Goal: Task Accomplishment & Management: Manage account settings

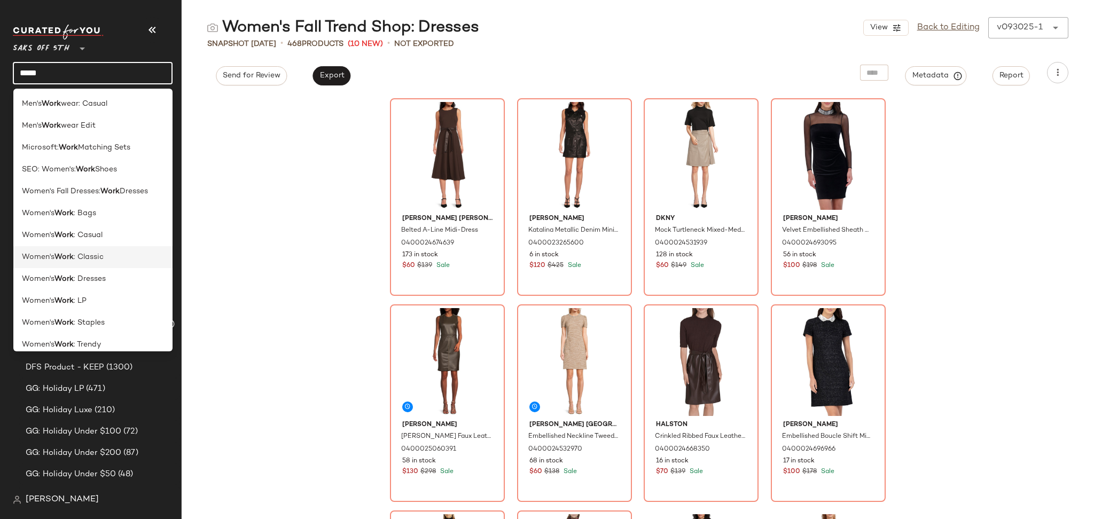
type input "****"
click at [108, 258] on div "Women's Work : Classic" at bounding box center [93, 257] width 143 height 11
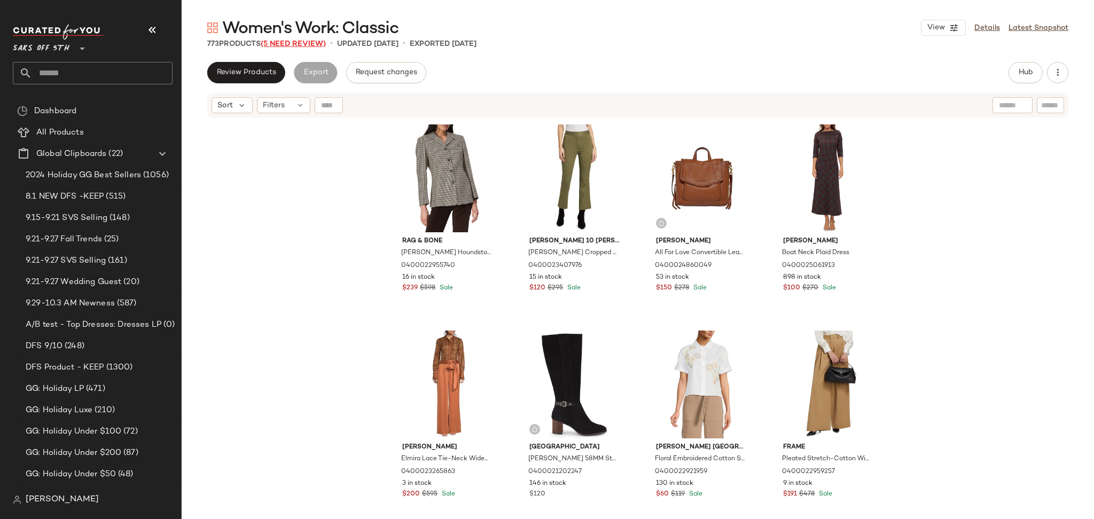
click at [306, 41] on span "(5 Need Review)" at bounding box center [293, 44] width 65 height 8
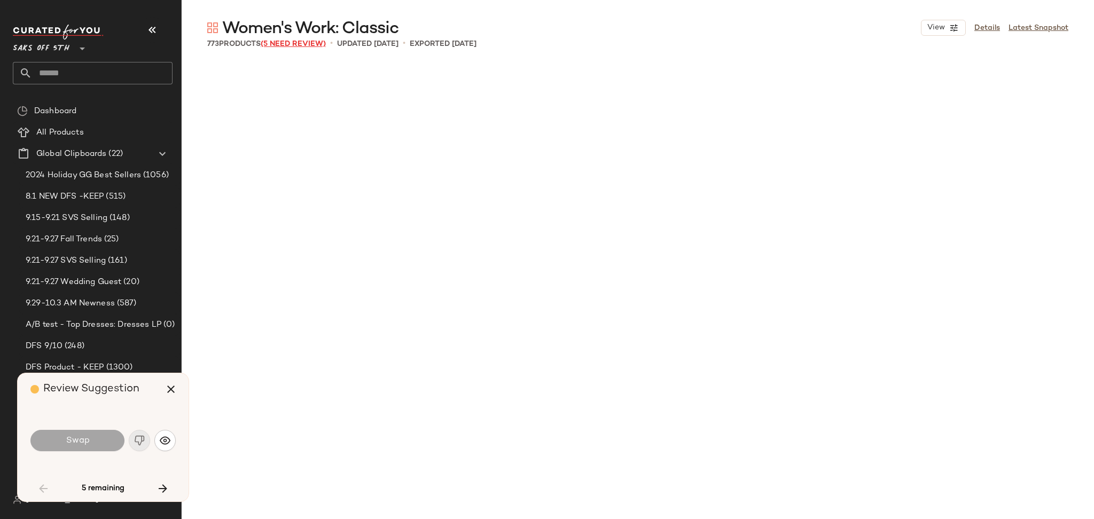
scroll to position [1031, 0]
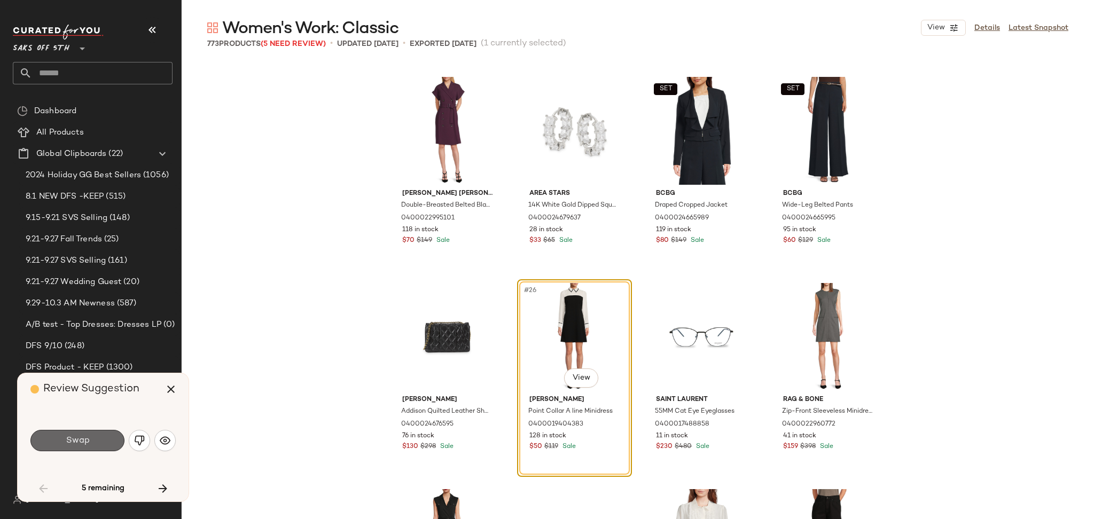
click at [99, 438] on button "Swap" at bounding box center [77, 440] width 94 height 21
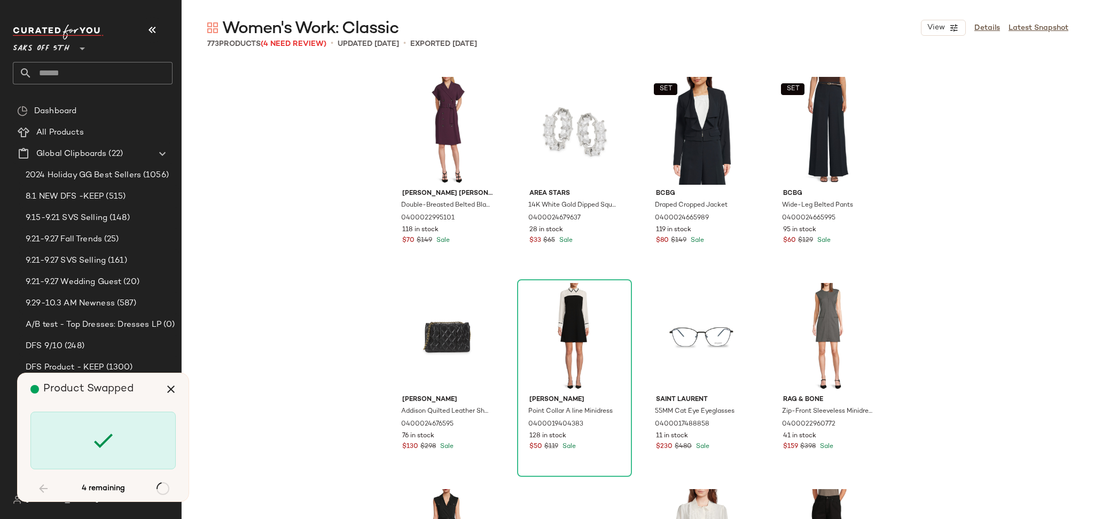
scroll to position [24336, 0]
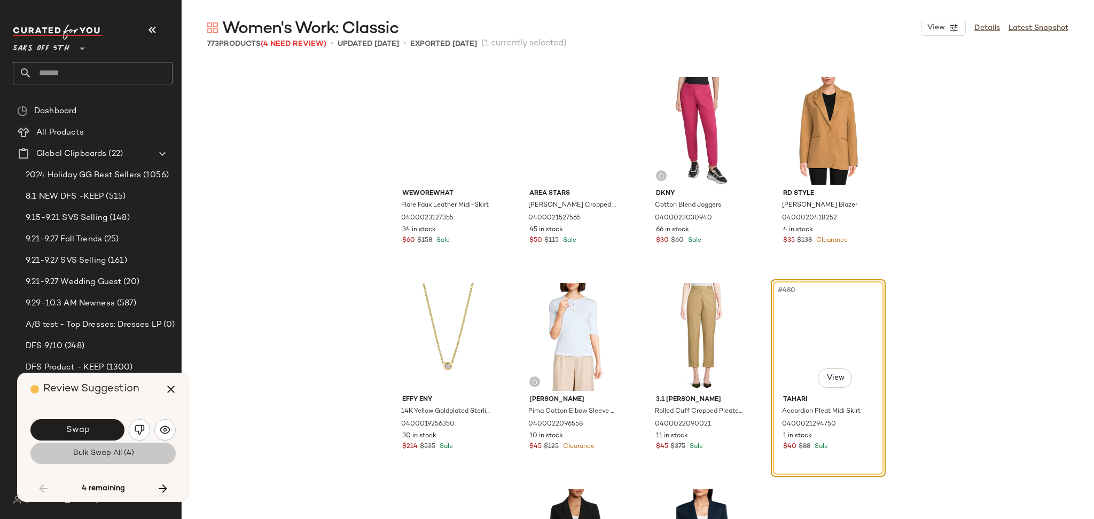
click at [99, 454] on span "Bulk Swap All (4)" at bounding box center [102, 453] width 61 height 9
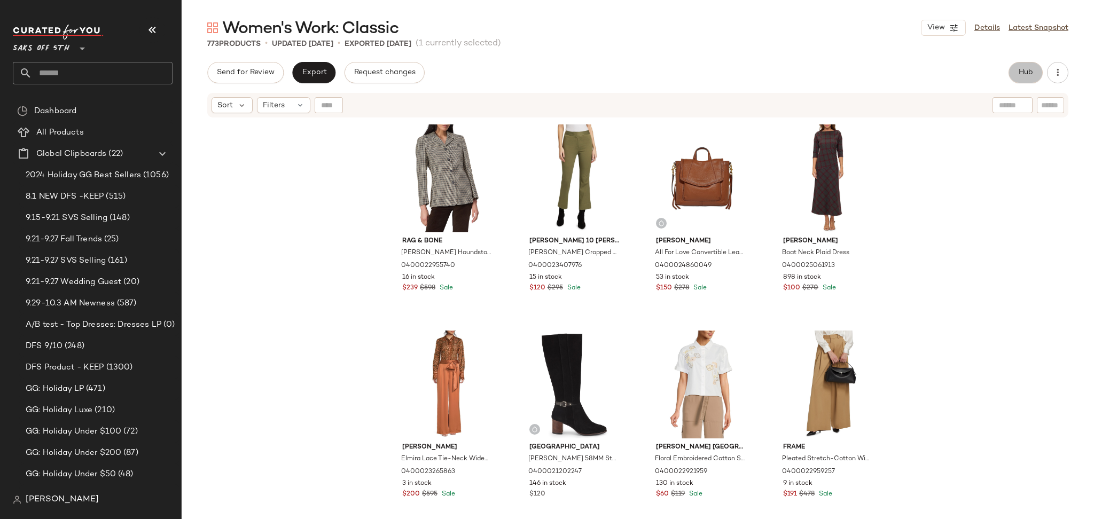
click at [1023, 64] on button "Hub" at bounding box center [1026, 72] width 34 height 21
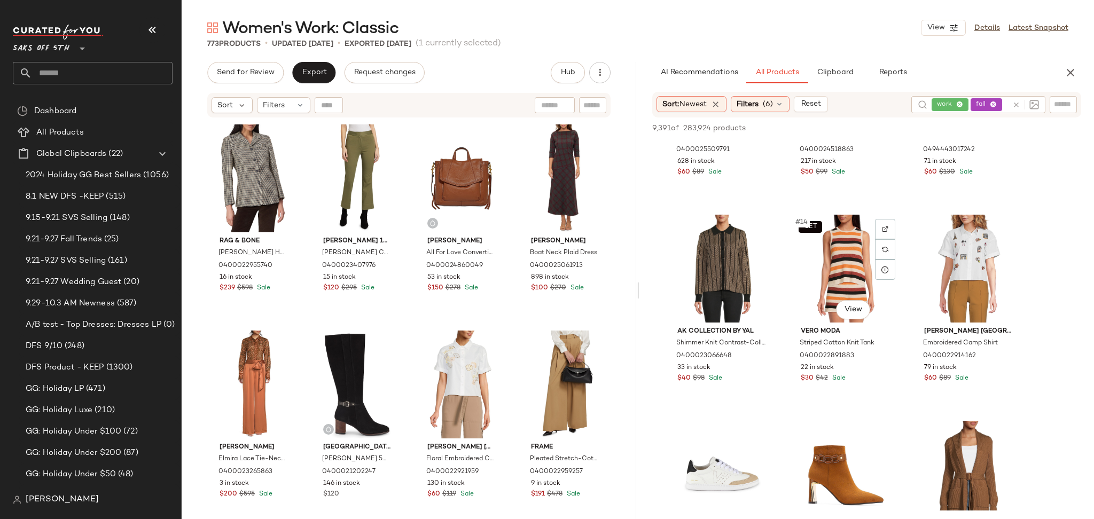
scroll to position [772, 0]
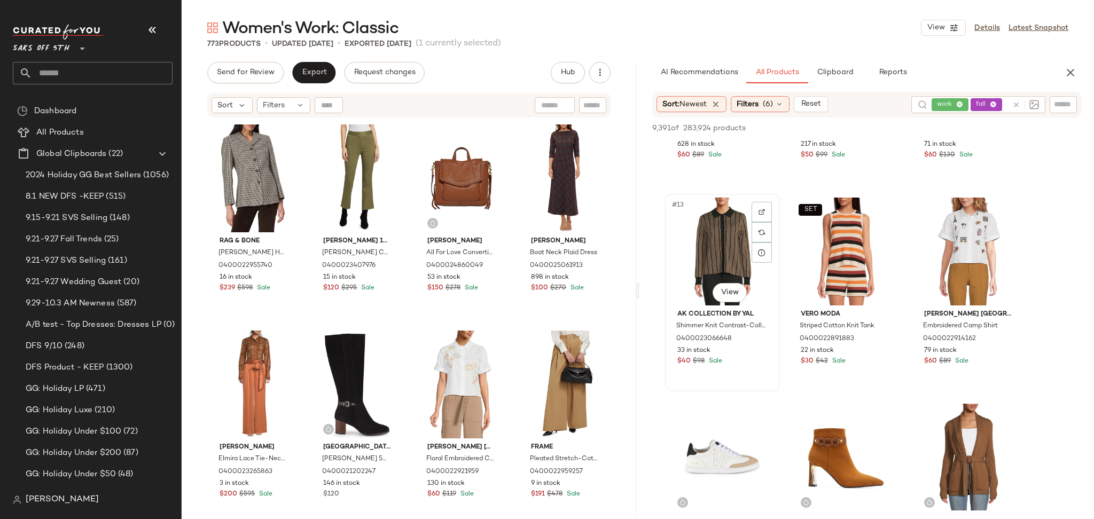
click at [728, 252] on div "#13 View" at bounding box center [722, 252] width 107 height 108
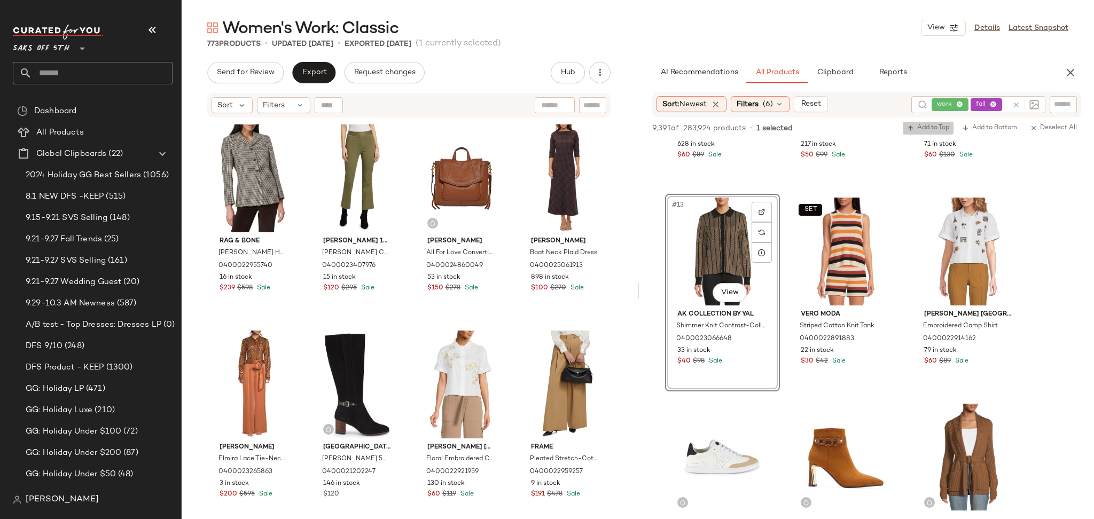
click at [913, 130] on icon "button" at bounding box center [910, 127] width 7 height 7
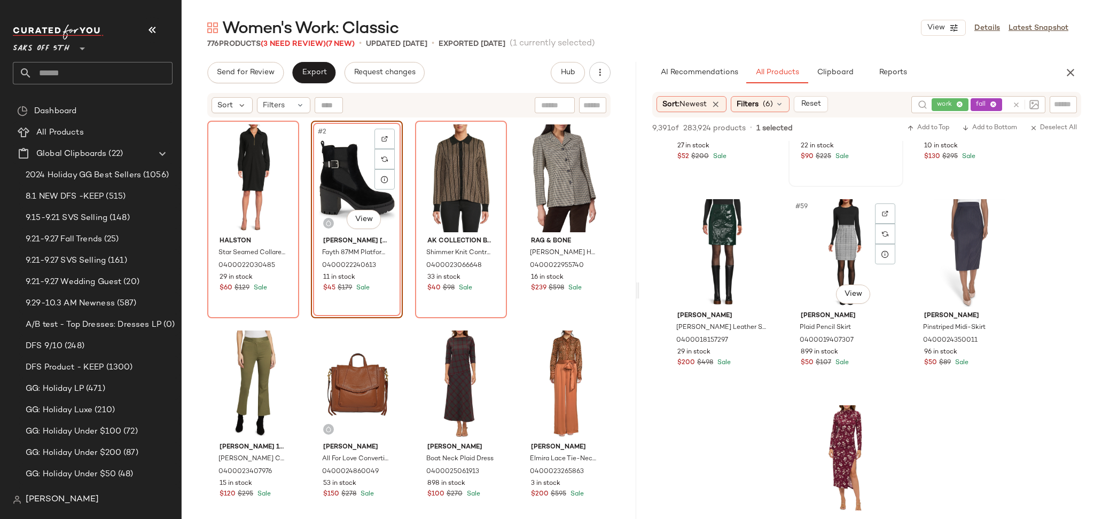
scroll to position [3850, 0]
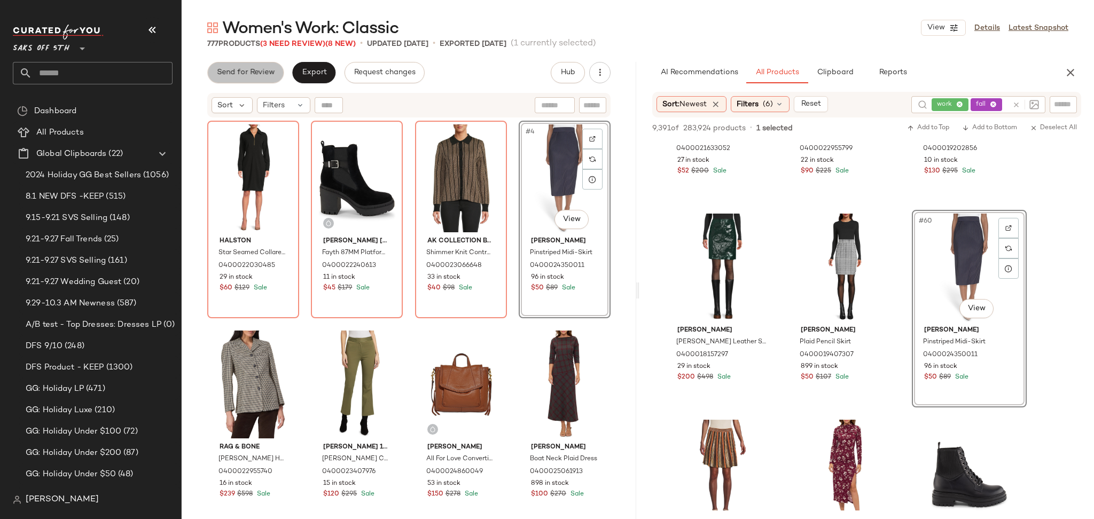
click at [263, 72] on span "Send for Review" at bounding box center [245, 72] width 58 height 9
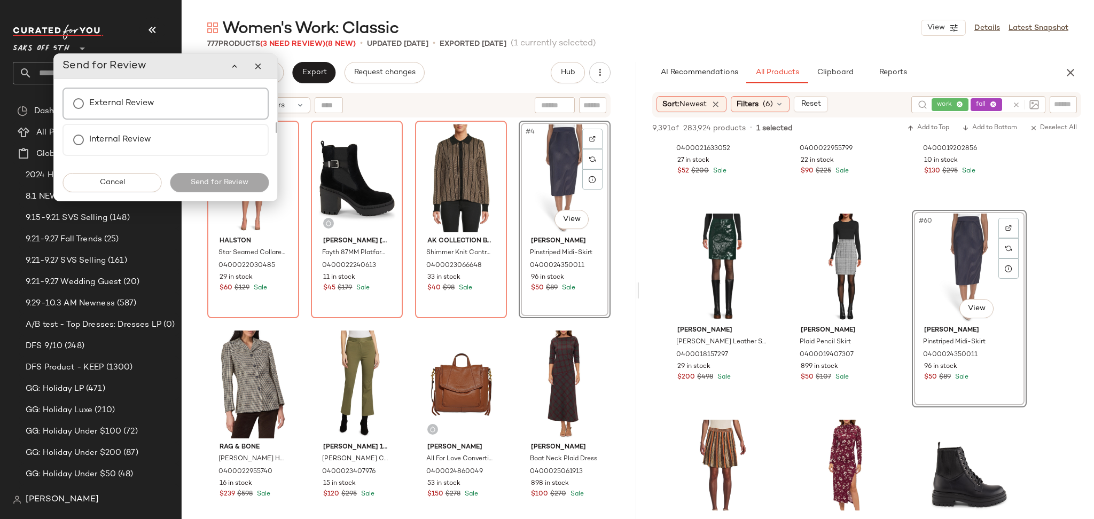
click at [129, 108] on label "External Review" at bounding box center [121, 103] width 65 height 21
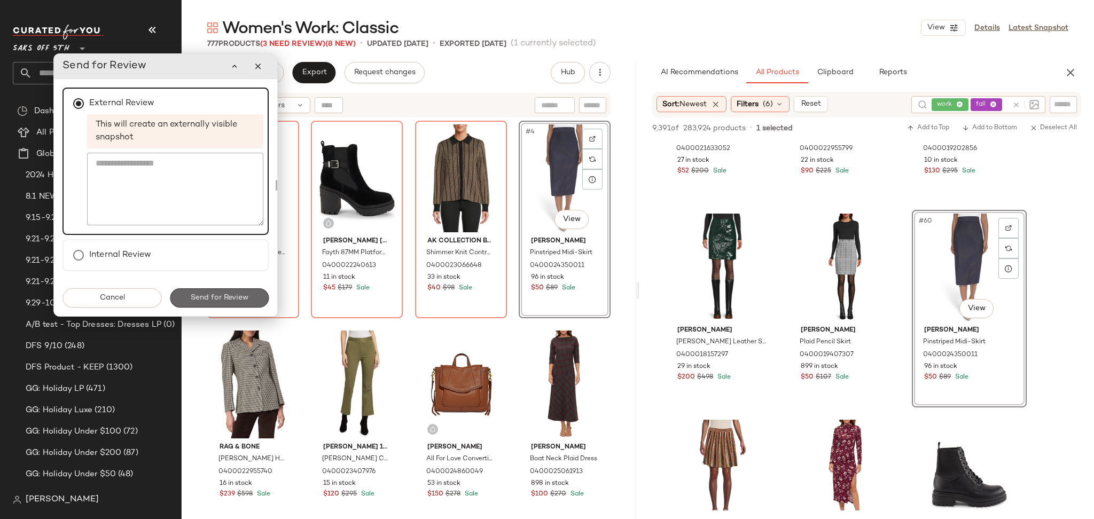
click at [242, 294] on span "Send for Review" at bounding box center [219, 298] width 58 height 9
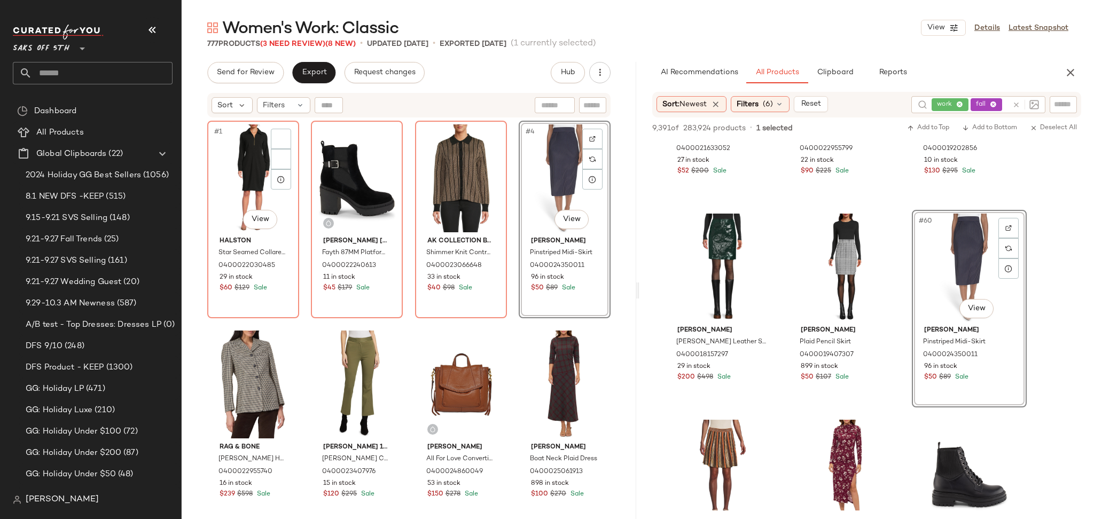
scroll to position [5706, 0]
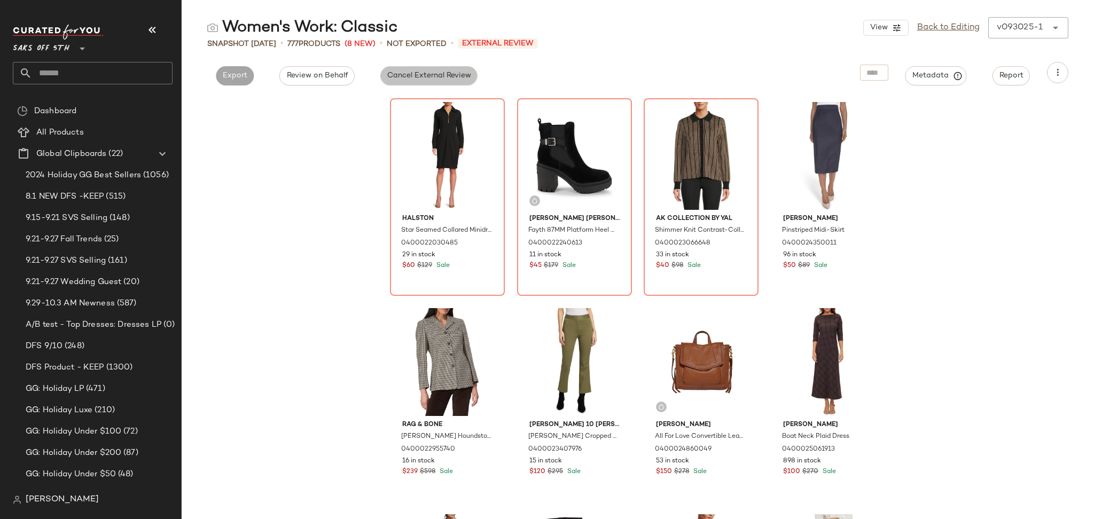
click at [430, 81] on button "Cancel External Review" at bounding box center [428, 75] width 97 height 19
click at [335, 75] on span "Export" at bounding box center [331, 76] width 25 height 9
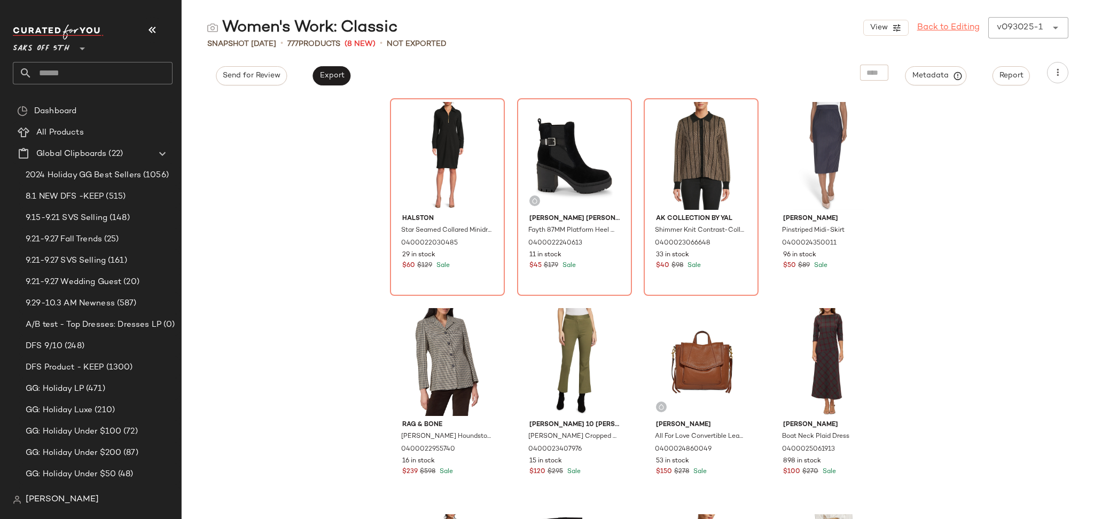
click at [937, 21] on link "Back to Editing" at bounding box center [948, 27] width 63 height 13
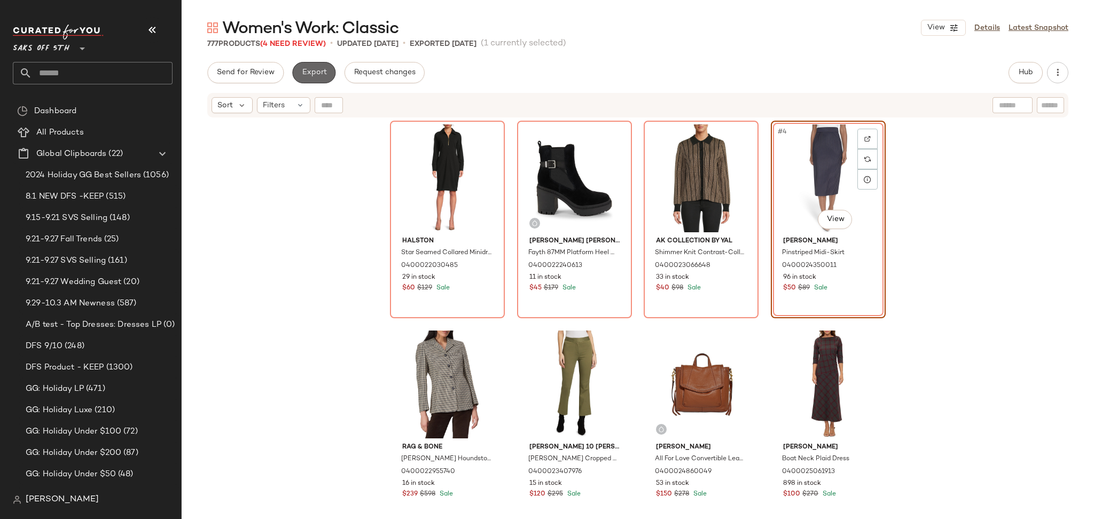
click at [311, 78] on button "Export" at bounding box center [313, 72] width 43 height 21
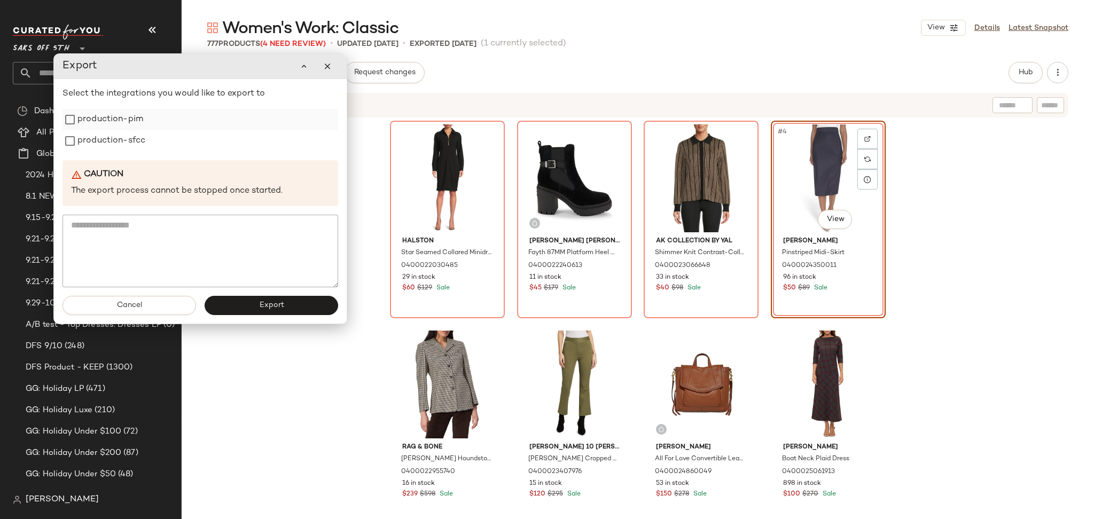
click at [97, 118] on label "production-pim" at bounding box center [110, 119] width 66 height 21
click at [94, 135] on label "production-sfcc" at bounding box center [111, 140] width 68 height 21
click at [233, 304] on button "Export" at bounding box center [272, 305] width 134 height 19
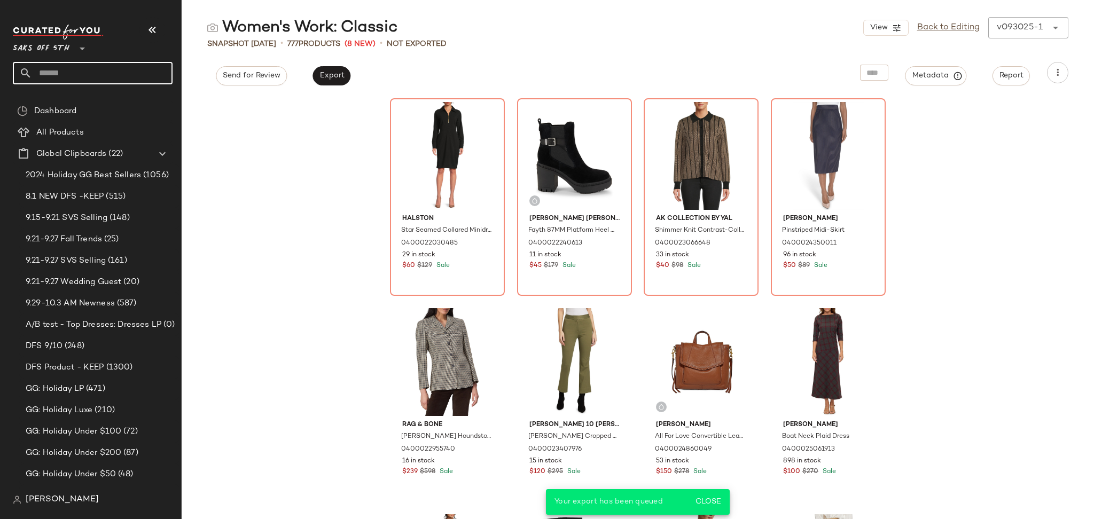
click at [130, 75] on input "text" at bounding box center [102, 73] width 141 height 22
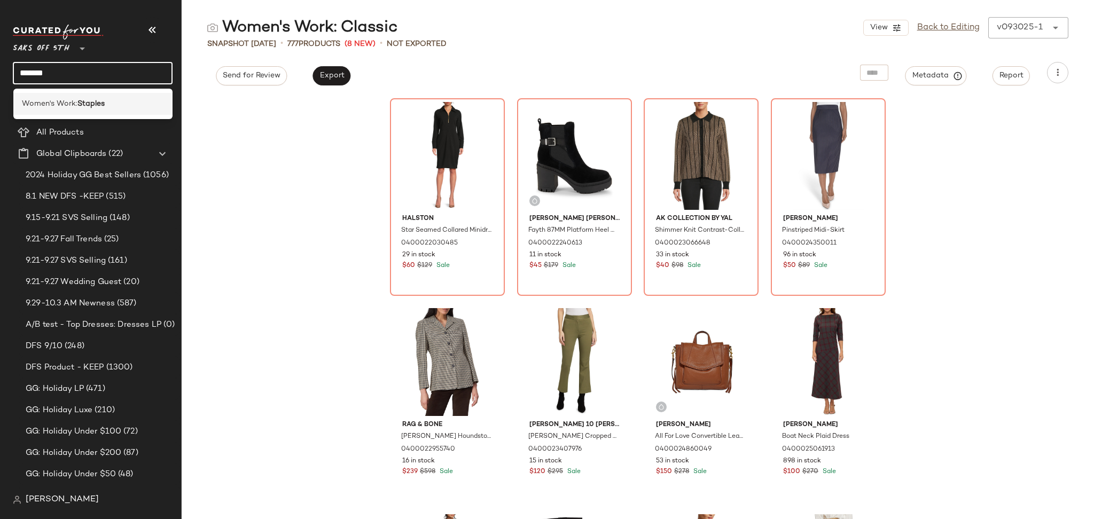
type input "*******"
click at [103, 102] on b "Staples" at bounding box center [90, 103] width 27 height 11
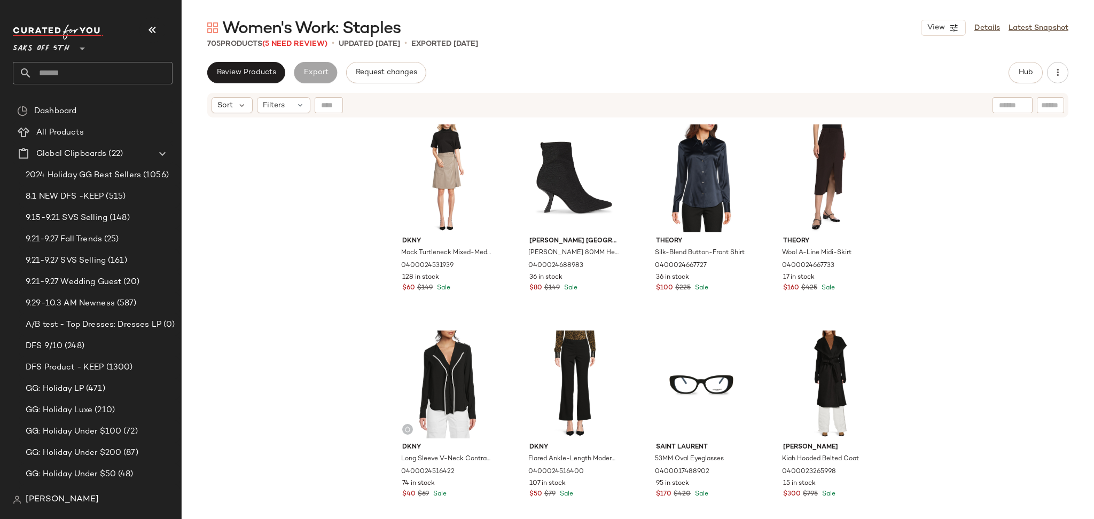
click at [297, 48] on div "705 Products (5 Need Review)" at bounding box center [267, 43] width 120 height 11
click at [294, 48] on span "(5 Need Review)" at bounding box center [294, 44] width 65 height 8
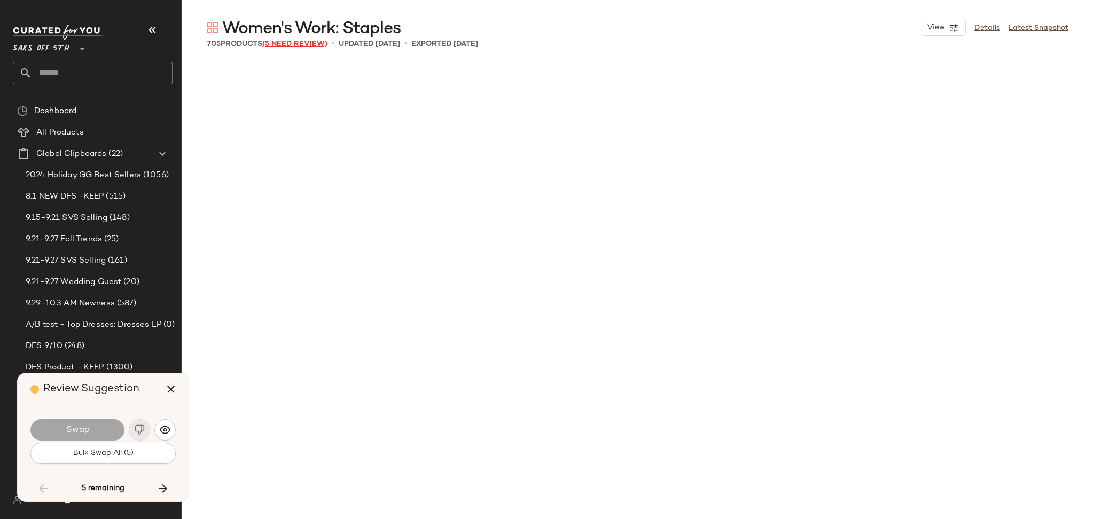
scroll to position [18768, 0]
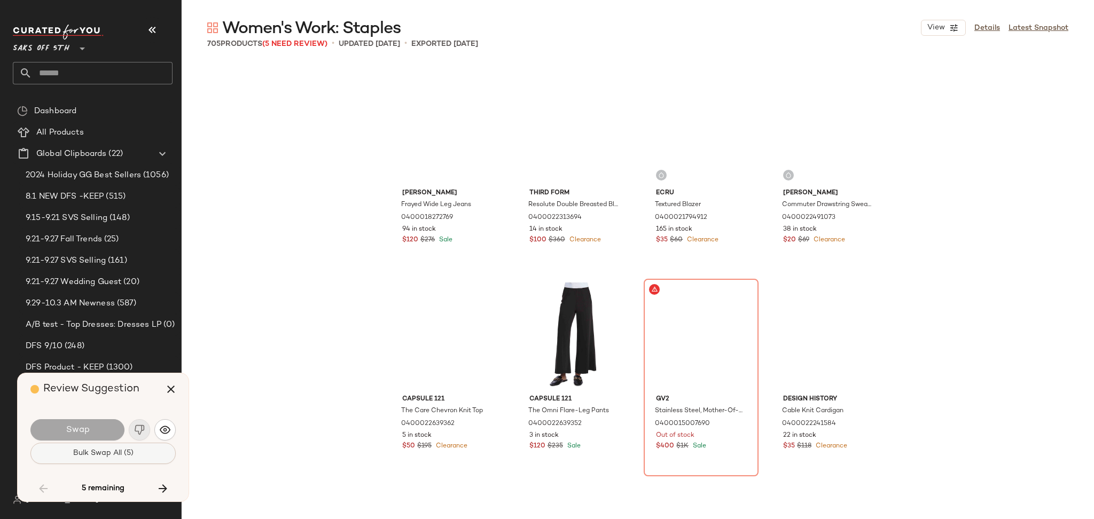
click at [133, 455] on span "Bulk Swap All (5)" at bounding box center [103, 453] width 61 height 9
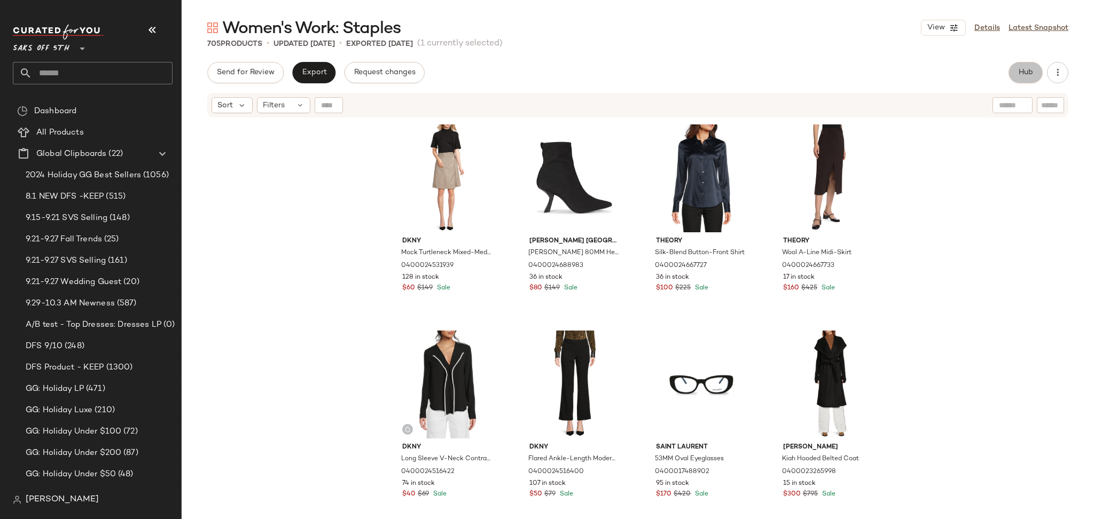
click at [1032, 72] on span "Hub" at bounding box center [1025, 72] width 15 height 9
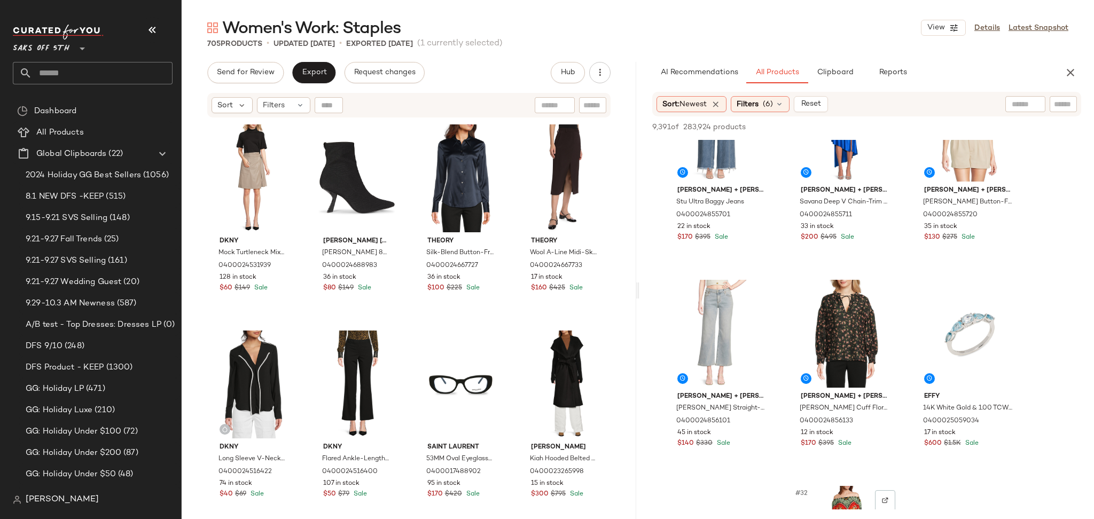
scroll to position [1717, 0]
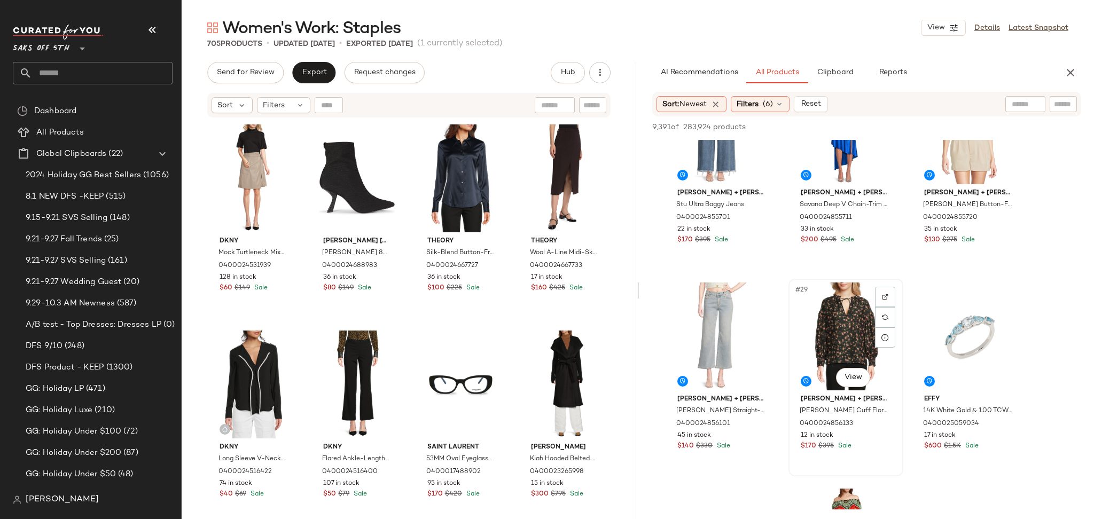
click at [839, 332] on div "#29 View" at bounding box center [845, 337] width 107 height 108
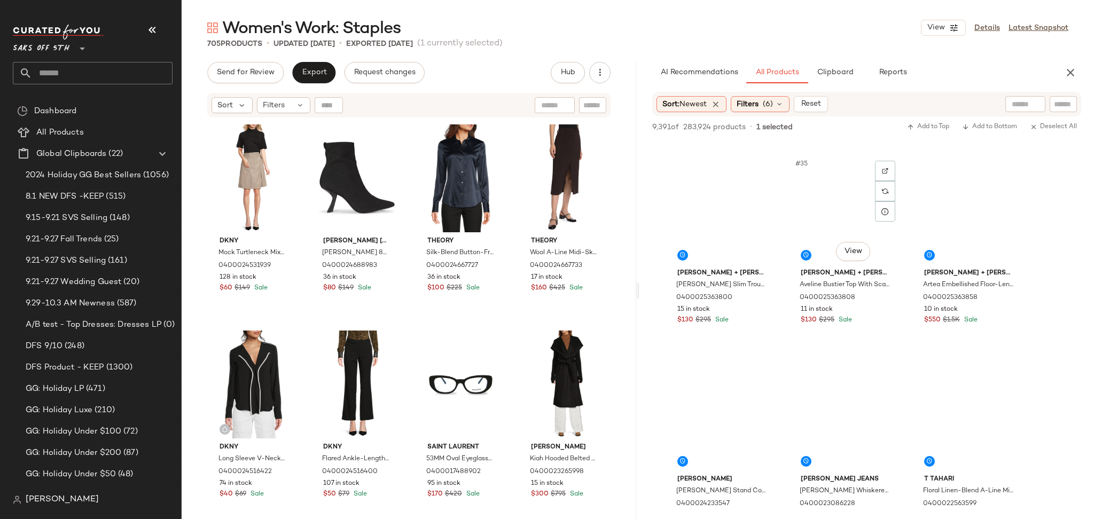
scroll to position [2257, 0]
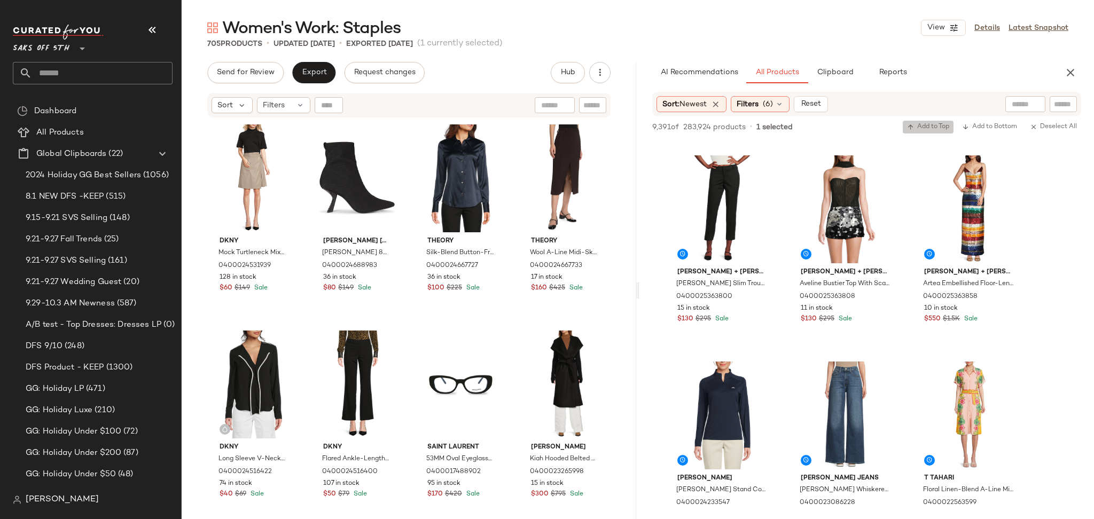
click at [917, 130] on span "Add to Top" at bounding box center [928, 126] width 42 height 7
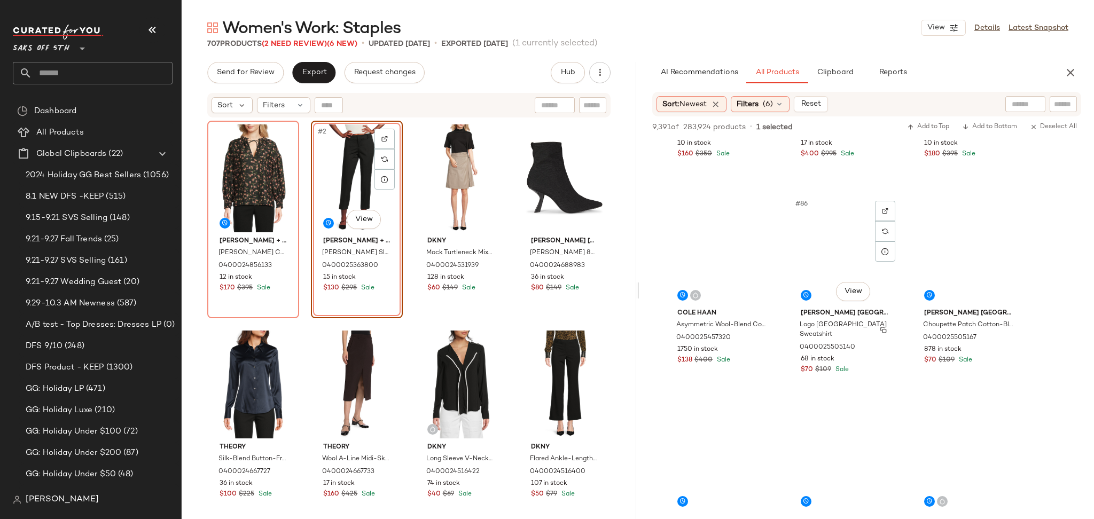
scroll to position [5722, 0]
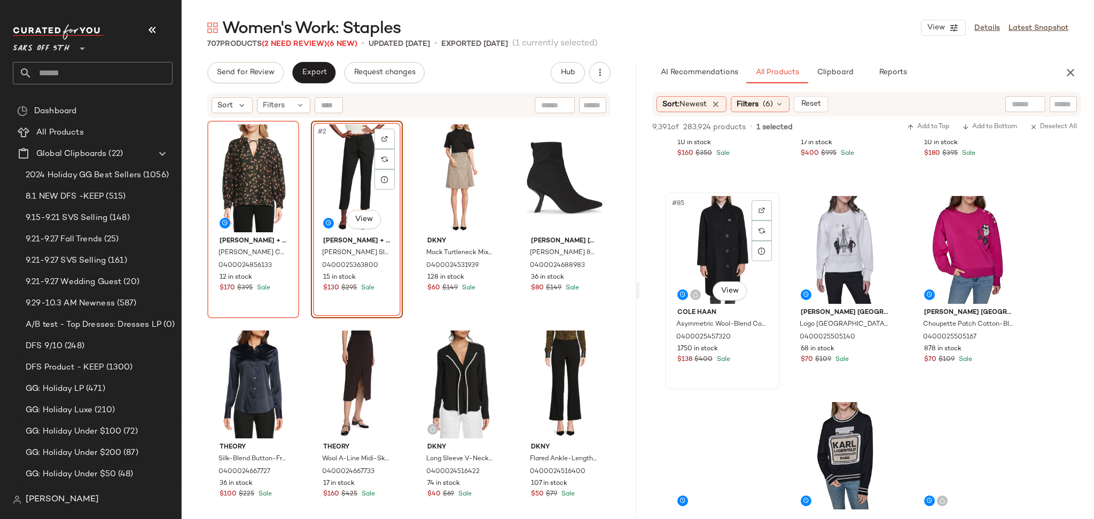
click at [704, 238] on div "#85 View" at bounding box center [722, 250] width 107 height 108
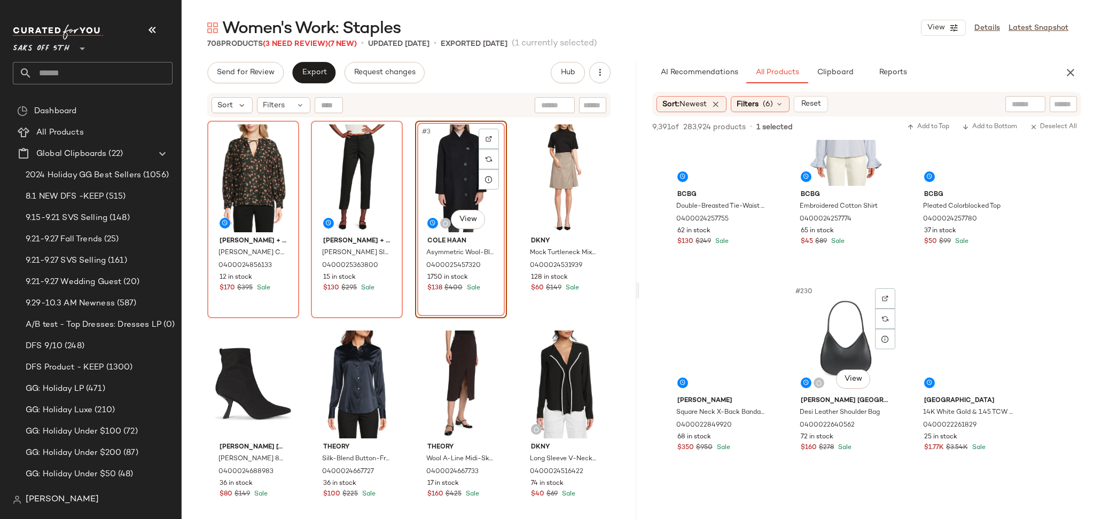
scroll to position [15537, 0]
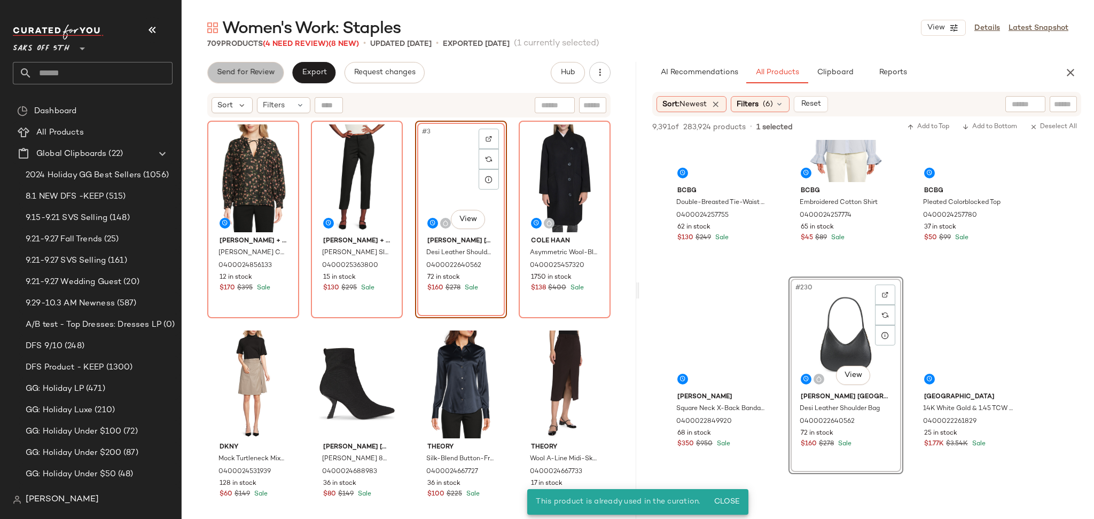
click at [261, 79] on button "Send for Review" at bounding box center [245, 72] width 76 height 21
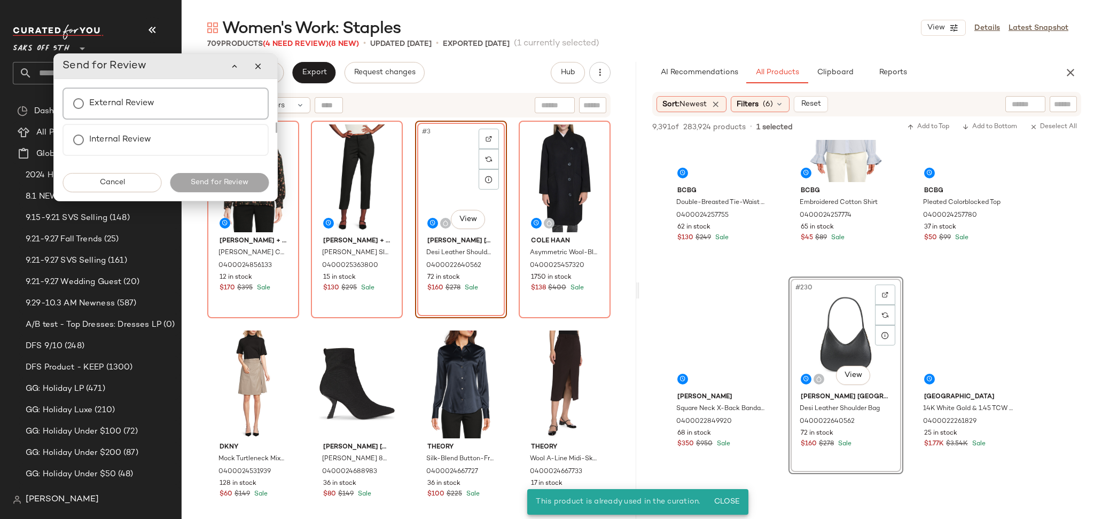
click at [140, 105] on label "External Review" at bounding box center [121, 103] width 65 height 21
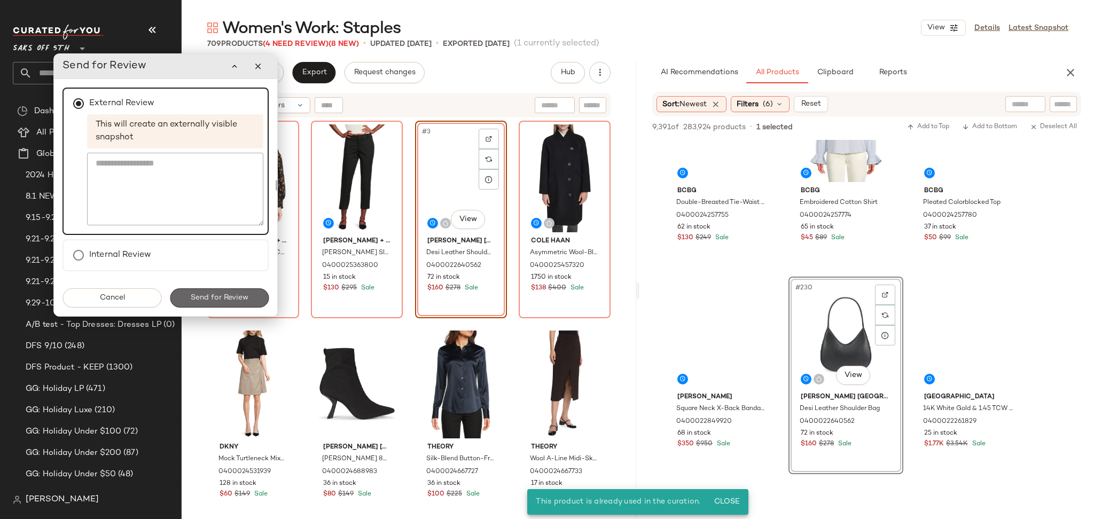
click at [224, 295] on span "Send for Review" at bounding box center [219, 298] width 58 height 9
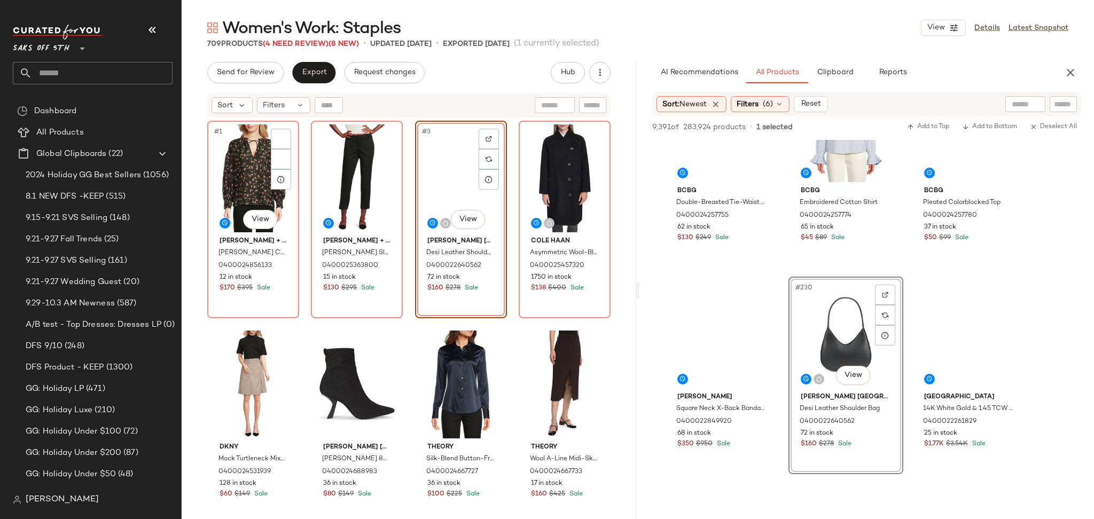
scroll to position [20693, 0]
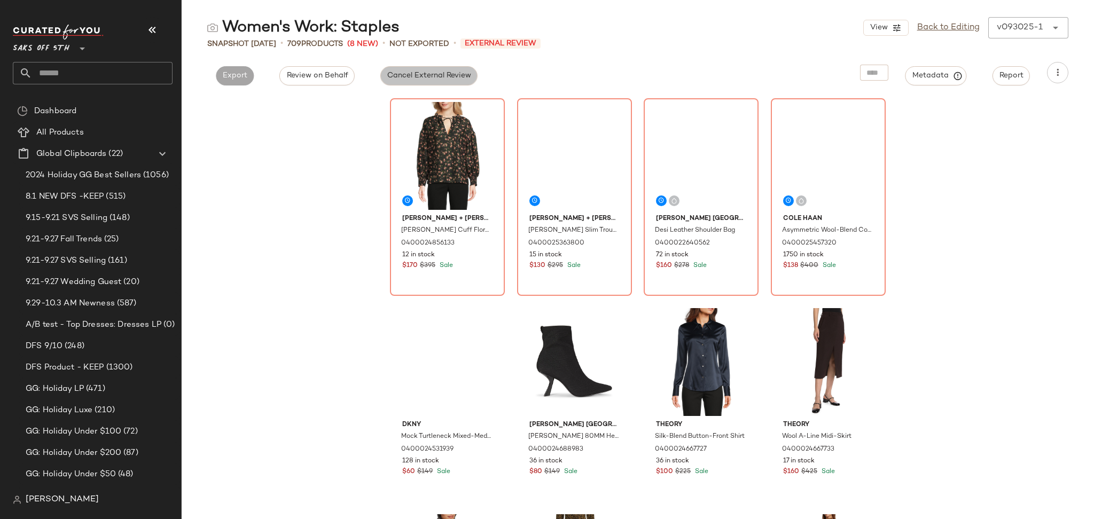
click at [430, 81] on button "Cancel External Review" at bounding box center [428, 75] width 97 height 19
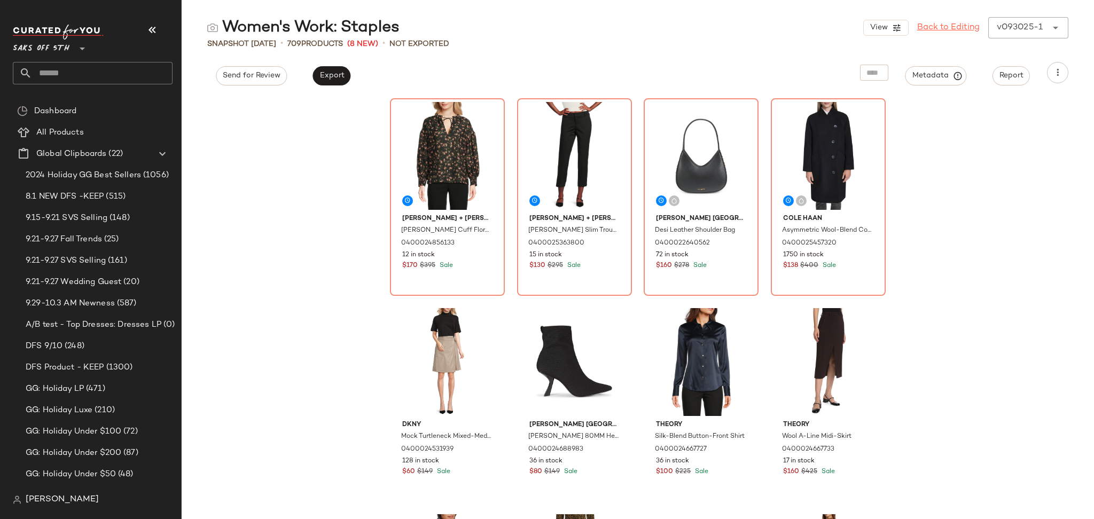
click at [951, 26] on link "Back to Editing" at bounding box center [948, 27] width 63 height 13
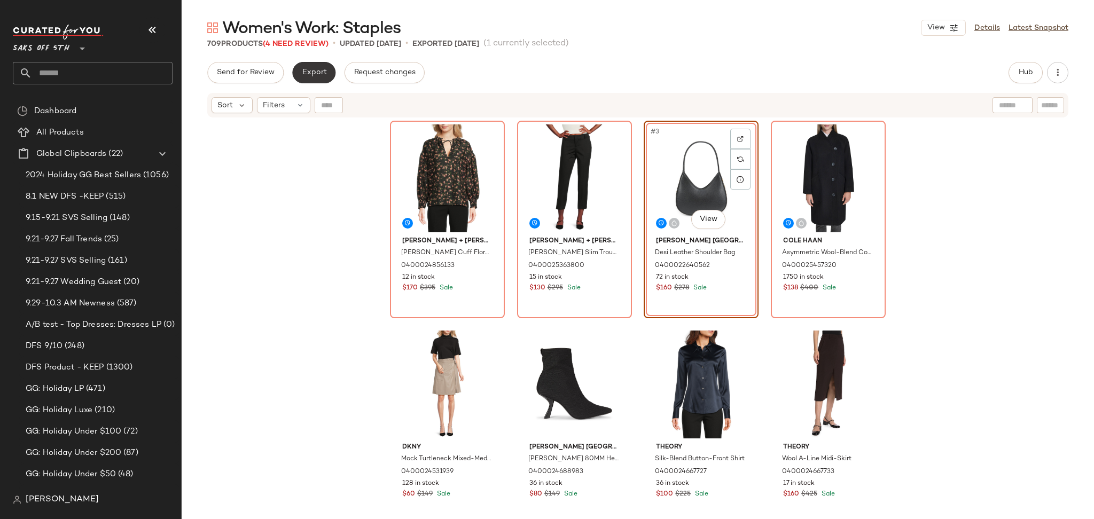
click at [317, 72] on span "Export" at bounding box center [313, 72] width 25 height 9
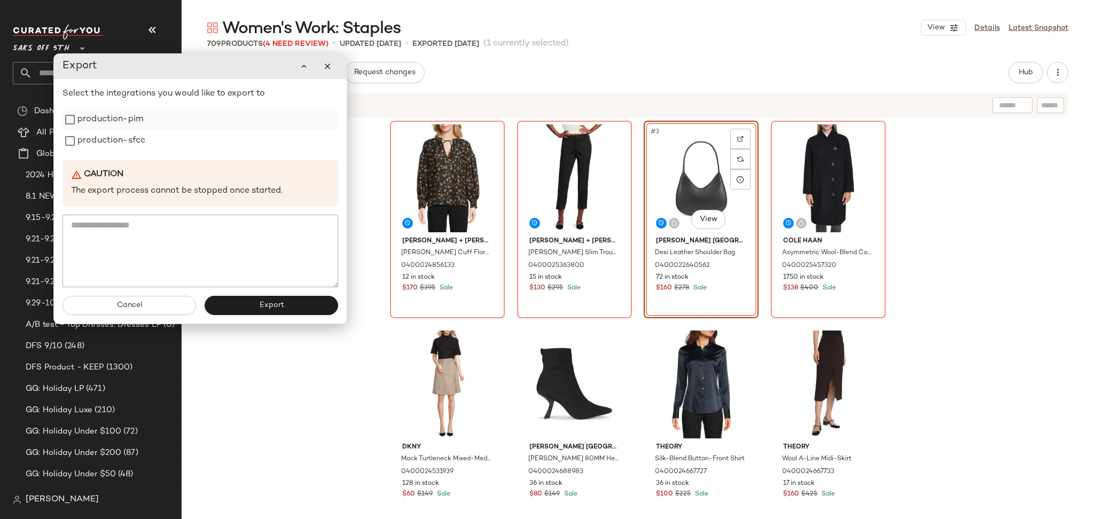
click at [108, 119] on label "production-pim" at bounding box center [110, 119] width 66 height 21
click at [103, 144] on label "production-sfcc" at bounding box center [111, 140] width 68 height 21
click at [248, 307] on button "Export" at bounding box center [272, 305] width 134 height 19
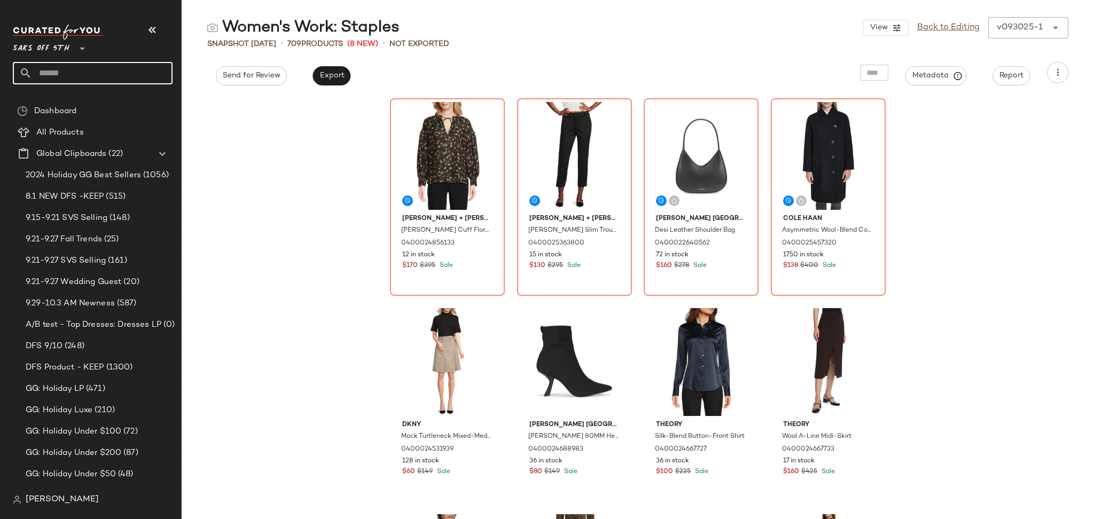
click at [115, 79] on input "text" at bounding box center [102, 73] width 141 height 22
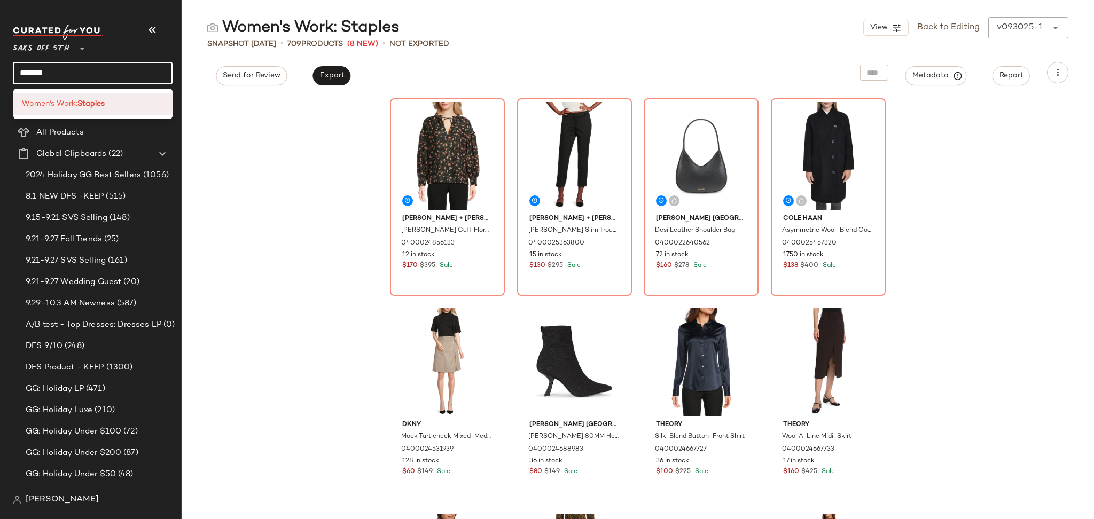
type input "*******"
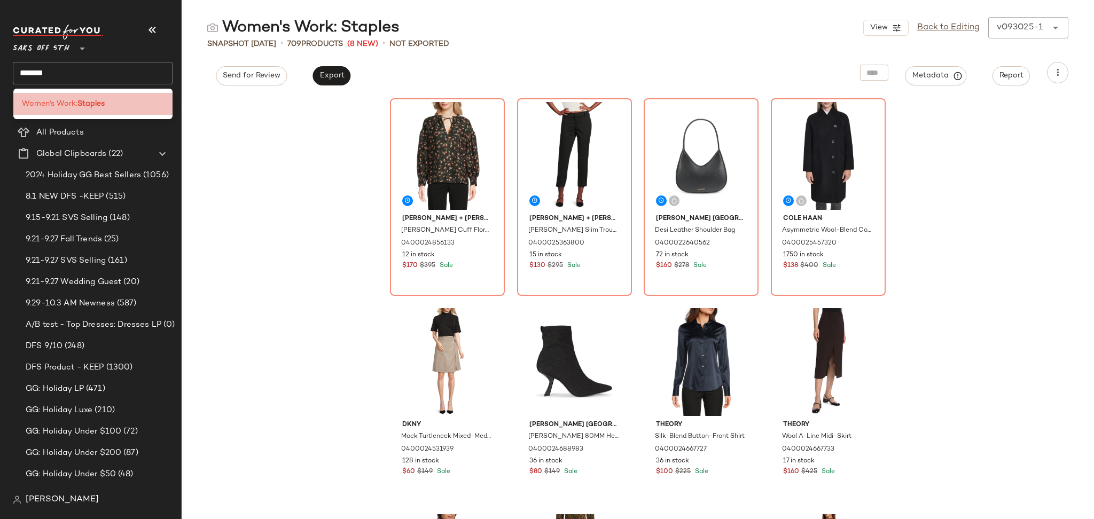
click at [96, 112] on div "Women's Work: Staples" at bounding box center [93, 104] width 160 height 22
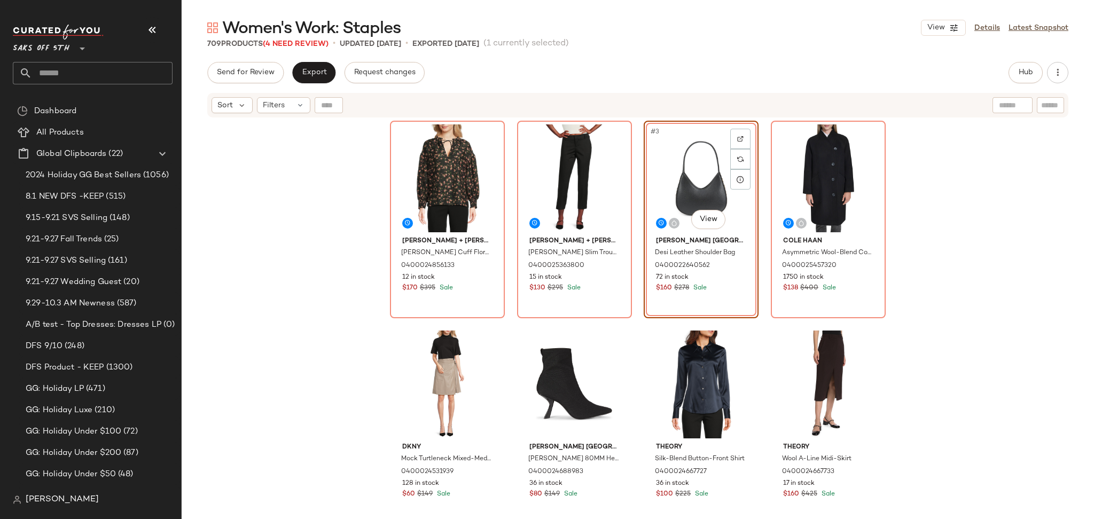
click at [113, 81] on input "text" at bounding box center [102, 73] width 141 height 22
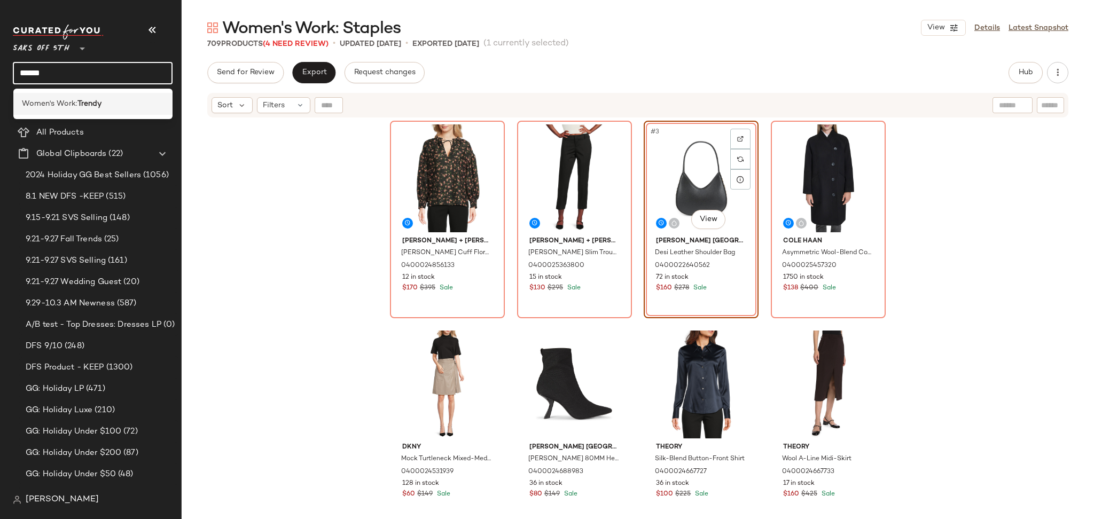
type input "******"
click at [93, 96] on div "Women's Work: Trendy" at bounding box center [93, 104] width 160 height 22
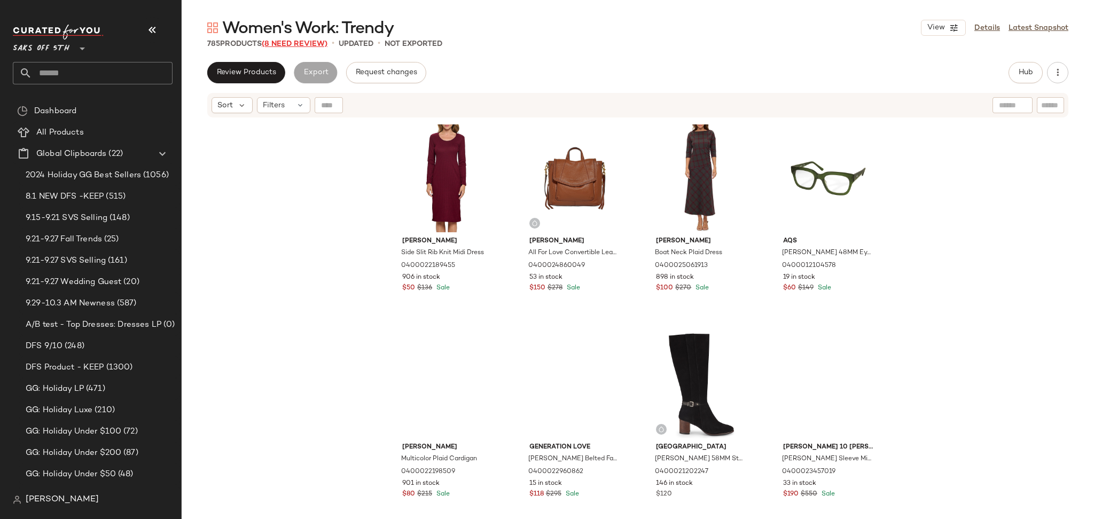
click at [306, 40] on span "(8 Need Review)" at bounding box center [295, 44] width 66 height 8
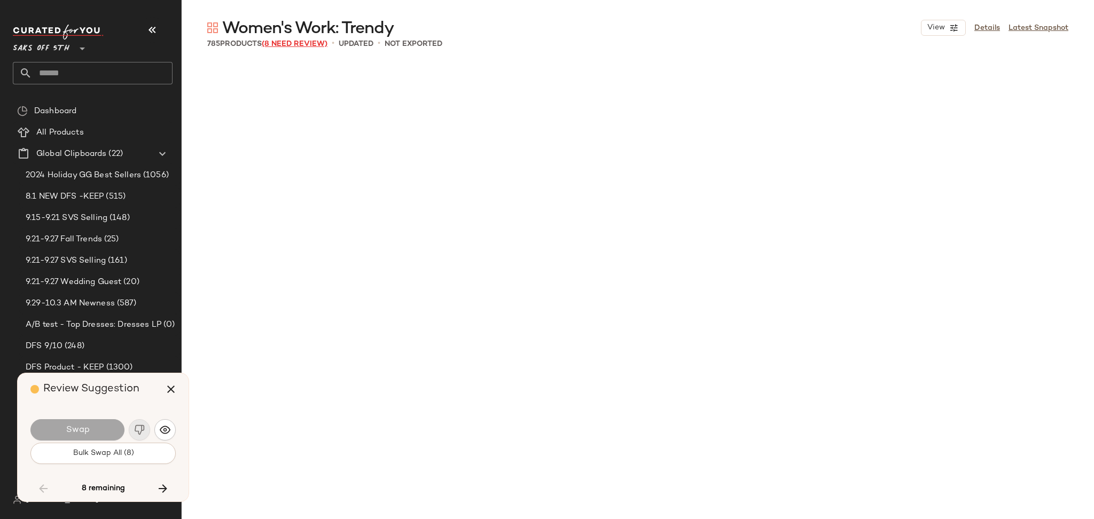
scroll to position [8043, 0]
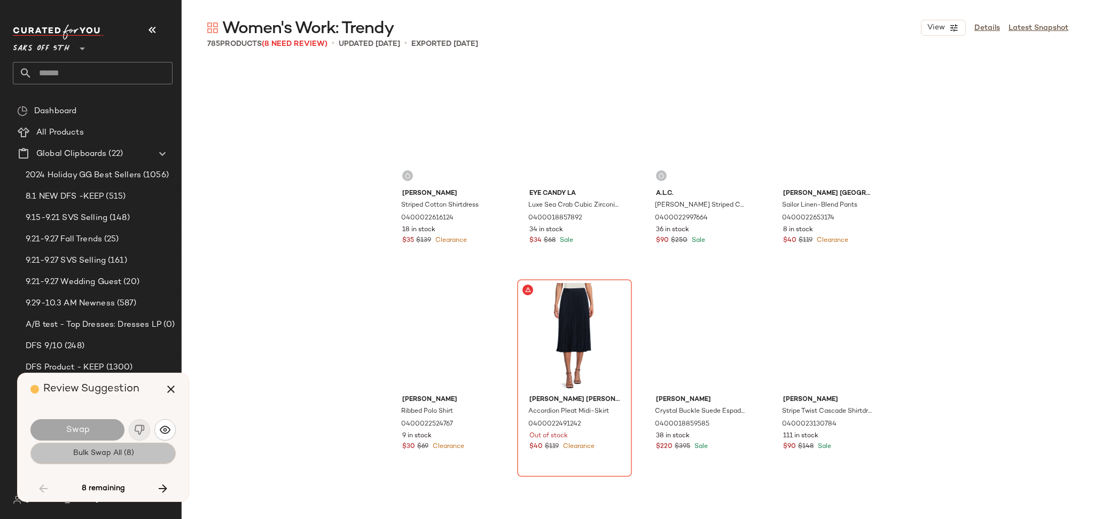
click at [100, 455] on span "Bulk Swap All (8)" at bounding box center [102, 453] width 61 height 9
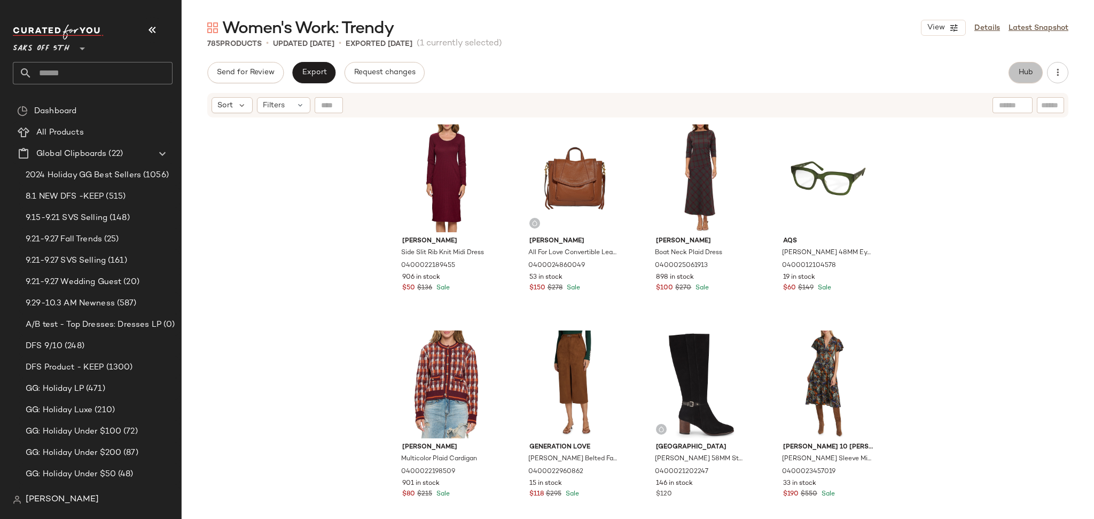
click at [1019, 70] on span "Hub" at bounding box center [1025, 72] width 15 height 9
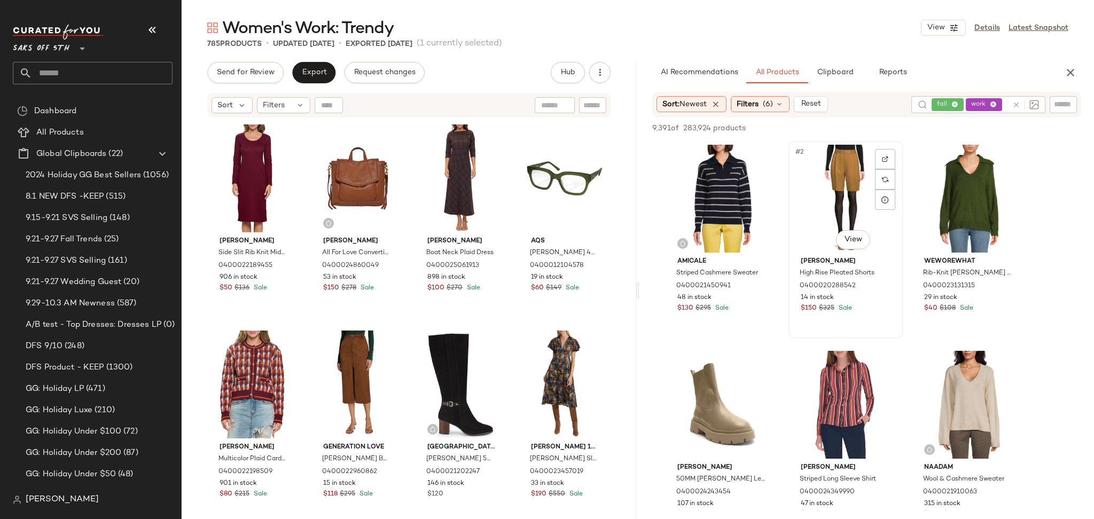
click at [835, 158] on div "#2 View" at bounding box center [845, 199] width 107 height 108
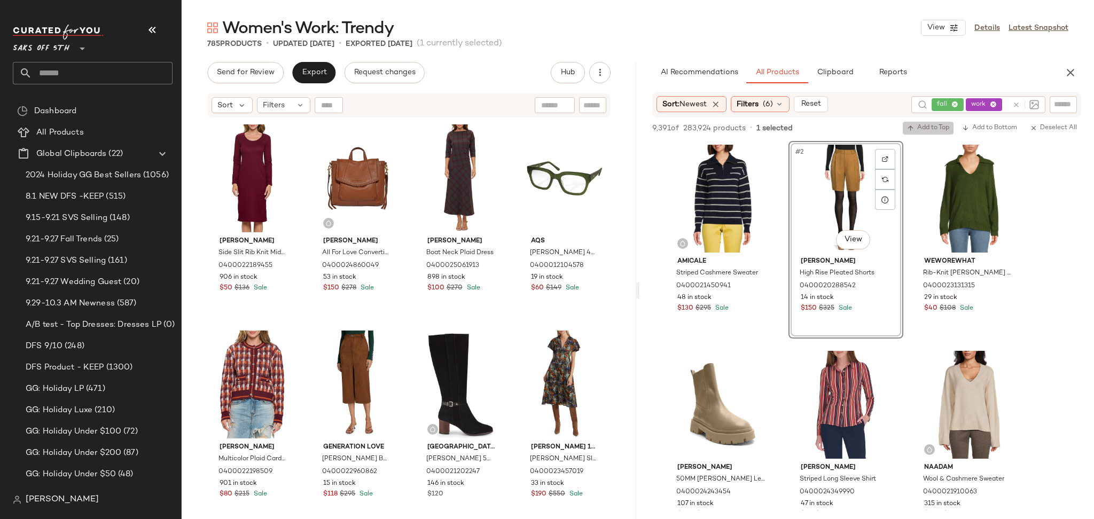
click at [930, 133] on button "Add to Top" at bounding box center [928, 128] width 51 height 13
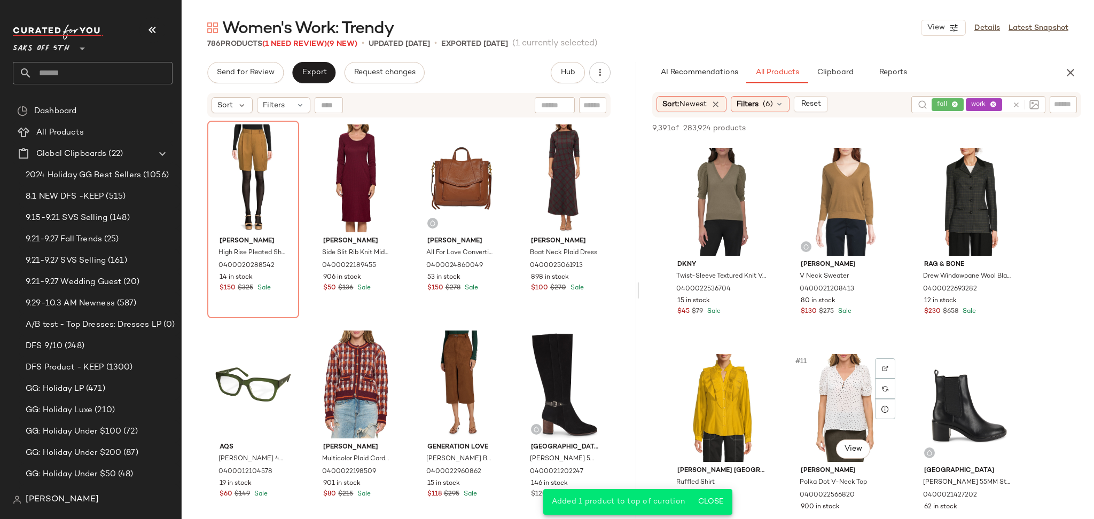
scroll to position [409, 0]
click at [960, 190] on div "#9 View" at bounding box center [969, 203] width 107 height 108
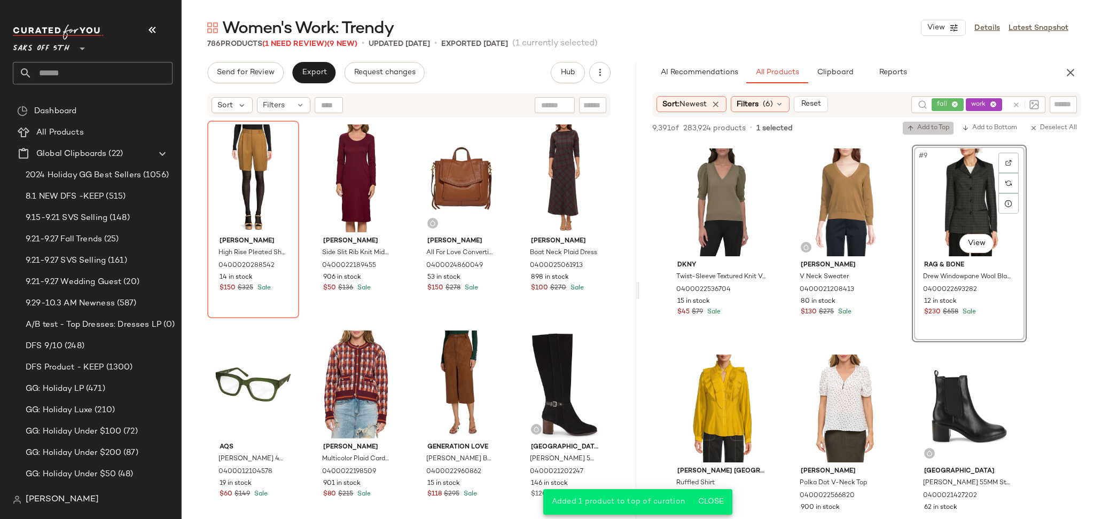
click at [936, 128] on span "Add to Top" at bounding box center [928, 127] width 42 height 7
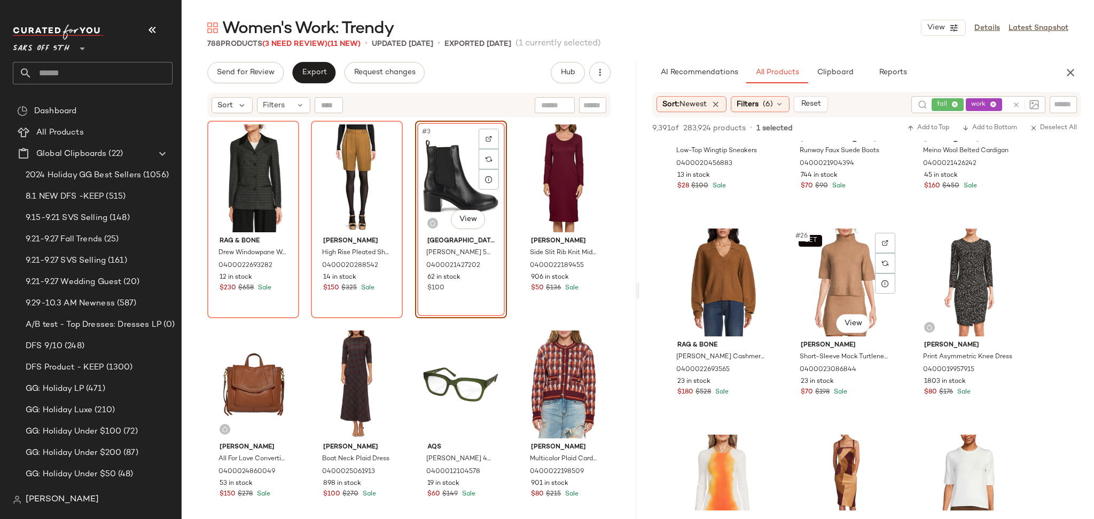
scroll to position [1561, 0]
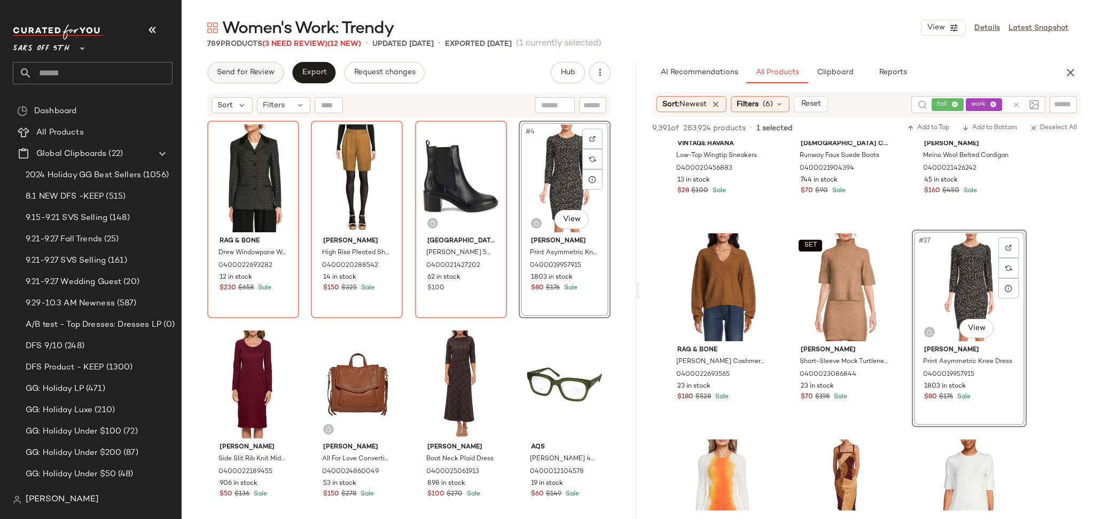
click at [255, 68] on span "Send for Review" at bounding box center [245, 72] width 58 height 9
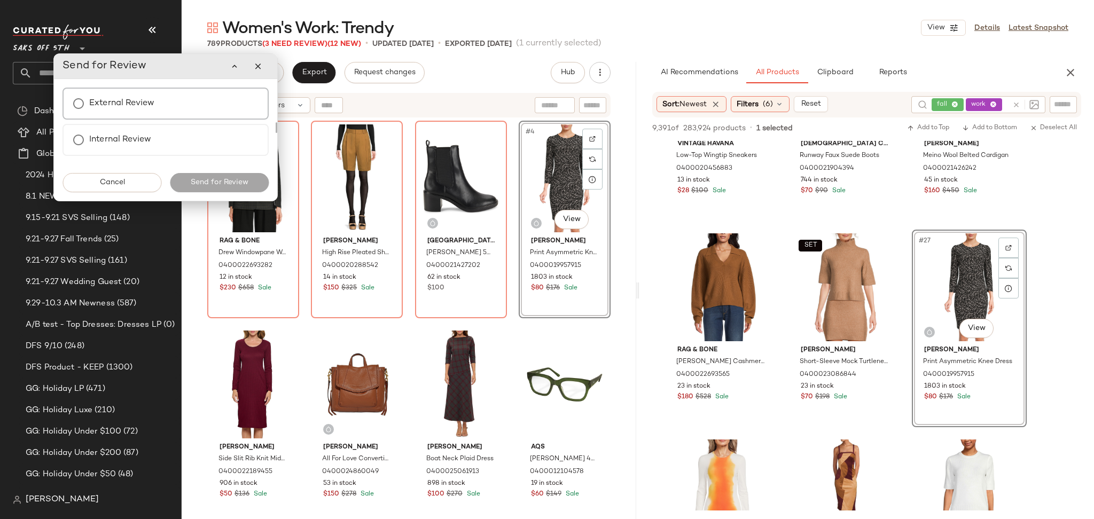
click at [153, 105] on label "External Review" at bounding box center [121, 103] width 65 height 21
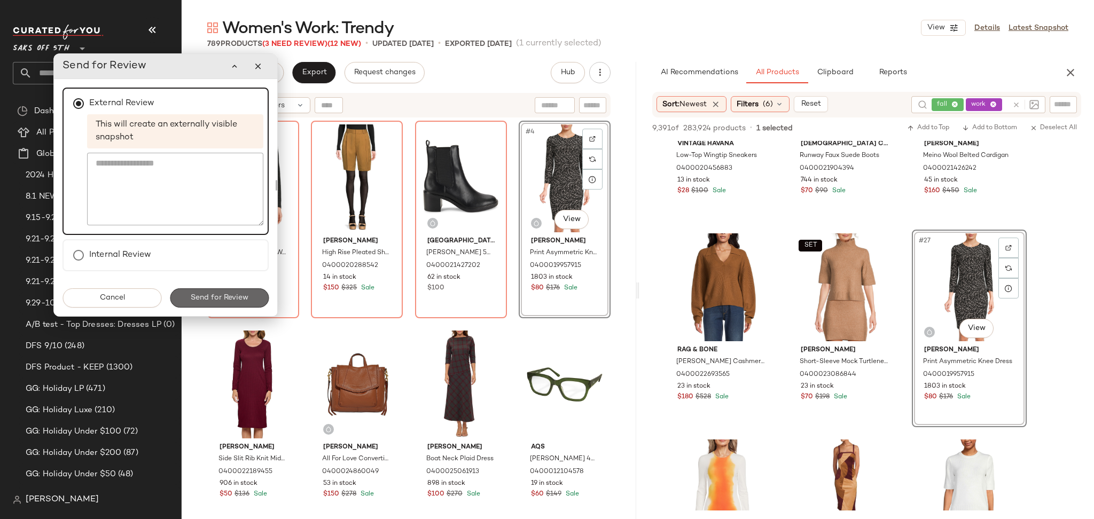
click at [208, 301] on button "Send for Review" at bounding box center [219, 298] width 99 height 19
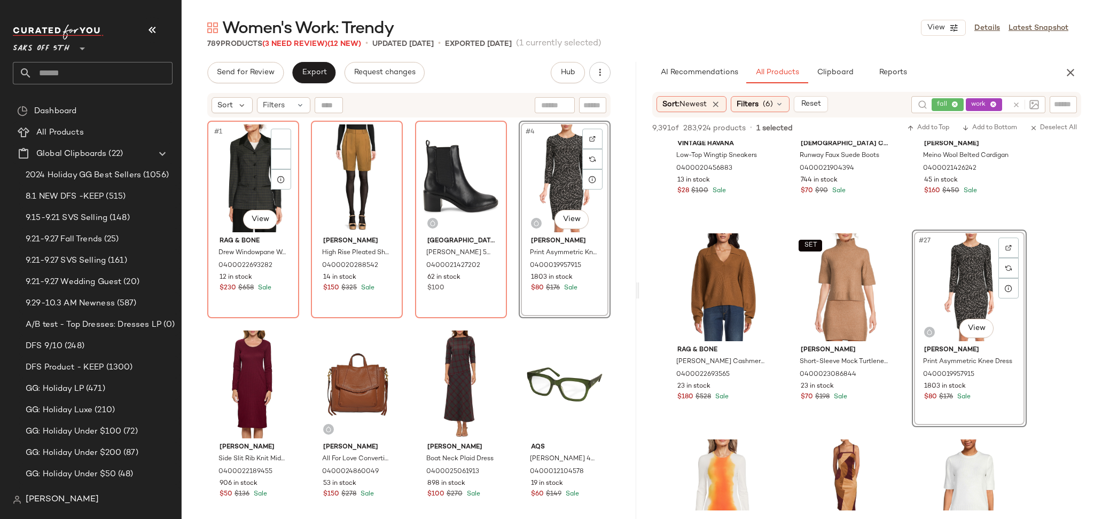
scroll to position [2180, 0]
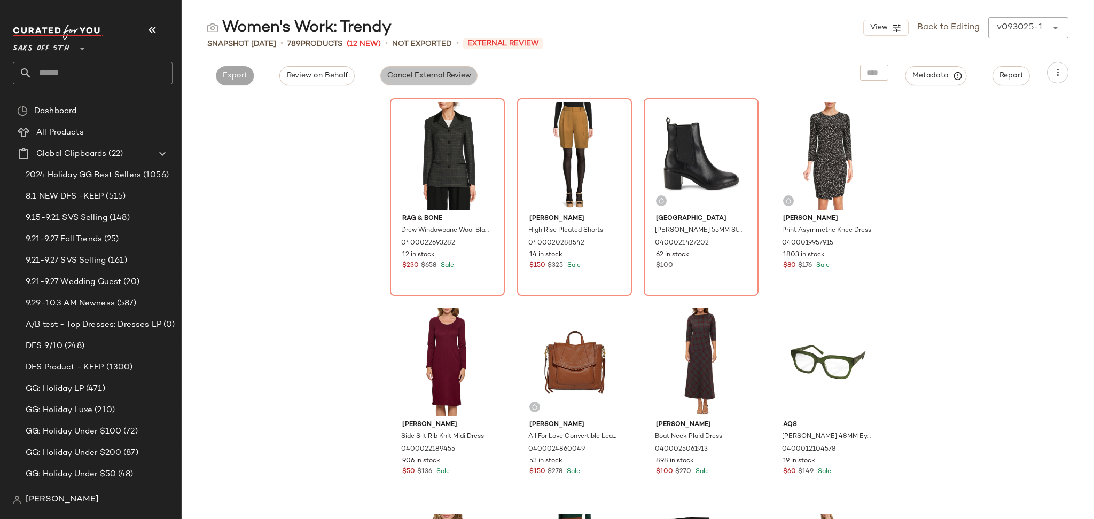
click at [419, 72] on span "Cancel External Review" at bounding box center [429, 76] width 84 height 9
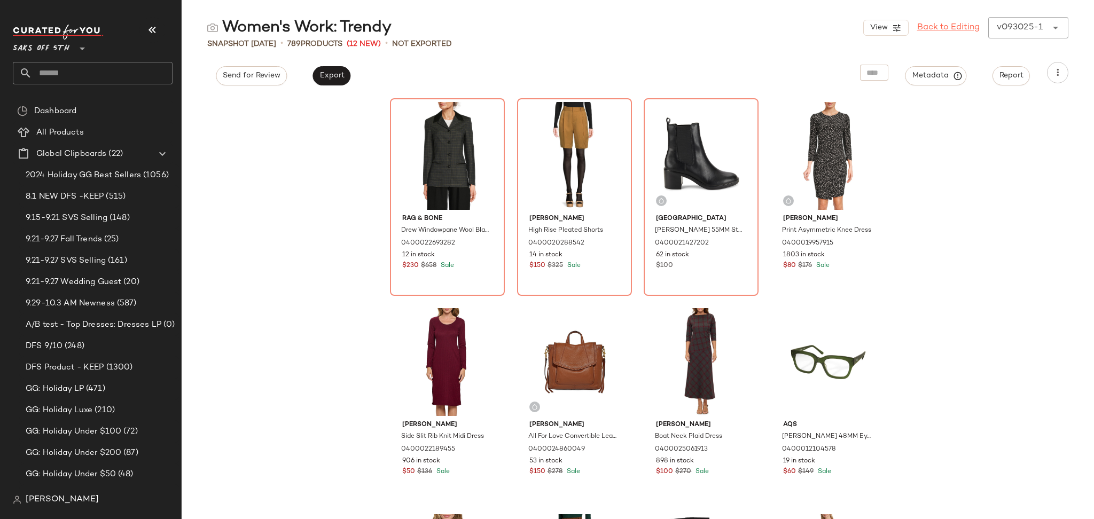
click at [942, 27] on link "Back to Editing" at bounding box center [948, 27] width 63 height 13
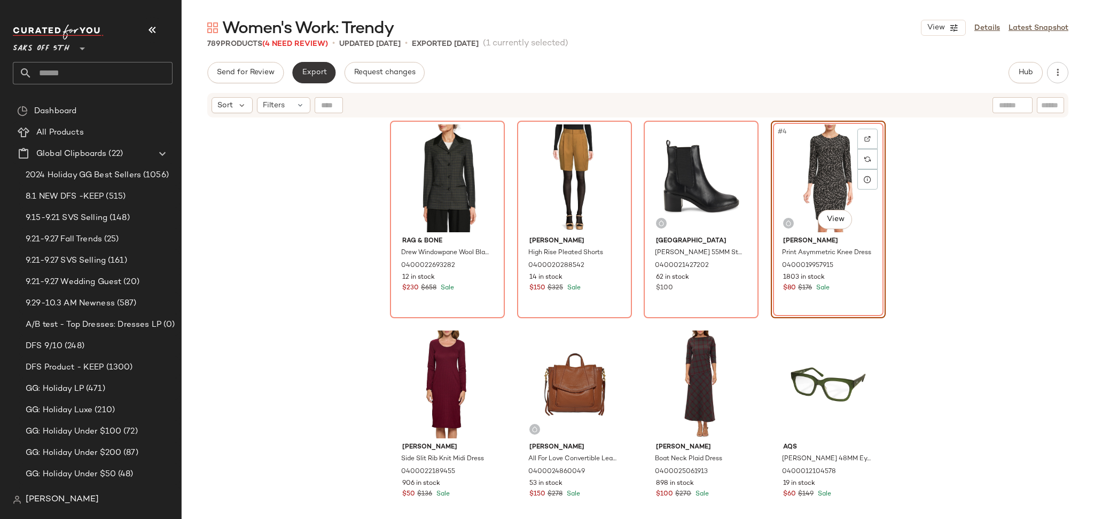
click at [321, 73] on span "Export" at bounding box center [313, 72] width 25 height 9
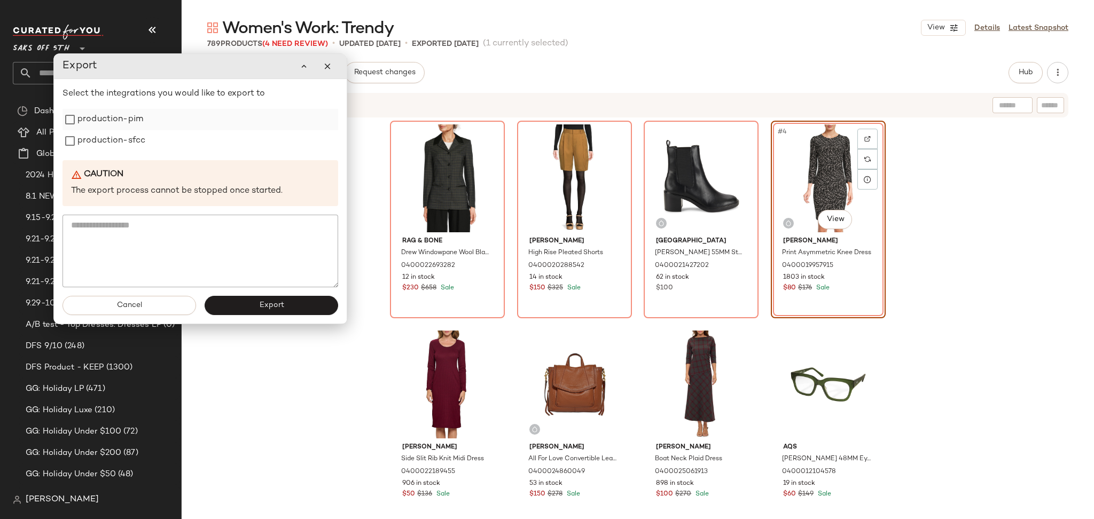
click at [116, 128] on label "production-pim" at bounding box center [110, 119] width 66 height 21
click at [115, 145] on label "production-sfcc" at bounding box center [111, 140] width 68 height 21
click at [259, 307] on span "Export" at bounding box center [271, 305] width 25 height 9
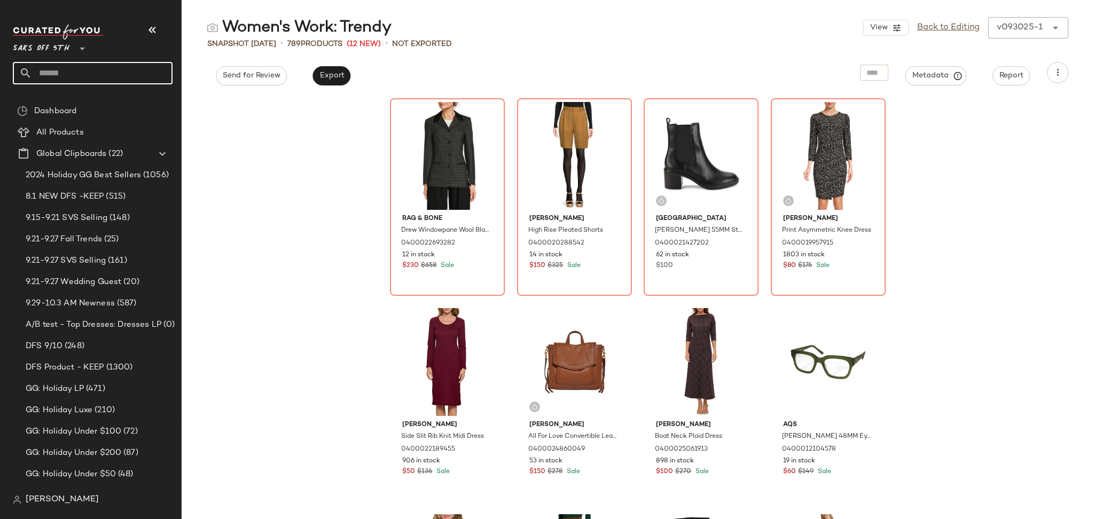
click at [101, 76] on input "text" at bounding box center [102, 73] width 141 height 22
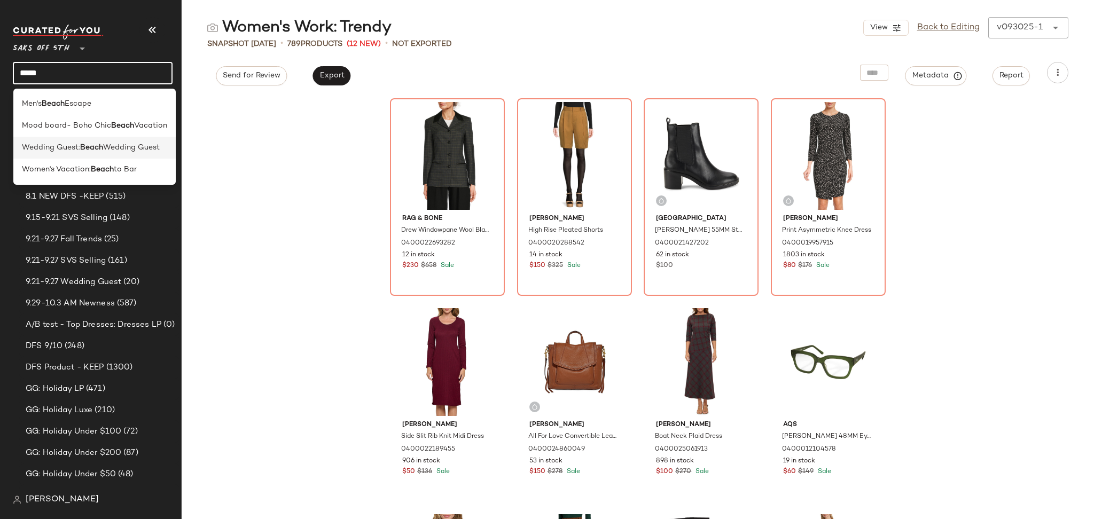
type input "*****"
click at [91, 144] on b "Beach" at bounding box center [91, 147] width 23 height 11
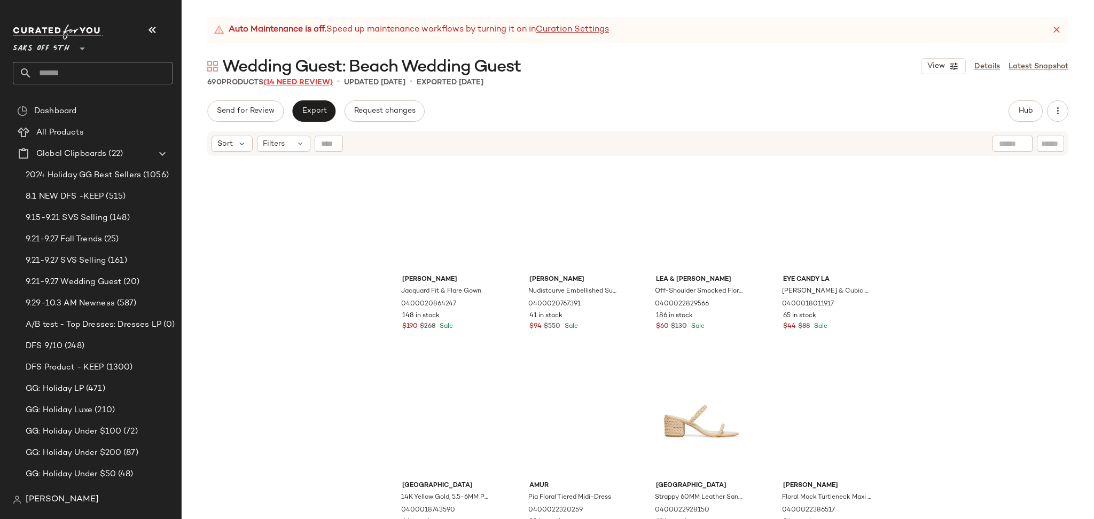
click at [317, 85] on span "(14 Need Review)" at bounding box center [297, 83] width 69 height 8
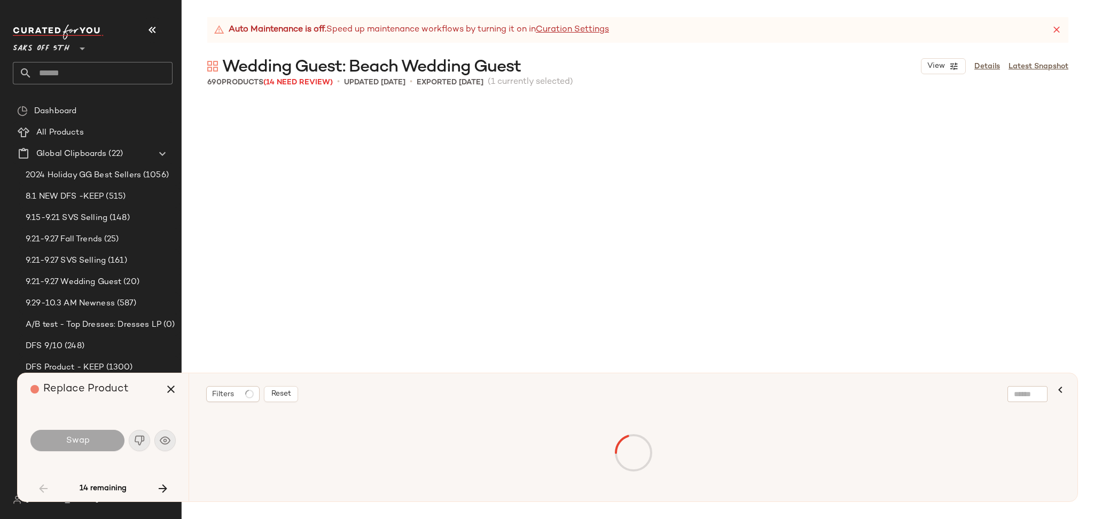
scroll to position [2269, 0]
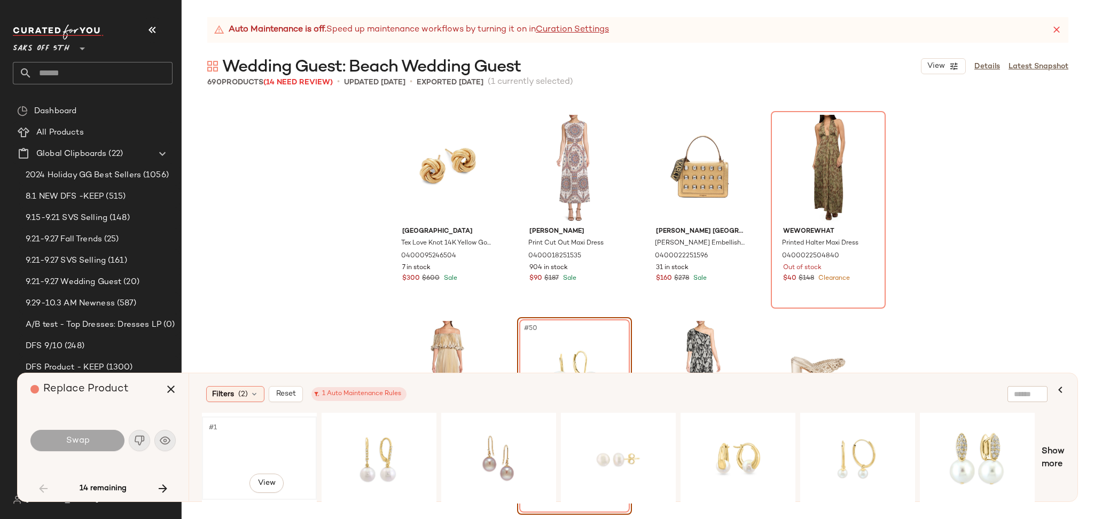
click at [234, 442] on div "#1 View" at bounding box center [259, 458] width 107 height 76
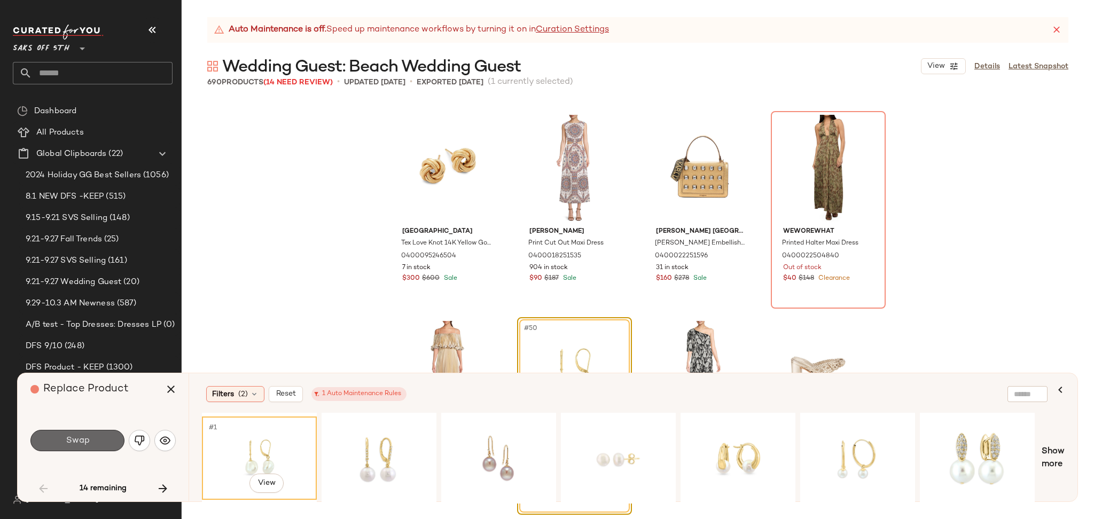
click at [94, 441] on button "Swap" at bounding box center [77, 440] width 94 height 21
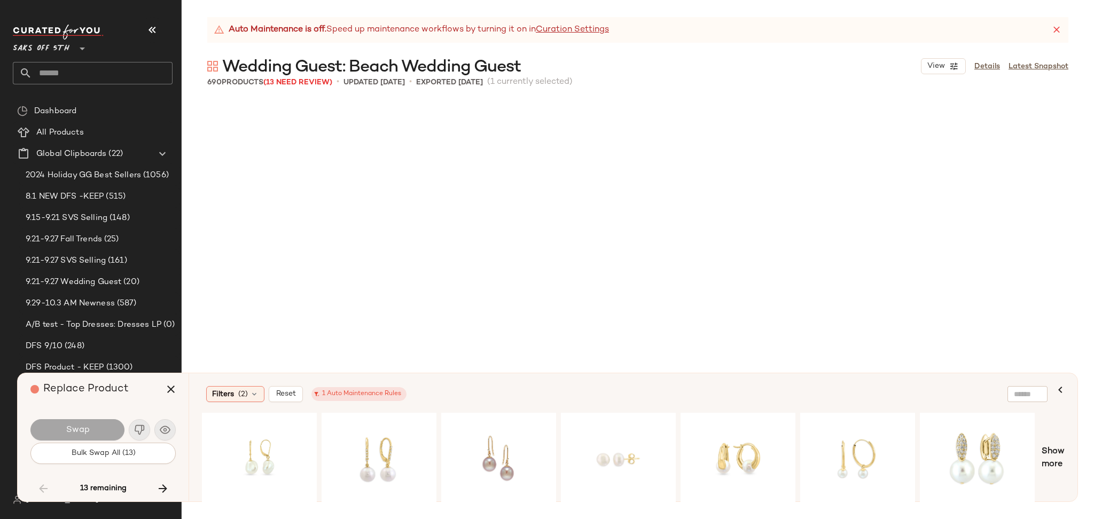
scroll to position [6393, 0]
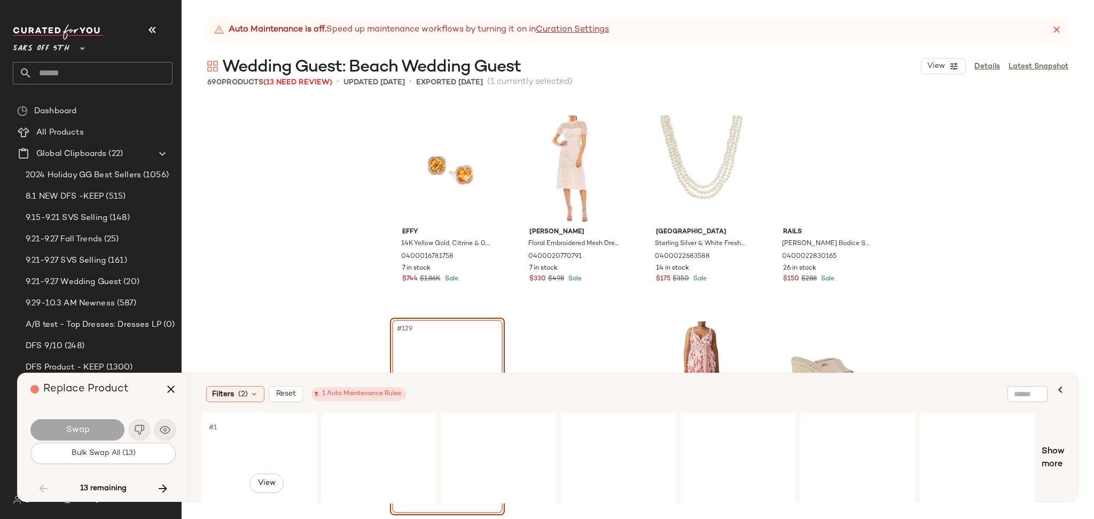
click at [247, 451] on div "#1 View" at bounding box center [259, 458] width 107 height 76
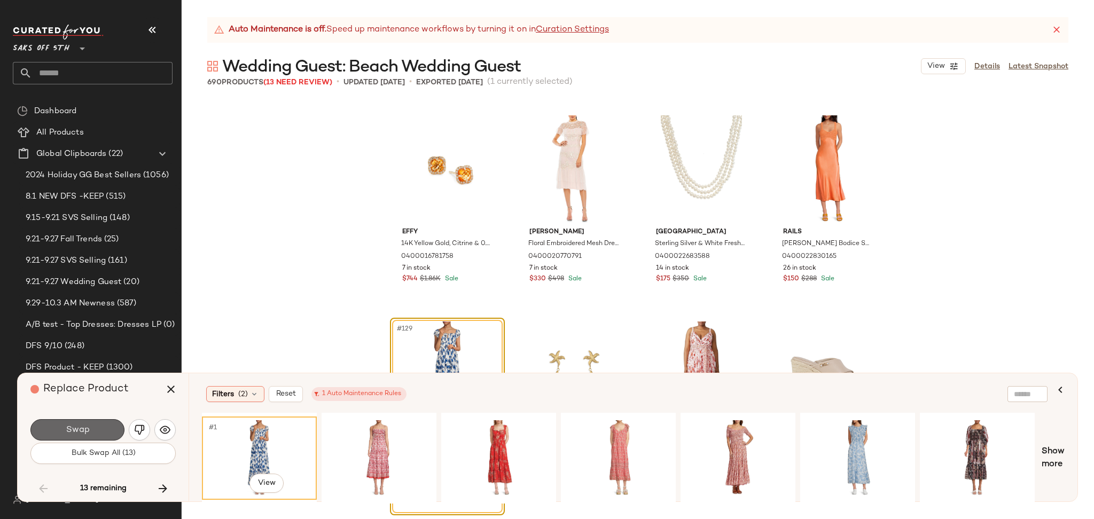
click at [79, 427] on span "Swap" at bounding box center [77, 430] width 24 height 10
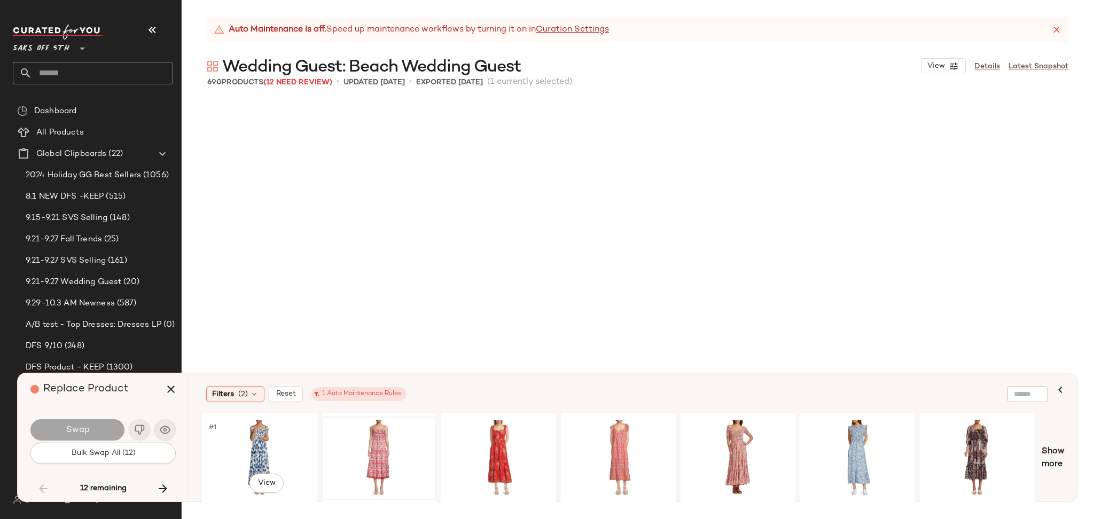
scroll to position [11549, 0]
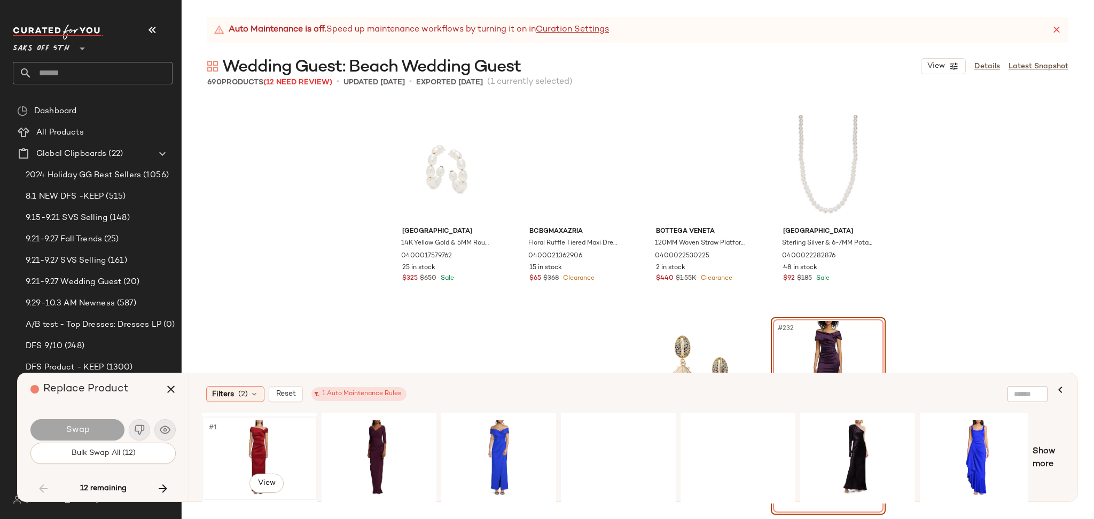
click at [260, 446] on div "#1 View" at bounding box center [259, 458] width 107 height 76
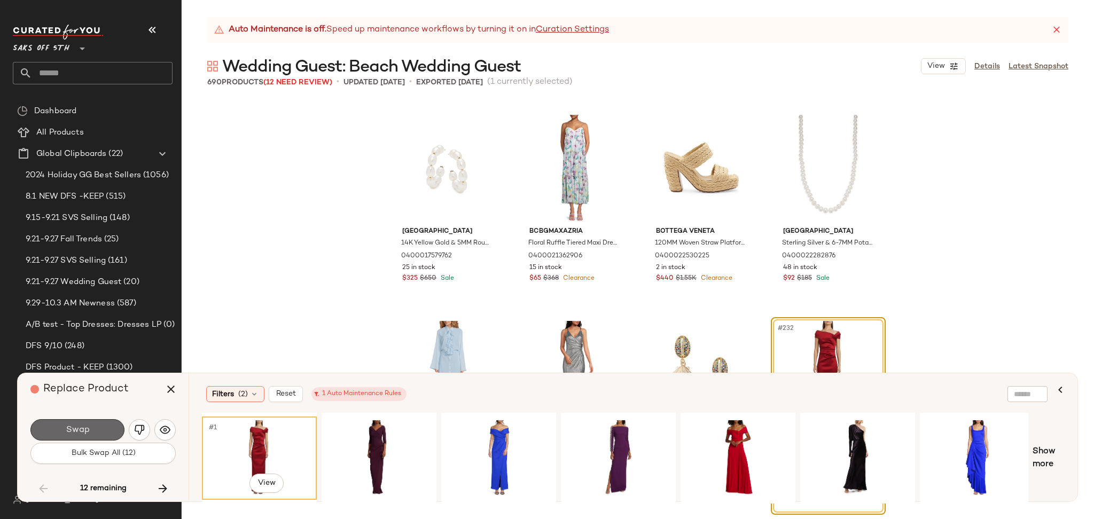
click at [83, 426] on span "Swap" at bounding box center [77, 430] width 24 height 10
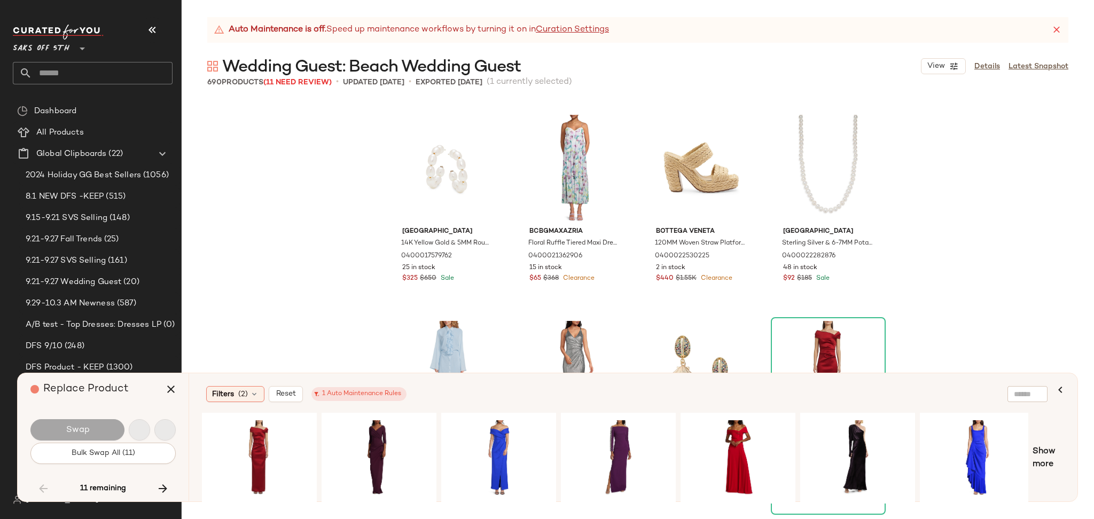
scroll to position [13199, 0]
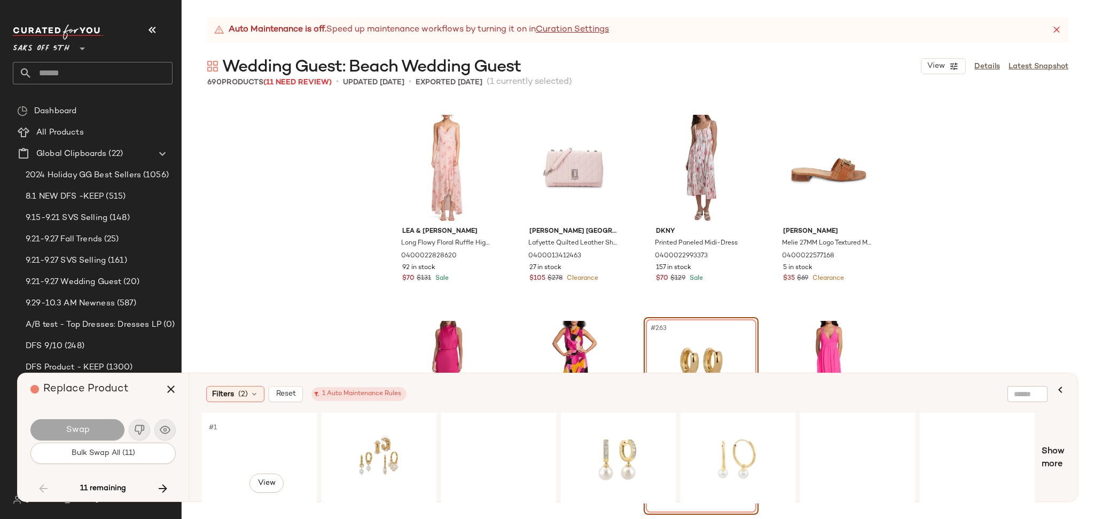
click at [246, 453] on div "#1 View" at bounding box center [259, 458] width 107 height 76
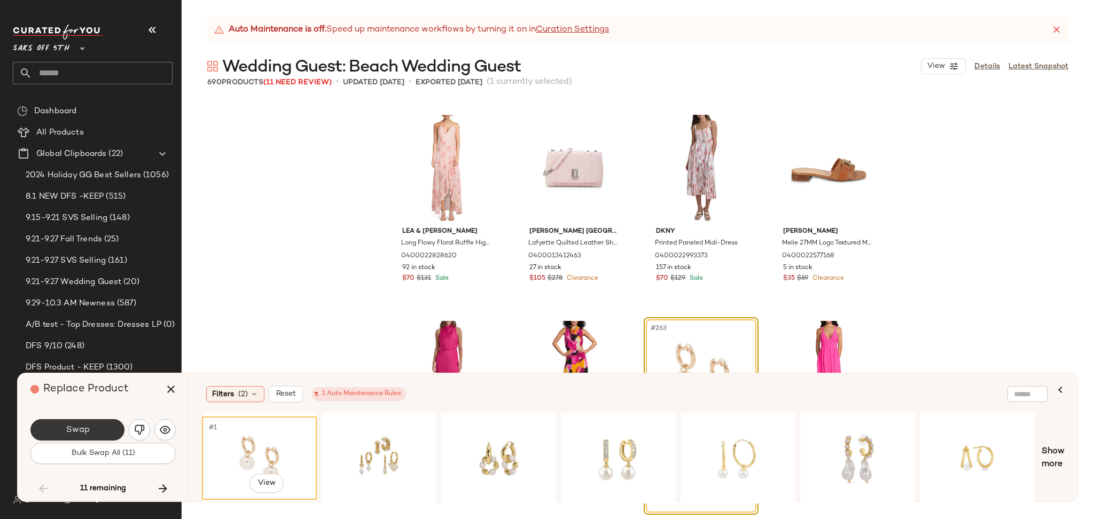
click at [72, 431] on span "Swap" at bounding box center [77, 430] width 24 height 10
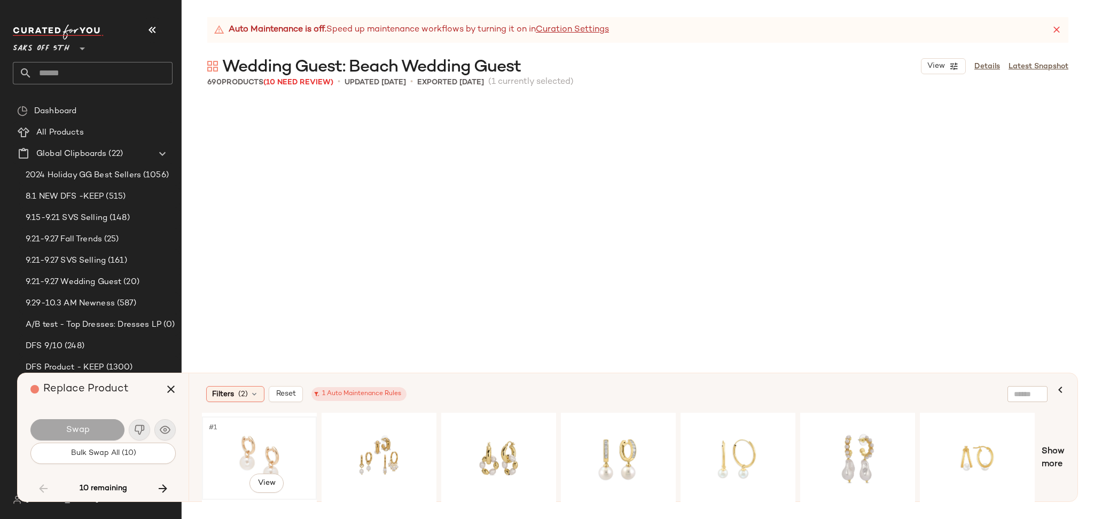
scroll to position [13818, 0]
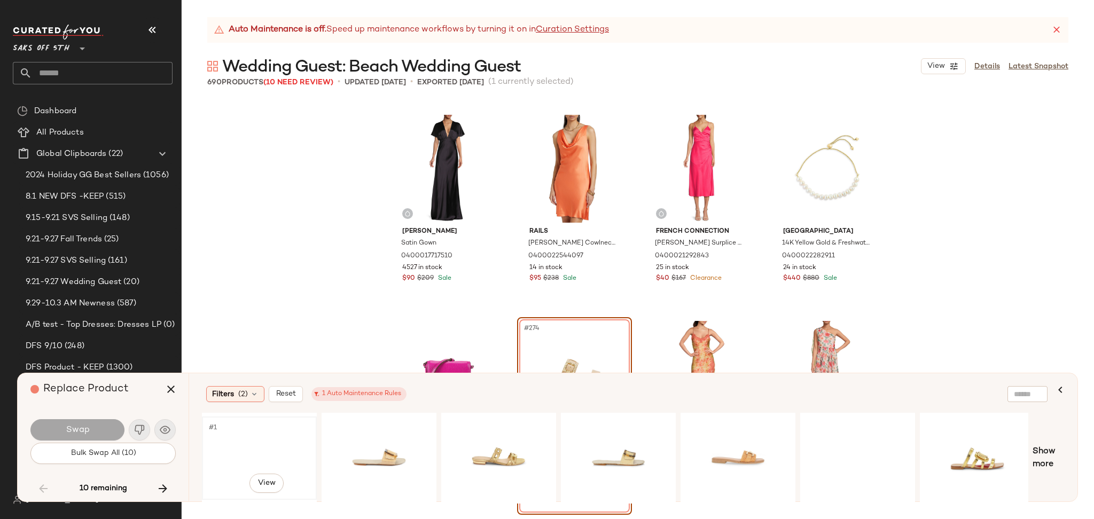
click at [237, 437] on div "#1 View" at bounding box center [259, 458] width 107 height 76
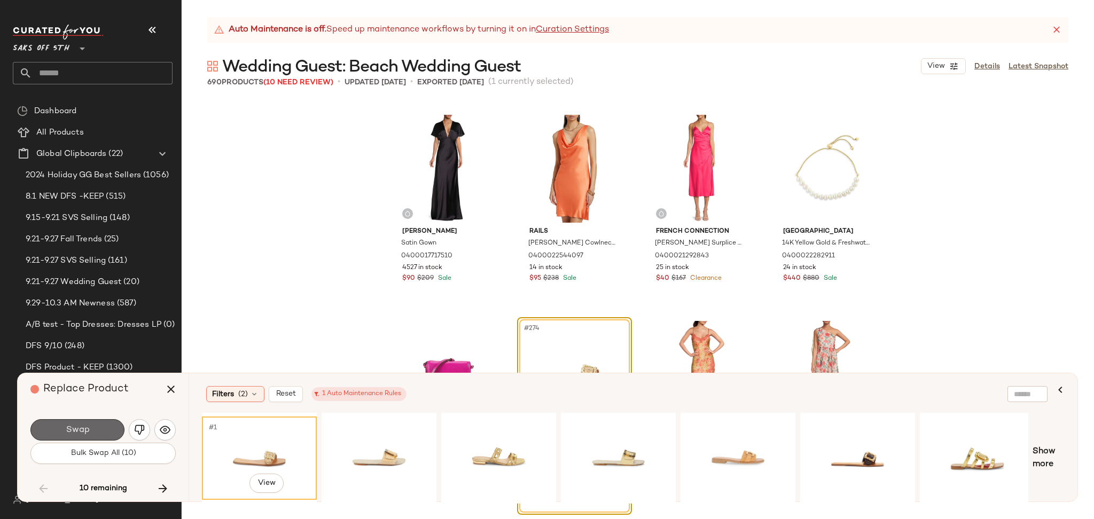
click at [105, 427] on button "Swap" at bounding box center [77, 429] width 94 height 21
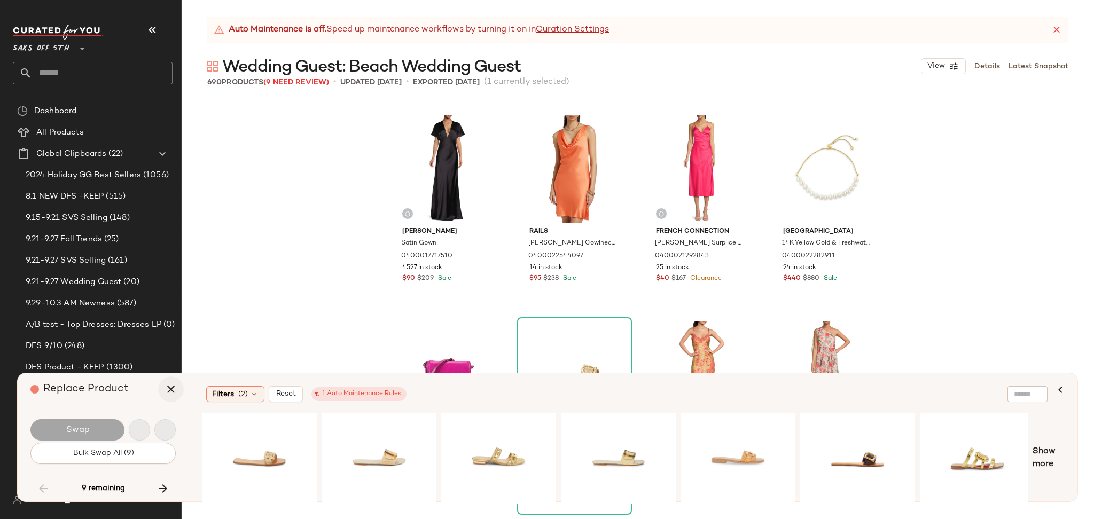
scroll to position [20418, 0]
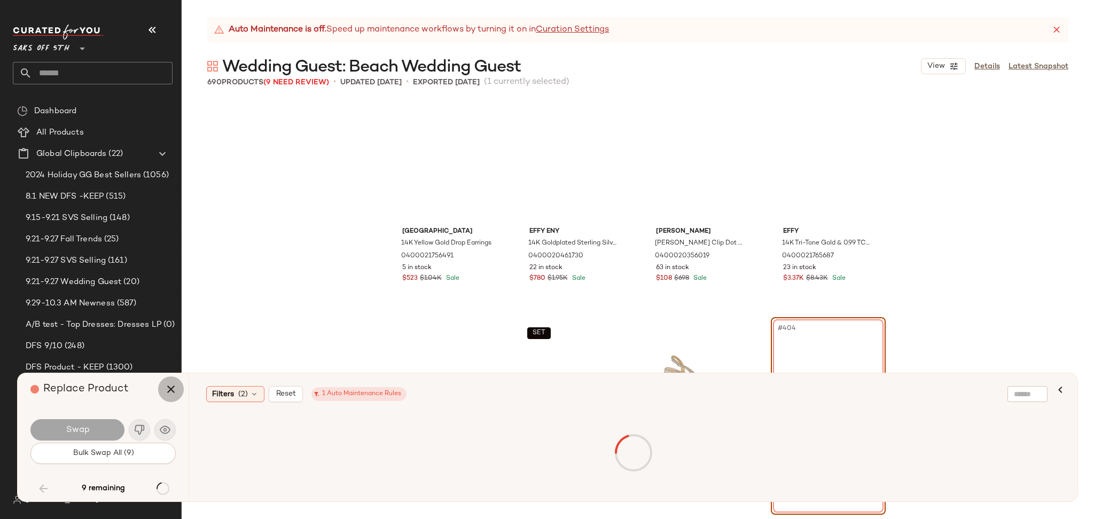
click at [169, 387] on icon "button" at bounding box center [171, 389] width 13 height 13
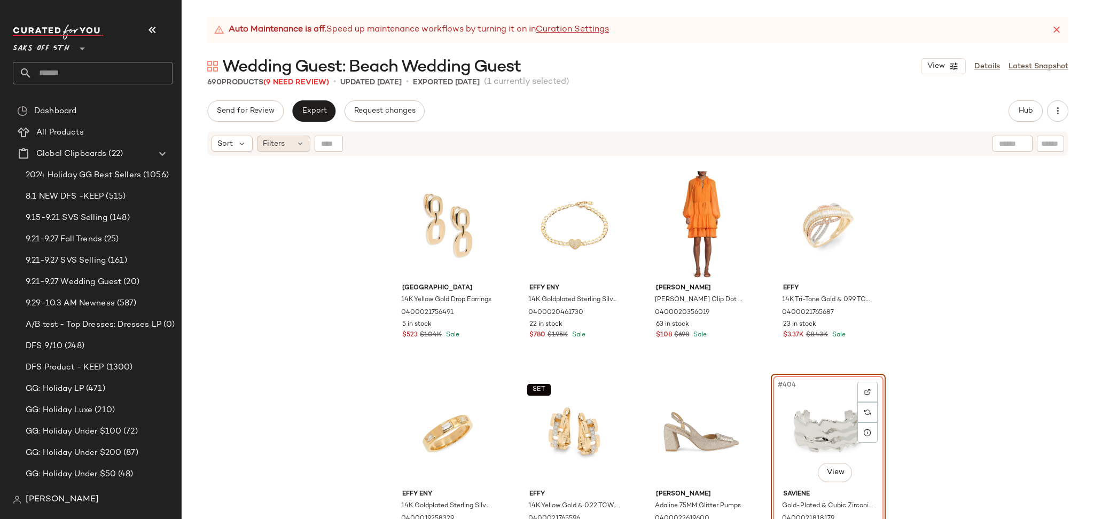
click at [292, 145] on div "Filters" at bounding box center [283, 144] width 53 height 16
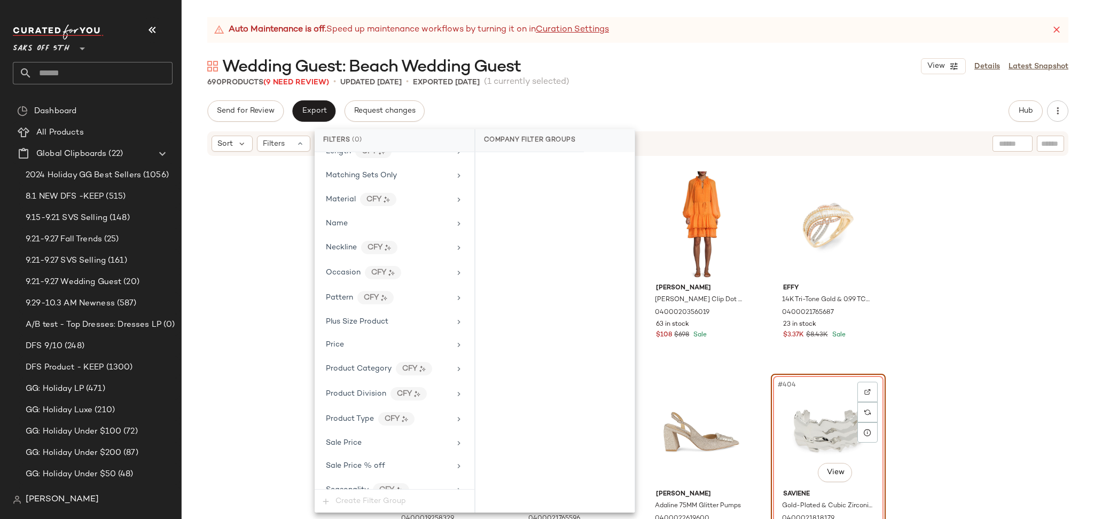
scroll to position [602, 0]
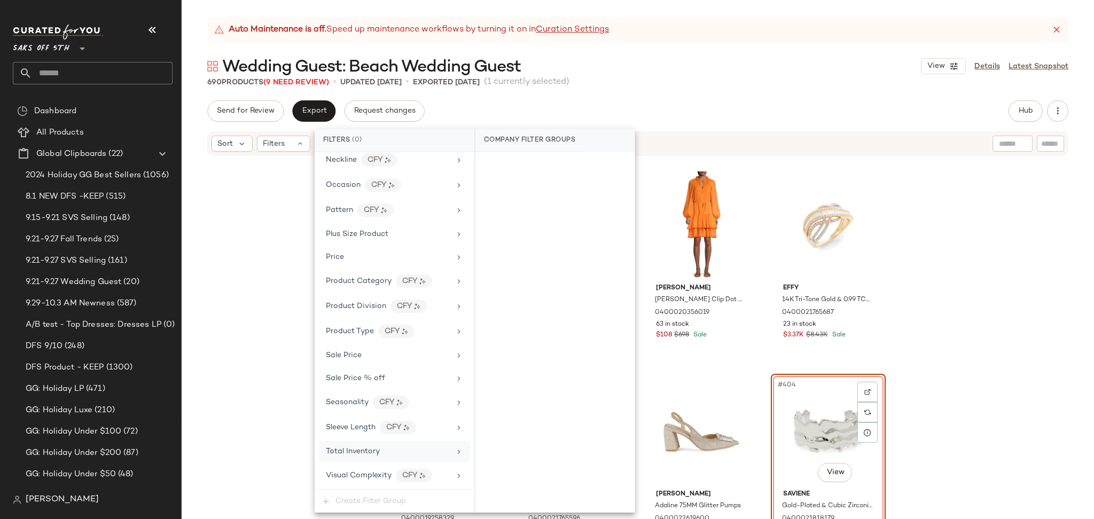
click at [366, 456] on span "Total Inventory" at bounding box center [353, 452] width 54 height 8
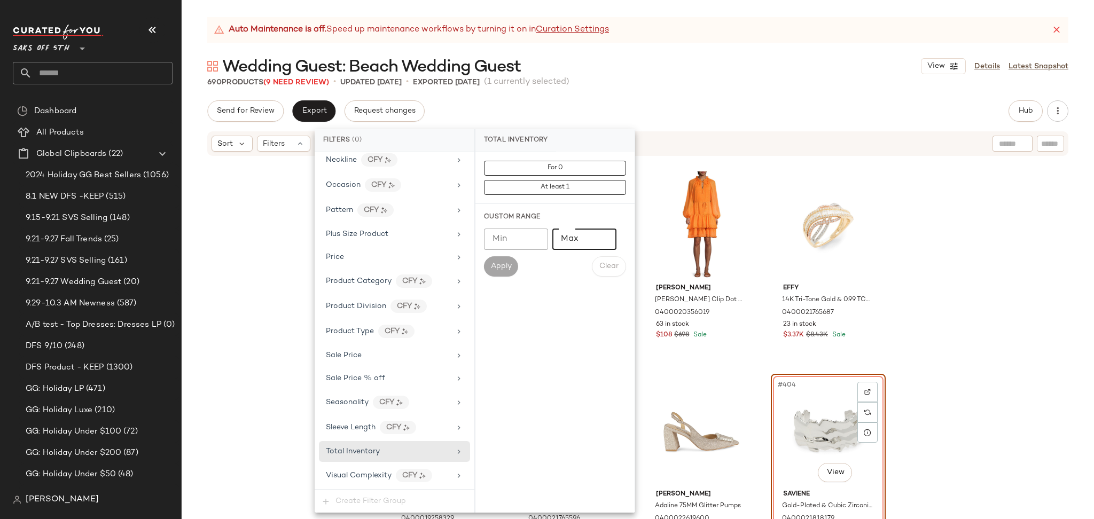
click at [577, 239] on input "Max" at bounding box center [584, 239] width 64 height 21
type input "*"
click at [507, 272] on button "Apply" at bounding box center [501, 266] width 34 height 20
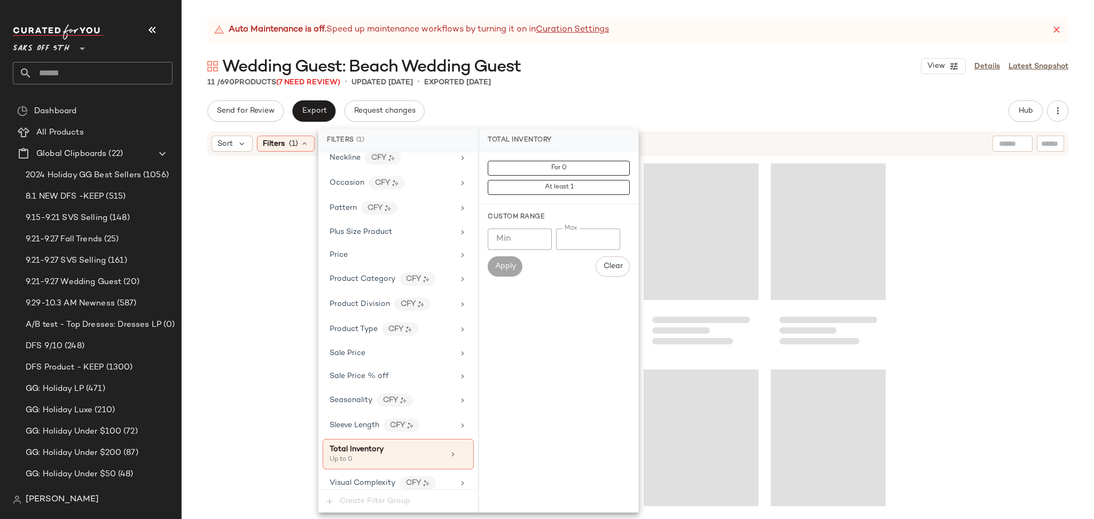
click at [670, 94] on div "Auto Maintenance is off. Speed up maintenance workflows by turning it on in Cur…" at bounding box center [638, 268] width 913 height 502
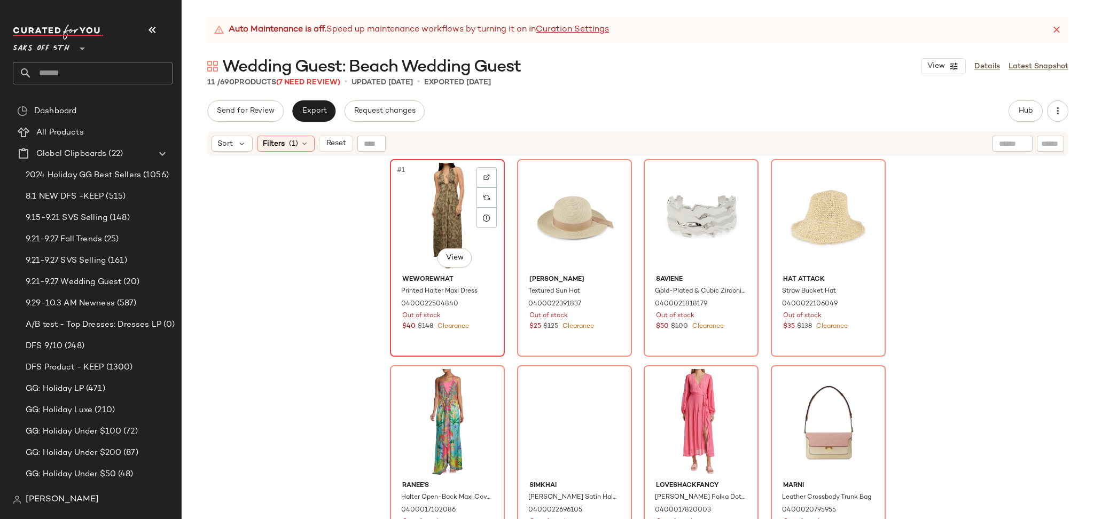
click at [394, 215] on div "#1 View" at bounding box center [447, 217] width 107 height 108
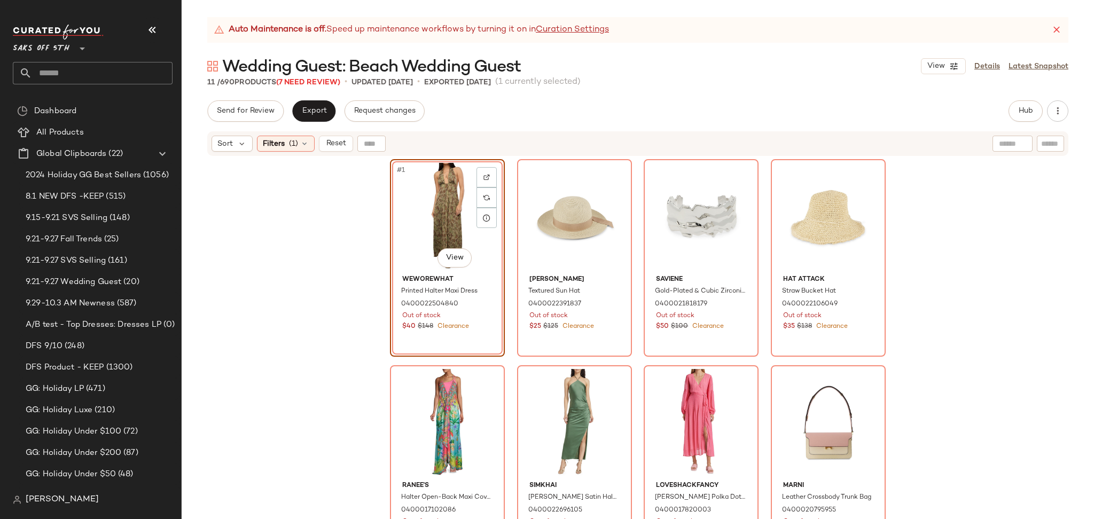
click at [394, 215] on div "#1 View" at bounding box center [447, 217] width 107 height 108
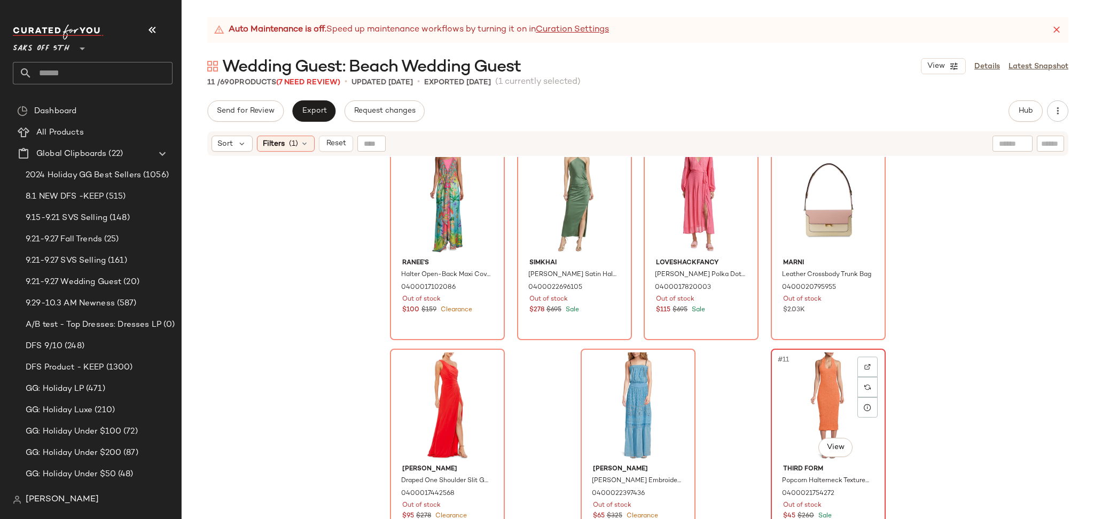
click at [820, 388] on div "#11 View" at bounding box center [828, 407] width 107 height 108
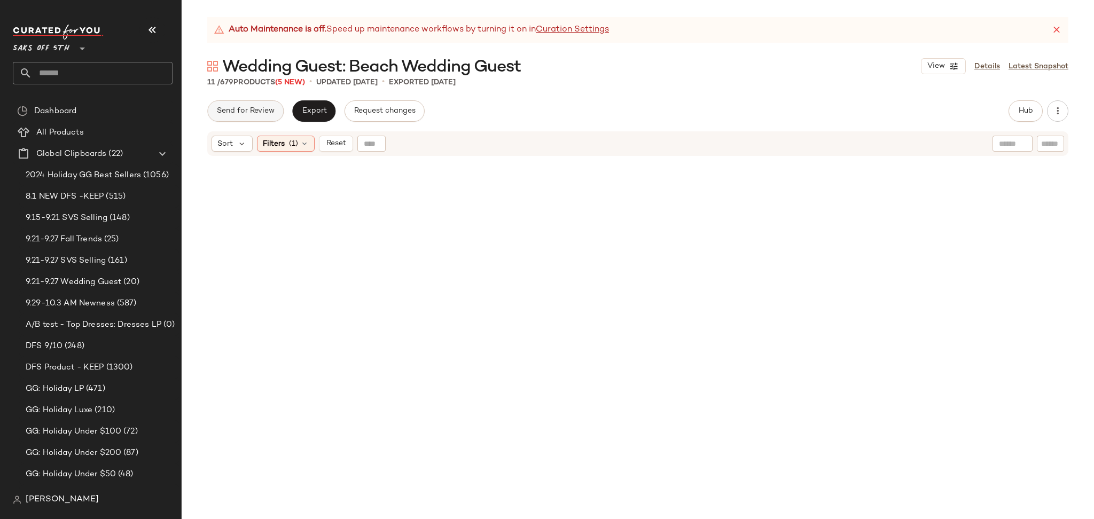
click at [234, 102] on button "Send for Review" at bounding box center [245, 110] width 76 height 21
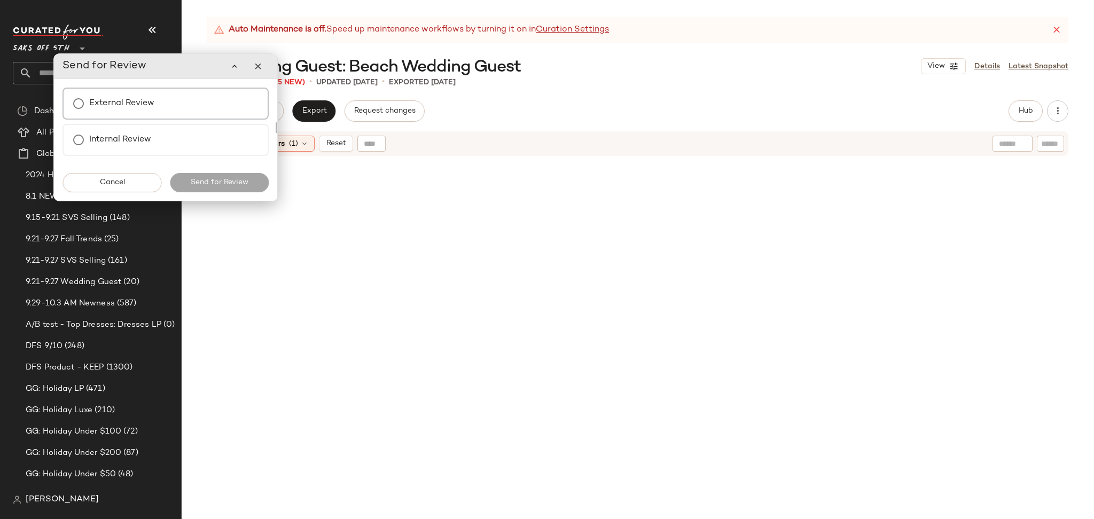
click at [150, 110] on label "External Review" at bounding box center [121, 103] width 65 height 21
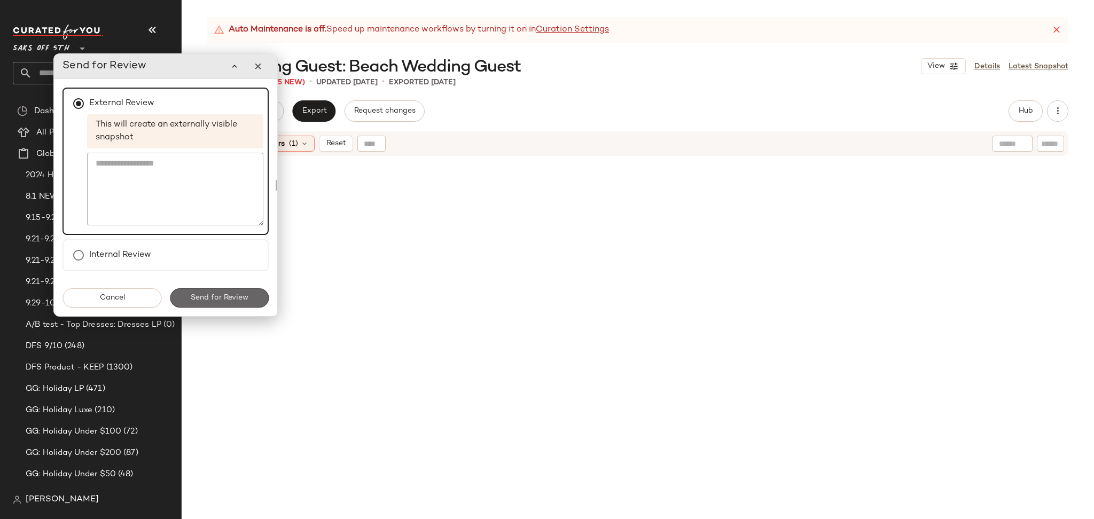
click at [192, 294] on span "Send for Review" at bounding box center [219, 298] width 58 height 9
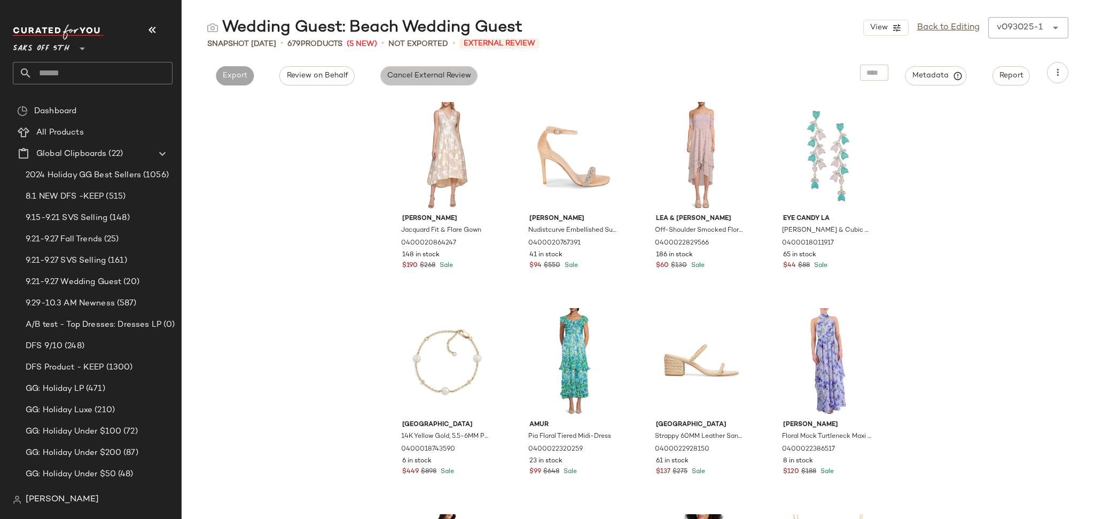
click at [412, 80] on span "Cancel External Review" at bounding box center [429, 76] width 84 height 9
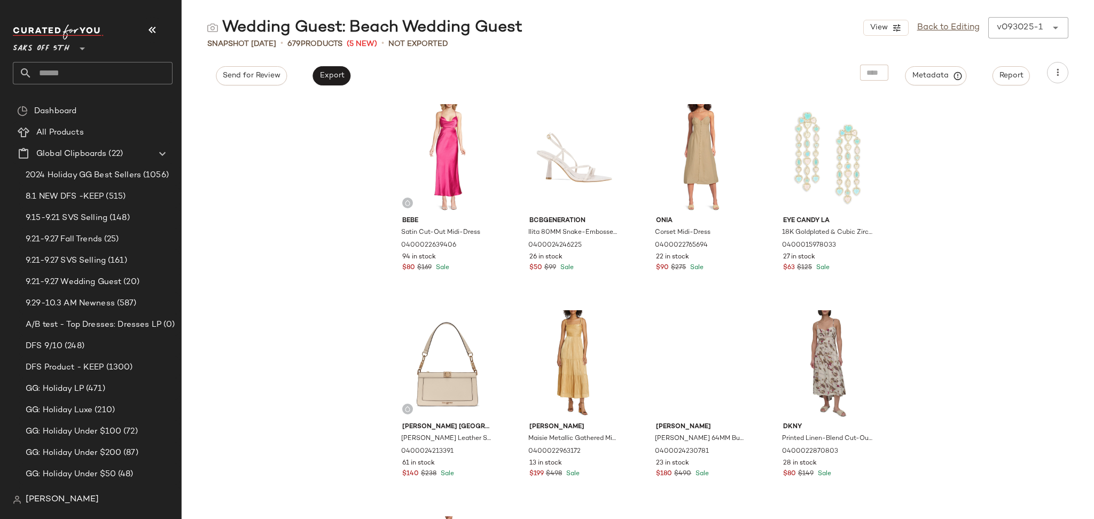
scroll to position [832, 0]
click at [327, 76] on span "Export" at bounding box center [331, 76] width 25 height 9
click at [933, 24] on link "Back to Editing" at bounding box center [948, 27] width 63 height 13
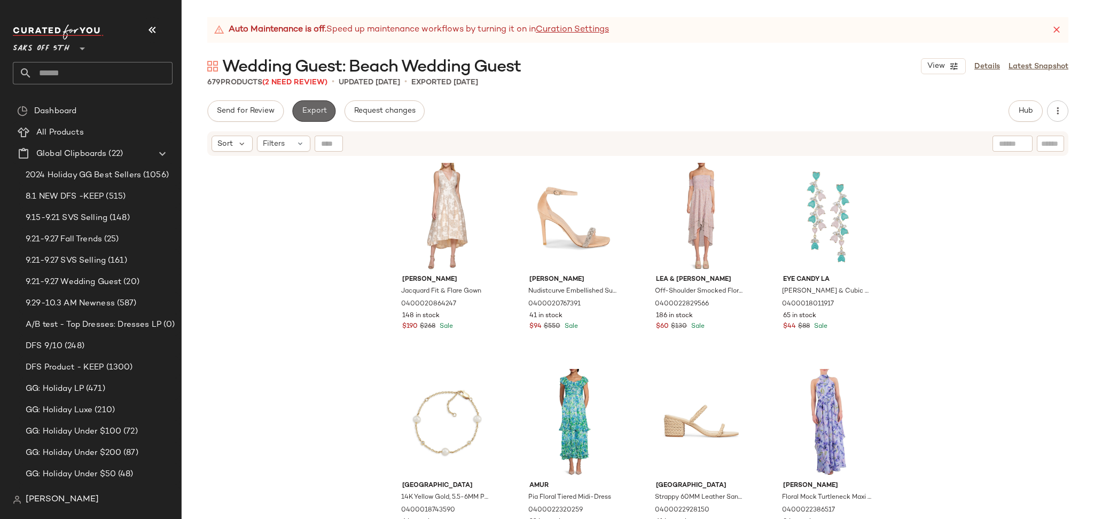
click at [313, 105] on button "Export" at bounding box center [313, 110] width 43 height 21
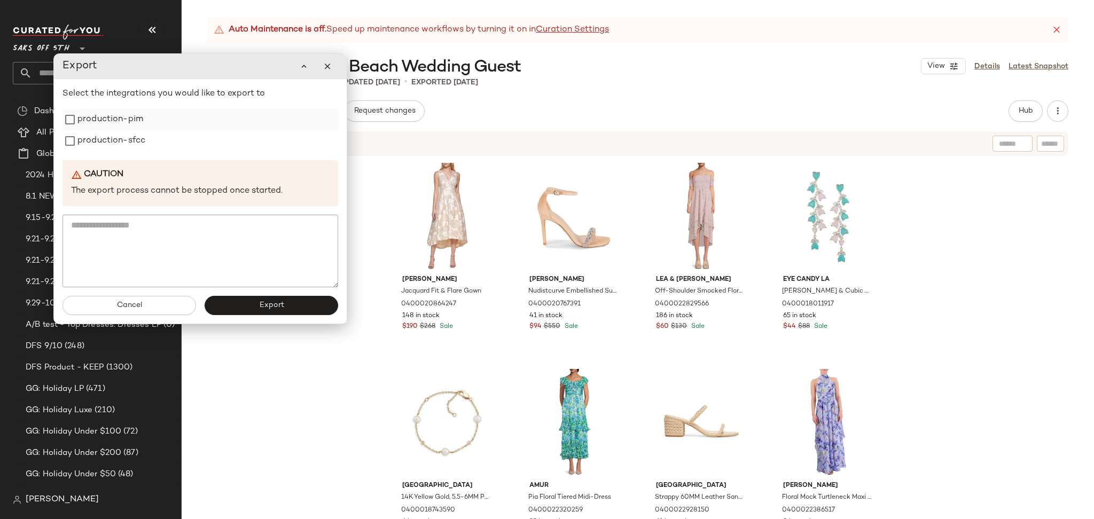
click at [169, 124] on div "production-pim" at bounding box center [201, 119] width 276 height 21
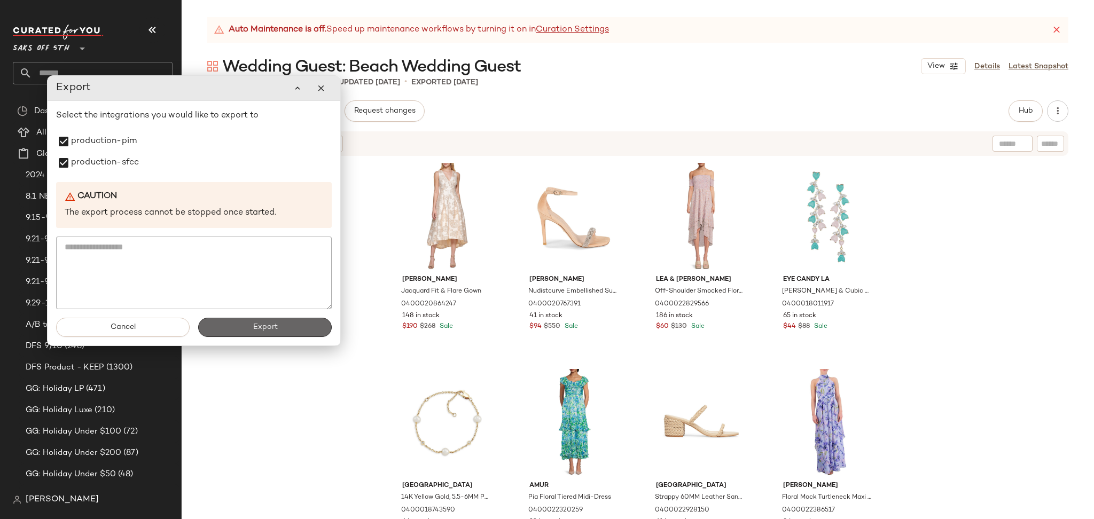
click at [228, 332] on button "Export" at bounding box center [265, 327] width 134 height 19
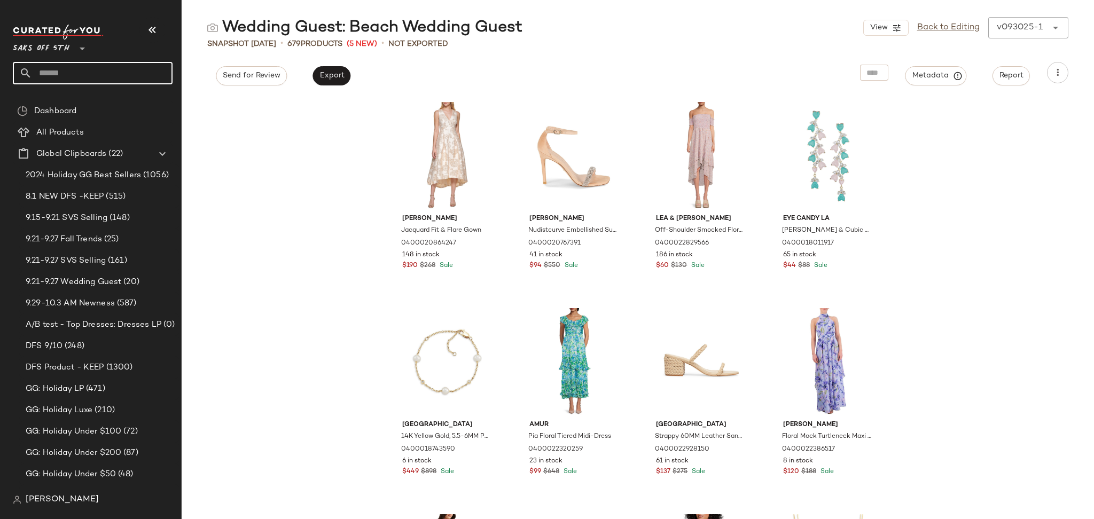
click at [107, 75] on input "text" at bounding box center [102, 73] width 141 height 22
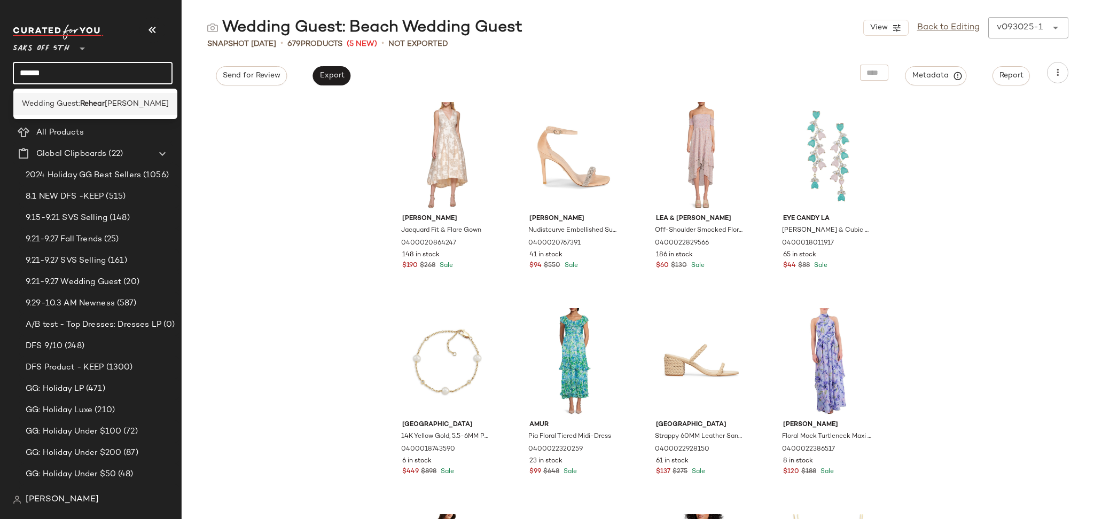
type input "******"
click at [99, 103] on b "Rehear" at bounding box center [92, 103] width 25 height 11
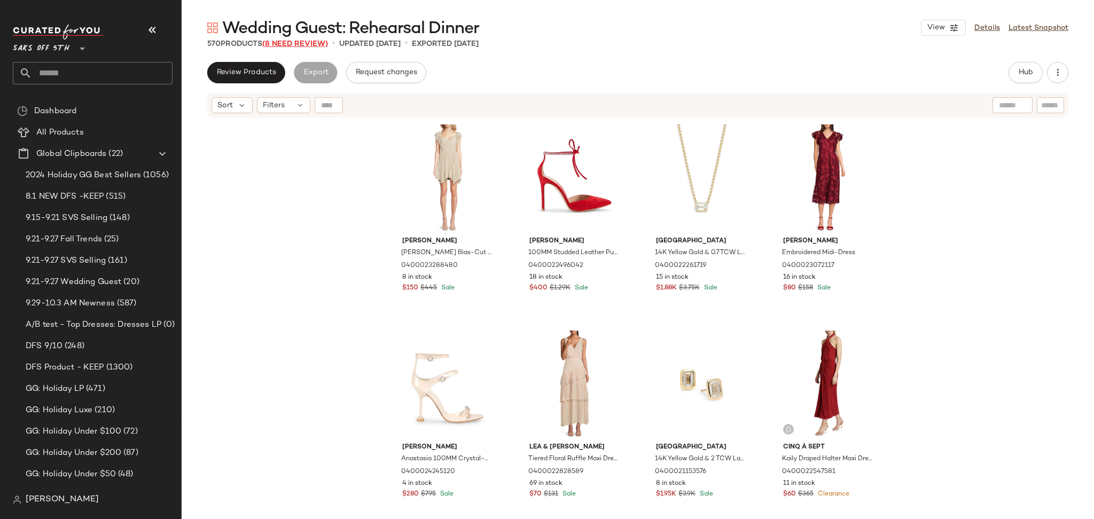
click at [303, 45] on span "(8 Need Review)" at bounding box center [295, 44] width 66 height 8
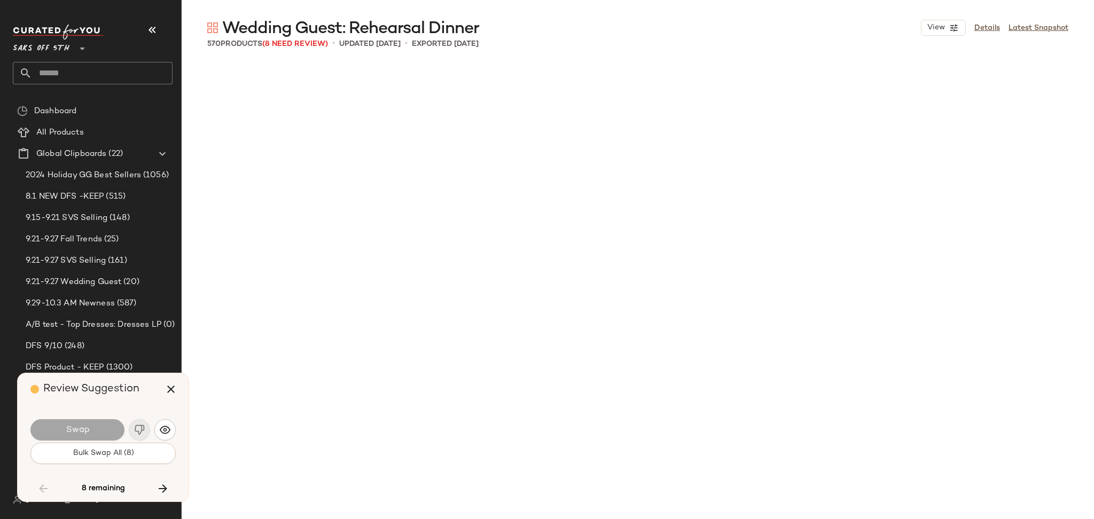
scroll to position [4330, 0]
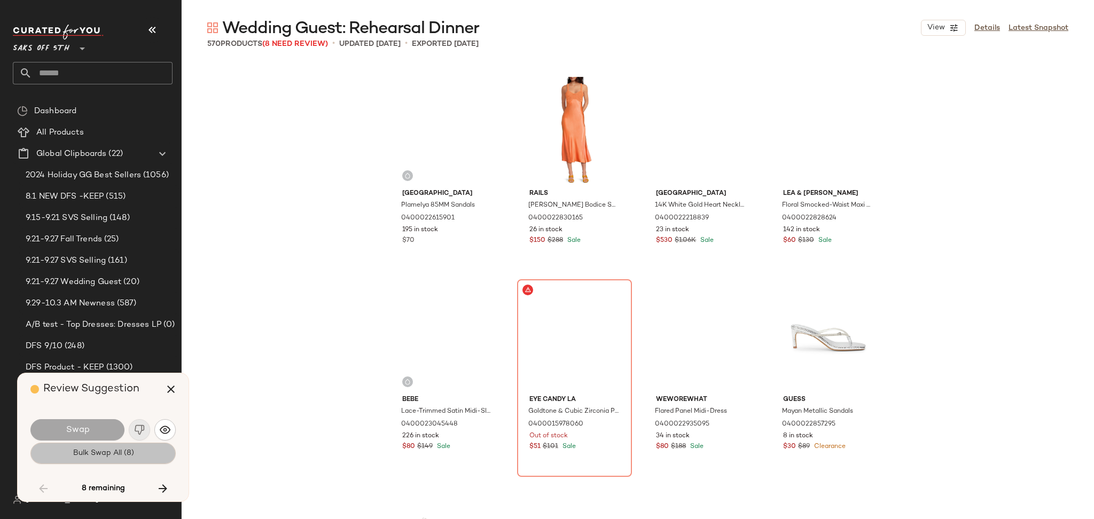
click at [79, 451] on span "Bulk Swap All (8)" at bounding box center [102, 453] width 61 height 9
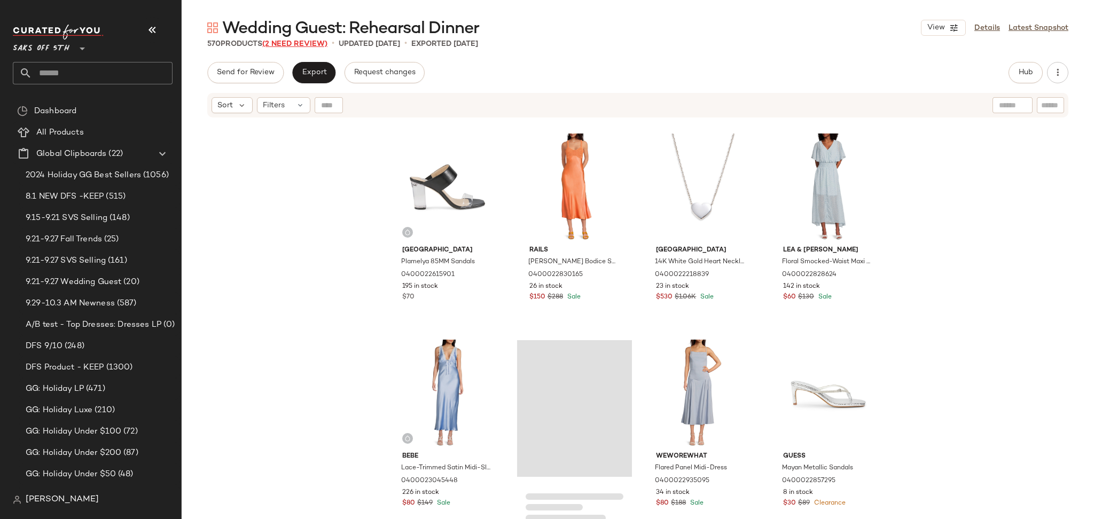
click at [287, 45] on span "(2 Need Review)" at bounding box center [294, 44] width 65 height 8
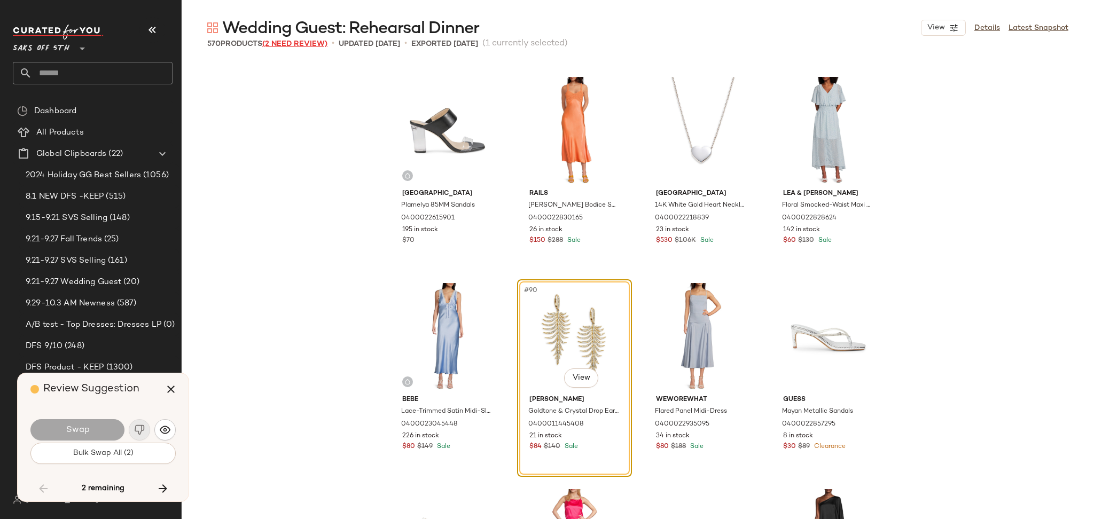
scroll to position [8868, 0]
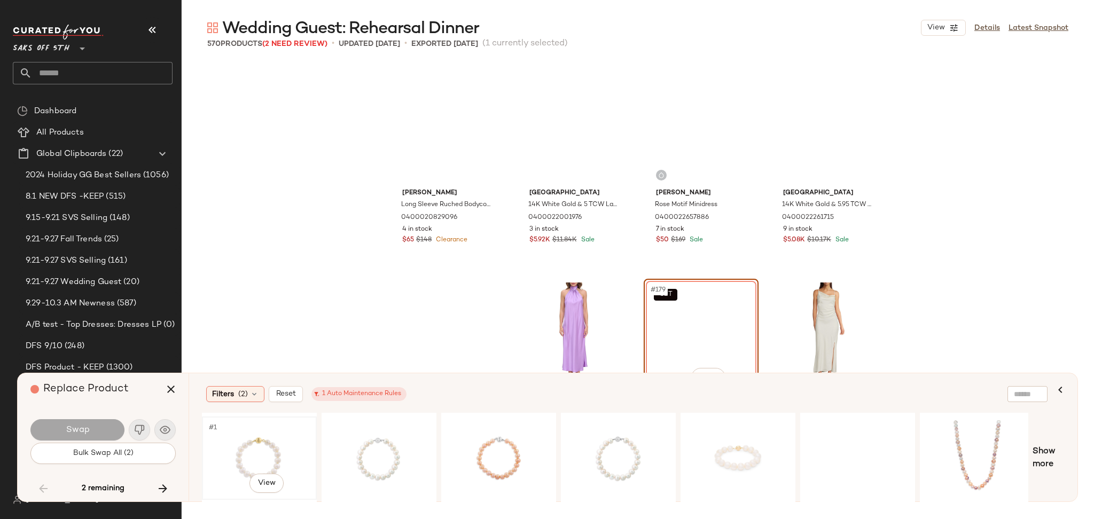
click at [244, 441] on div "#1 View" at bounding box center [259, 458] width 107 height 76
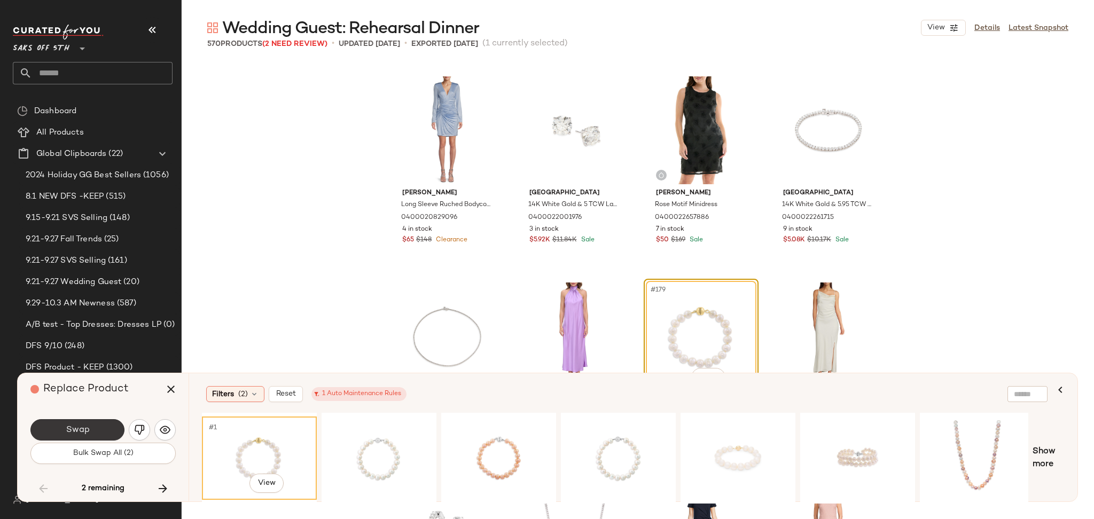
click at [105, 422] on button "Swap" at bounding box center [77, 429] width 94 height 21
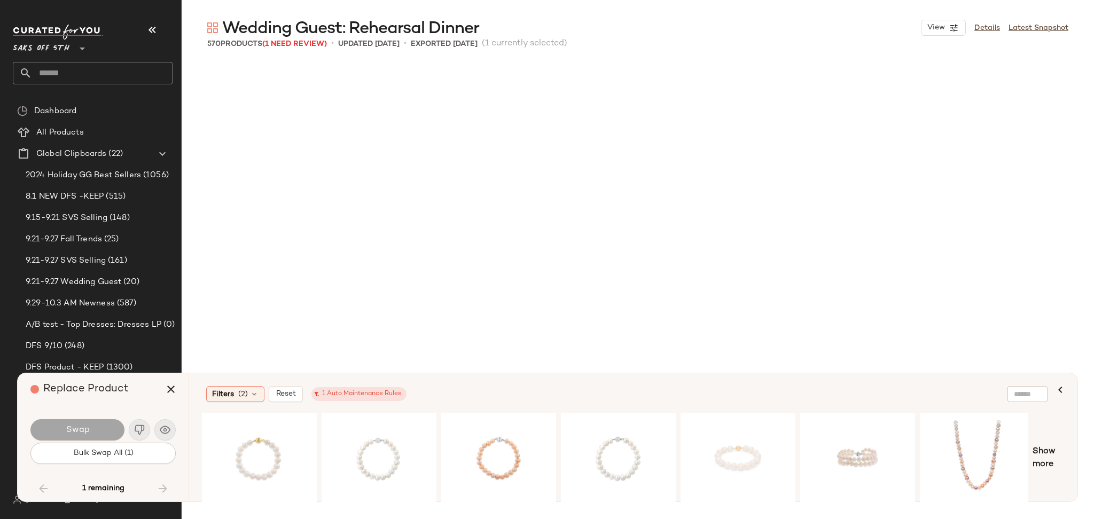
scroll to position [14230, 0]
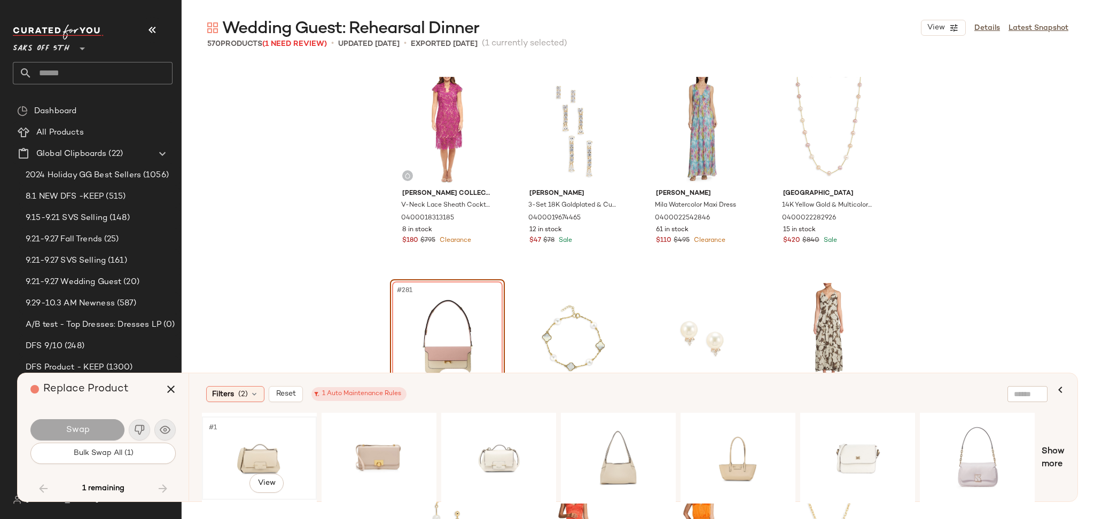
click at [262, 455] on div "#1 View" at bounding box center [259, 458] width 107 height 76
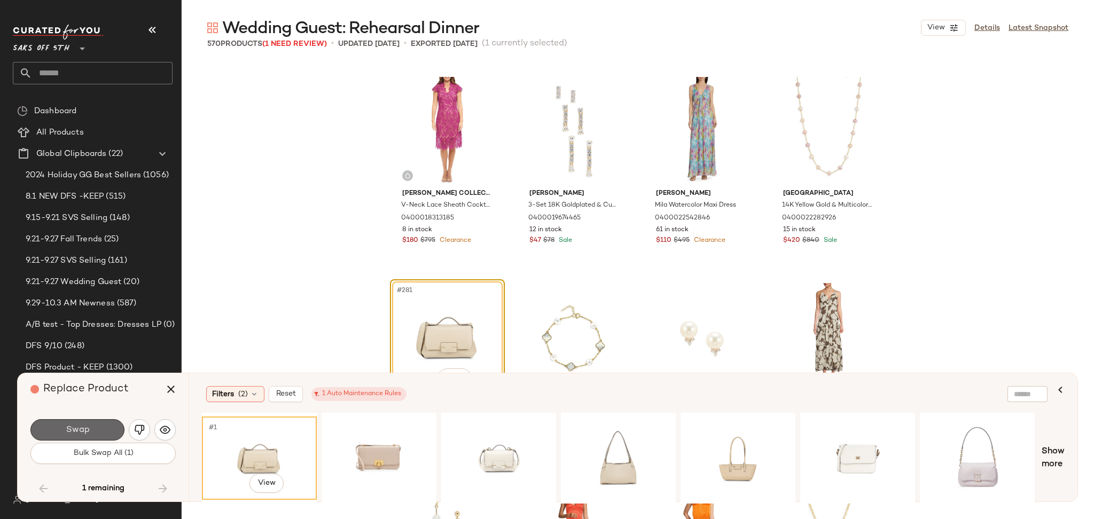
click at [107, 434] on button "Swap" at bounding box center [77, 429] width 94 height 21
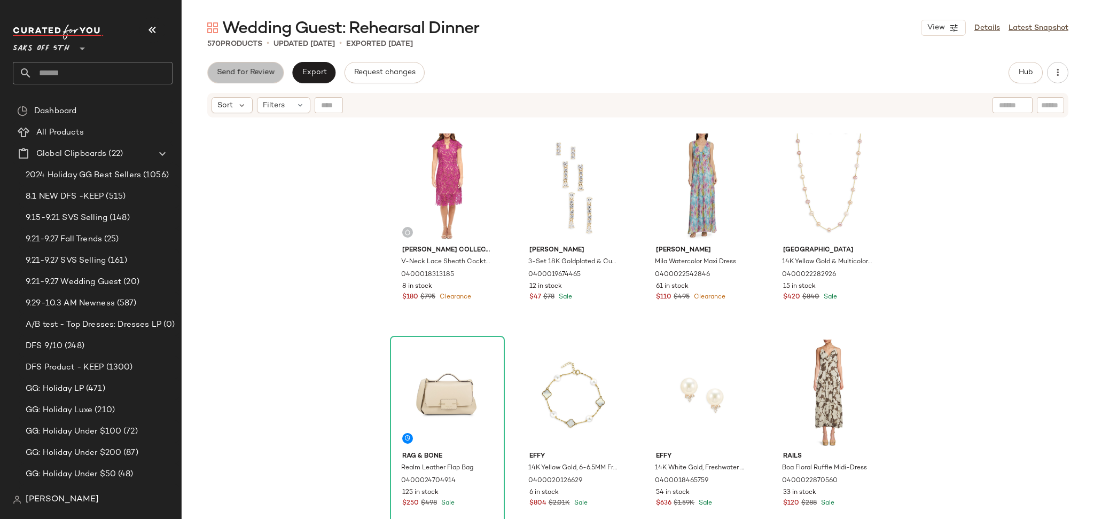
click at [228, 80] on button "Send for Review" at bounding box center [245, 72] width 76 height 21
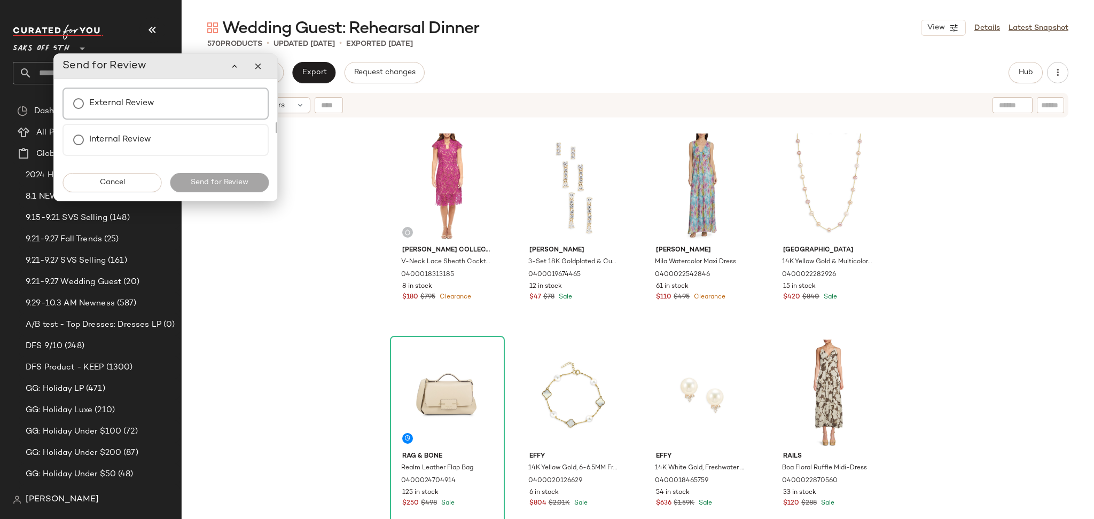
click at [124, 111] on label "External Review" at bounding box center [121, 103] width 65 height 21
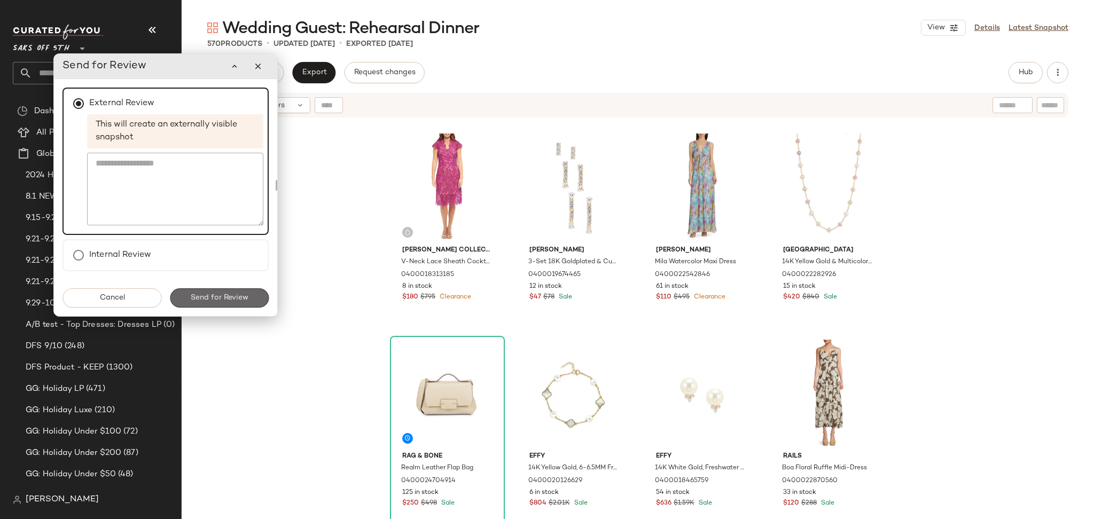
click at [219, 294] on span "Send for Review" at bounding box center [219, 298] width 58 height 9
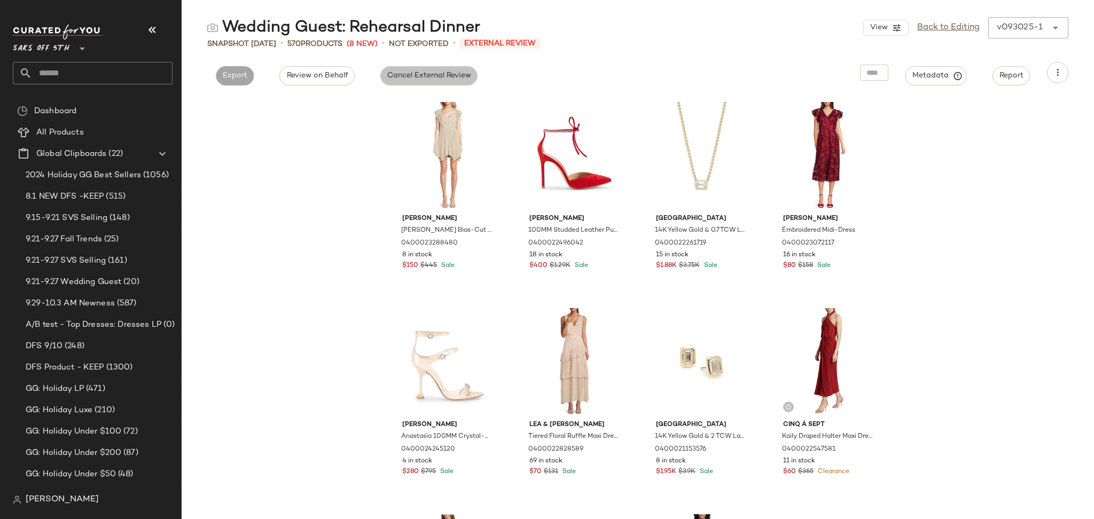
click at [422, 78] on span "Cancel External Review" at bounding box center [429, 76] width 84 height 9
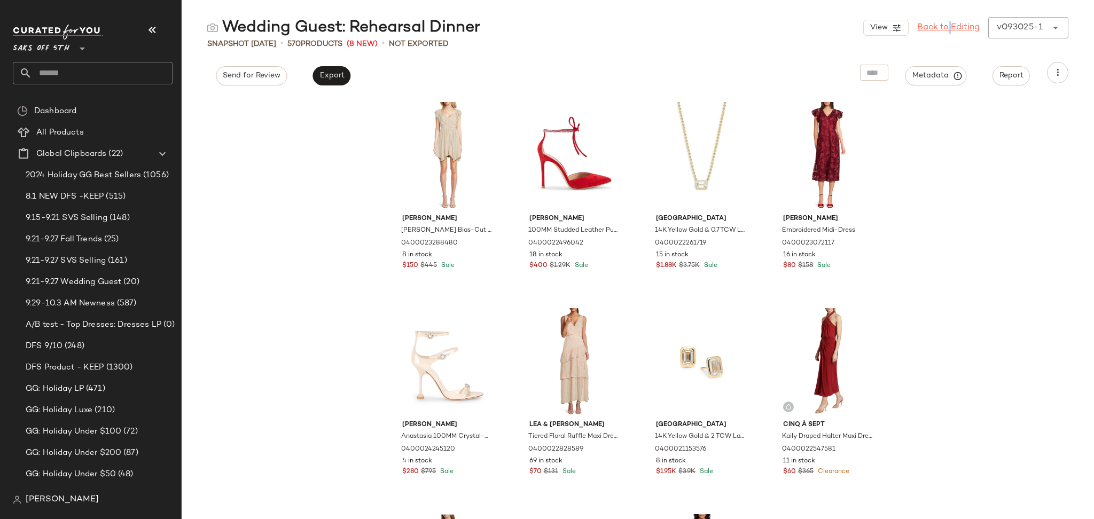
drag, startPoint x: 945, startPoint y: 36, endPoint x: 943, endPoint y: 29, distance: 7.8
click at [943, 29] on div "View Back to Editing v093025-1 ******" at bounding box center [965, 27] width 205 height 21
click at [943, 29] on link "Back to Editing" at bounding box center [948, 27] width 63 height 13
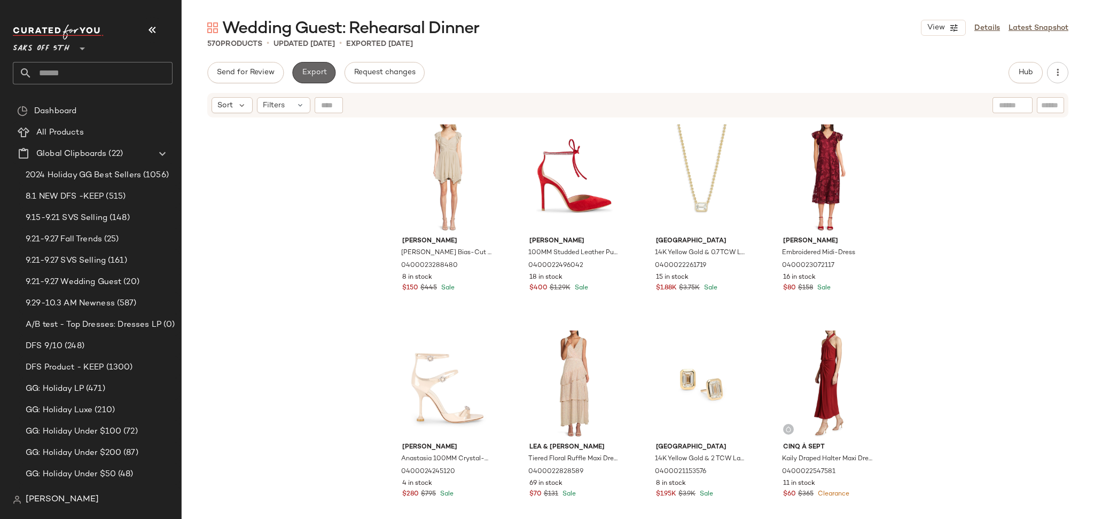
click at [318, 75] on span "Export" at bounding box center [313, 72] width 25 height 9
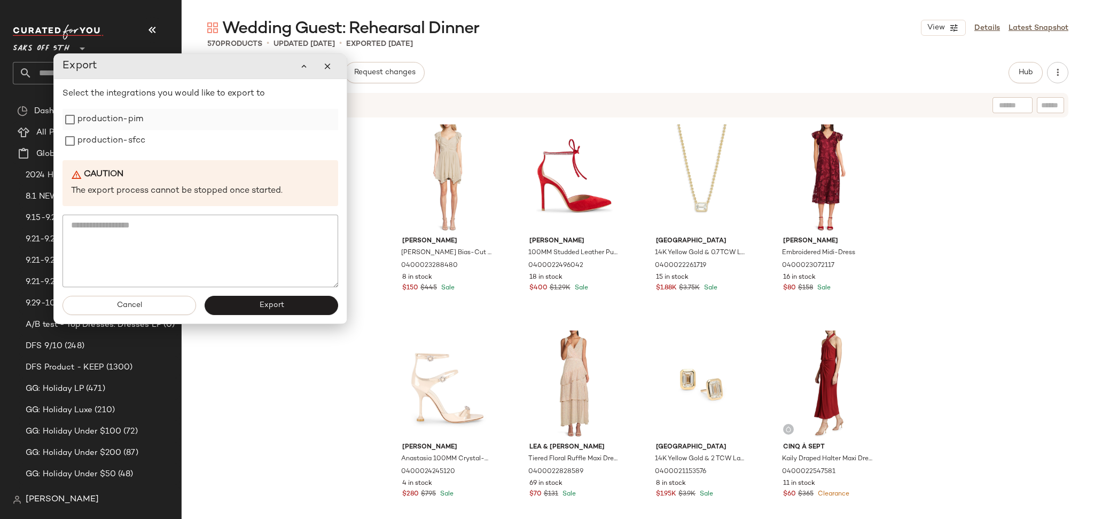
click at [105, 122] on label "production-pim" at bounding box center [110, 119] width 66 height 21
click at [240, 307] on button "Export" at bounding box center [272, 305] width 134 height 19
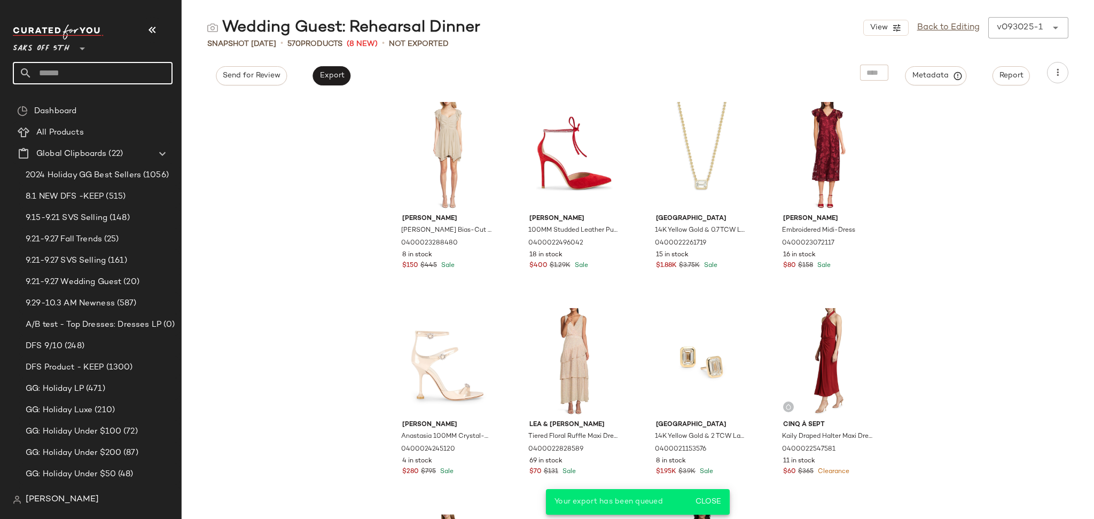
click at [103, 81] on input "text" at bounding box center [102, 73] width 141 height 22
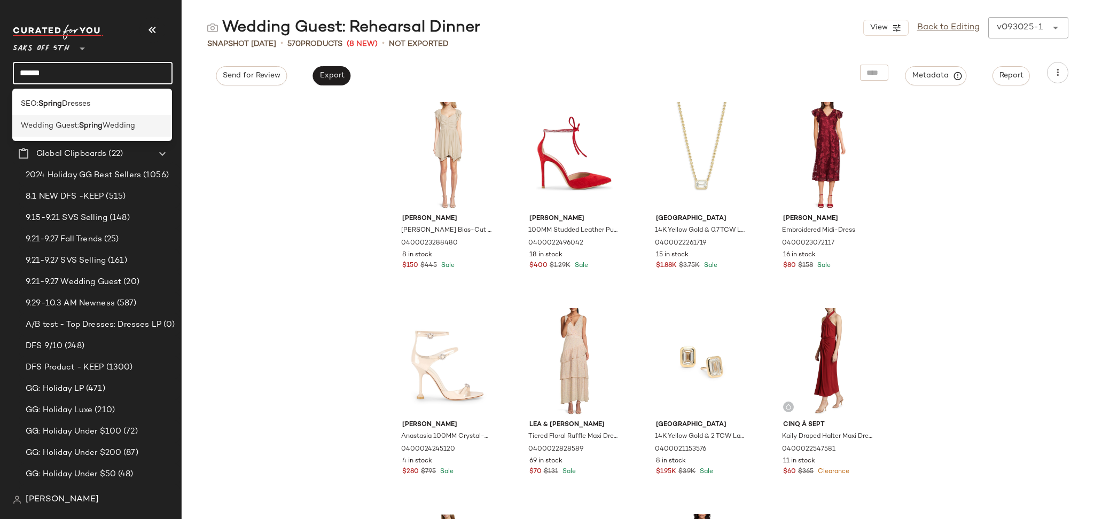
type input "******"
click at [102, 130] on b "Spring" at bounding box center [91, 125] width 24 height 11
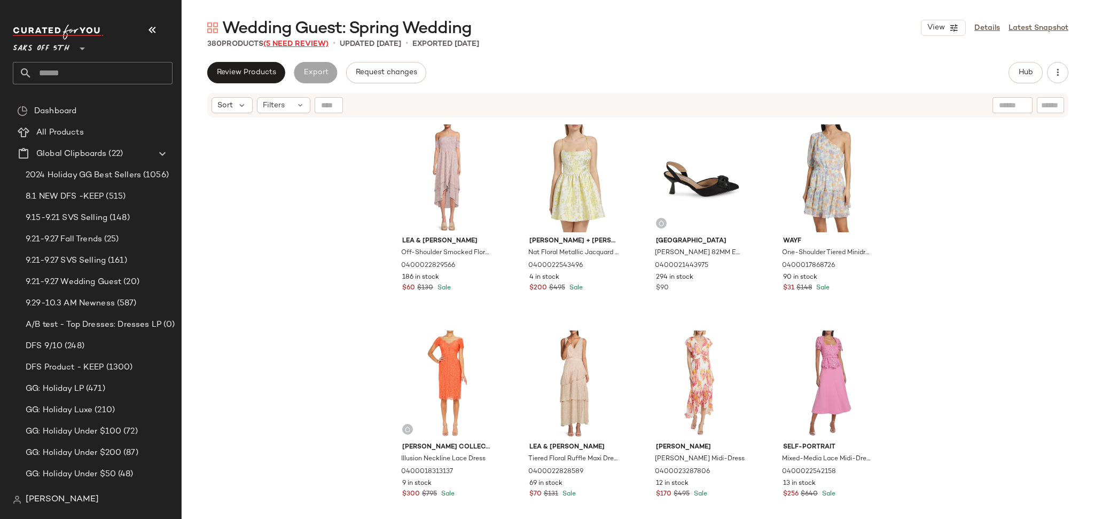
click at [310, 46] on span "(5 Need Review)" at bounding box center [295, 44] width 65 height 8
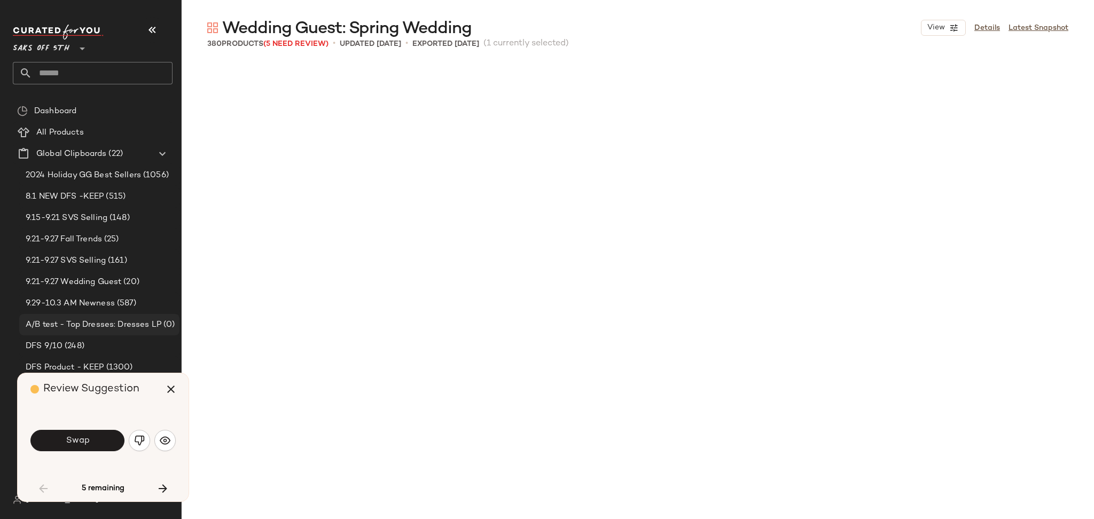
scroll to position [627, 0]
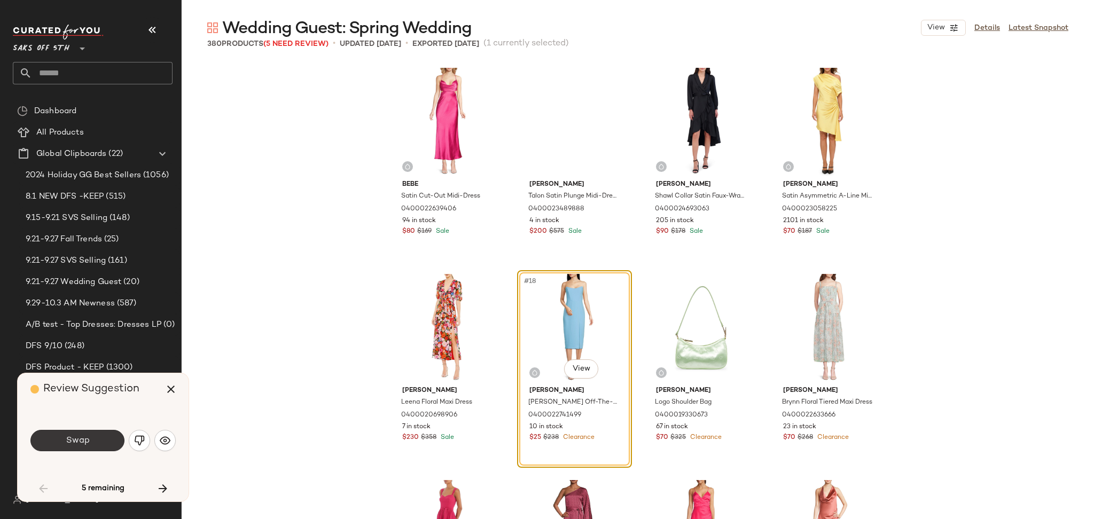
click at [91, 448] on button "Swap" at bounding box center [77, 440] width 94 height 21
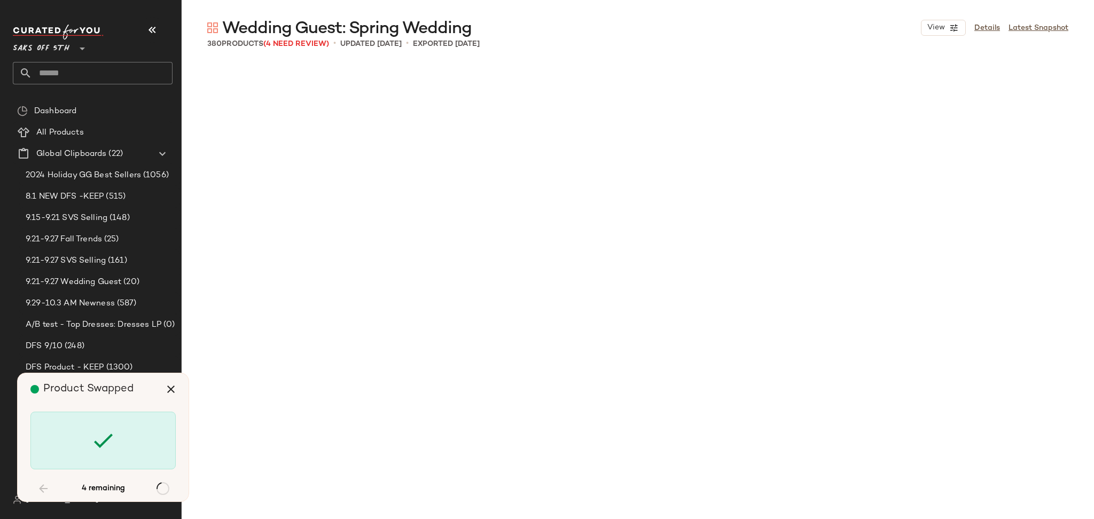
scroll to position [8250, 0]
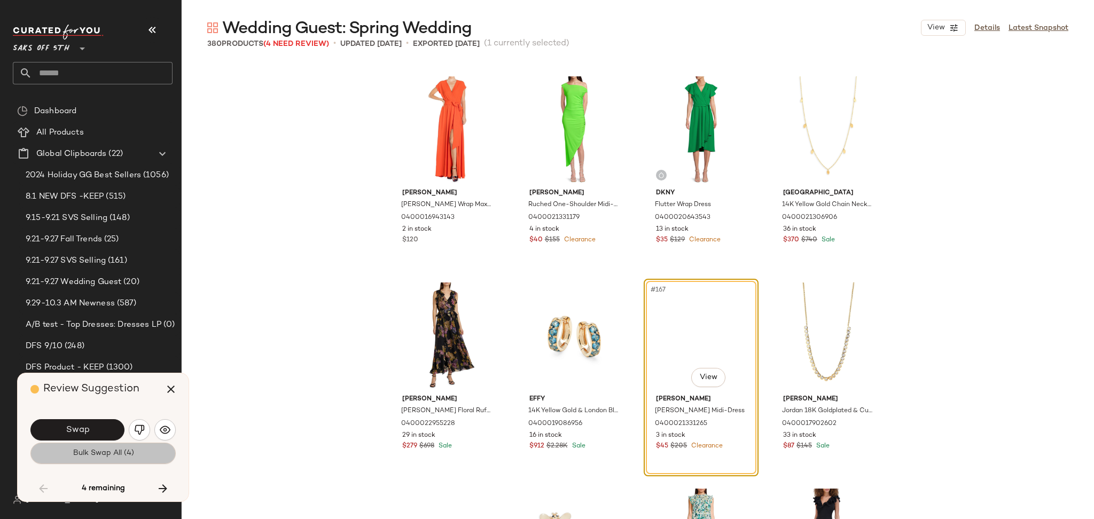
click at [119, 450] on span "Bulk Swap All (4)" at bounding box center [102, 453] width 61 height 9
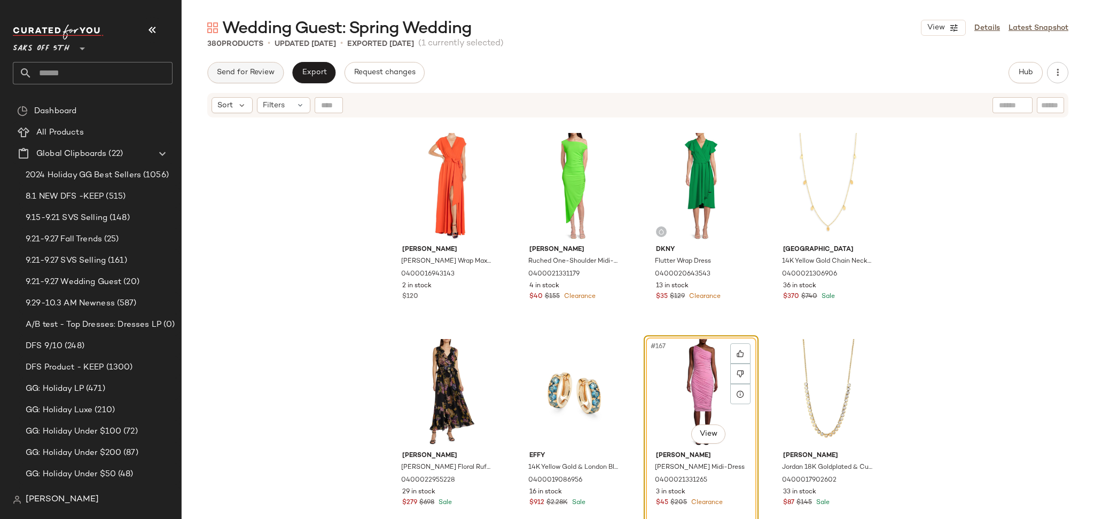
click at [255, 68] on span "Send for Review" at bounding box center [245, 72] width 58 height 9
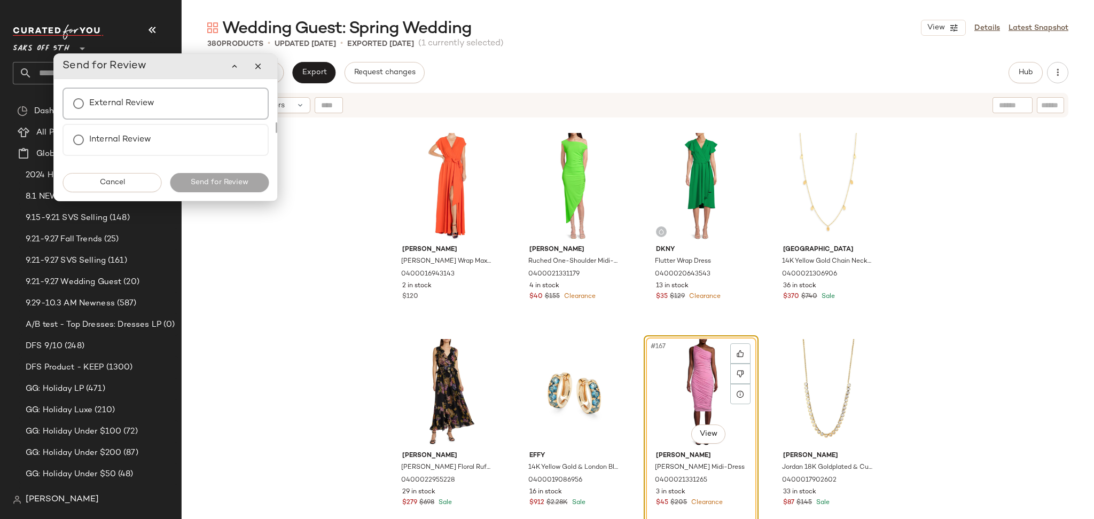
click at [145, 98] on label "External Review" at bounding box center [121, 103] width 65 height 21
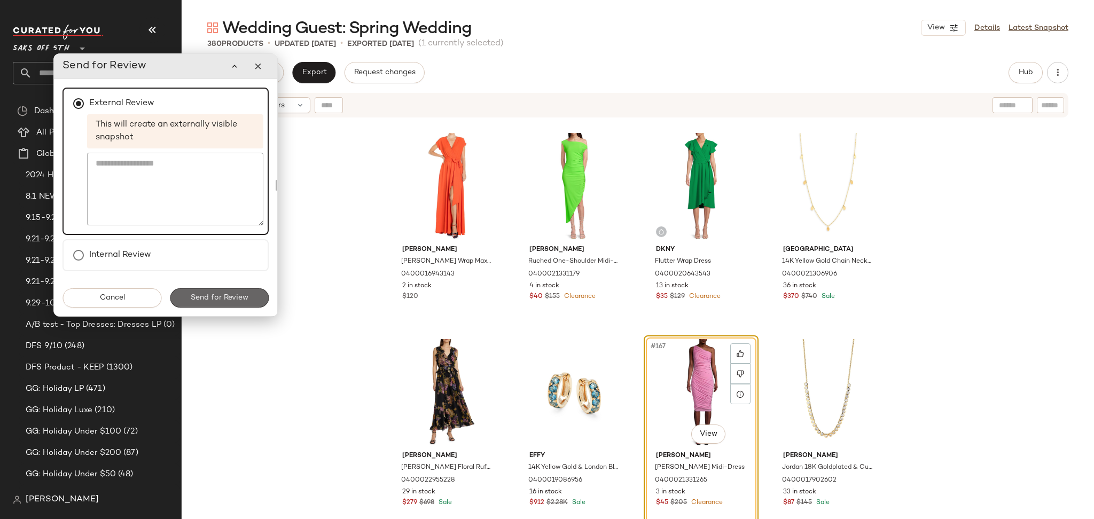
click at [199, 298] on span "Send for Review" at bounding box center [219, 298] width 58 height 9
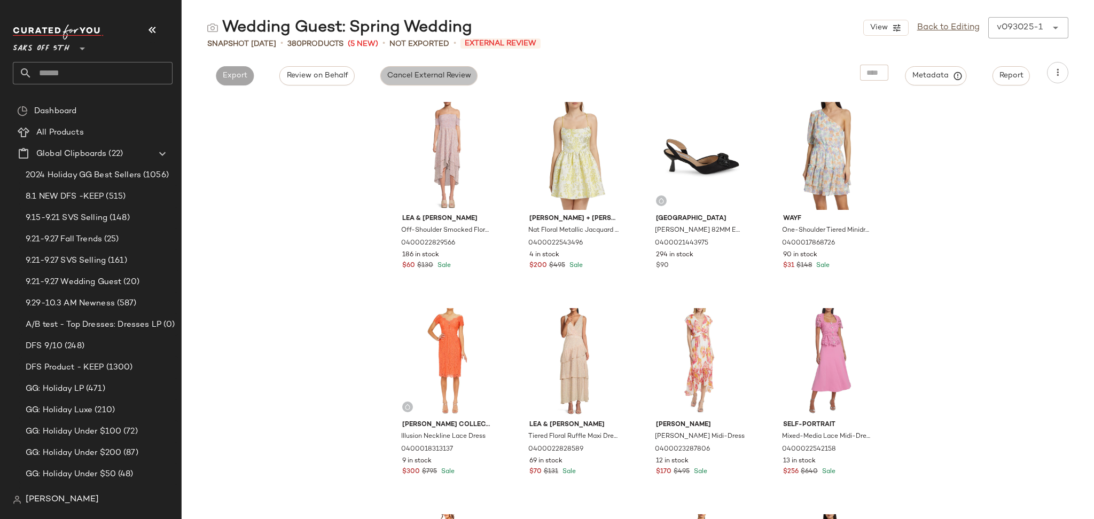
click at [411, 77] on span "Cancel External Review" at bounding box center [429, 76] width 84 height 9
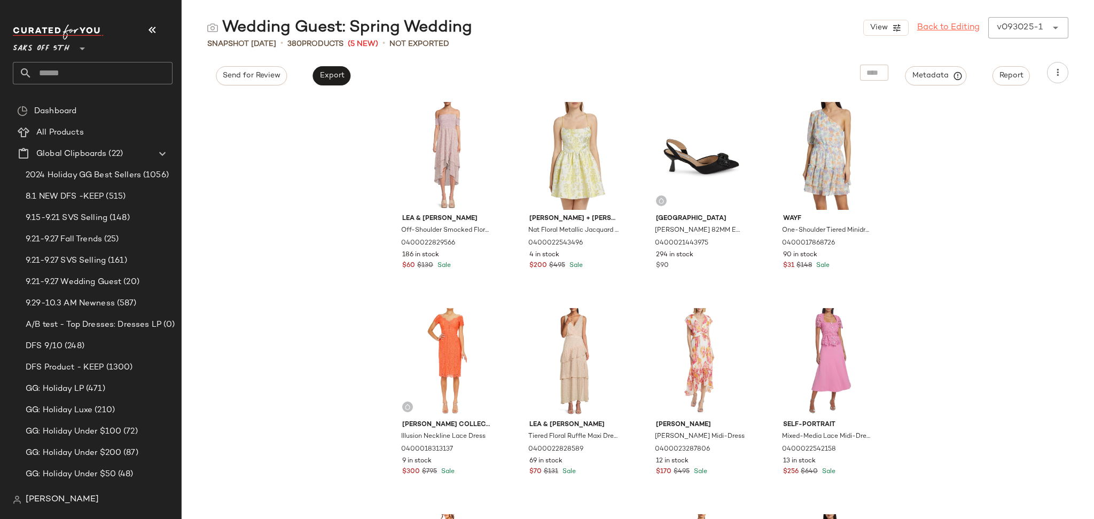
click at [956, 29] on link "Back to Editing" at bounding box center [948, 27] width 63 height 13
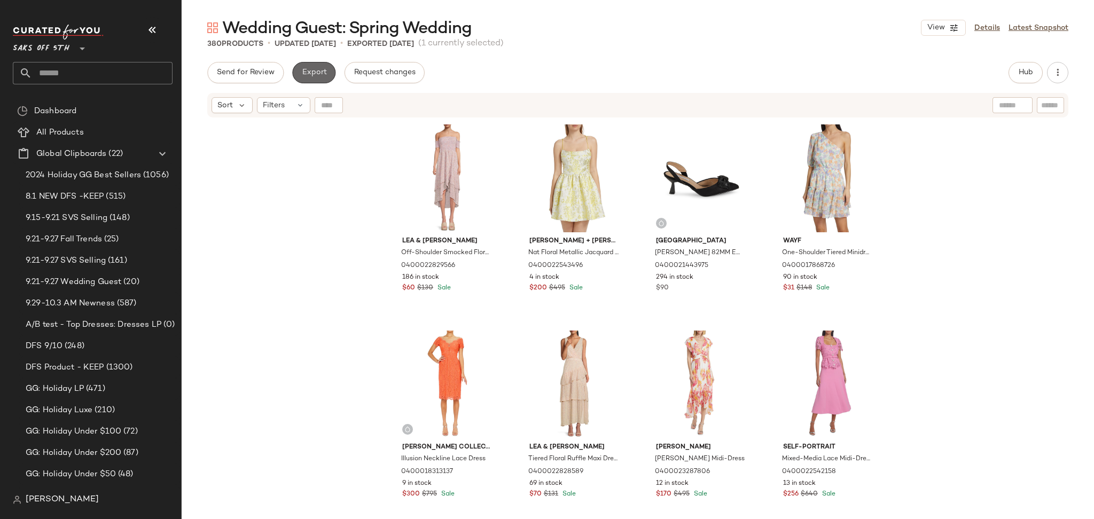
click at [316, 76] on span "Export" at bounding box center [313, 72] width 25 height 9
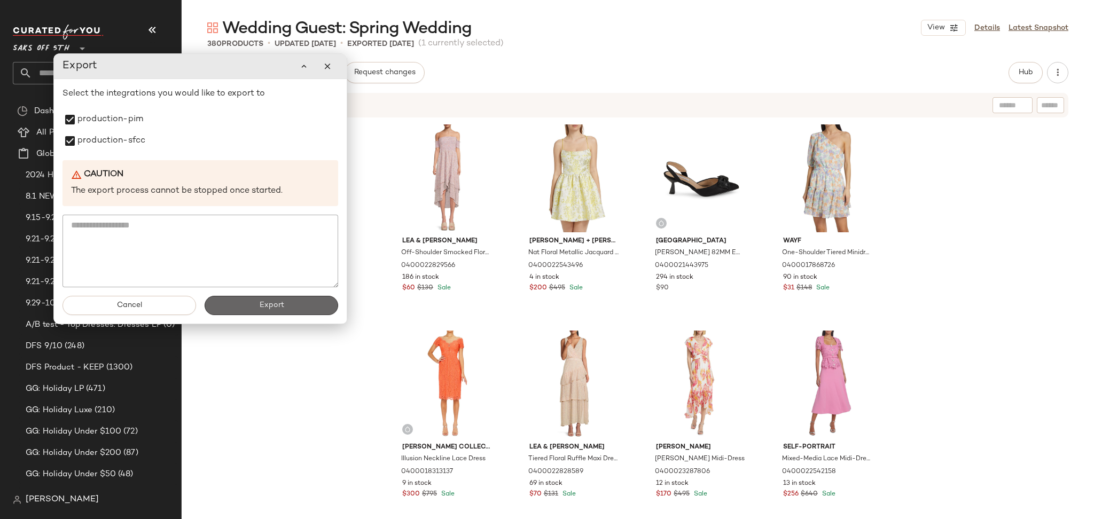
click at [228, 304] on button "Export" at bounding box center [272, 305] width 134 height 19
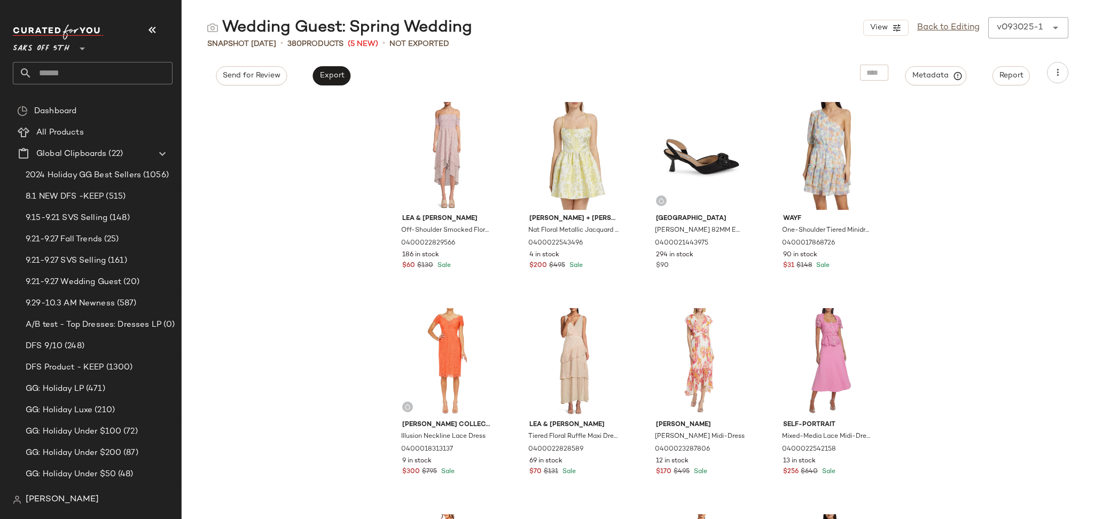
click at [99, 77] on input "text" at bounding box center [102, 73] width 141 height 22
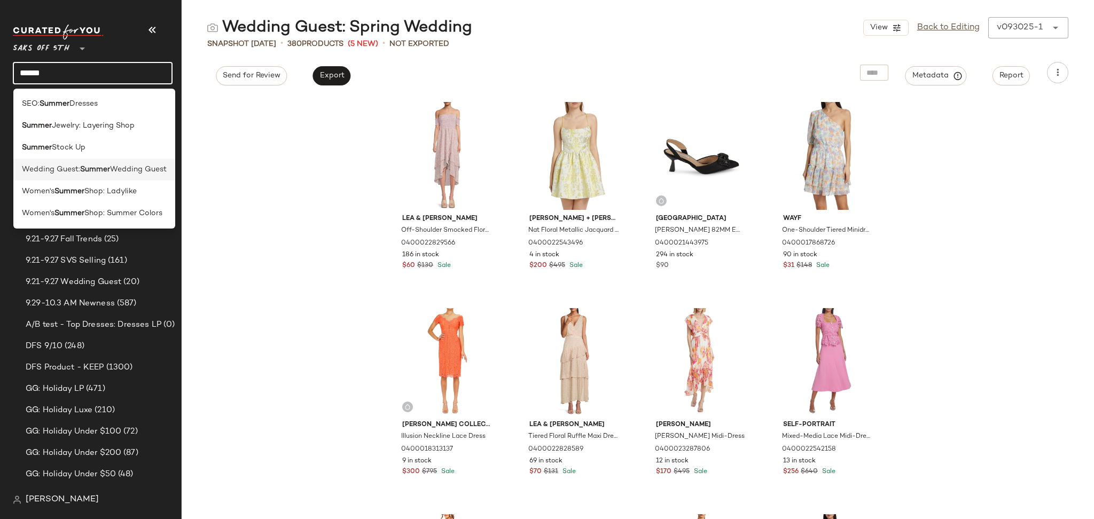
type input "******"
click at [126, 170] on span "Wedding Guest" at bounding box center [138, 169] width 57 height 11
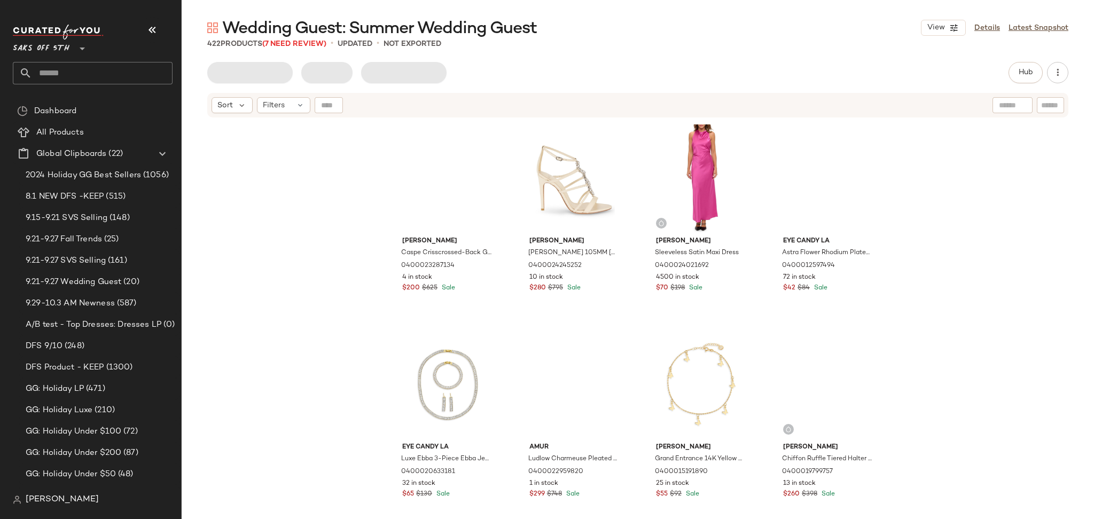
click at [308, 39] on span "Wedding Guest: Summer Wedding Guest" at bounding box center [379, 28] width 315 height 21
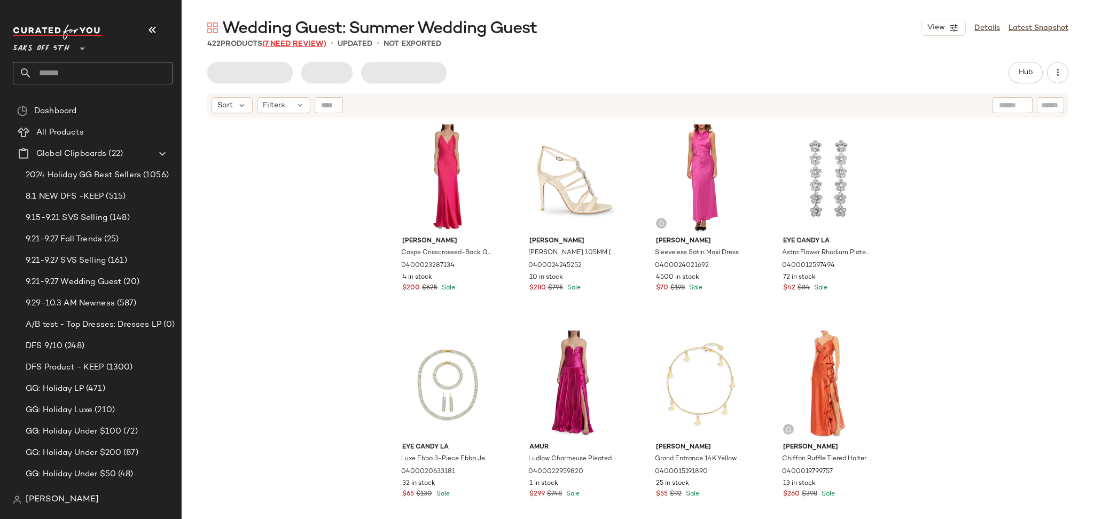
click at [296, 45] on span "(7 Need Review)" at bounding box center [294, 44] width 64 height 8
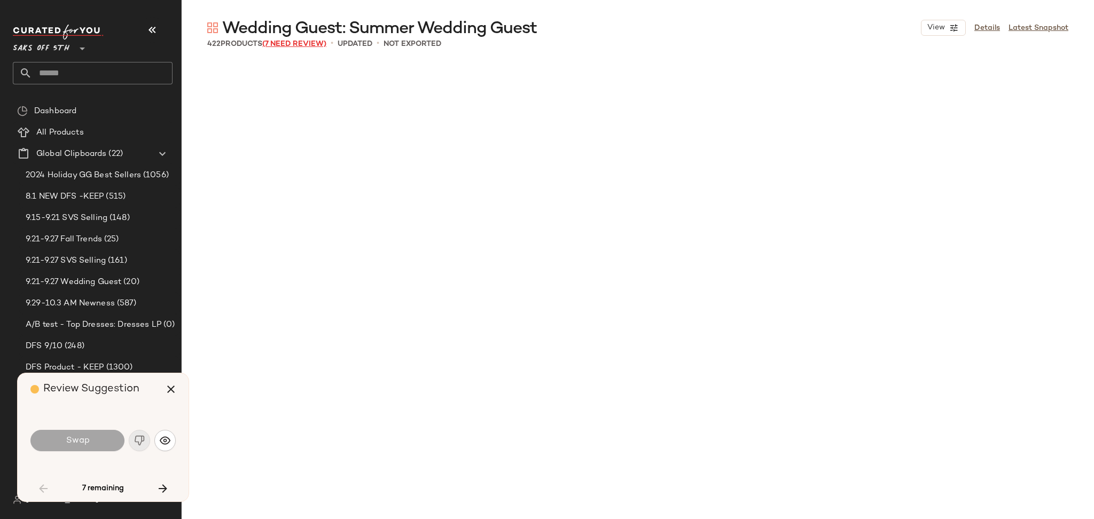
scroll to position [3093, 0]
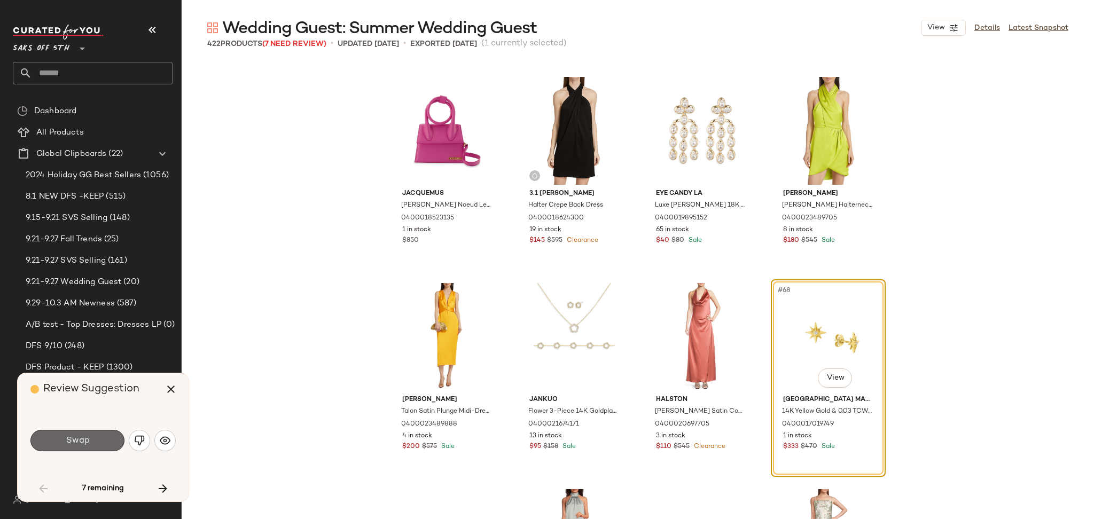
click at [92, 440] on button "Swap" at bounding box center [77, 440] width 94 height 21
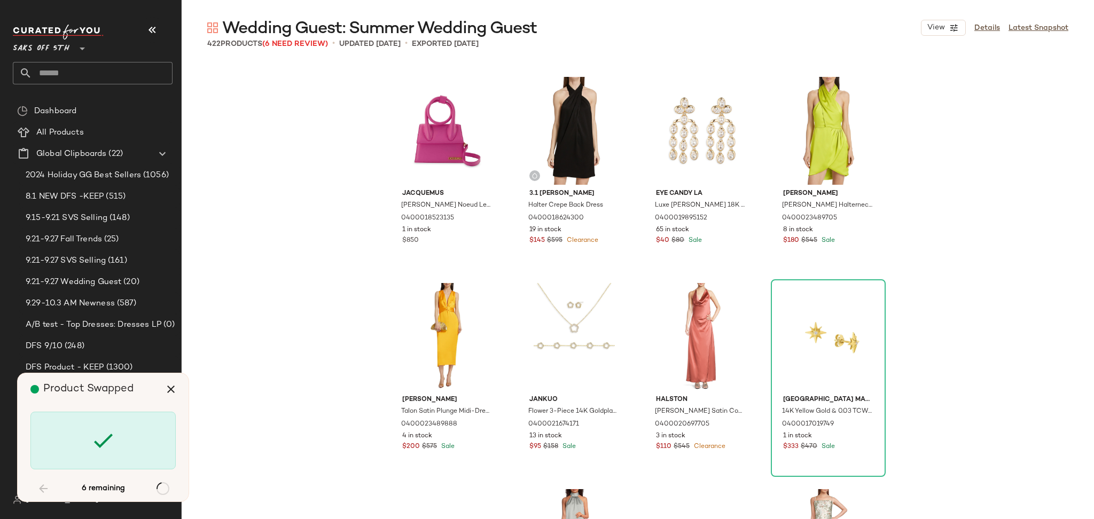
scroll to position [6600, 0]
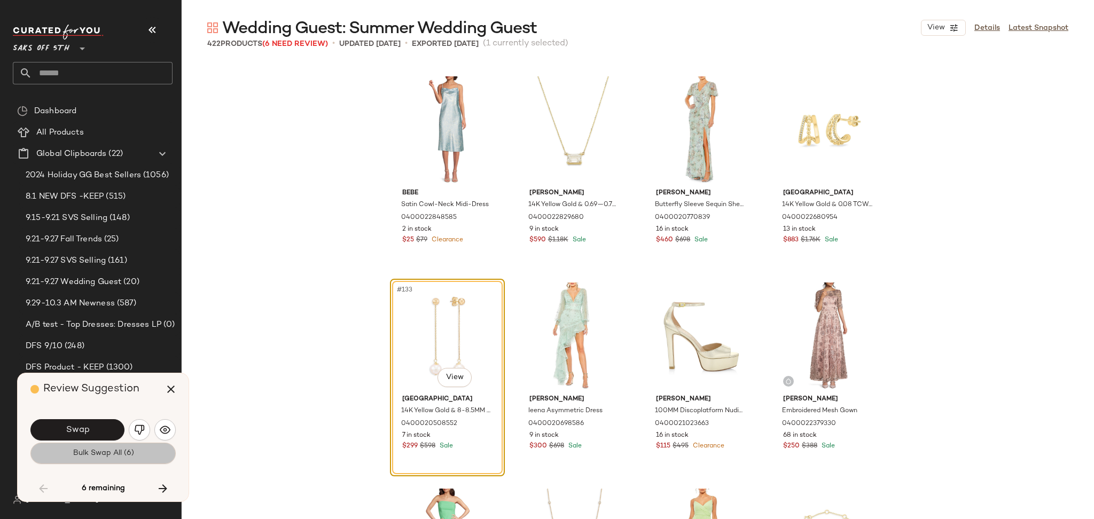
click at [83, 461] on button "Bulk Swap All (6)" at bounding box center [102, 453] width 145 height 21
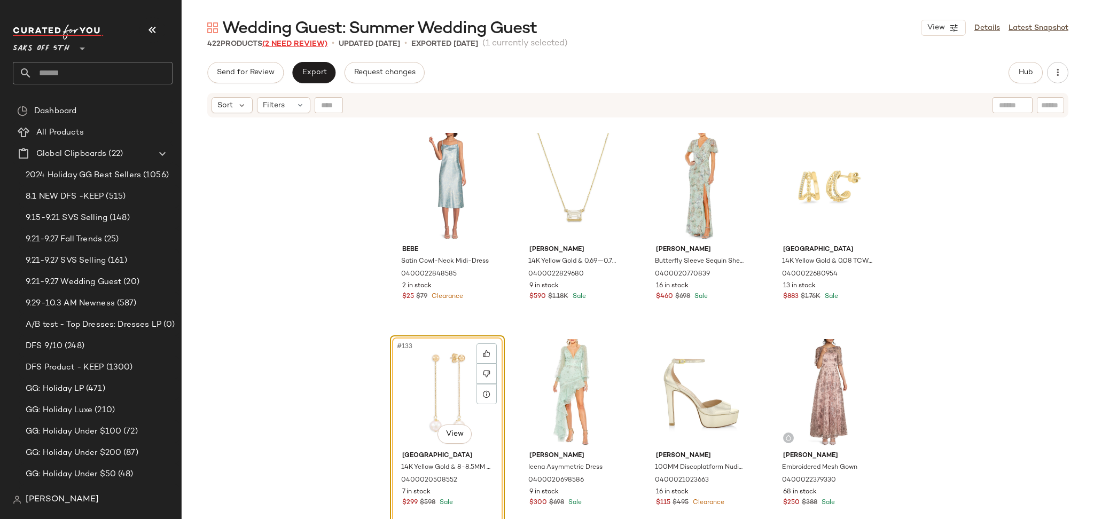
click at [287, 45] on span "(2 Need Review)" at bounding box center [294, 44] width 65 height 8
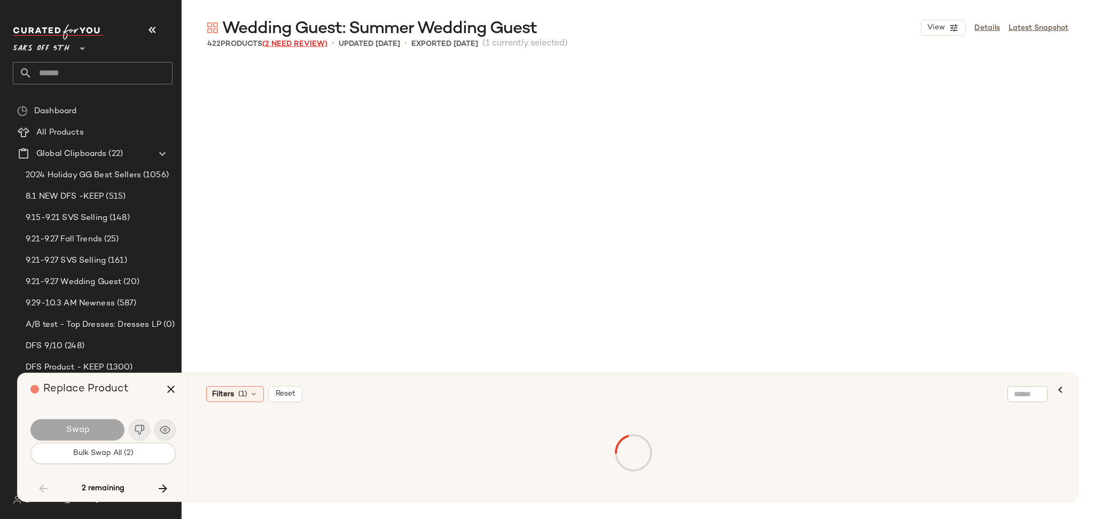
scroll to position [7837, 0]
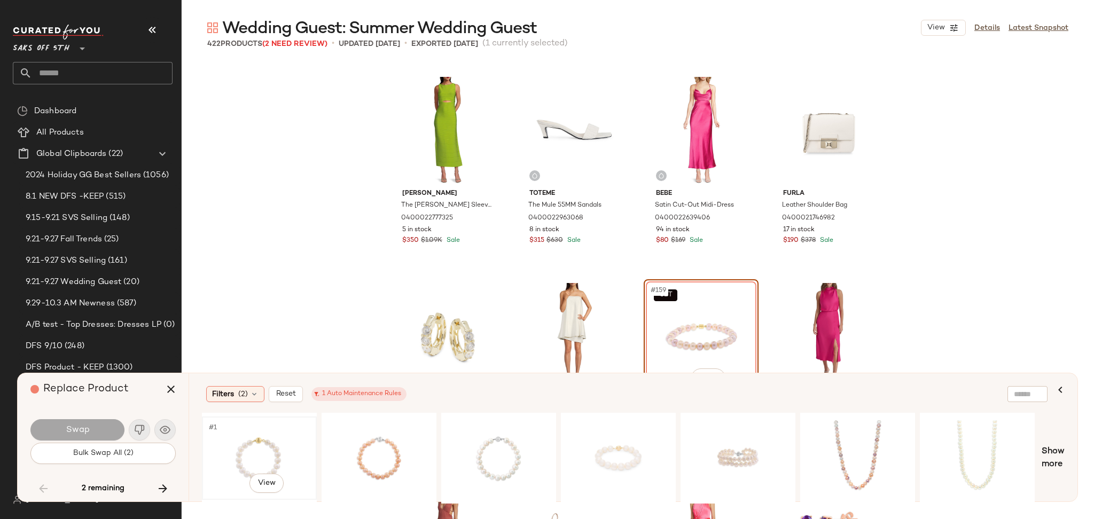
click at [259, 438] on div "#1 View" at bounding box center [259, 458] width 107 height 76
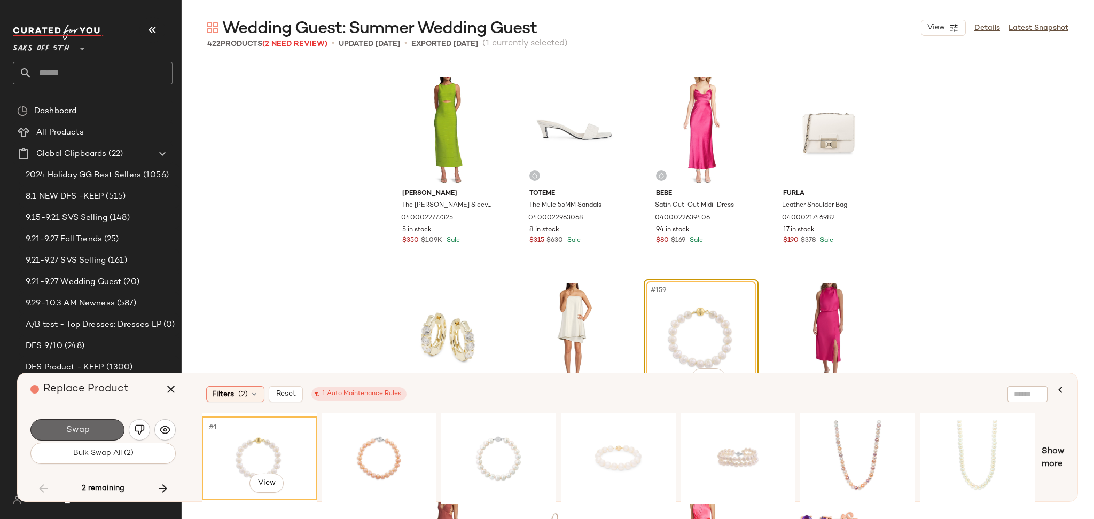
click at [90, 431] on button "Swap" at bounding box center [77, 429] width 94 height 21
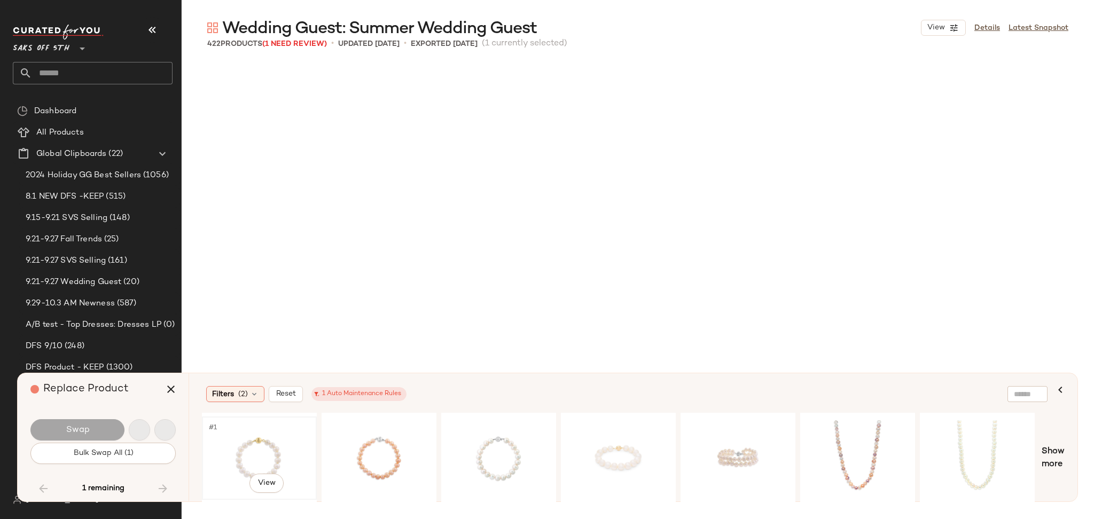
scroll to position [16292, 0]
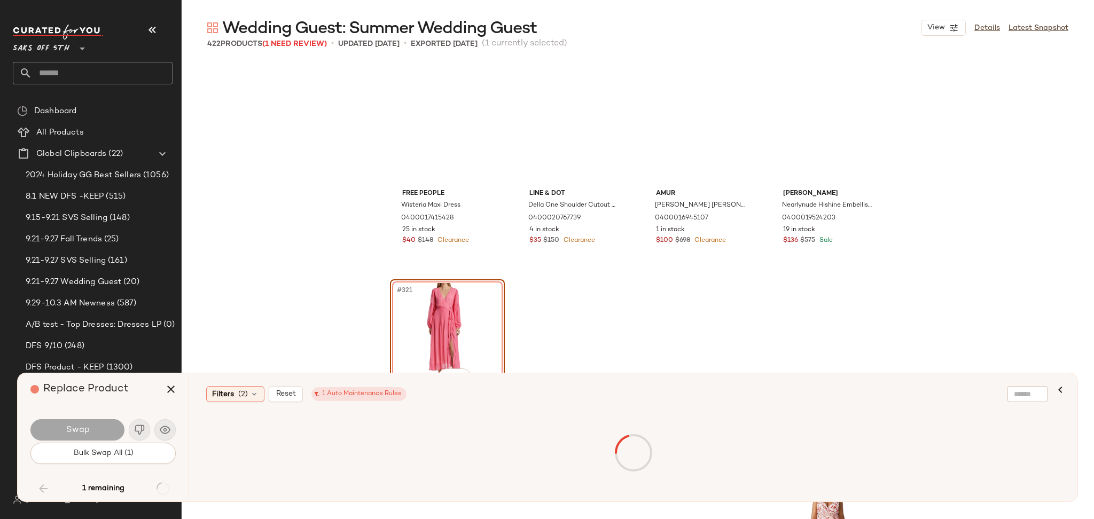
click at [244, 450] on div at bounding box center [633, 453] width 859 height 76
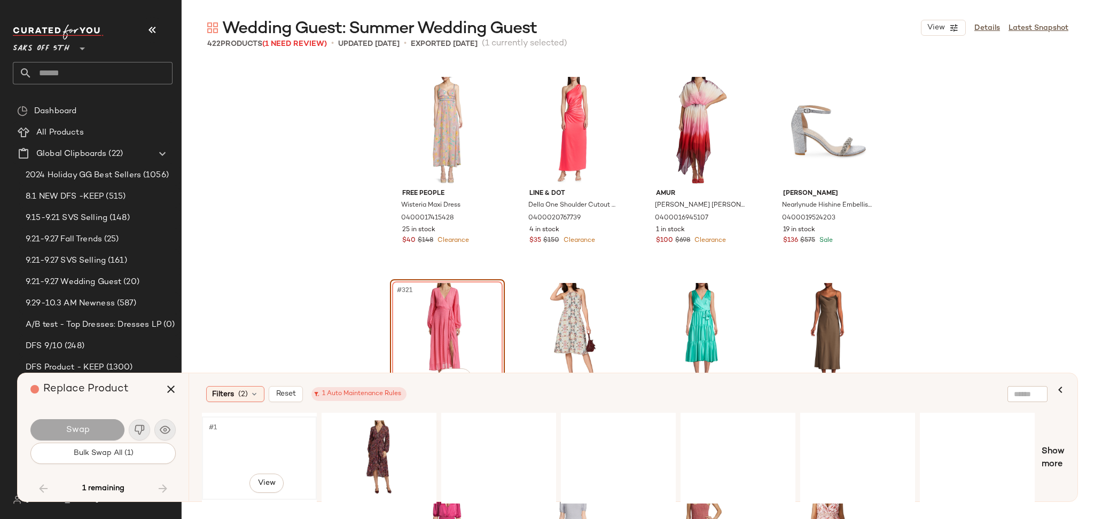
click at [237, 445] on div "#1 View" at bounding box center [259, 458] width 107 height 76
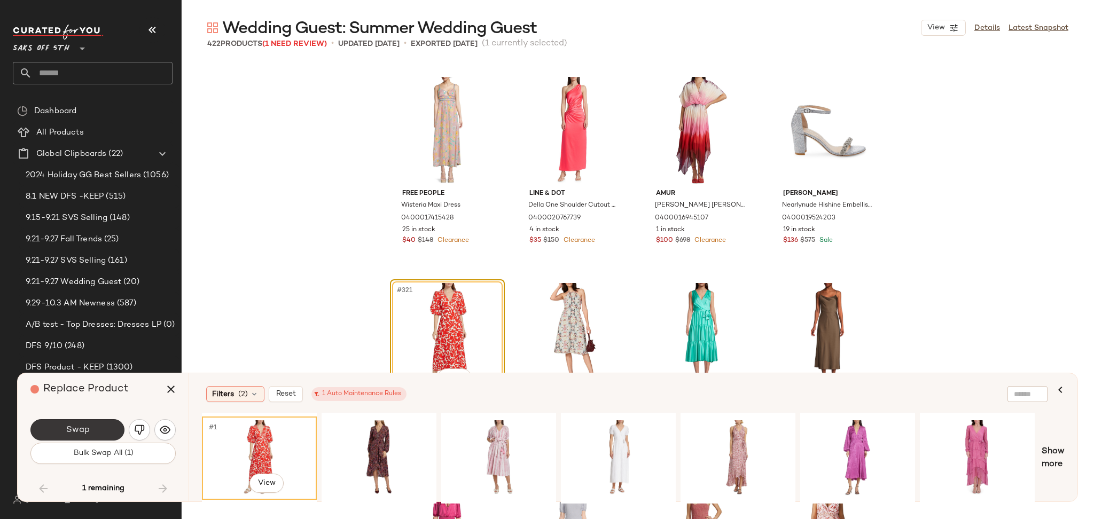
click at [96, 431] on button "Swap" at bounding box center [77, 429] width 94 height 21
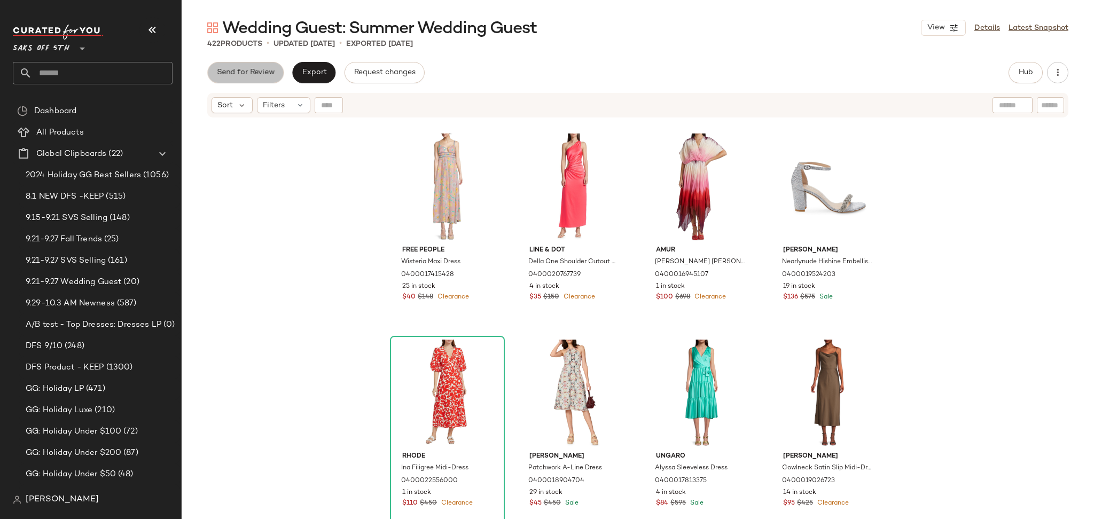
click at [249, 75] on span "Send for Review" at bounding box center [245, 72] width 58 height 9
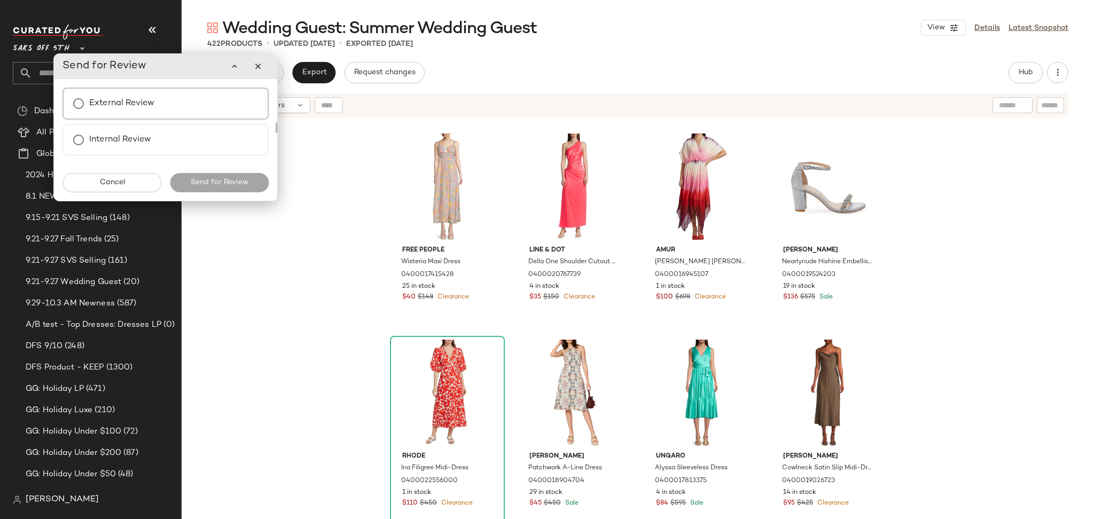
click at [159, 104] on div "External Review" at bounding box center [166, 104] width 206 height 32
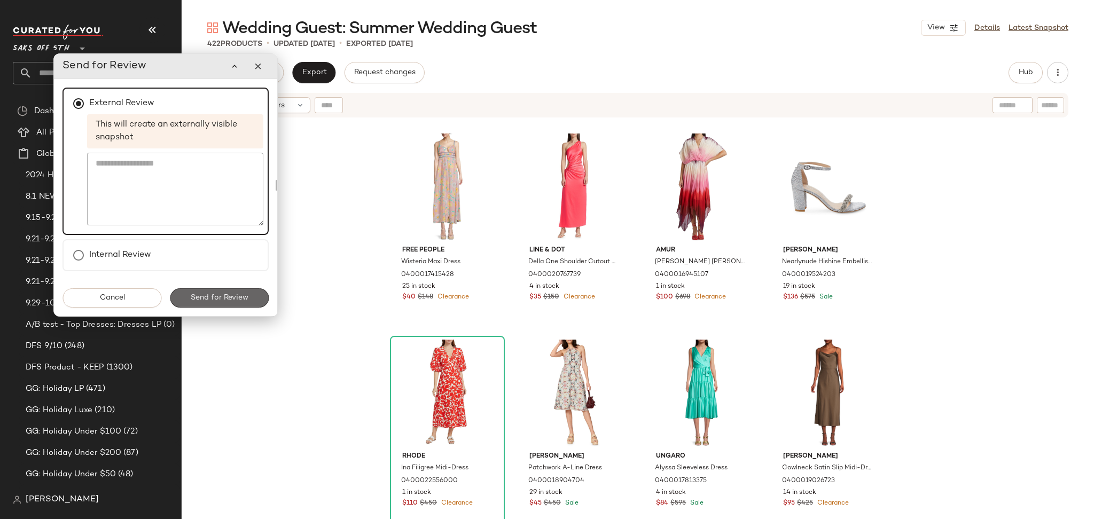
click at [209, 302] on button "Send for Review" at bounding box center [219, 298] width 99 height 19
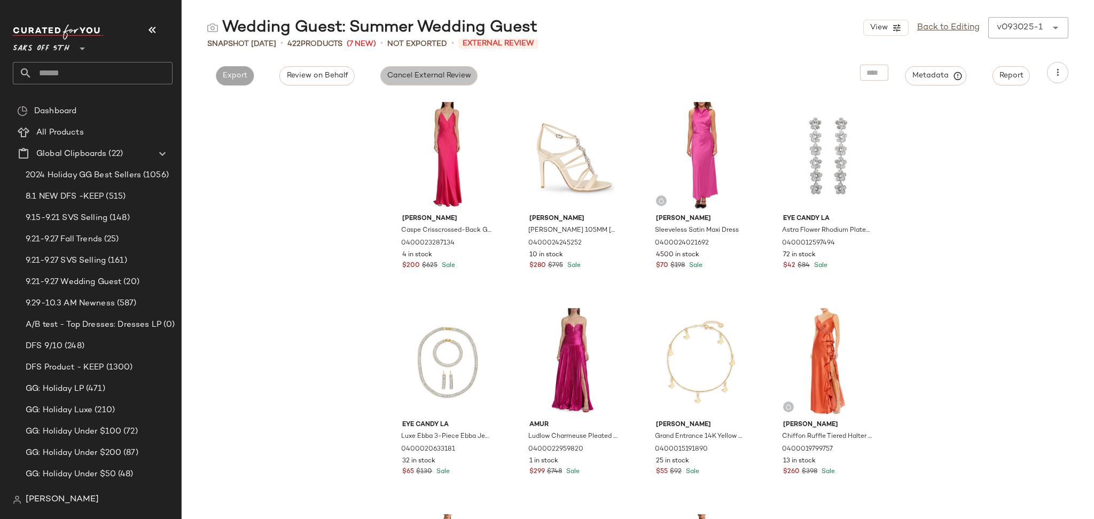
click at [457, 74] on span "Cancel External Review" at bounding box center [429, 76] width 84 height 9
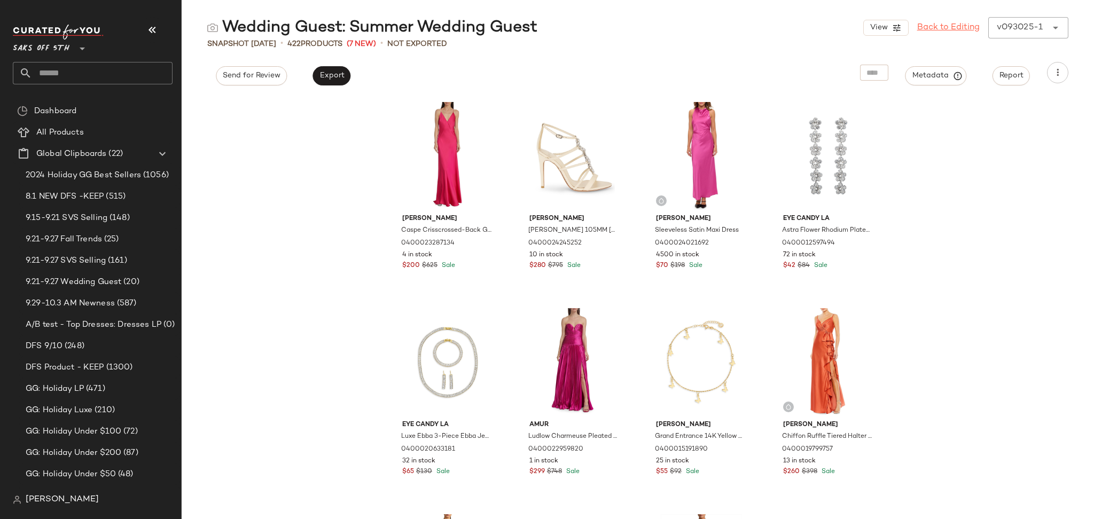
click at [956, 25] on link "Back to Editing" at bounding box center [948, 27] width 63 height 13
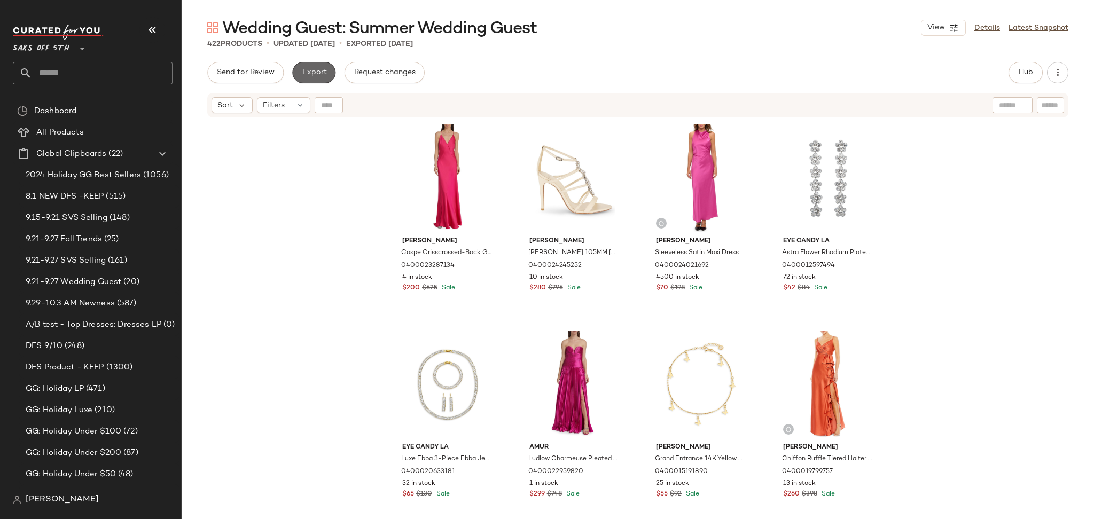
click at [306, 68] on span "Export" at bounding box center [313, 72] width 25 height 9
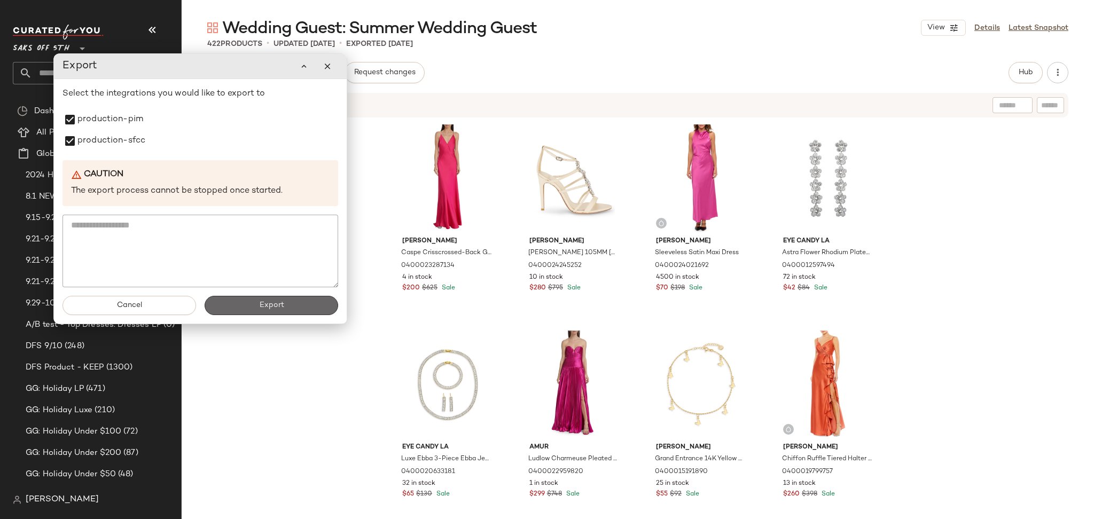
click at [252, 304] on button "Export" at bounding box center [272, 305] width 134 height 19
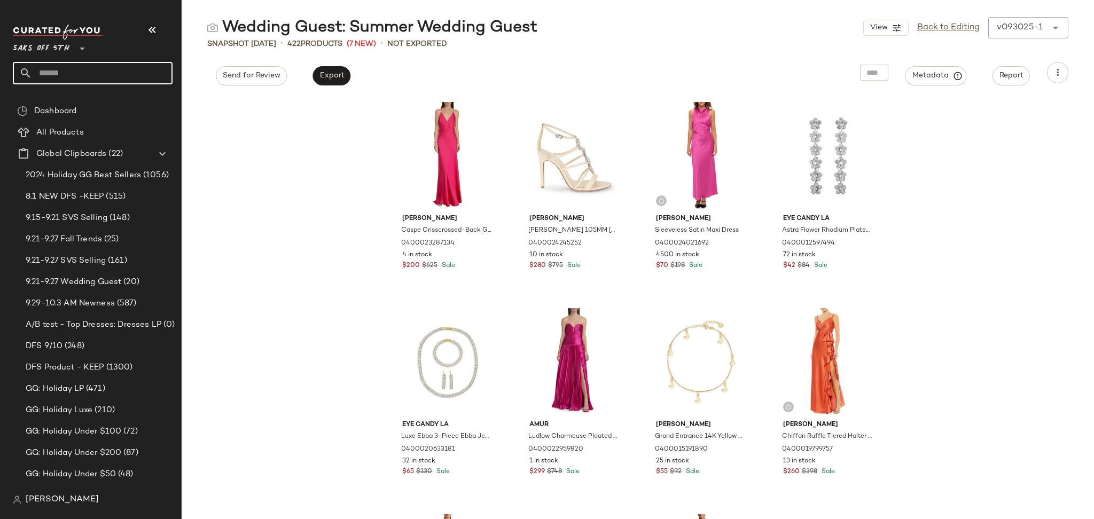
click at [137, 76] on input "text" at bounding box center [102, 73] width 141 height 22
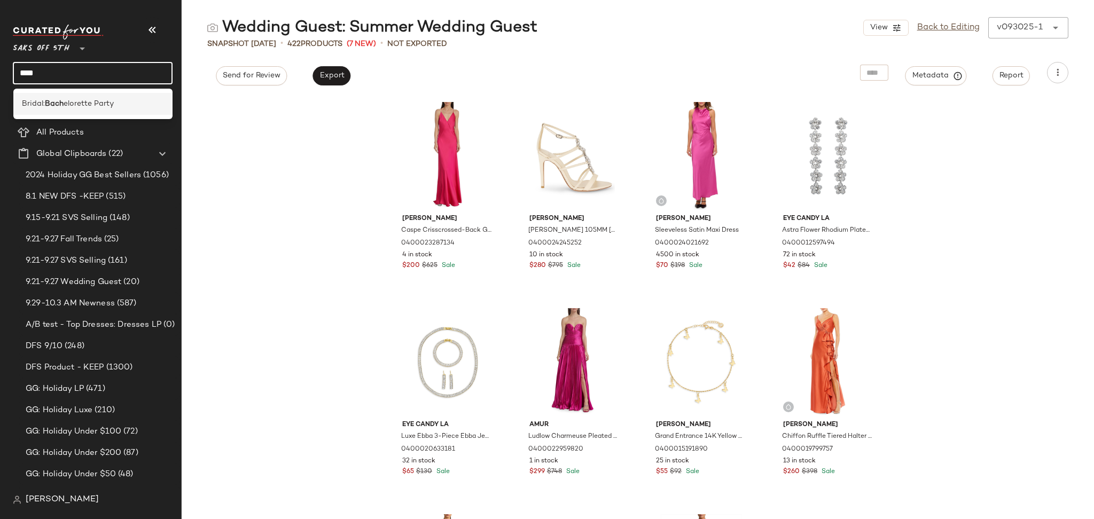
type input "****"
click at [92, 107] on span "elorette Party" at bounding box center [89, 103] width 50 height 11
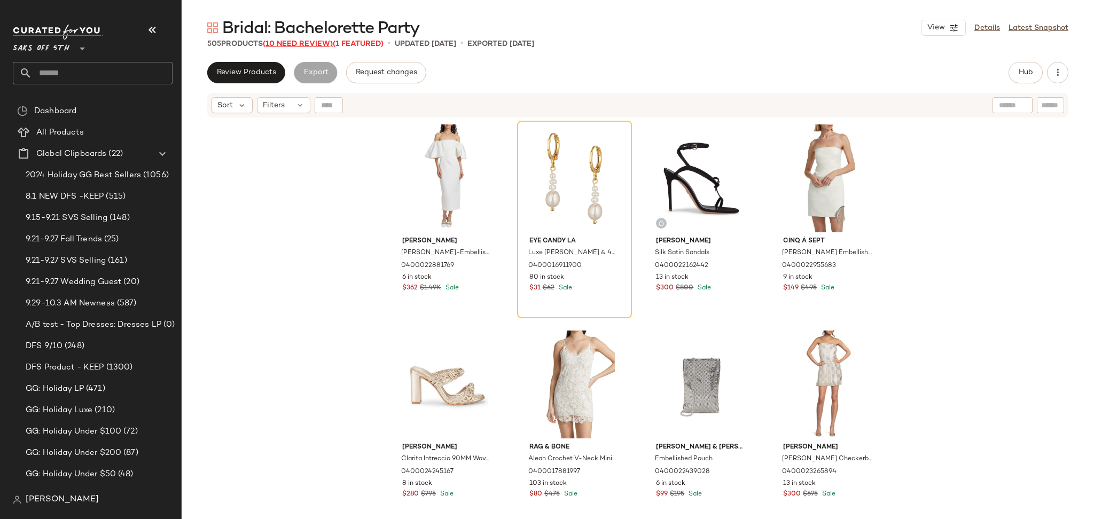
click at [313, 44] on span "(10 Need Review)" at bounding box center [298, 44] width 70 height 8
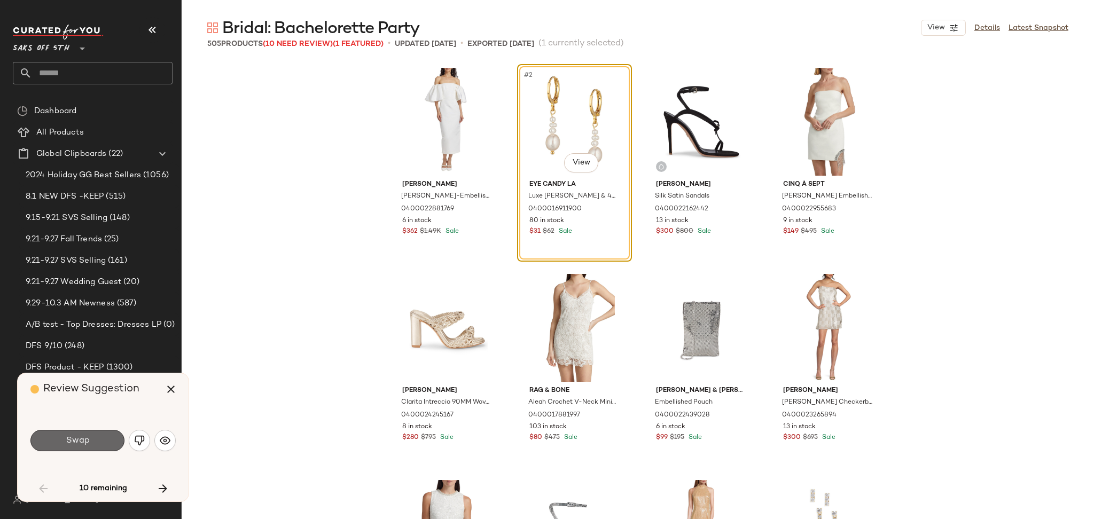
click at [73, 440] on span "Swap" at bounding box center [77, 441] width 24 height 10
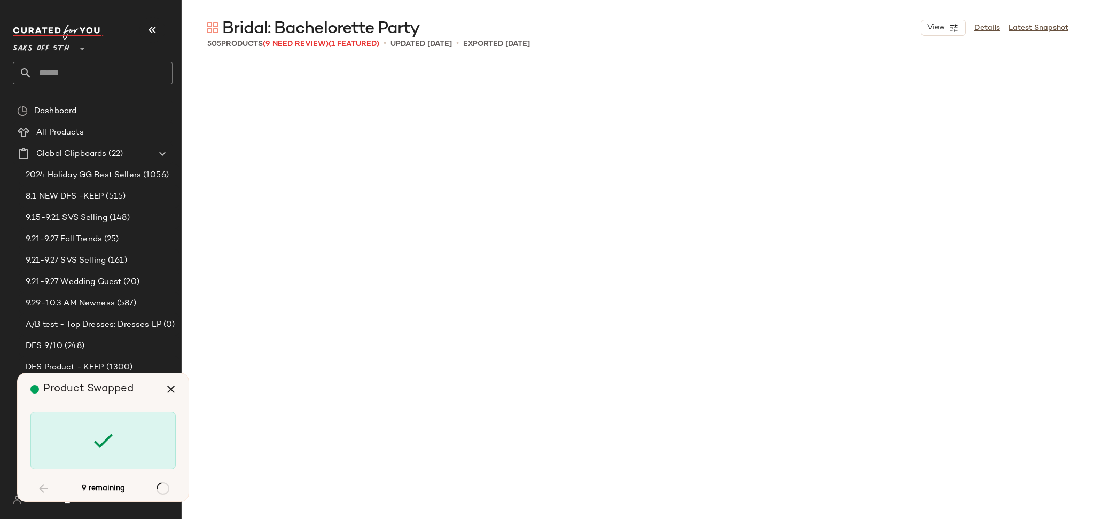
scroll to position [1237, 0]
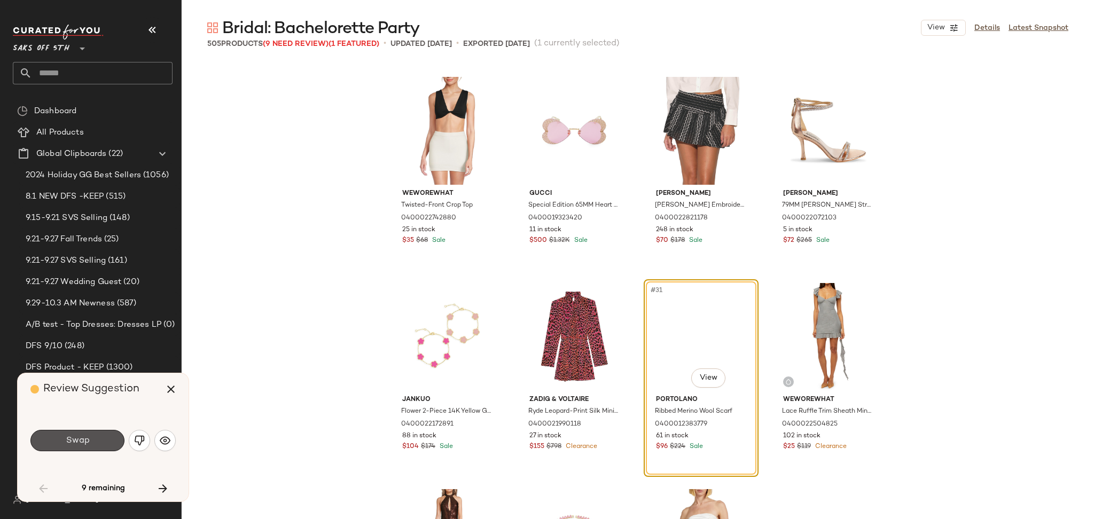
click at [73, 440] on span "Swap" at bounding box center [77, 441] width 24 height 10
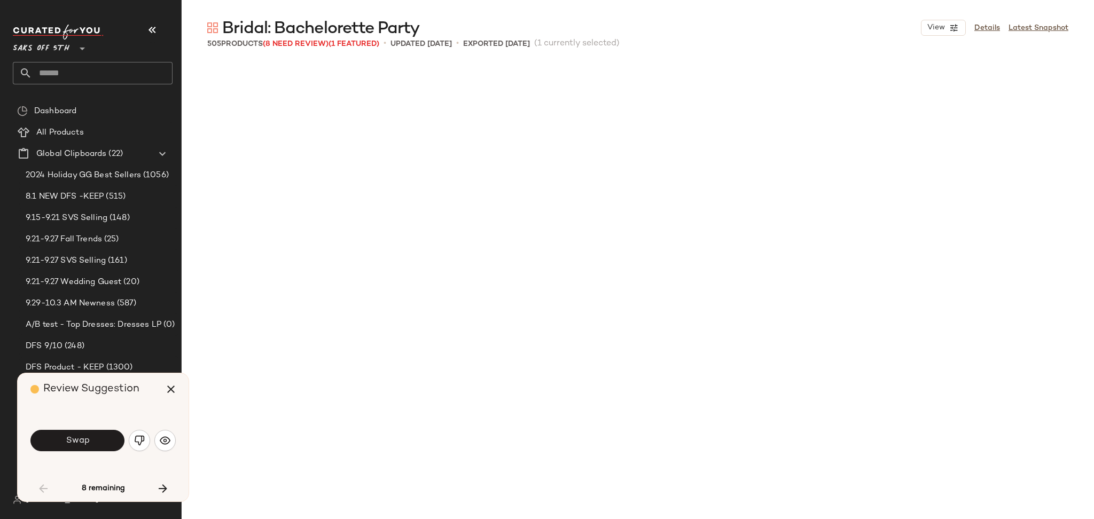
scroll to position [1856, 0]
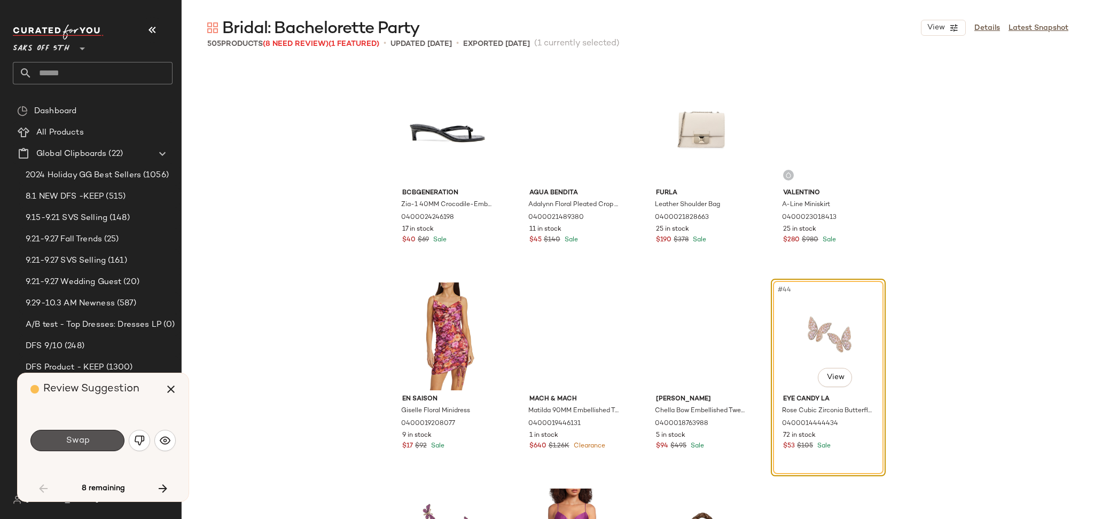
click at [73, 440] on span "Swap" at bounding box center [77, 441] width 24 height 10
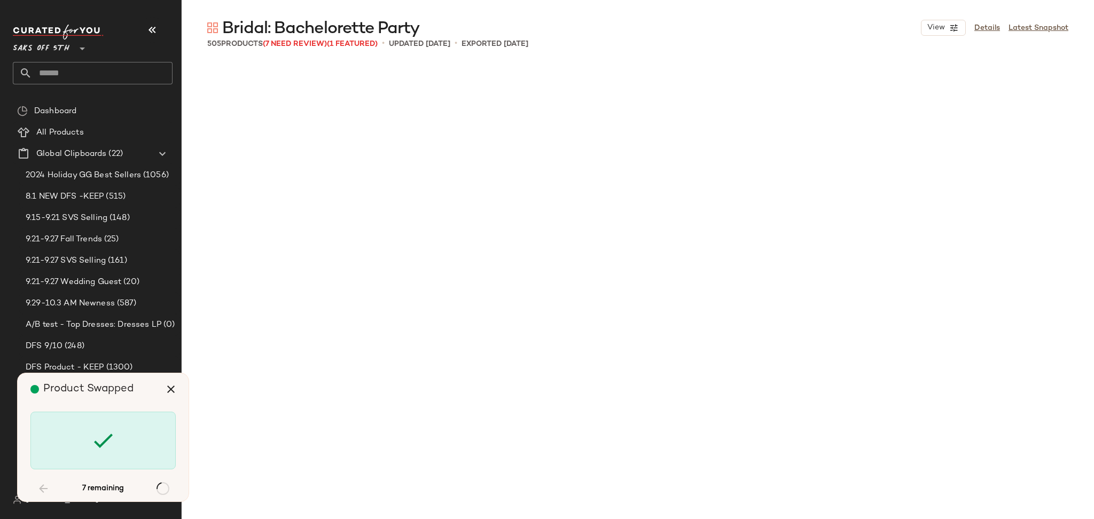
scroll to position [2887, 0]
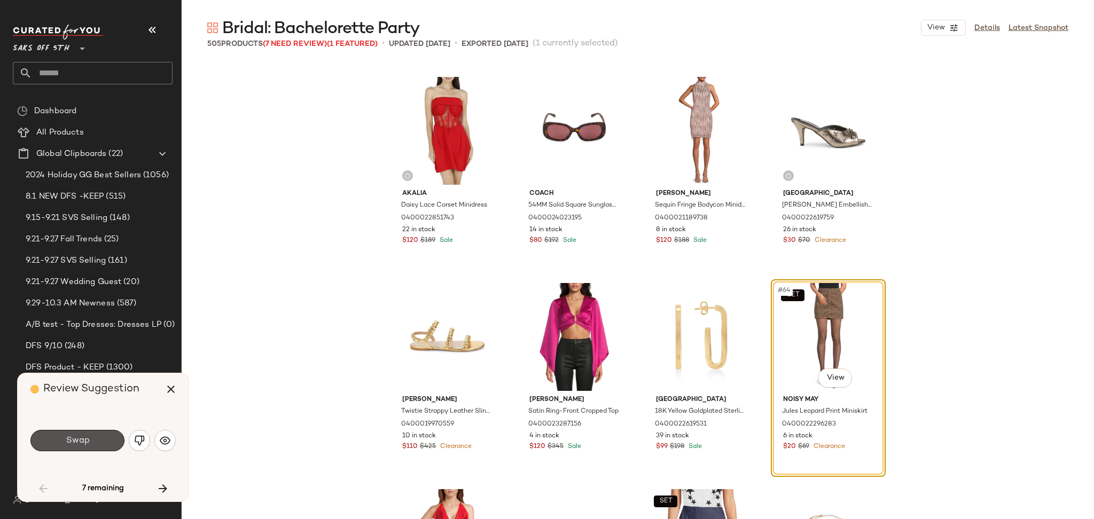
click at [73, 440] on span "Swap" at bounding box center [77, 441] width 24 height 10
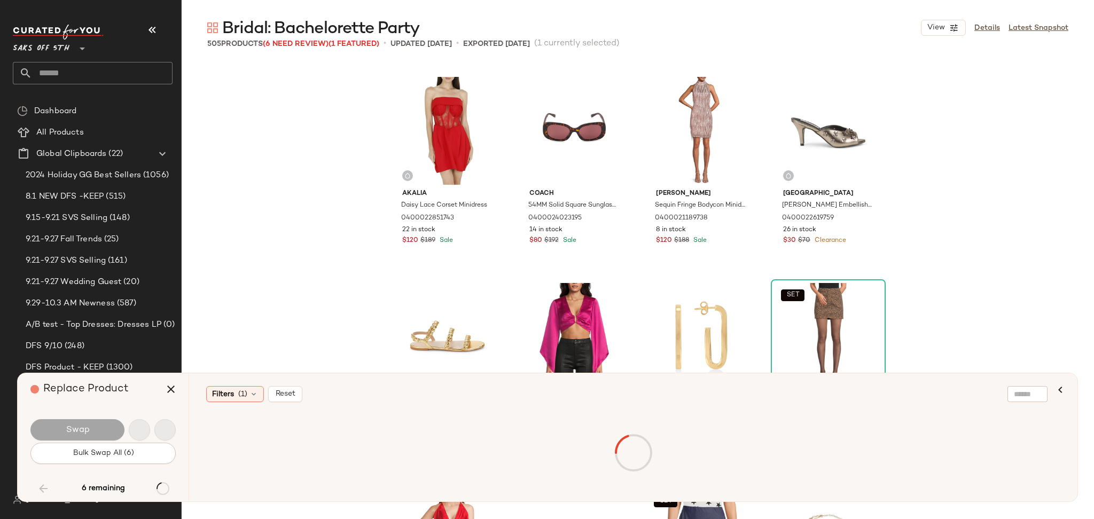
scroll to position [8662, 0]
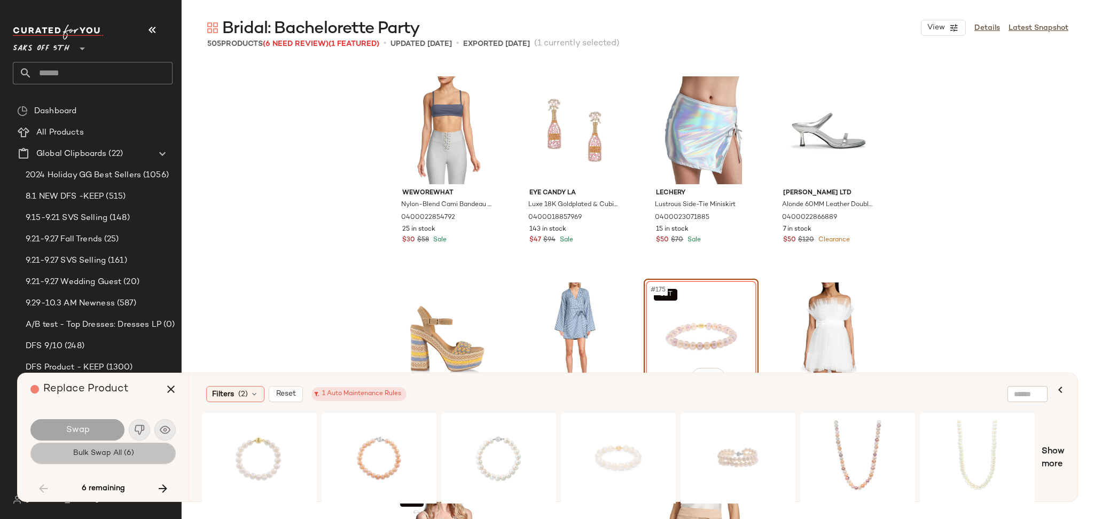
click at [83, 456] on span "Bulk Swap All (6)" at bounding box center [102, 453] width 61 height 9
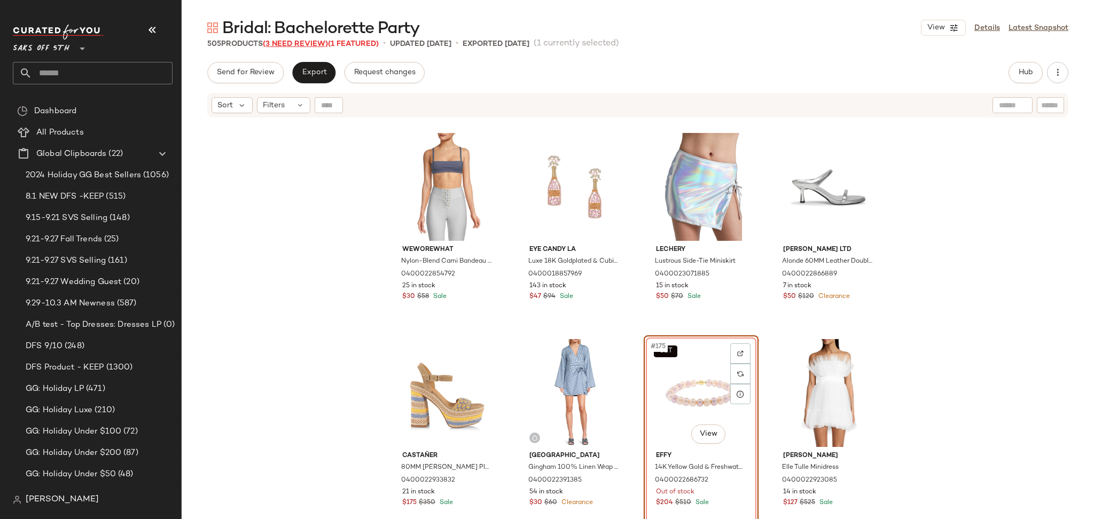
click at [315, 44] on span "(3 Need Review)" at bounding box center [295, 44] width 65 height 8
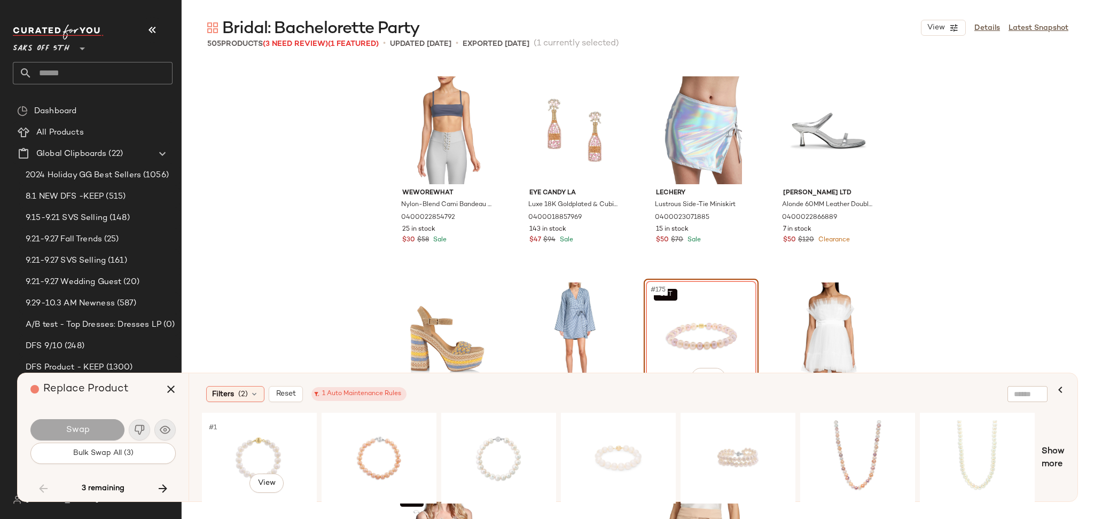
click at [229, 443] on div "#1 View" at bounding box center [259, 458] width 107 height 76
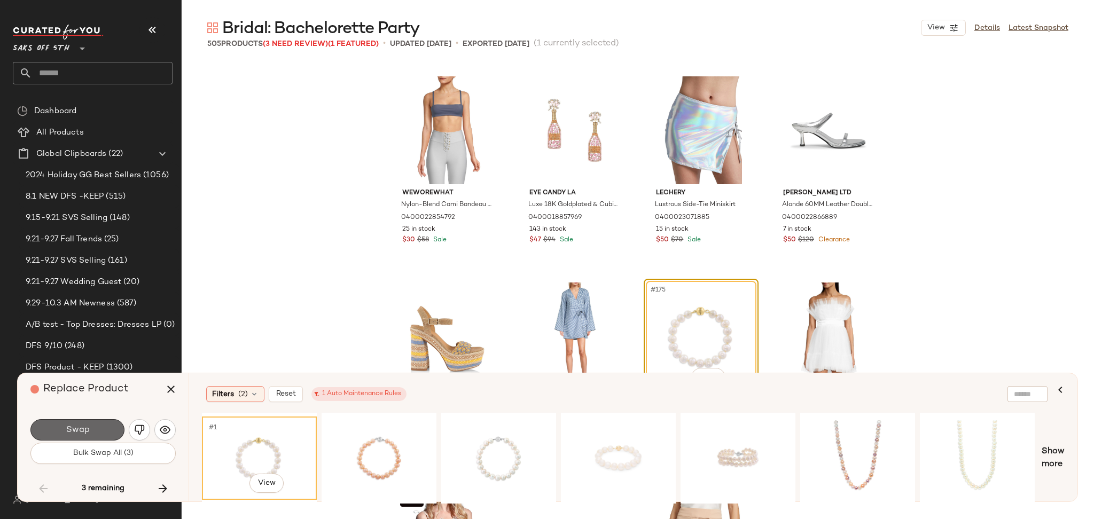
click at [89, 424] on button "Swap" at bounding box center [77, 429] width 94 height 21
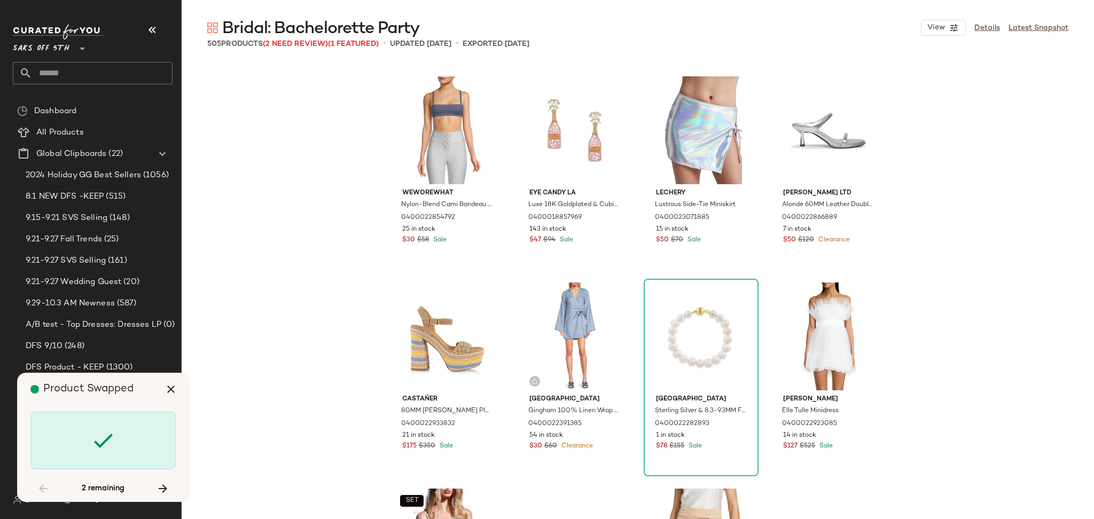
scroll to position [9074, 0]
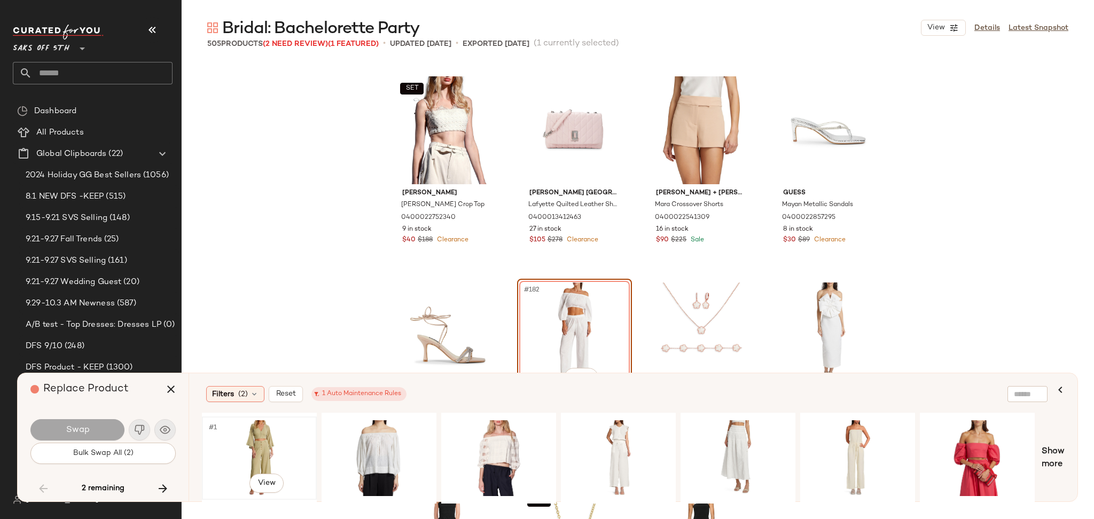
click at [268, 436] on div "#1 View" at bounding box center [259, 458] width 107 height 76
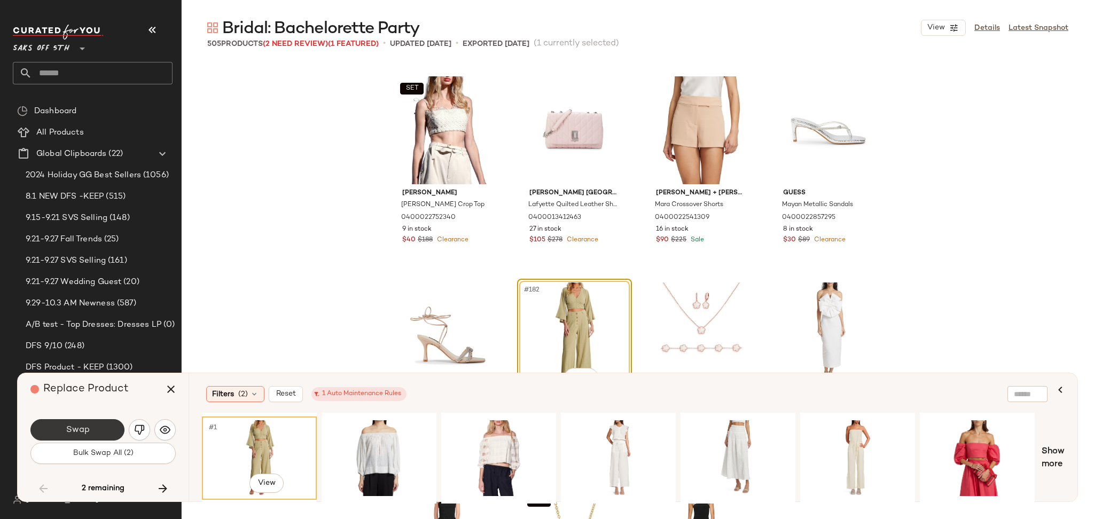
click at [109, 425] on button "Swap" at bounding box center [77, 429] width 94 height 21
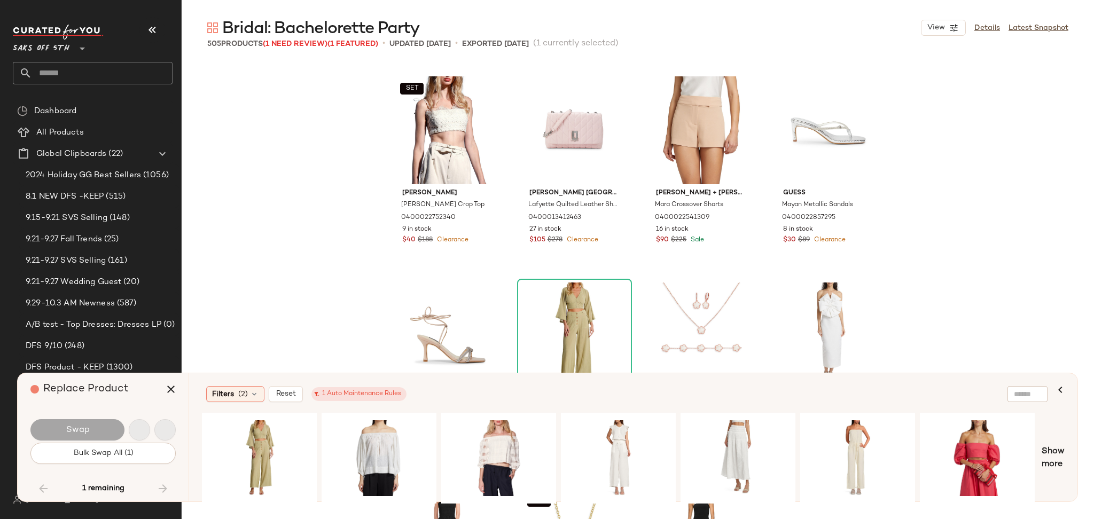
scroll to position [25574, 0]
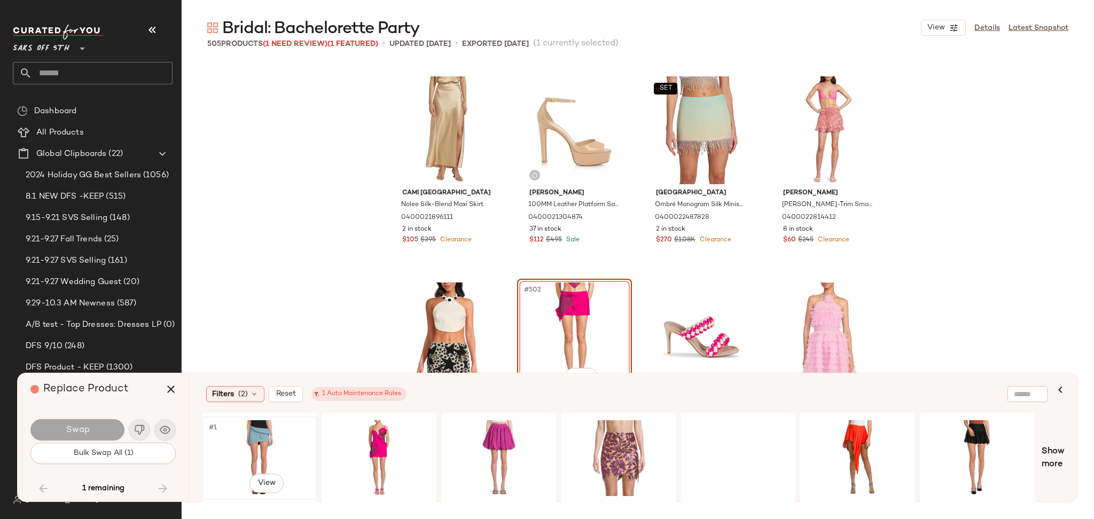
click at [240, 438] on div "#1 View" at bounding box center [259, 458] width 107 height 76
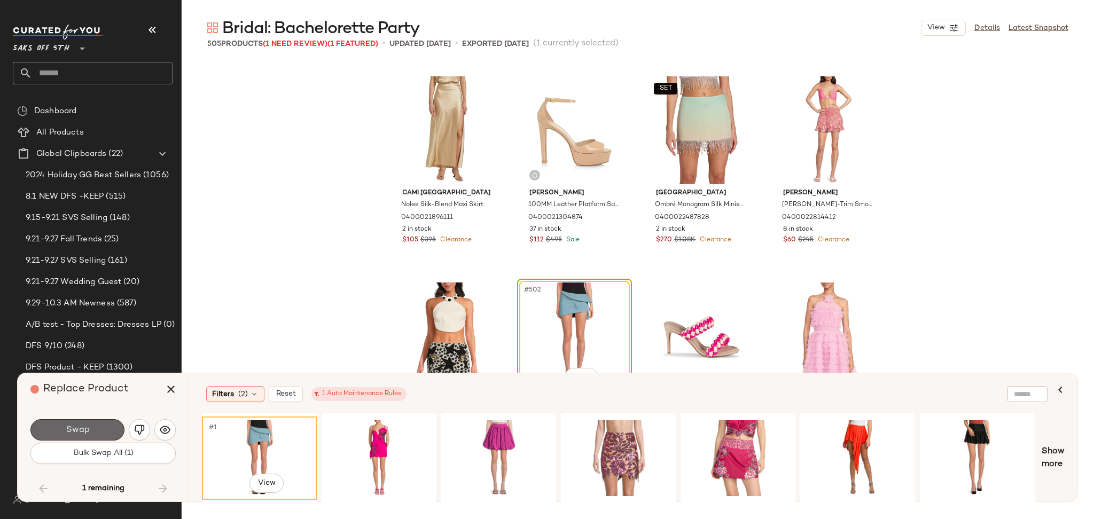
click at [89, 423] on button "Swap" at bounding box center [77, 429] width 94 height 21
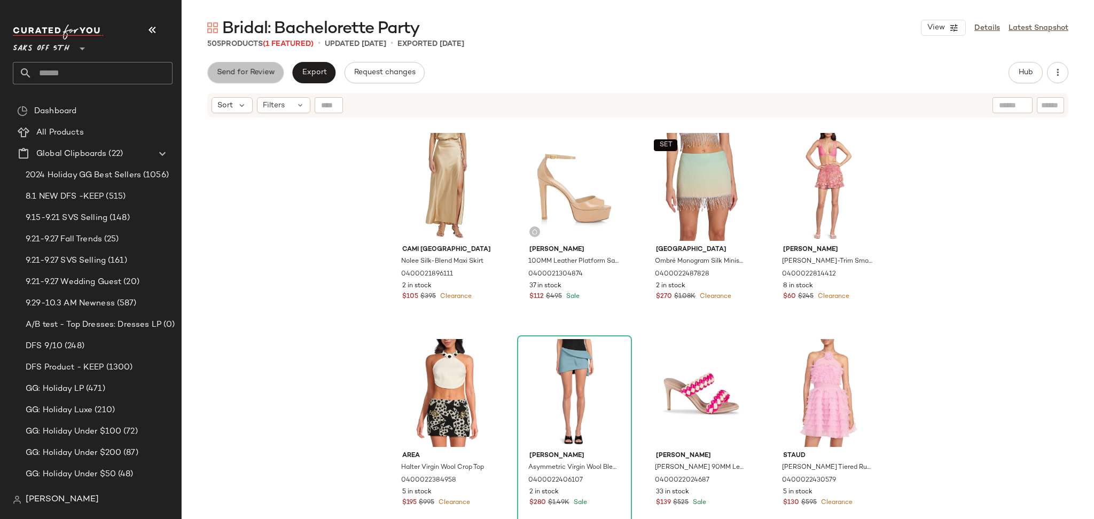
click at [248, 82] on button "Send for Review" at bounding box center [245, 72] width 76 height 21
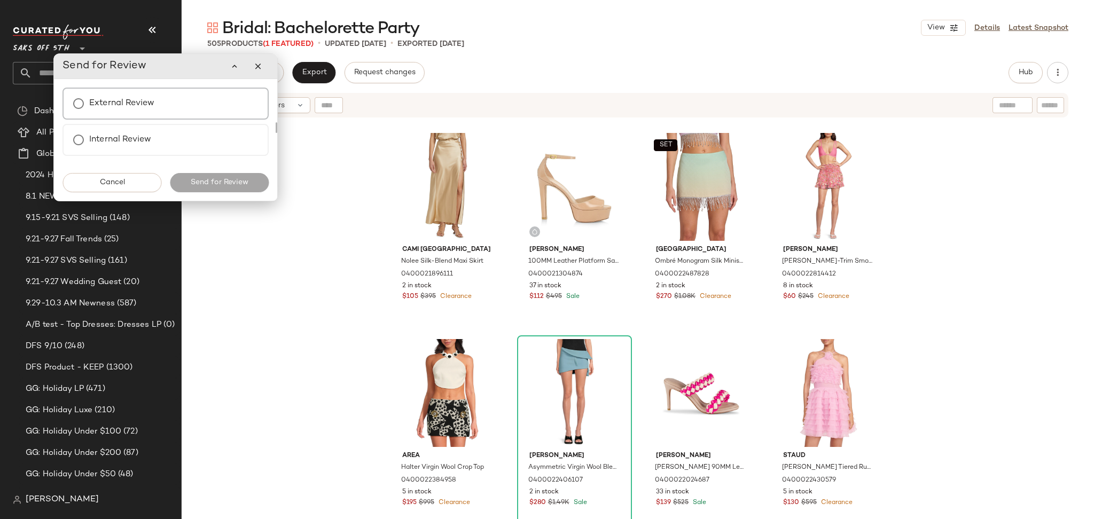
click at [149, 99] on label "External Review" at bounding box center [121, 103] width 65 height 21
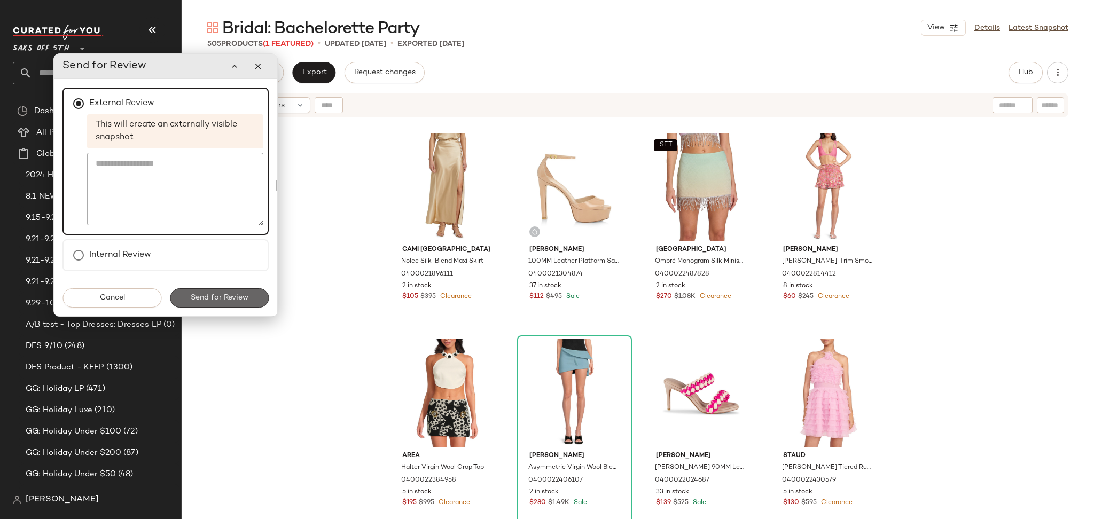
click at [223, 299] on span "Send for Review" at bounding box center [219, 298] width 58 height 9
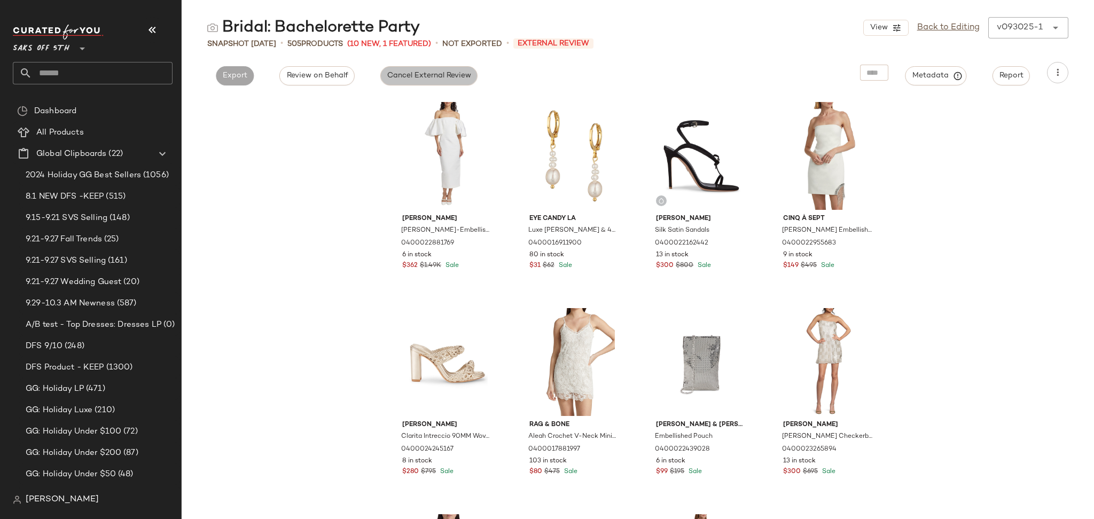
click at [429, 81] on button "Cancel External Review" at bounding box center [428, 75] width 97 height 19
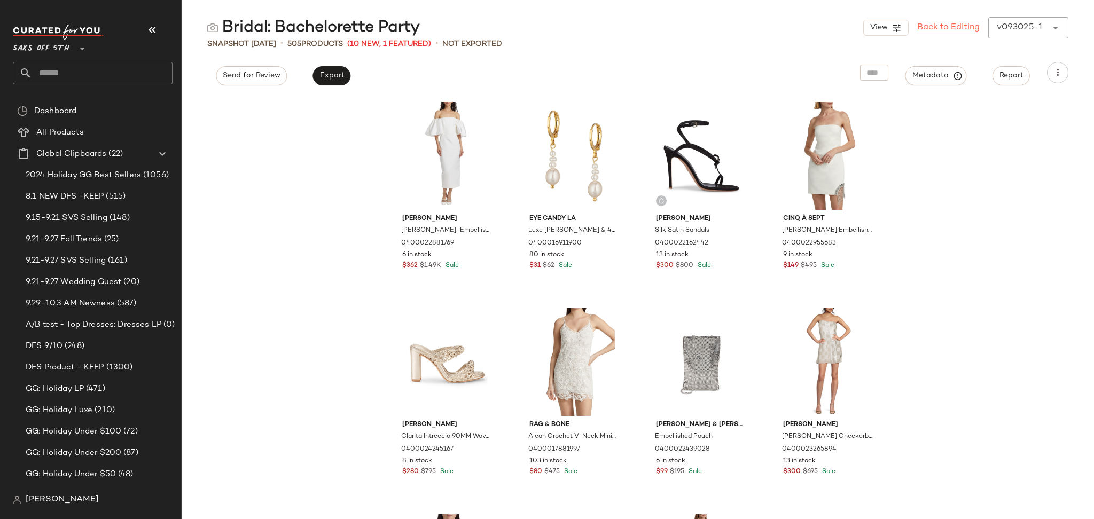
drag, startPoint x: 961, startPoint y: 41, endPoint x: 956, endPoint y: 29, distance: 12.5
click at [956, 29] on div "Bridal: Bachelorette Party View Back to Editing v093025-1 ****** Snapshot [DATE…" at bounding box center [638, 268] width 913 height 502
click at [956, 29] on link "Back to Editing" at bounding box center [948, 27] width 63 height 13
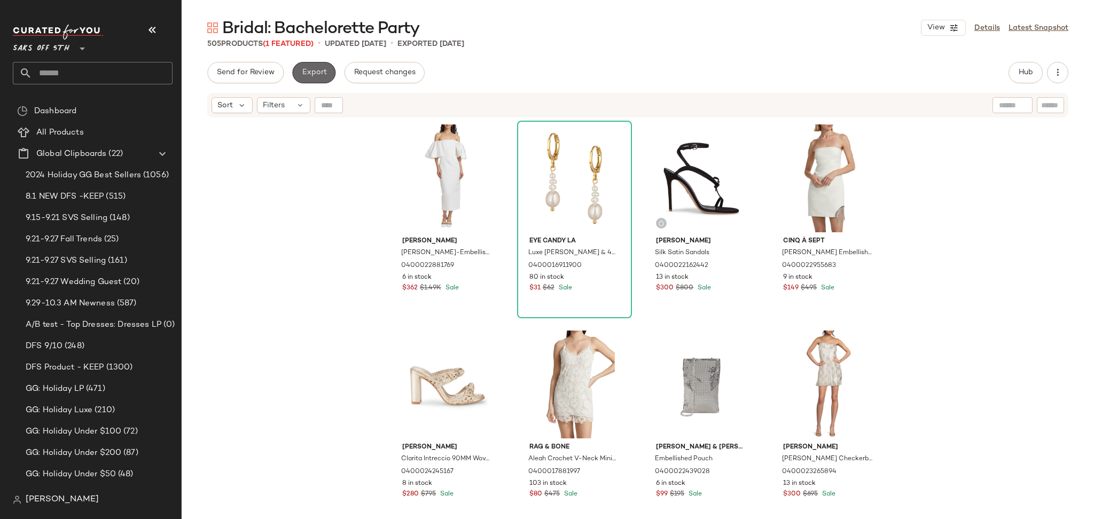
click at [322, 74] on span "Export" at bounding box center [313, 72] width 25 height 9
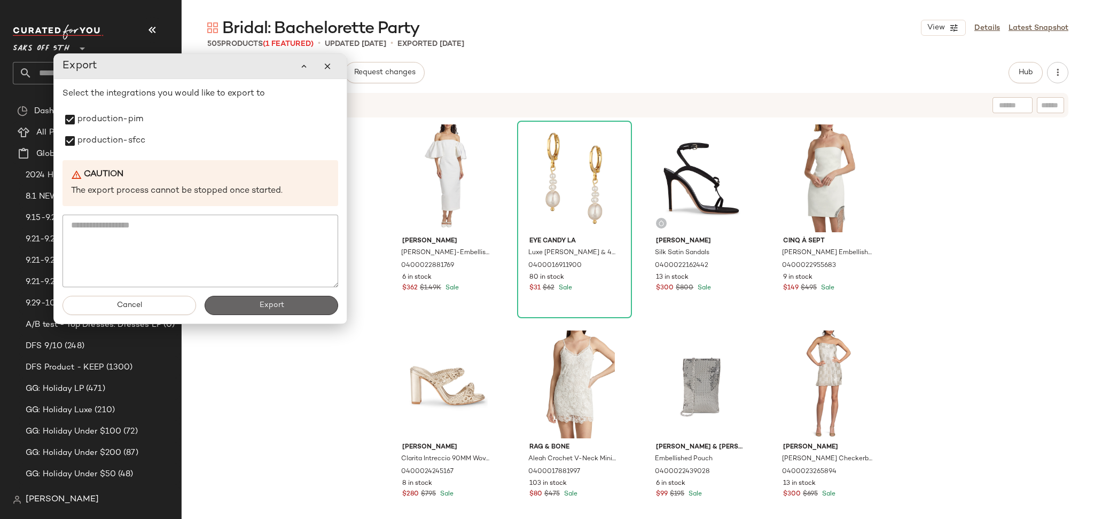
click at [227, 299] on button "Export" at bounding box center [272, 305] width 134 height 19
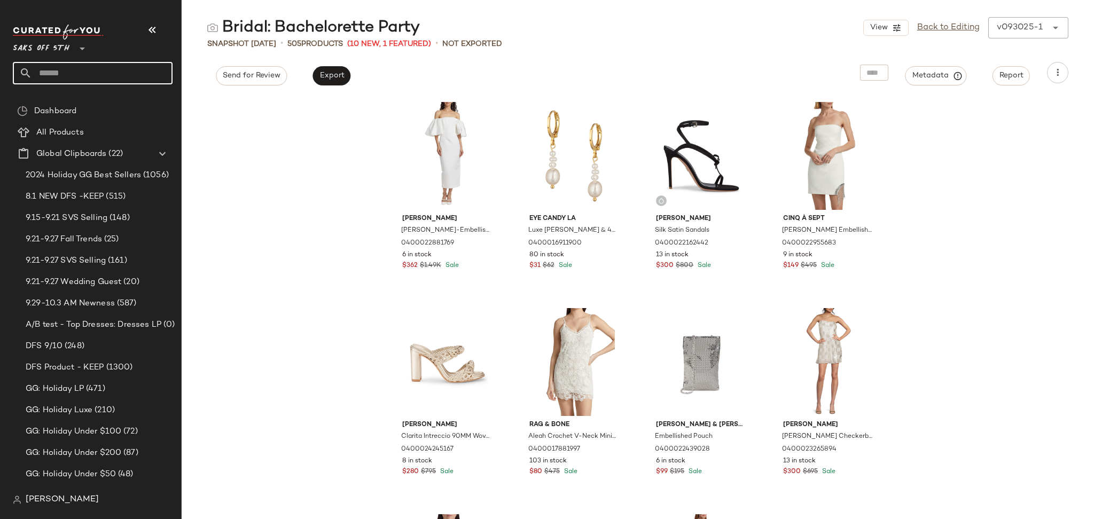
click at [120, 73] on input "text" at bounding box center [102, 73] width 141 height 22
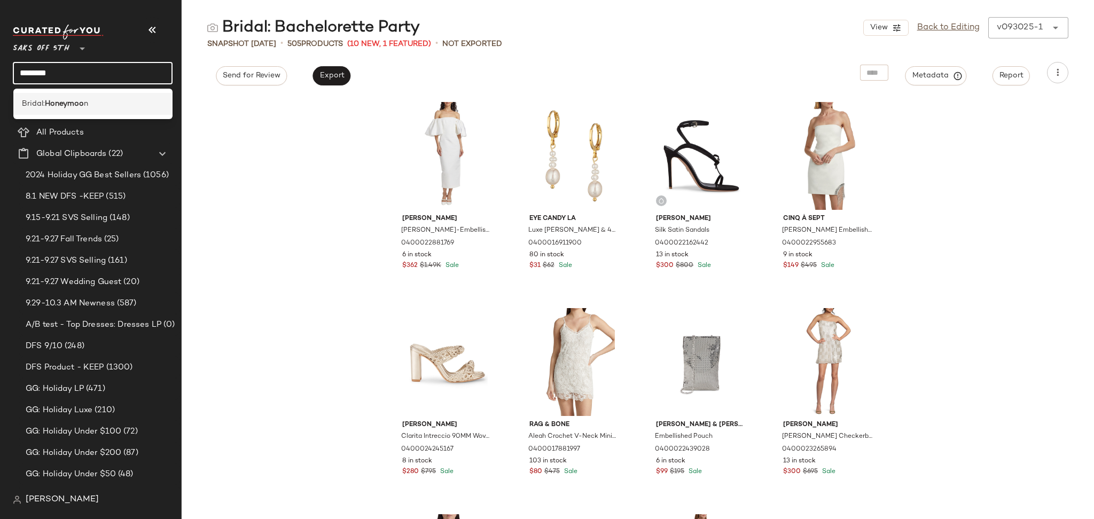
type input "********"
click at [83, 106] on b "Honeymoo" at bounding box center [64, 103] width 39 height 11
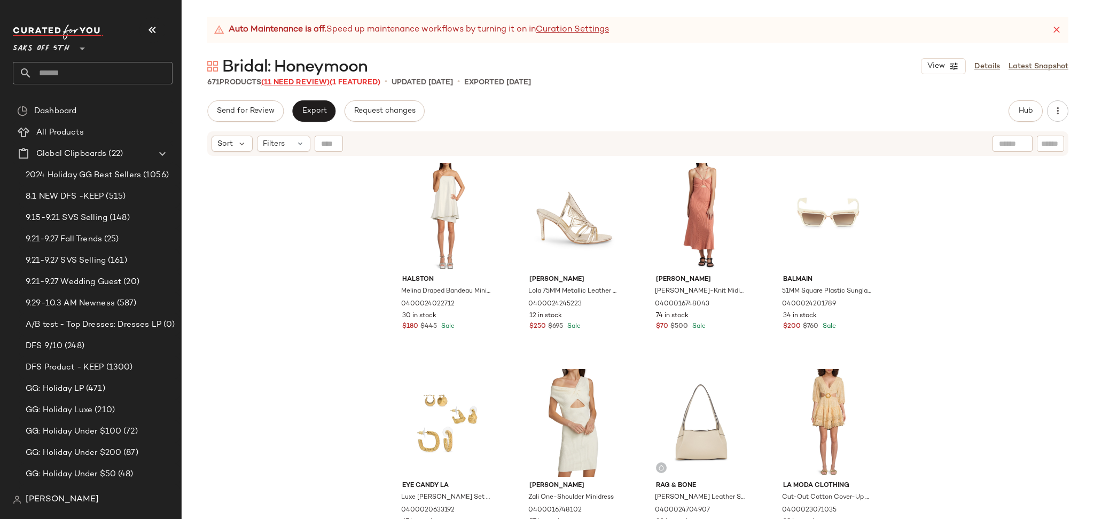
click at [304, 85] on span "(11 Need Review)" at bounding box center [295, 83] width 68 height 8
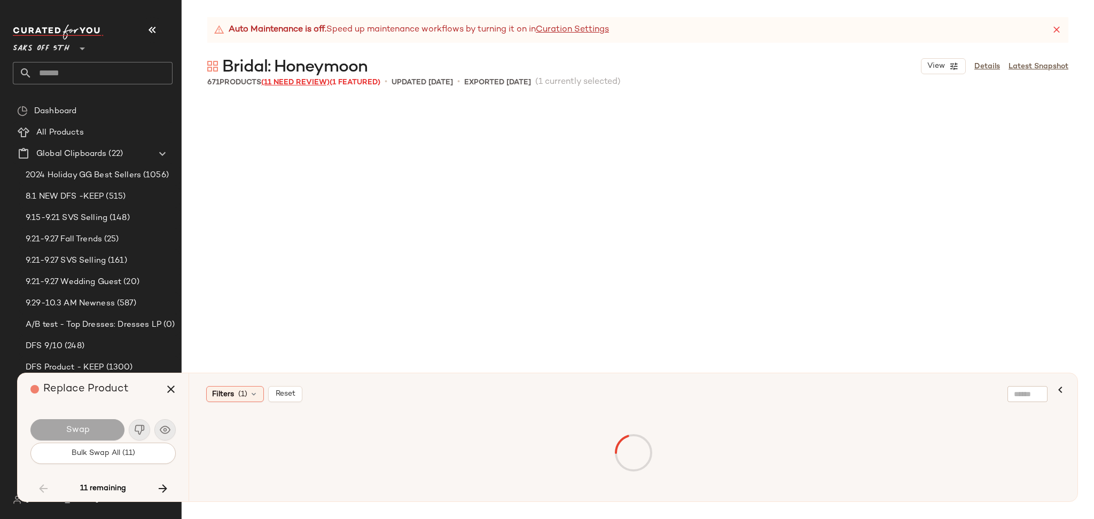
scroll to position [9074, 0]
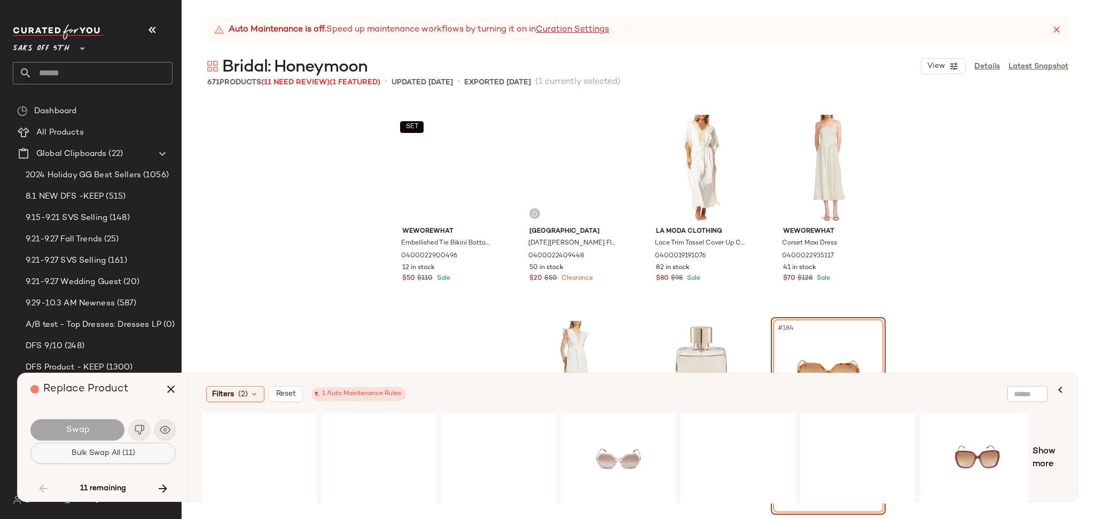
click at [135, 459] on button "Bulk Swap All (11)" at bounding box center [102, 453] width 145 height 21
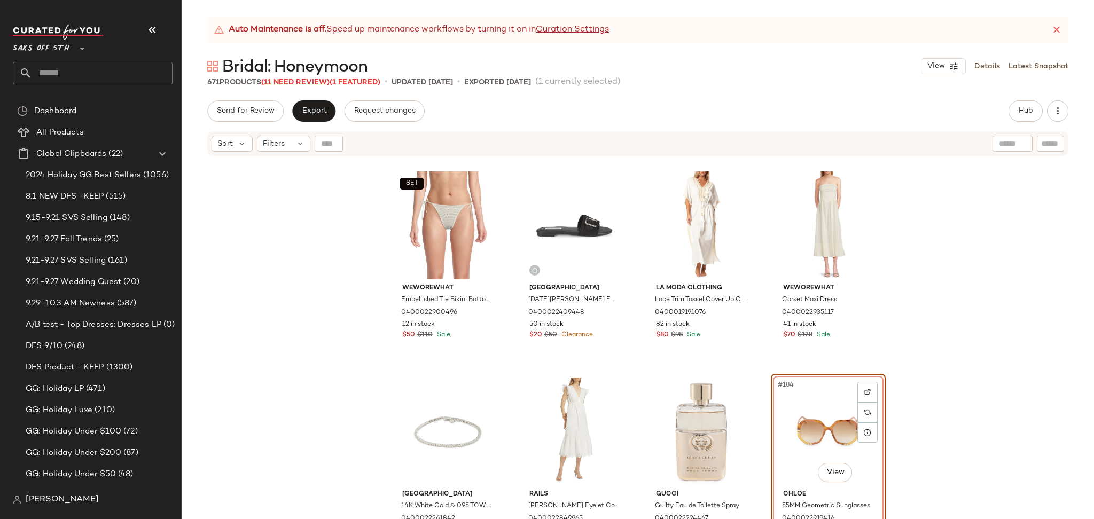
click at [311, 85] on span "(11 Need Review)" at bounding box center [295, 83] width 68 height 8
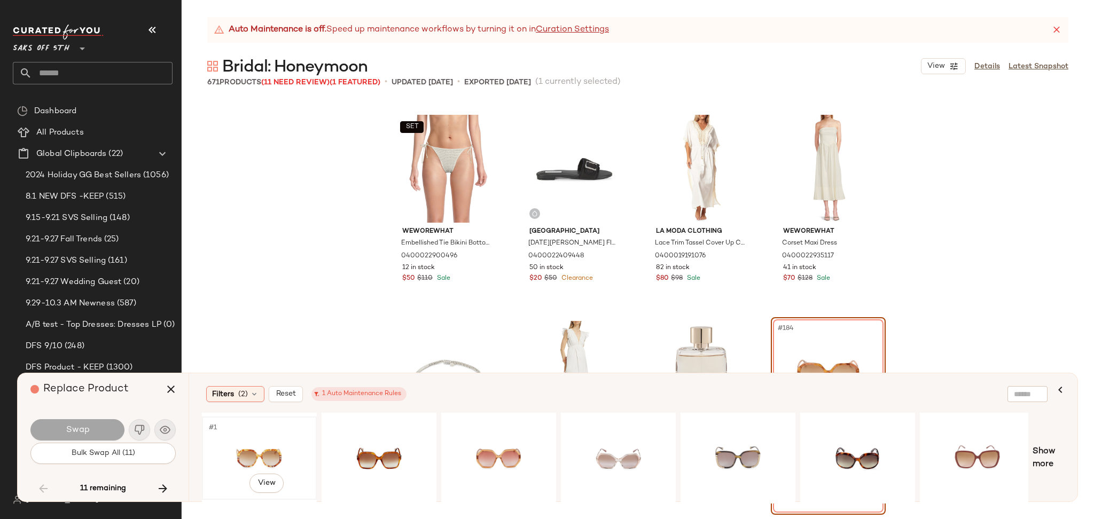
click at [239, 451] on div "#1 View" at bounding box center [259, 458] width 107 height 76
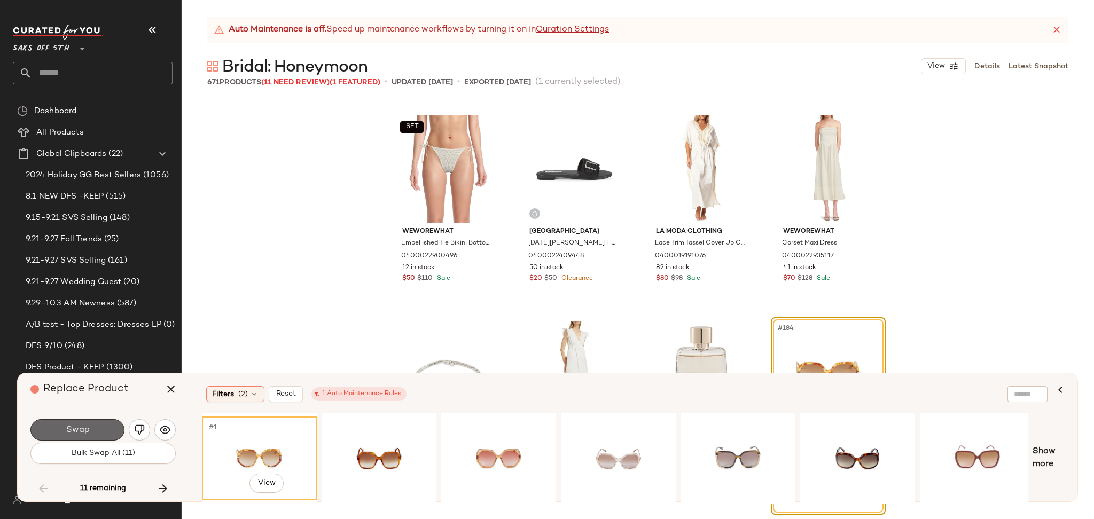
click at [95, 432] on button "Swap" at bounding box center [77, 429] width 94 height 21
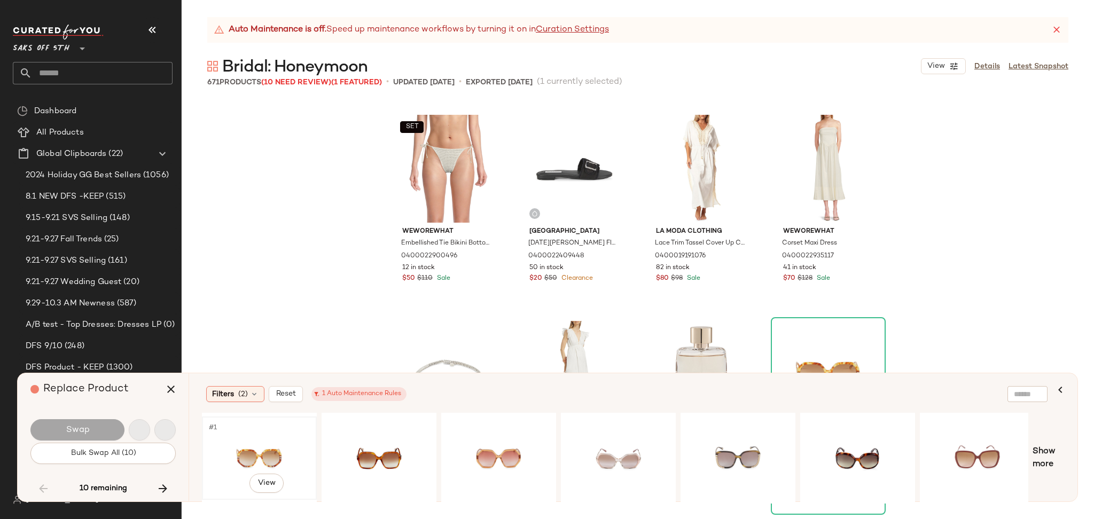
scroll to position [9280, 0]
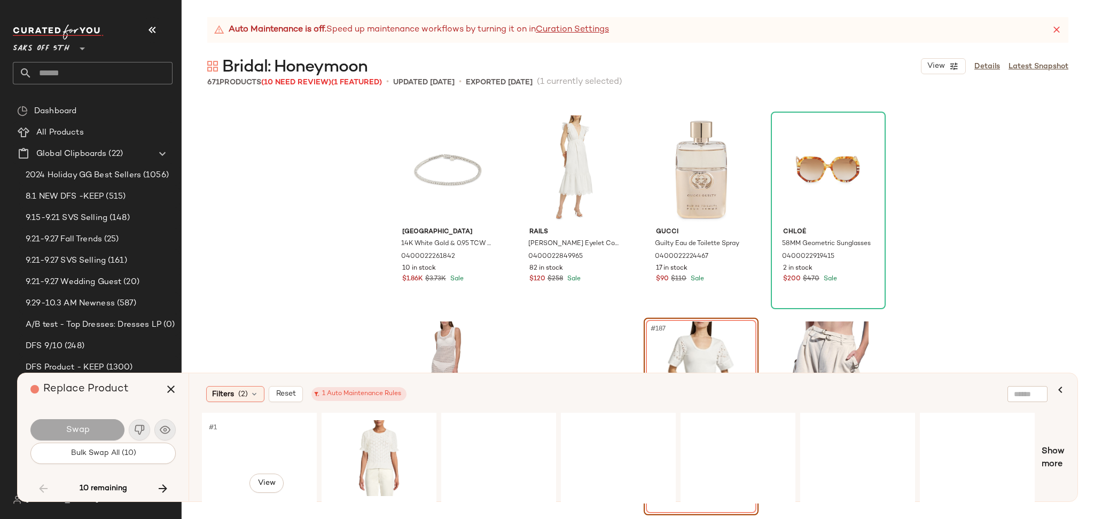
click at [261, 444] on div "#1 View" at bounding box center [259, 458] width 107 height 76
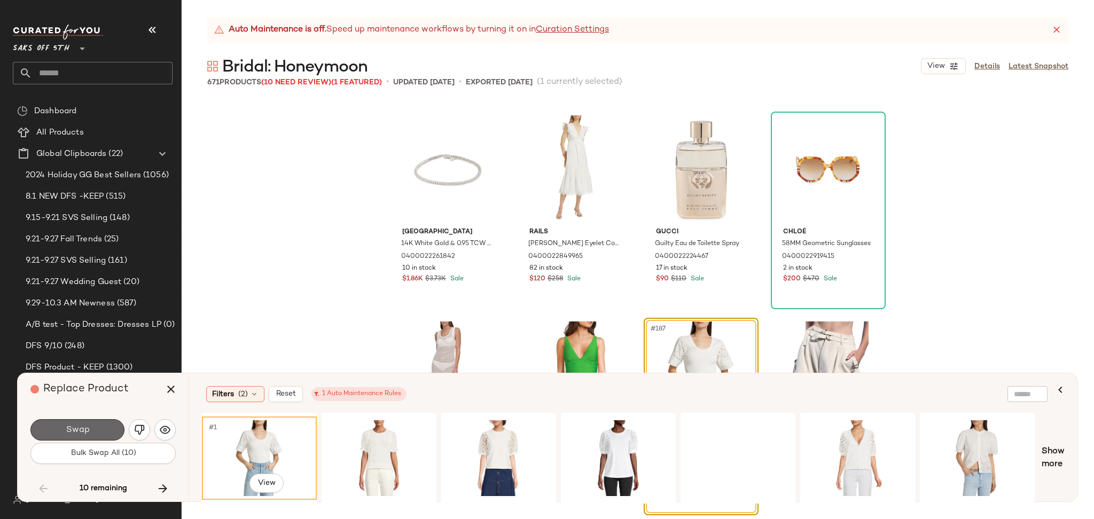
click at [90, 426] on button "Swap" at bounding box center [77, 429] width 94 height 21
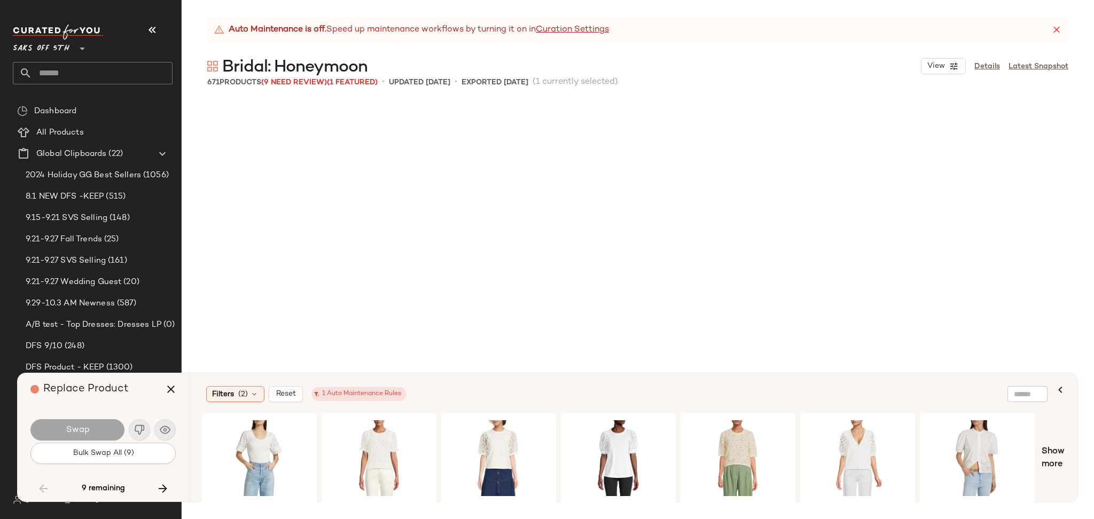
scroll to position [14436, 0]
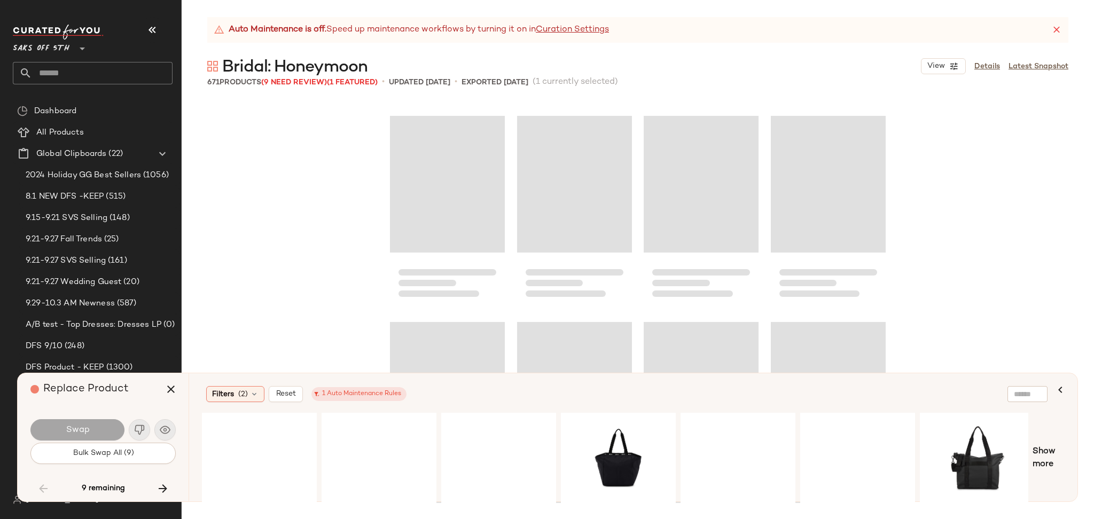
click at [90, 426] on div "Swap" at bounding box center [77, 429] width 94 height 21
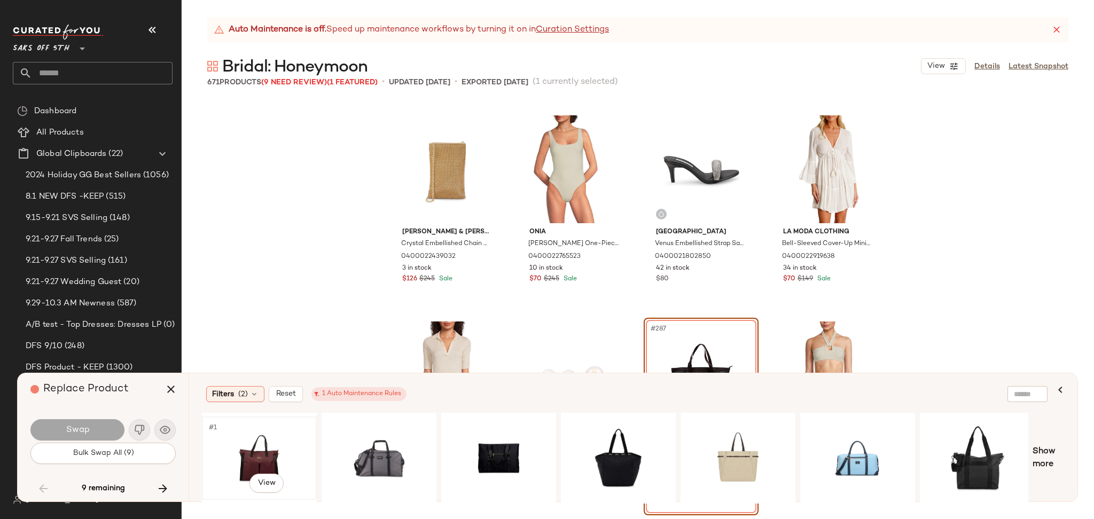
click at [248, 456] on div "#1 View" at bounding box center [259, 458] width 107 height 76
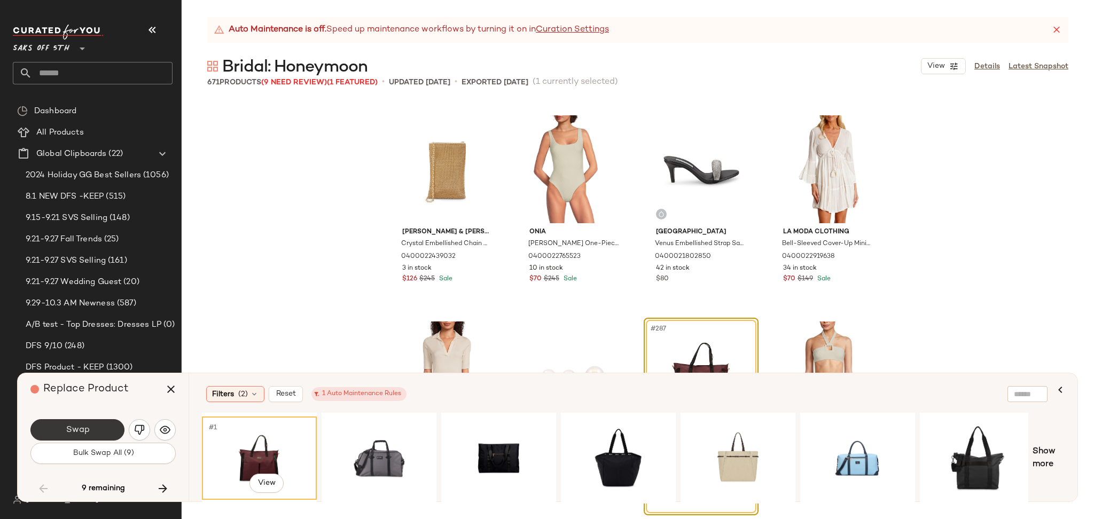
click at [90, 427] on button "Swap" at bounding box center [77, 429] width 94 height 21
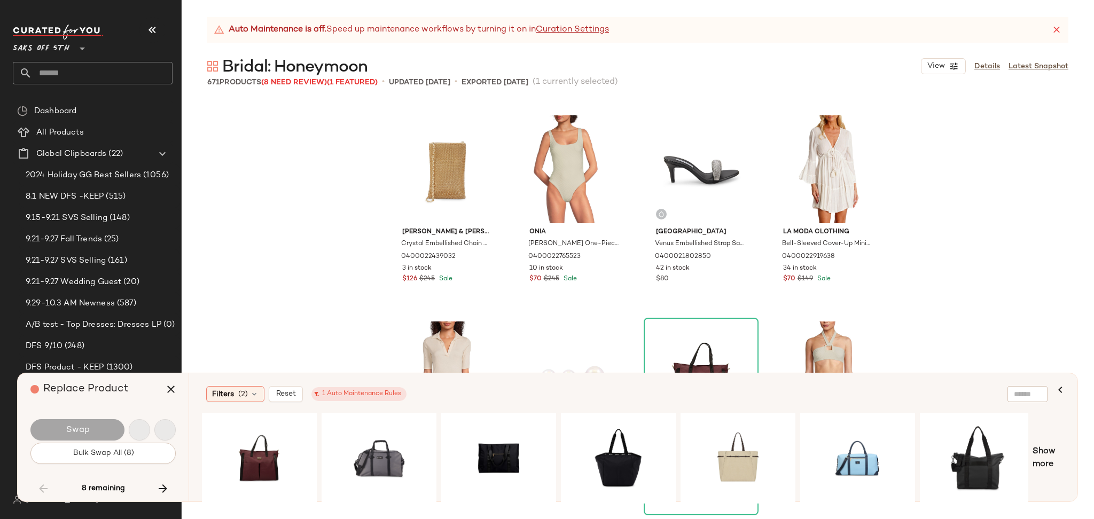
scroll to position [17324, 0]
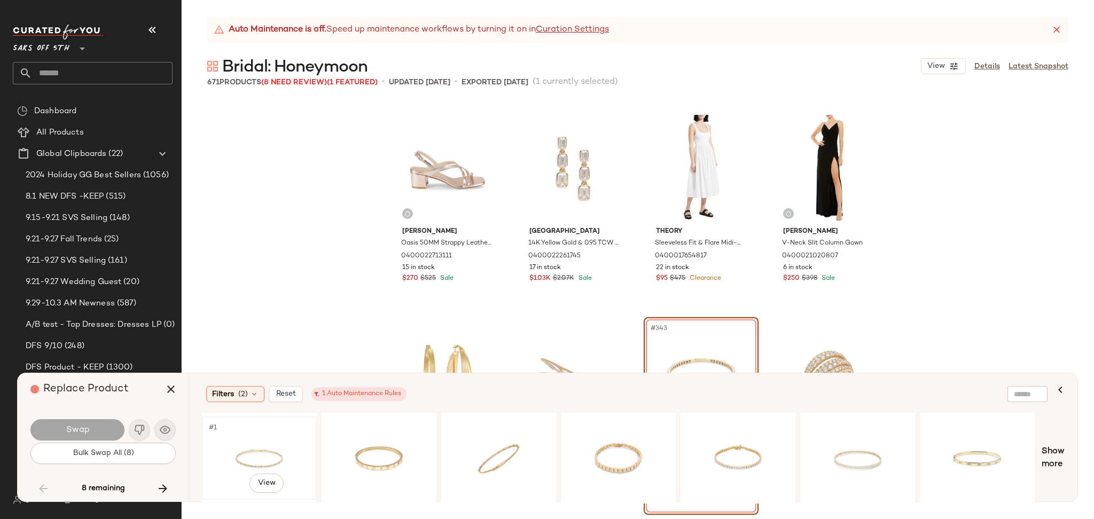
click at [236, 435] on div "#1 View" at bounding box center [259, 458] width 107 height 76
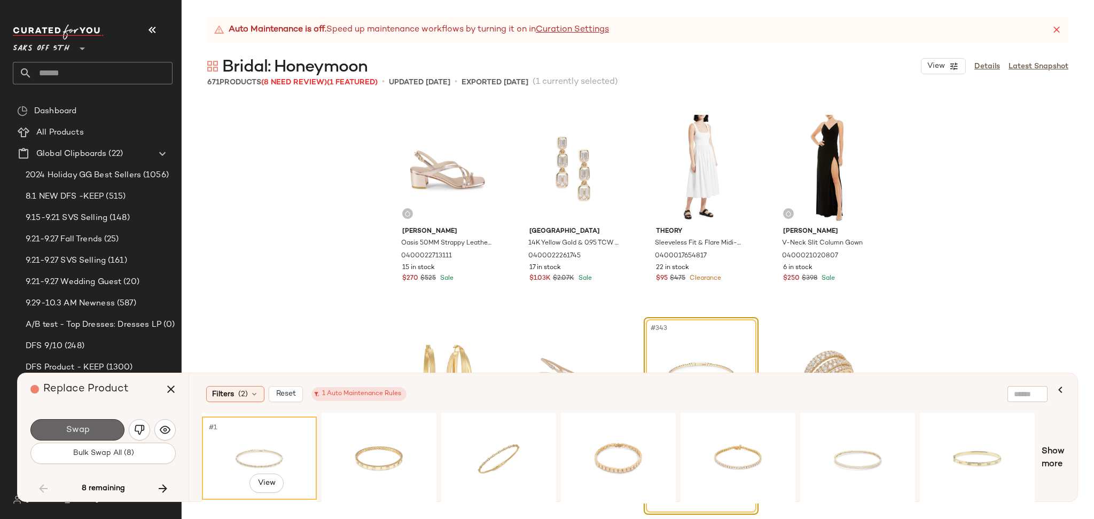
click at [104, 431] on button "Swap" at bounding box center [77, 429] width 94 height 21
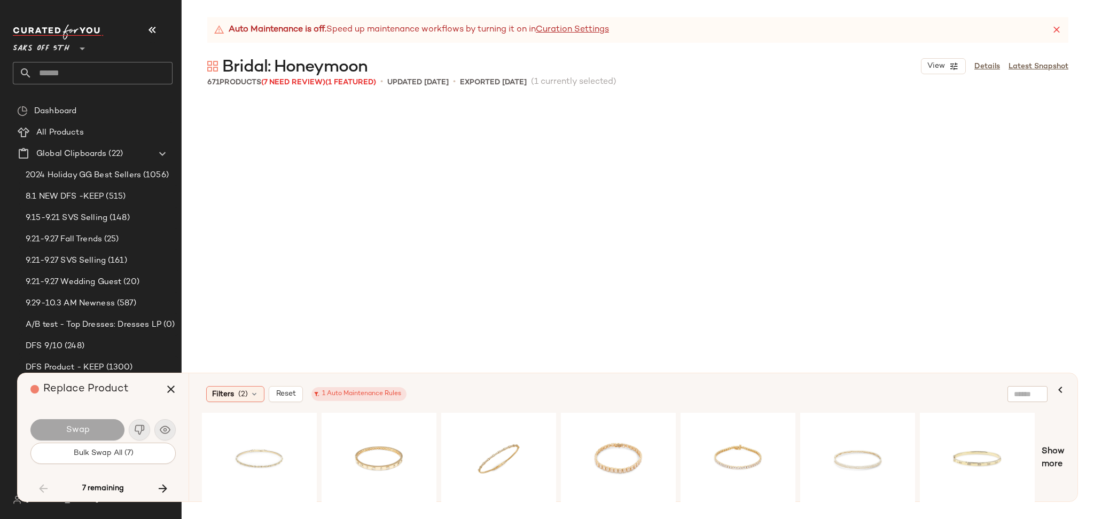
scroll to position [17942, 0]
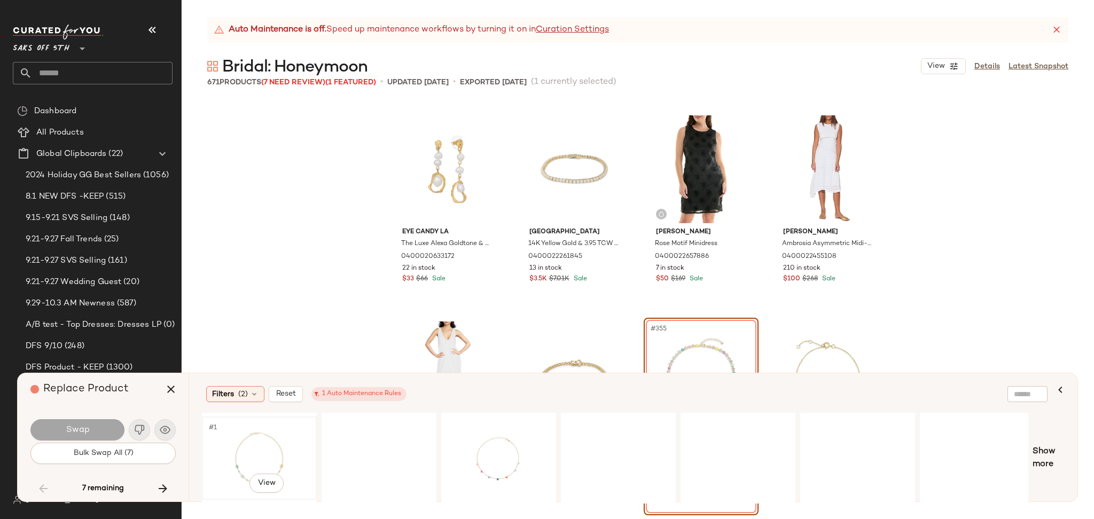
click at [255, 451] on div "#1 View" at bounding box center [259, 458] width 107 height 76
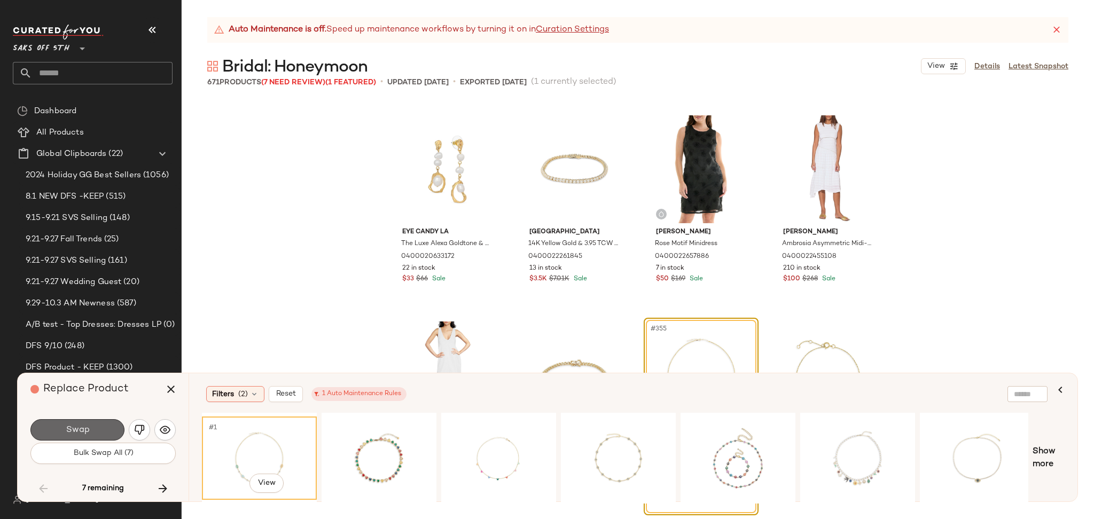
click at [108, 427] on button "Swap" at bounding box center [77, 429] width 94 height 21
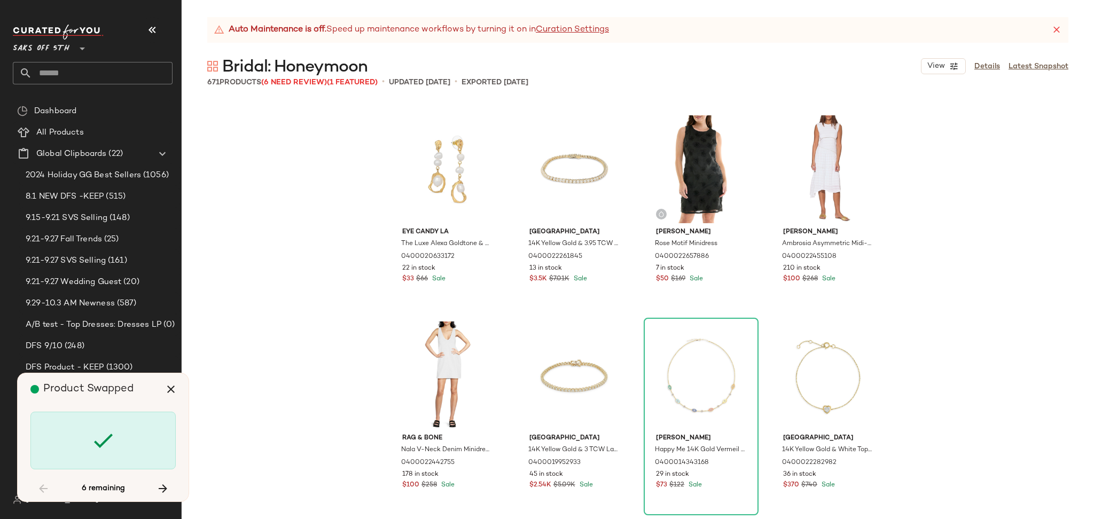
scroll to position [18768, 0]
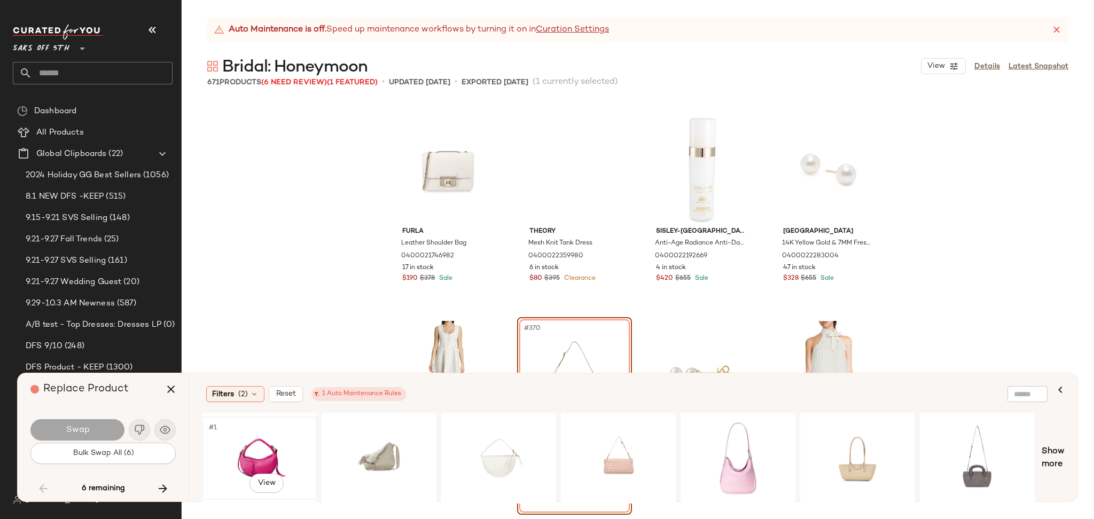
click at [270, 445] on div "#1 View" at bounding box center [259, 458] width 107 height 76
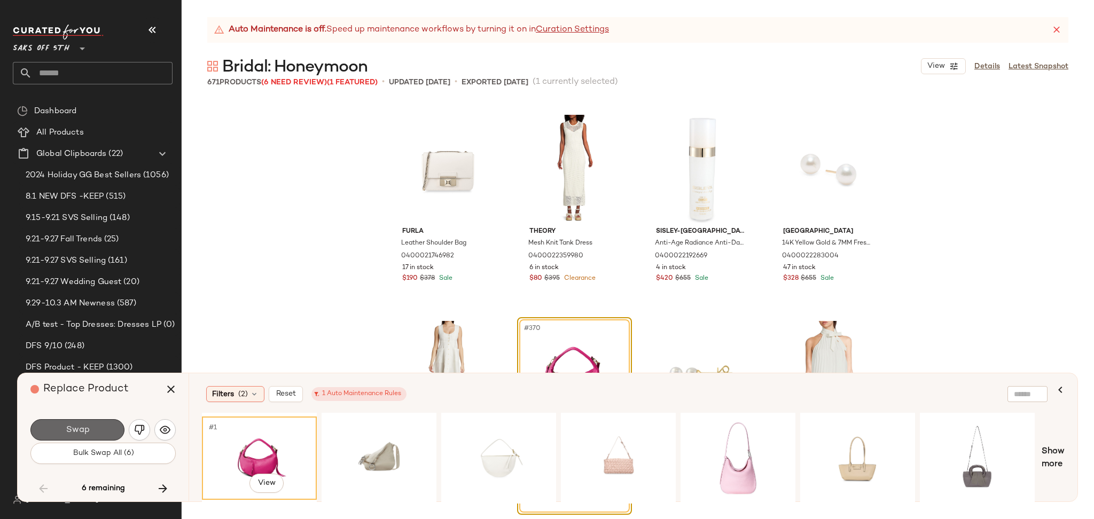
click at [88, 430] on span "Swap" at bounding box center [77, 430] width 24 height 10
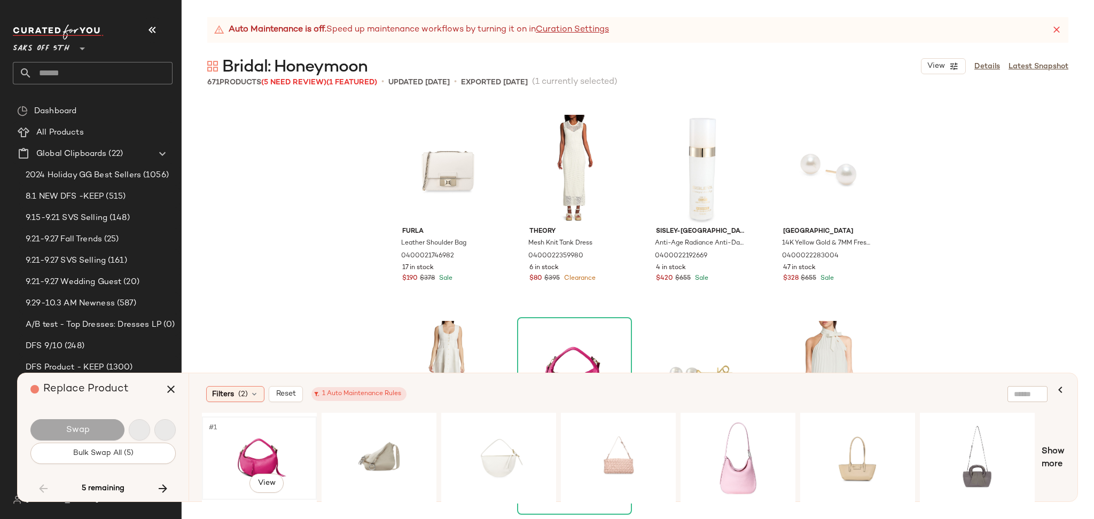
scroll to position [23305, 0]
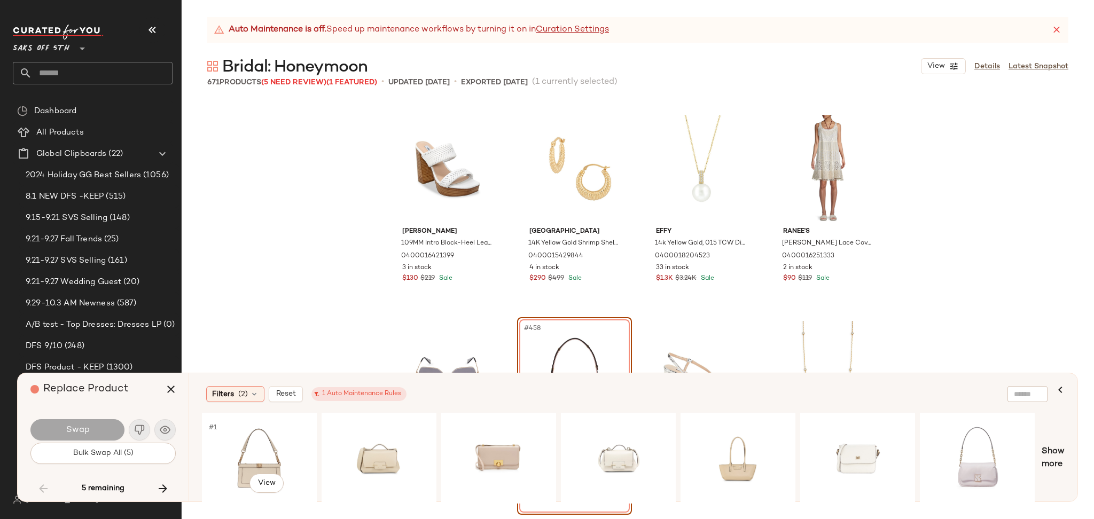
click at [240, 441] on div "#1 View" at bounding box center [259, 458] width 107 height 76
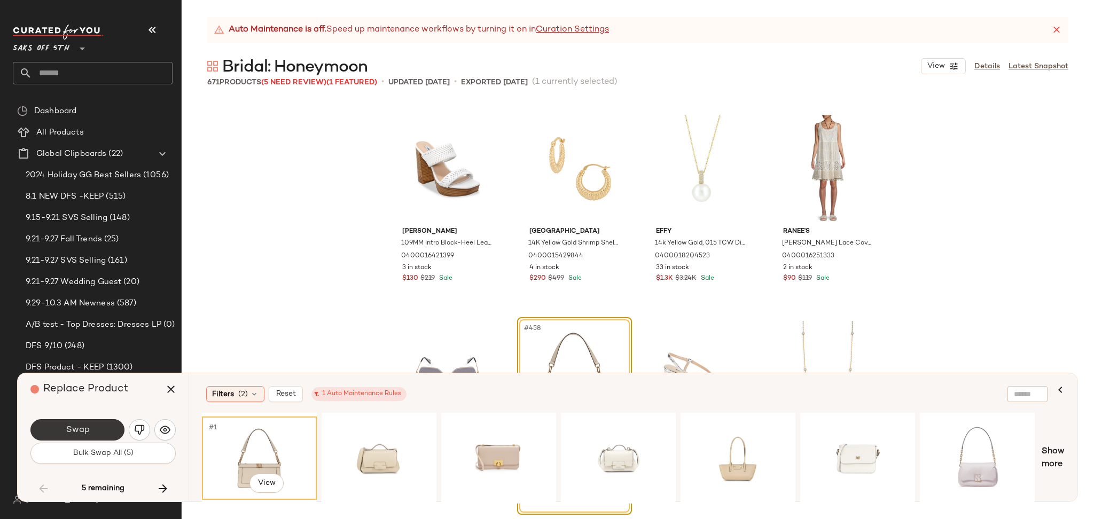
click at [117, 423] on button "Swap" at bounding box center [77, 429] width 94 height 21
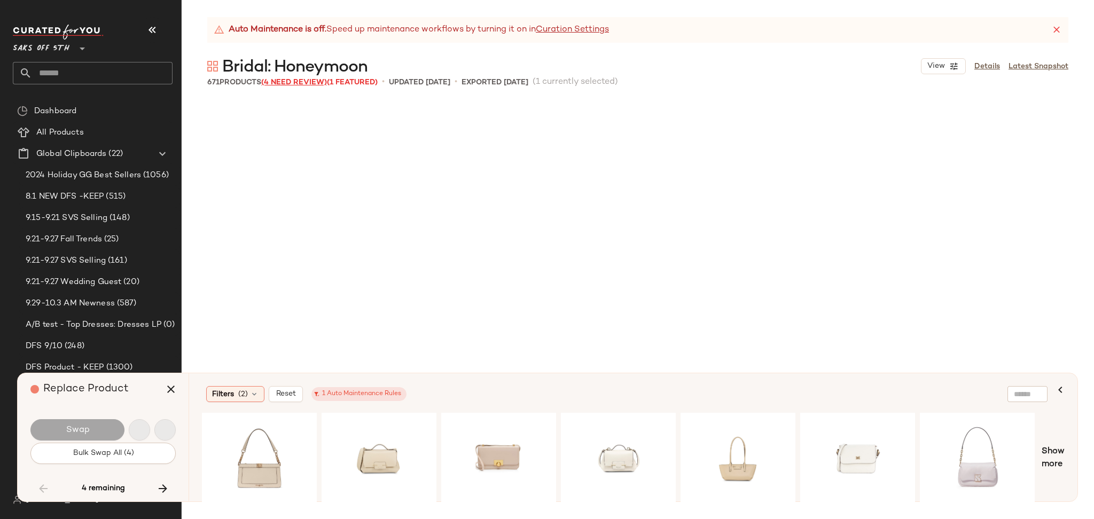
scroll to position [23924, 0]
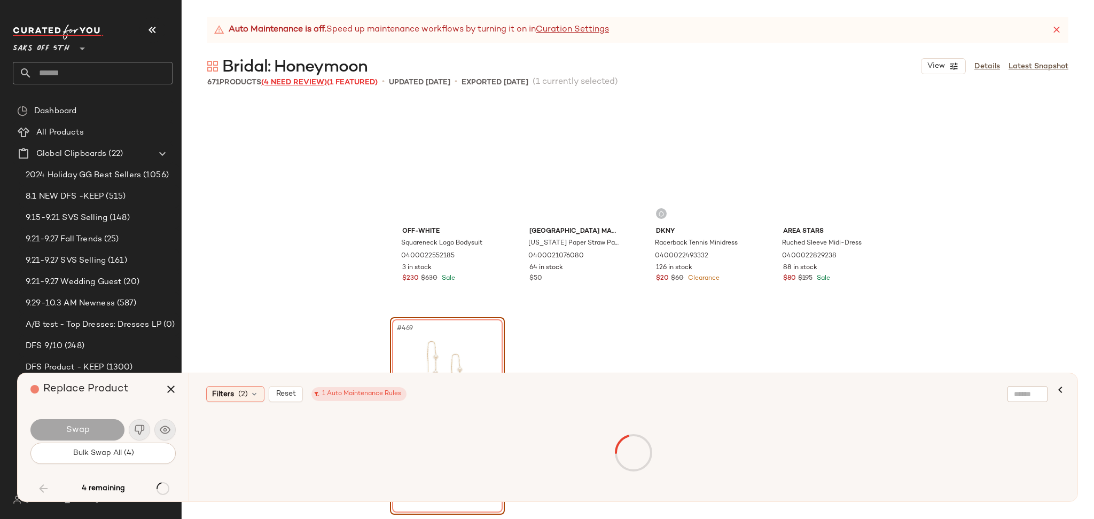
click at [287, 85] on span "(4 Need Review)" at bounding box center [294, 83] width 66 height 8
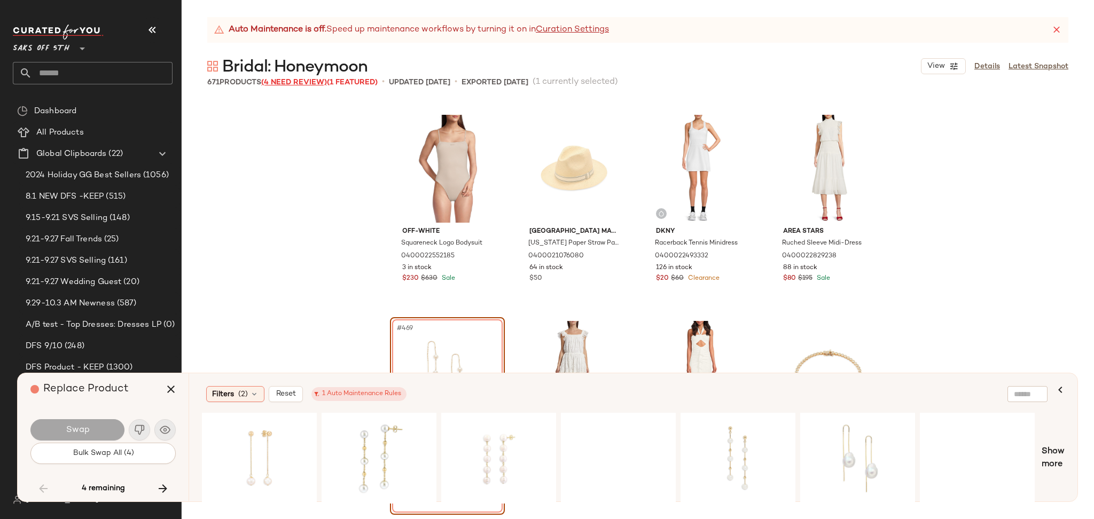
click at [287, 85] on span "(4 Need Review)" at bounding box center [294, 83] width 66 height 8
click at [172, 386] on icon "button" at bounding box center [171, 389] width 13 height 13
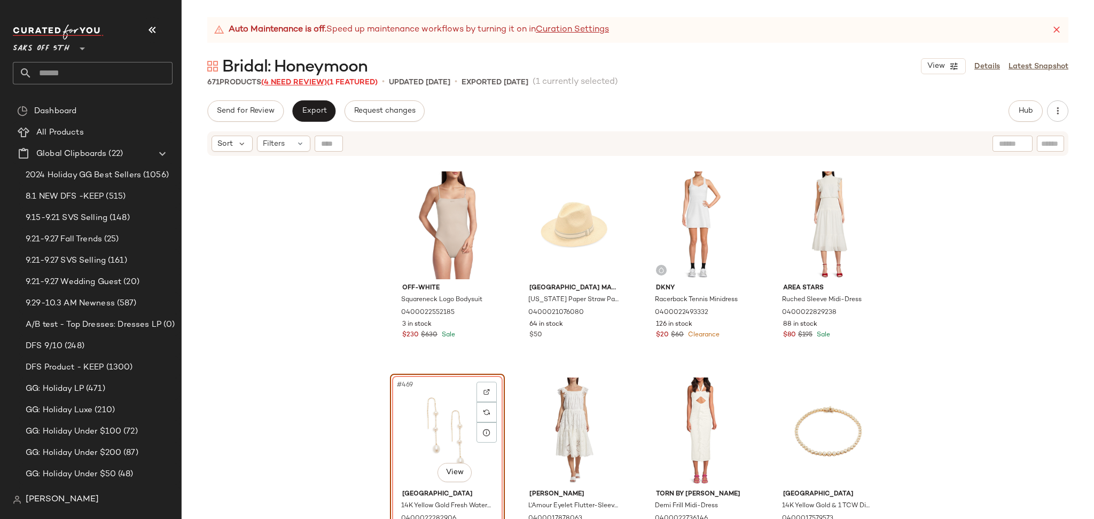
click at [313, 85] on span "(4 Need Review)" at bounding box center [294, 83] width 66 height 8
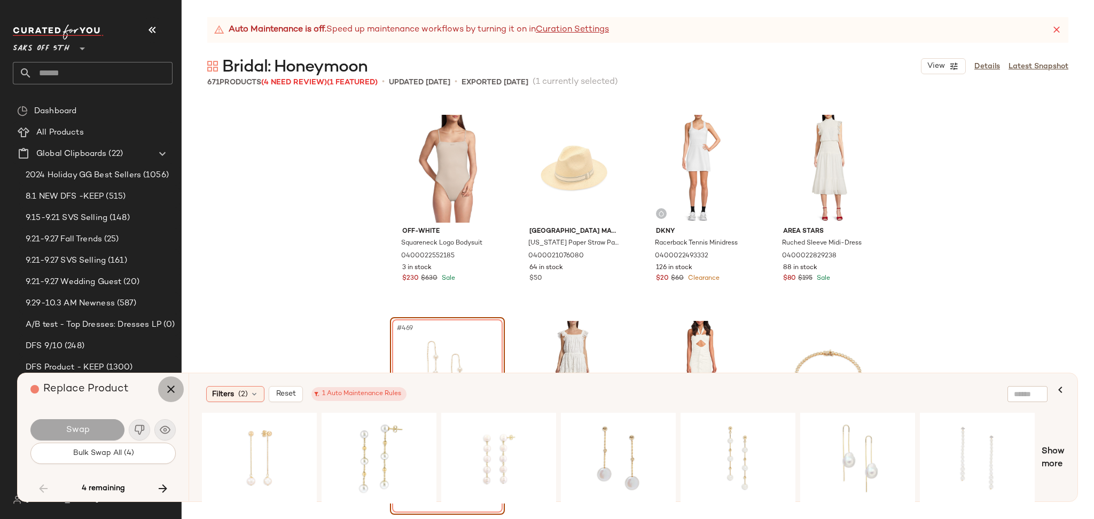
click at [163, 394] on button "button" at bounding box center [171, 390] width 26 height 26
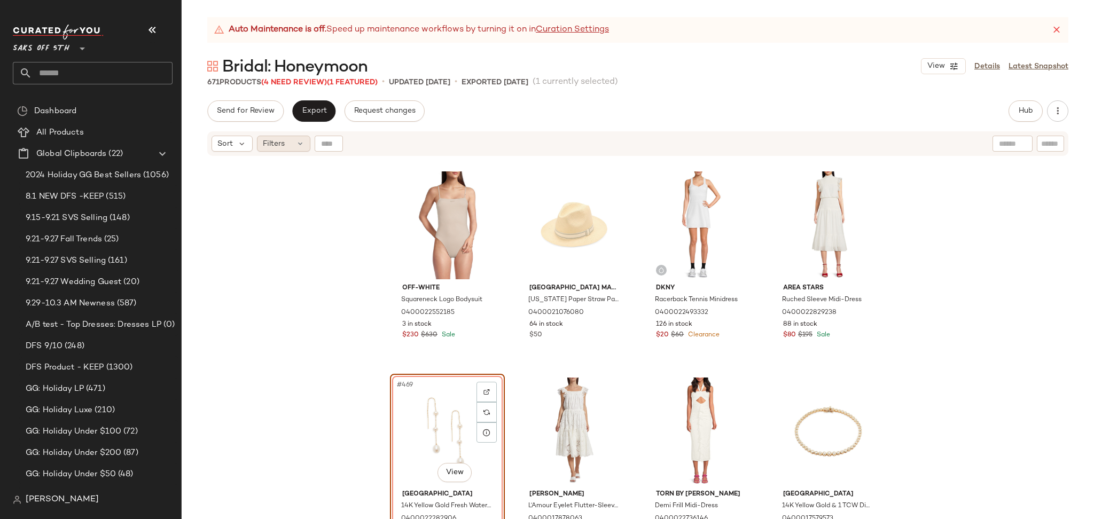
click at [280, 142] on span "Filters" at bounding box center [274, 143] width 22 height 11
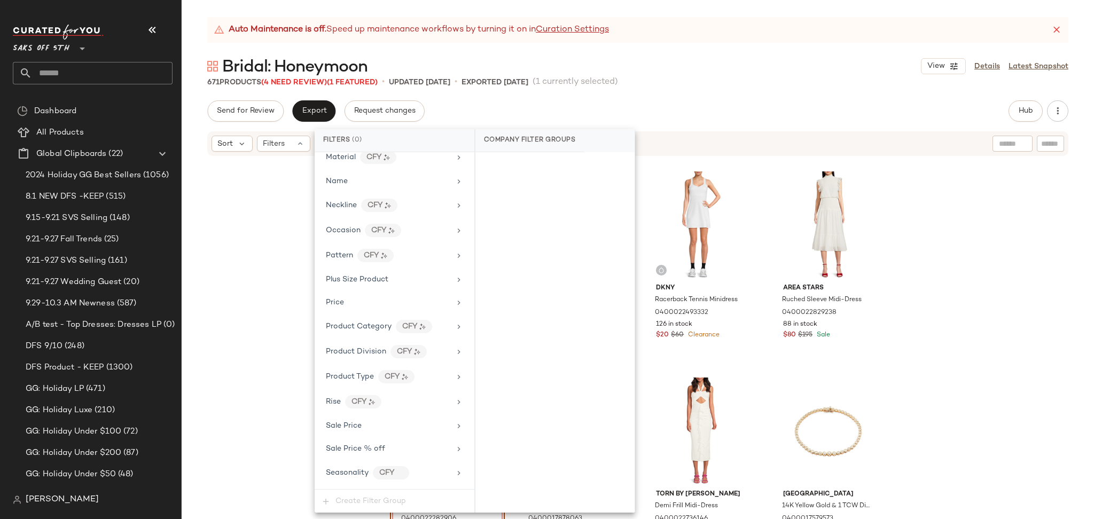
scroll to position [627, 0]
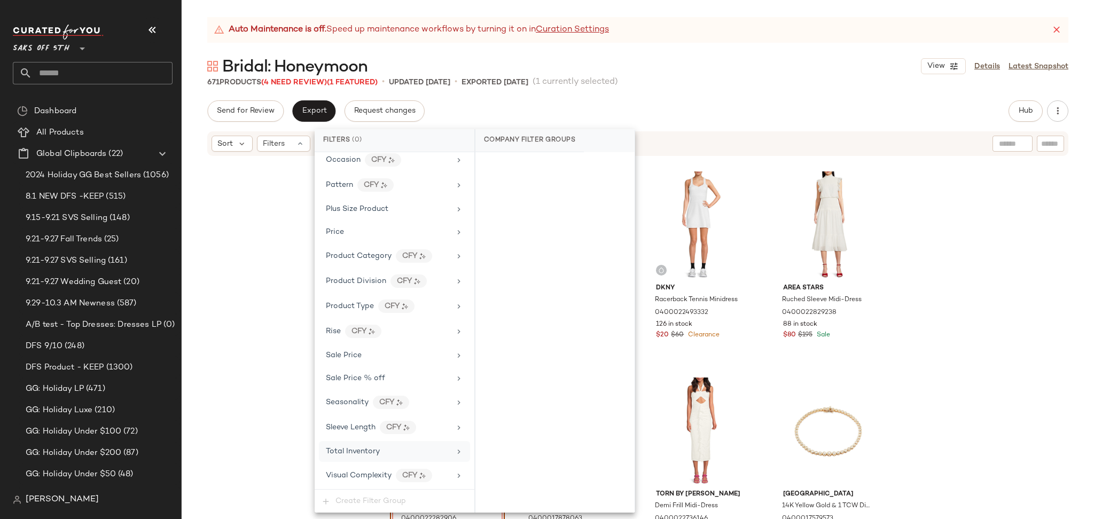
click at [387, 446] on div "Total Inventory" at bounding box center [388, 451] width 124 height 11
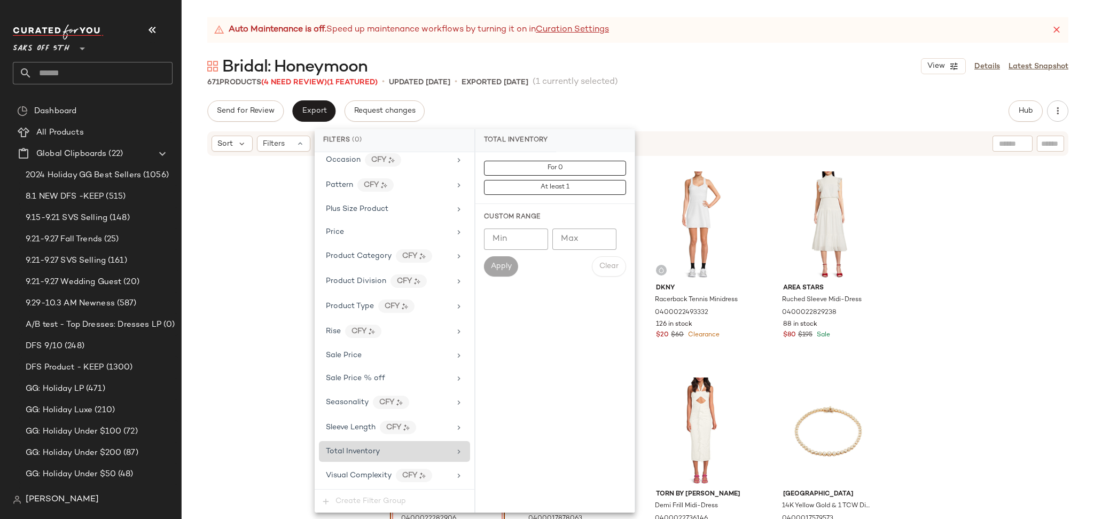
click at [387, 446] on div "Total Inventory" at bounding box center [388, 451] width 124 height 11
click at [577, 242] on input "Max" at bounding box center [584, 239] width 64 height 21
type input "*"
click at [502, 270] on span "Apply" at bounding box center [500, 266] width 21 height 9
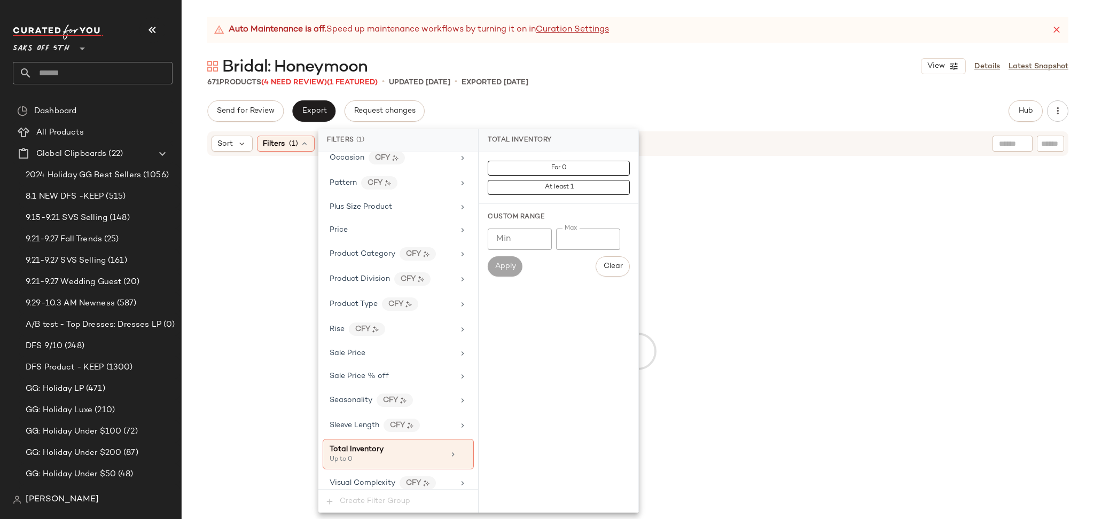
click at [705, 86] on div "671 Products (4 Need Review) (1 Featured) • updated [DATE] • Exported [DATE]" at bounding box center [638, 82] width 913 height 11
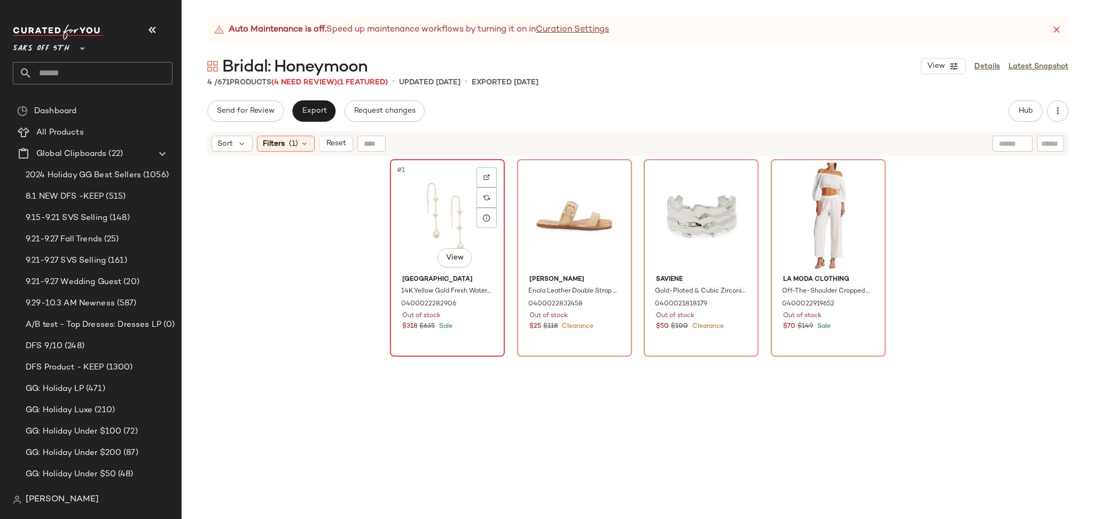
click at [439, 204] on div "#1 View" at bounding box center [447, 217] width 107 height 108
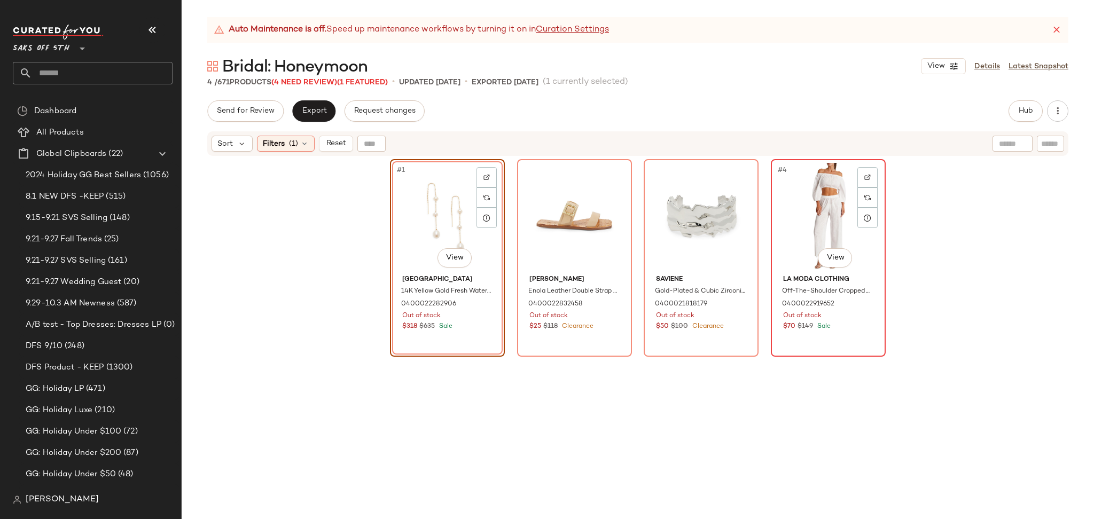
click at [816, 201] on div "#4 View" at bounding box center [828, 217] width 107 height 108
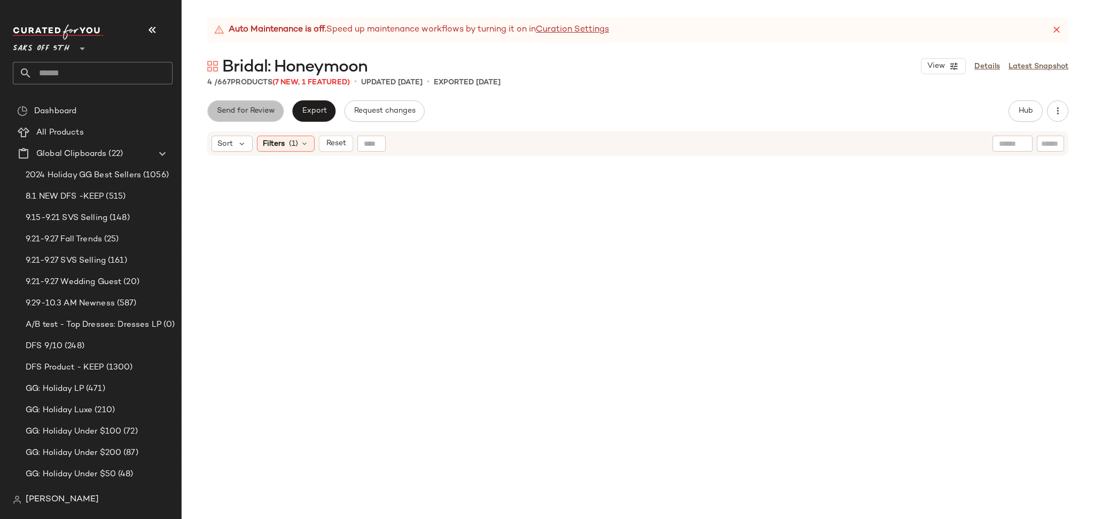
click at [242, 116] on button "Send for Review" at bounding box center [245, 110] width 76 height 21
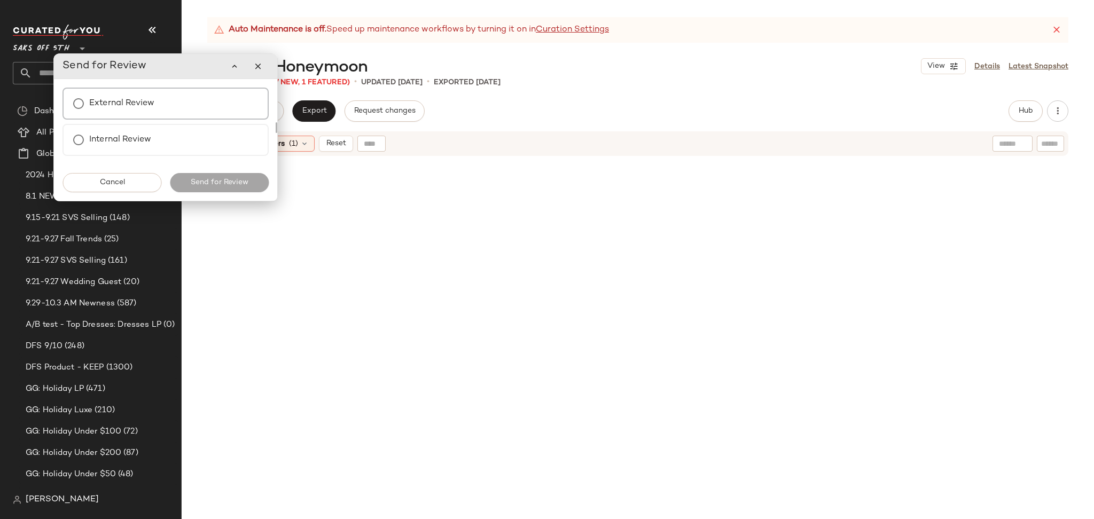
click at [116, 107] on label "External Review" at bounding box center [121, 103] width 65 height 21
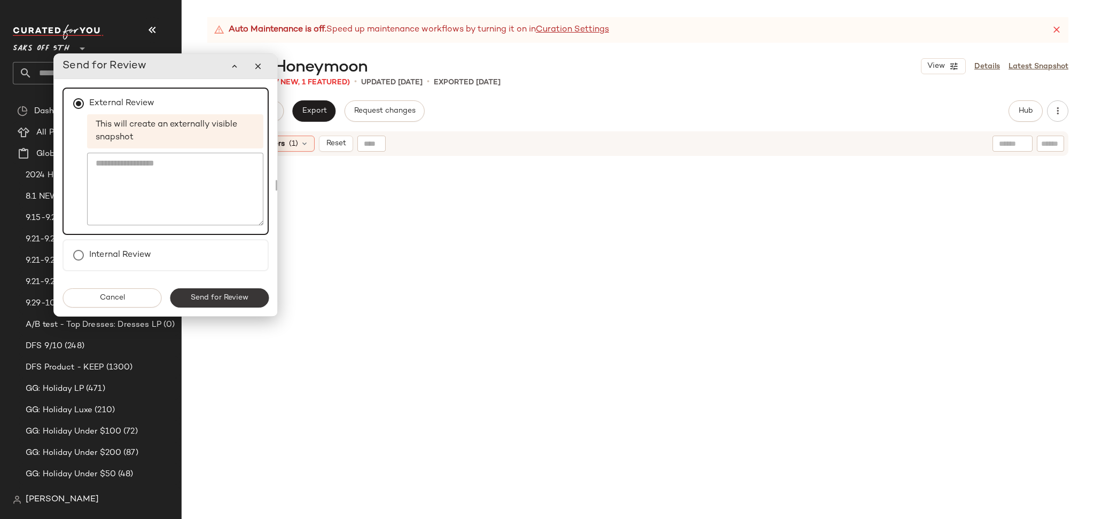
click at [196, 294] on span "Send for Review" at bounding box center [219, 298] width 58 height 9
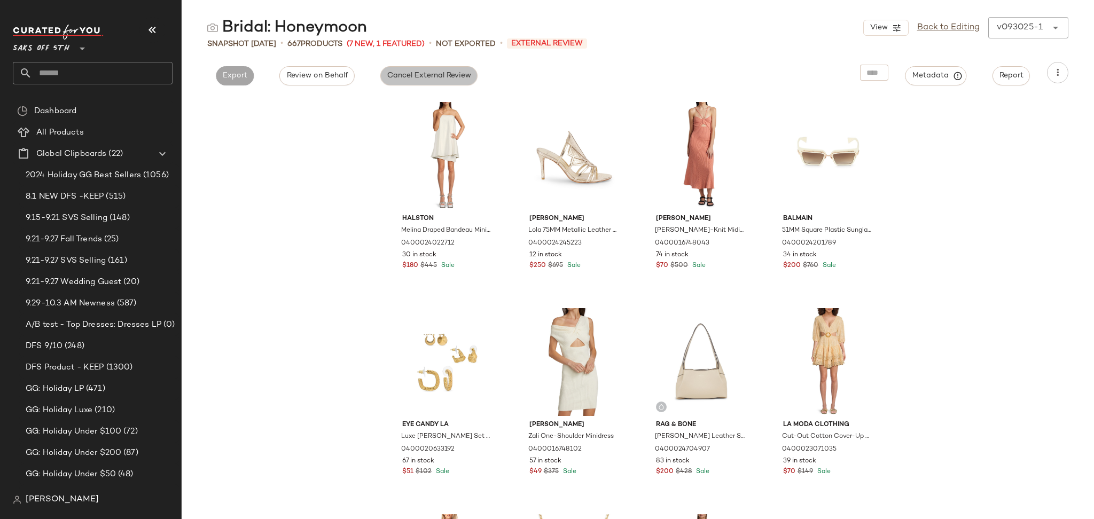
click at [404, 80] on span "Cancel External Review" at bounding box center [429, 76] width 84 height 9
click at [961, 35] on div "View Back to Editing v093025-1 ******" at bounding box center [965, 27] width 205 height 21
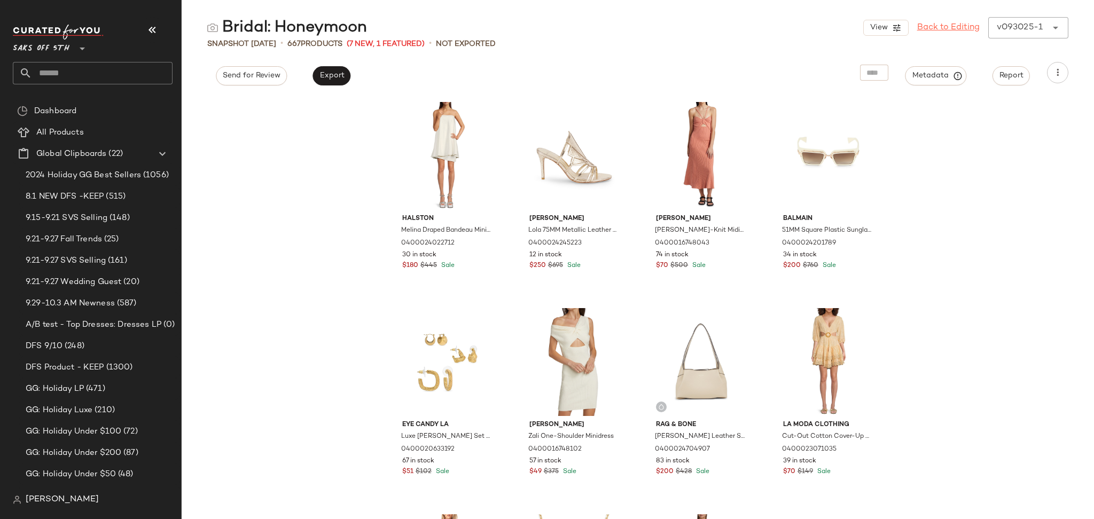
click at [955, 33] on link "Back to Editing" at bounding box center [948, 27] width 63 height 13
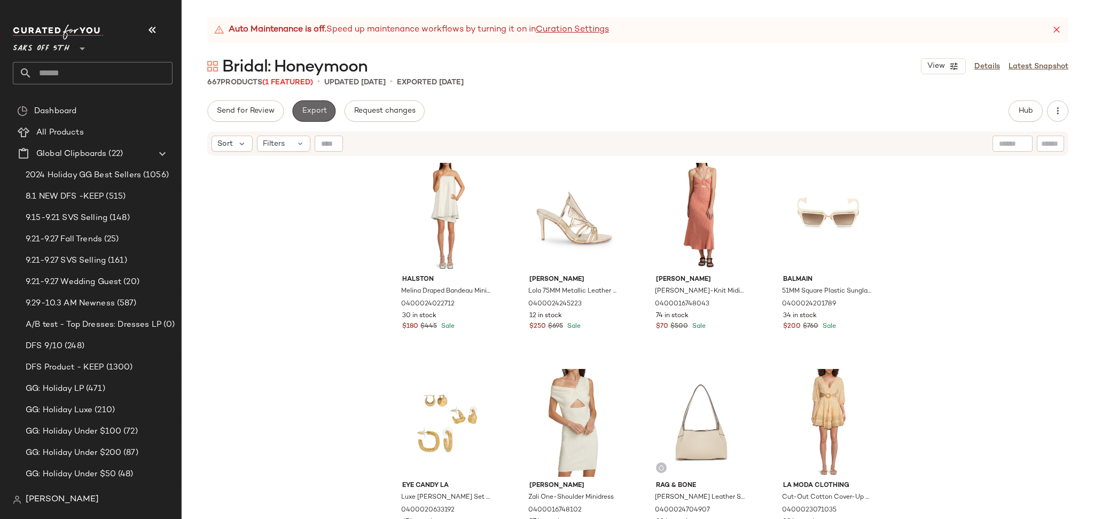
click at [322, 119] on button "Export" at bounding box center [313, 110] width 43 height 21
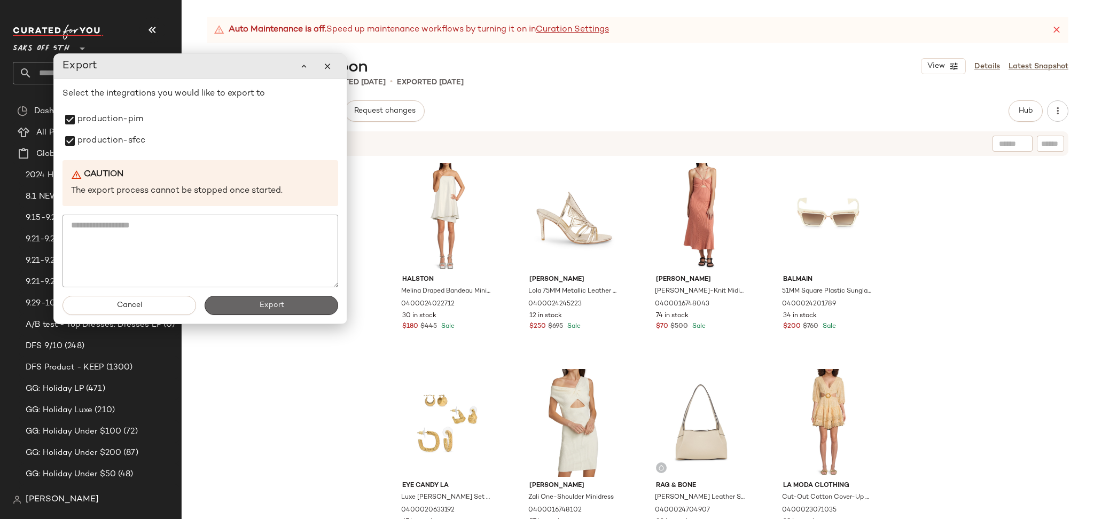
click at [229, 303] on button "Export" at bounding box center [272, 305] width 134 height 19
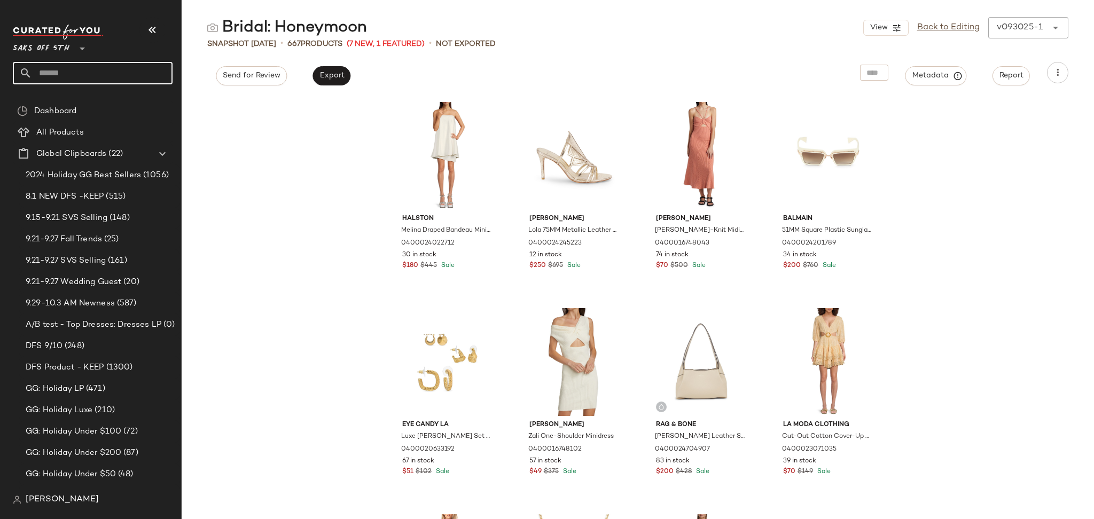
click at [60, 82] on input "text" at bounding box center [102, 73] width 141 height 22
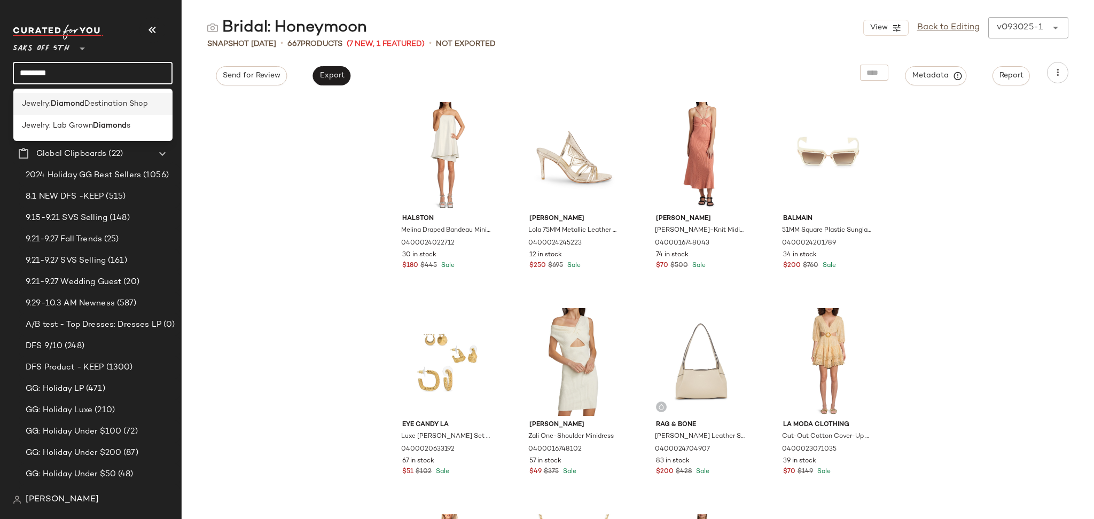
type input "*******"
click at [90, 104] on span "Destination Shop" at bounding box center [116, 103] width 64 height 11
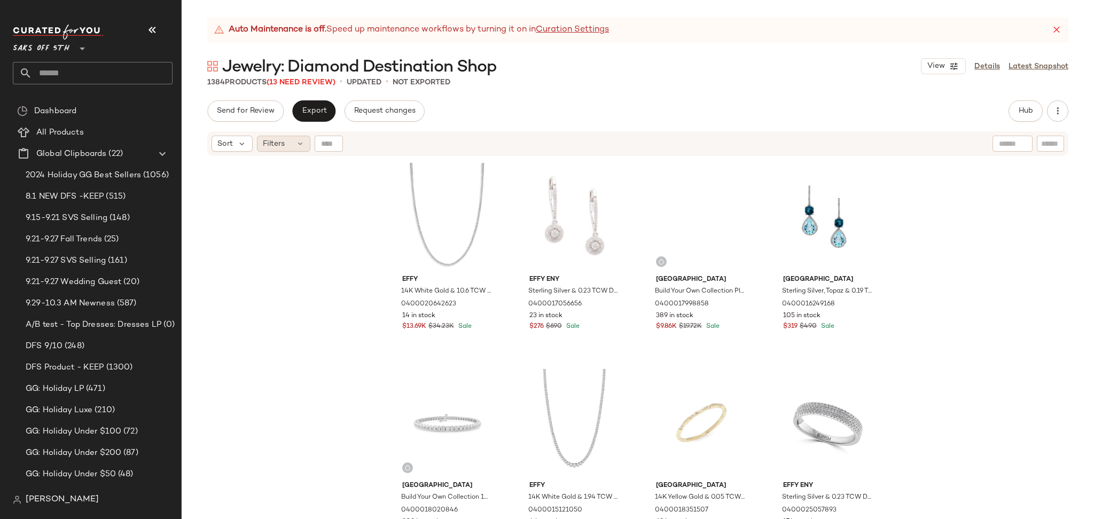
click at [269, 147] on span "Filters" at bounding box center [274, 143] width 22 height 11
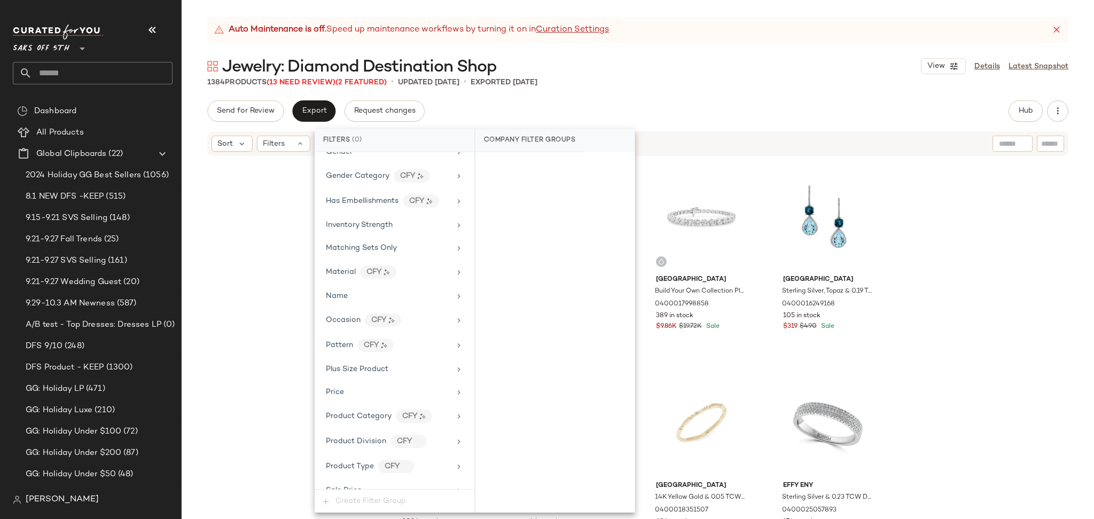
scroll to position [476, 0]
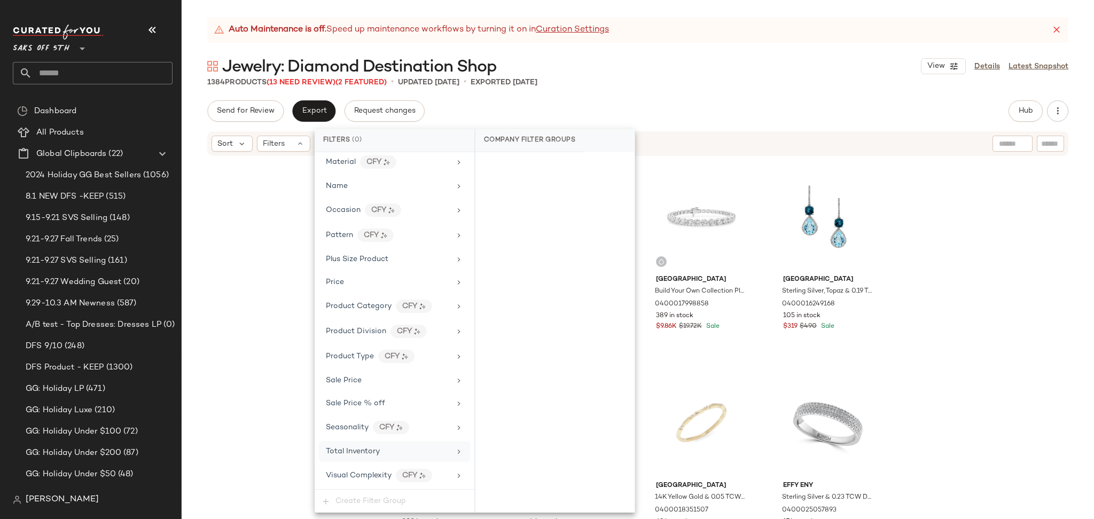
click at [378, 451] on span "Total Inventory" at bounding box center [353, 452] width 54 height 8
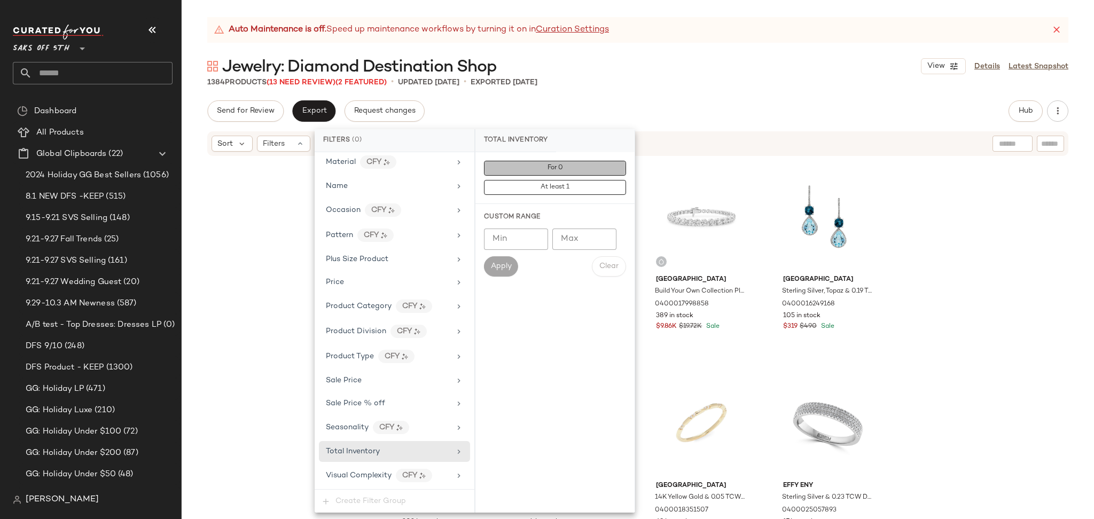
click at [590, 167] on button "For 0" at bounding box center [555, 168] width 142 height 15
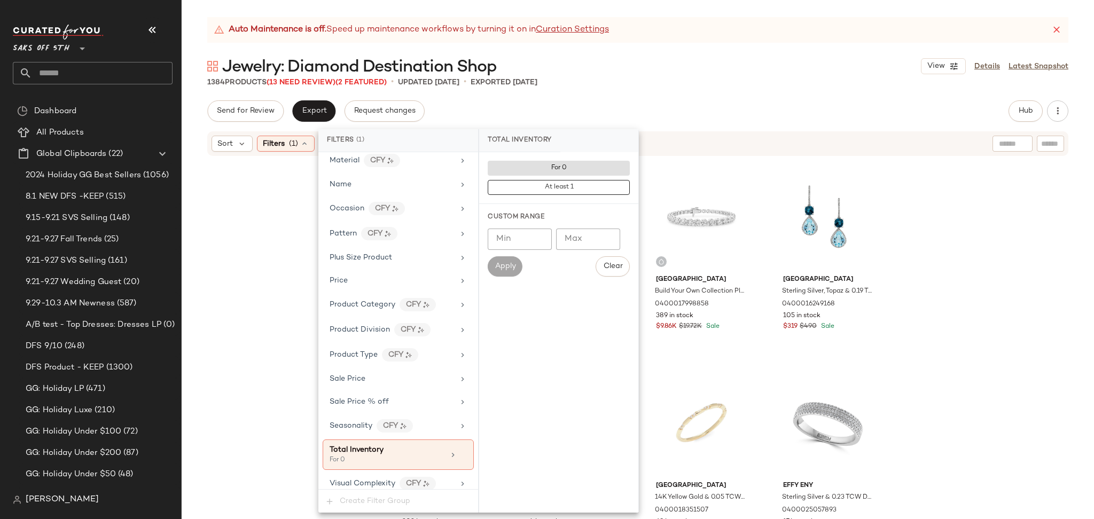
click at [741, 123] on div "Send for Review Export Request changes Hub Send for Review External Review Inte…" at bounding box center [638, 309] width 913 height 419
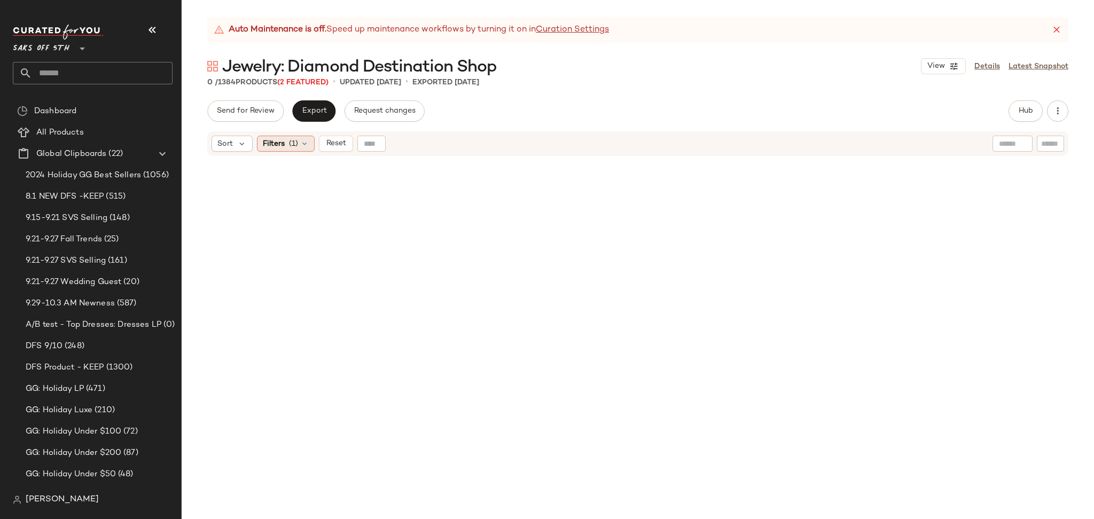
click at [307, 141] on icon at bounding box center [304, 143] width 9 height 9
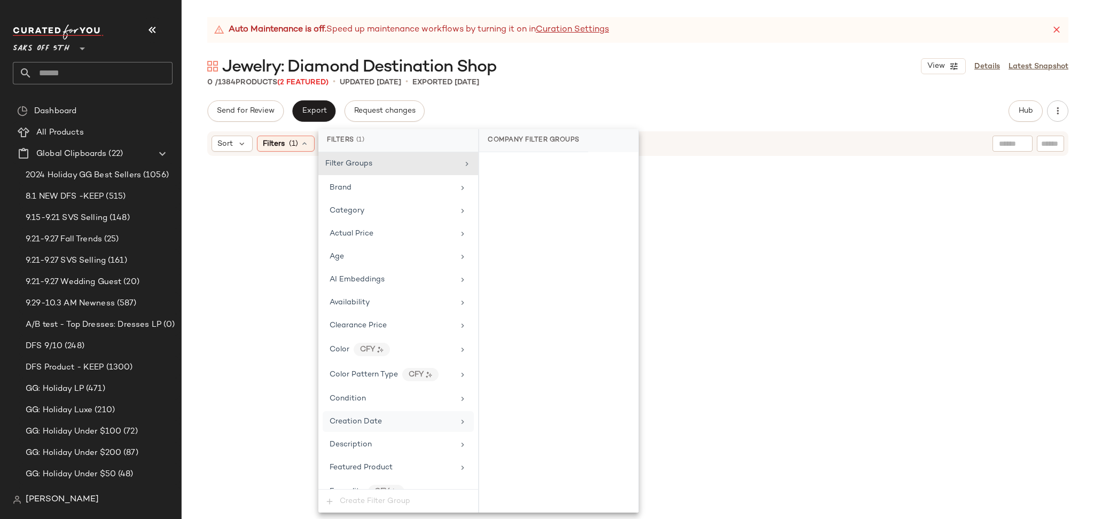
scroll to position [485, 0]
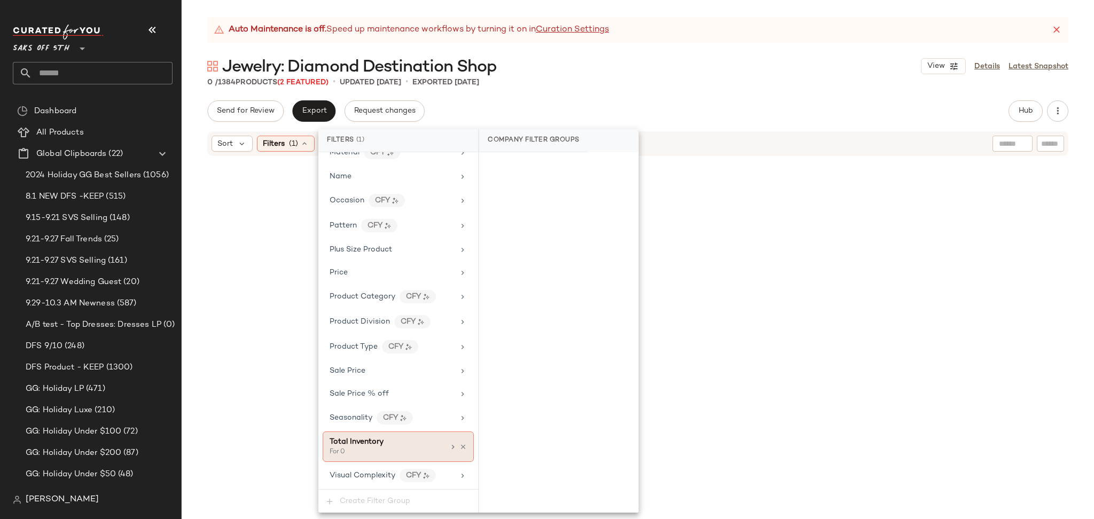
click at [415, 449] on div "For 0" at bounding box center [383, 453] width 107 height 10
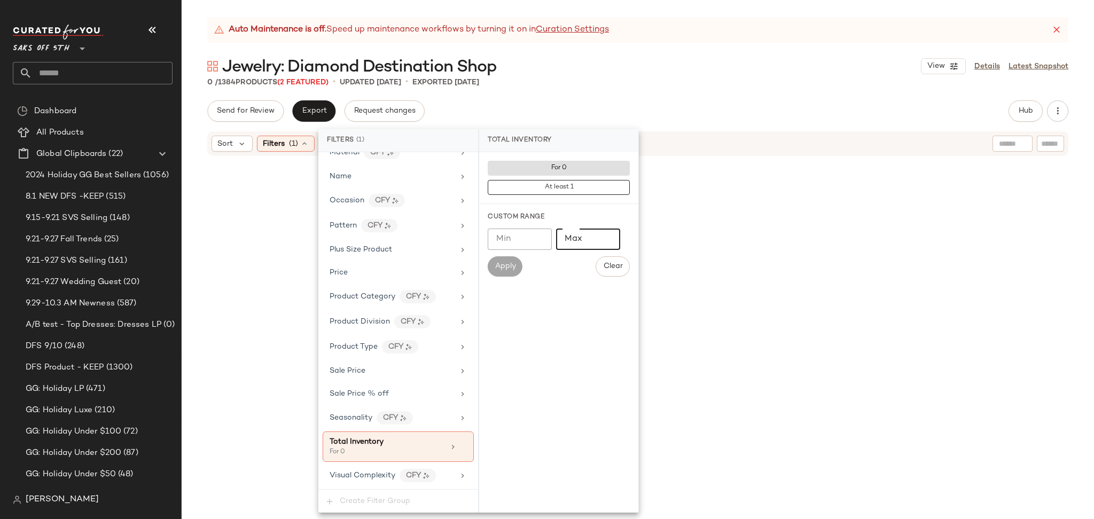
click at [578, 238] on input "Max" at bounding box center [588, 239] width 64 height 21
type input "*"
click at [513, 270] on span "Apply" at bounding box center [504, 266] width 21 height 9
click at [668, 110] on div "Send for Review Export Request changes Hub Send for Review External Review Inte…" at bounding box center [637, 110] width 861 height 21
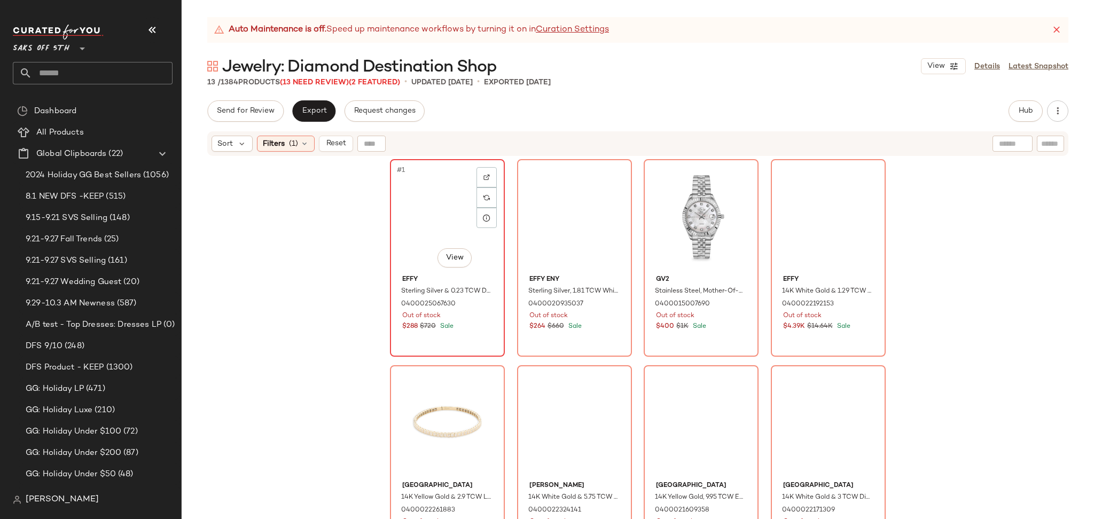
click at [414, 214] on div "#1 View" at bounding box center [447, 217] width 107 height 108
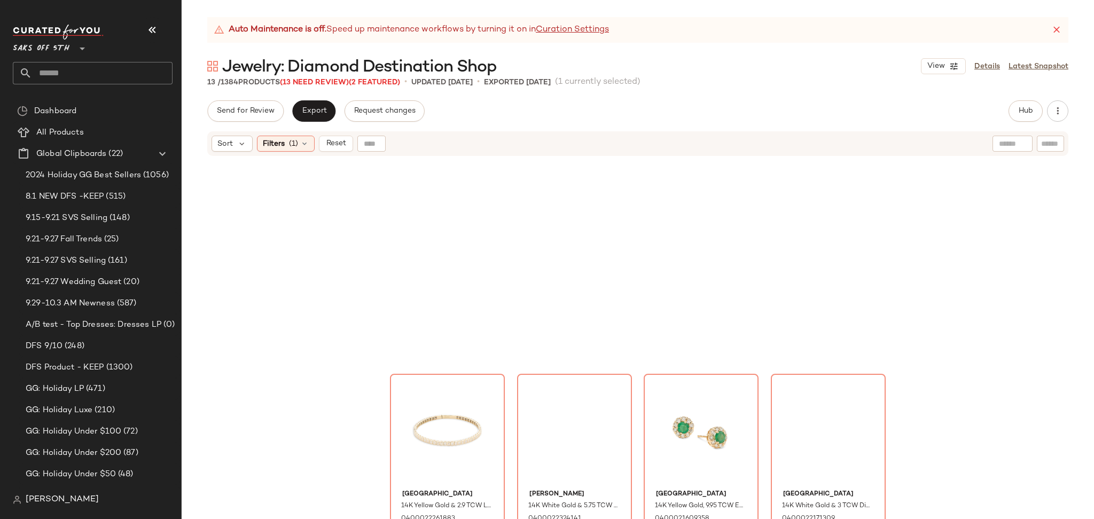
scroll to position [438, 0]
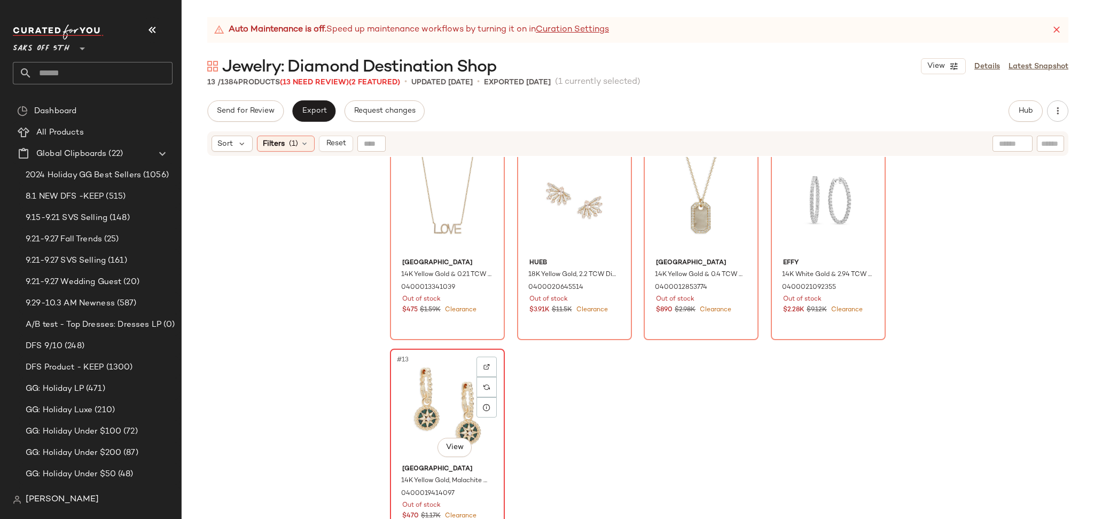
click at [427, 385] on div "#13 View" at bounding box center [447, 407] width 107 height 108
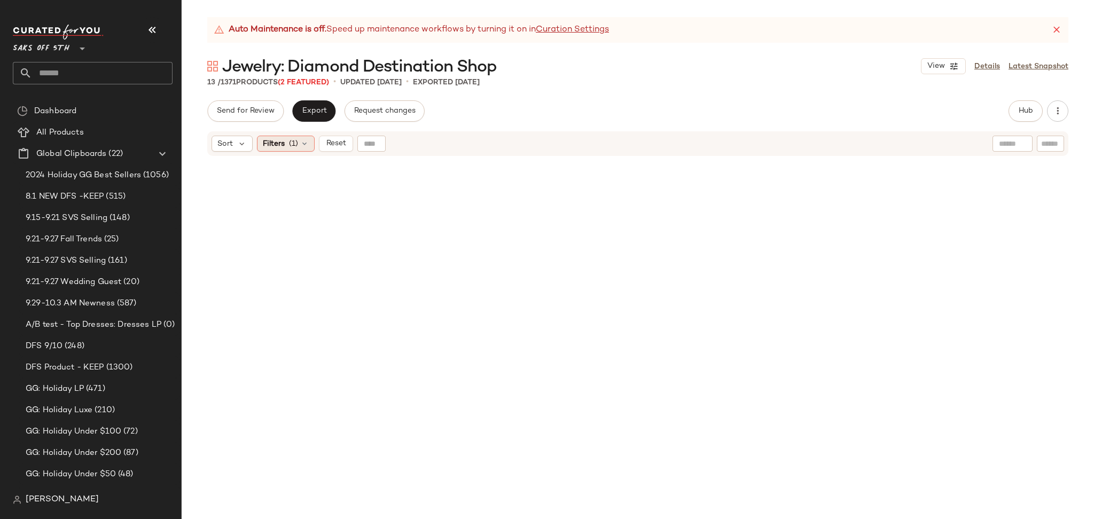
click at [286, 141] on div "Filters (1)" at bounding box center [286, 144] width 58 height 16
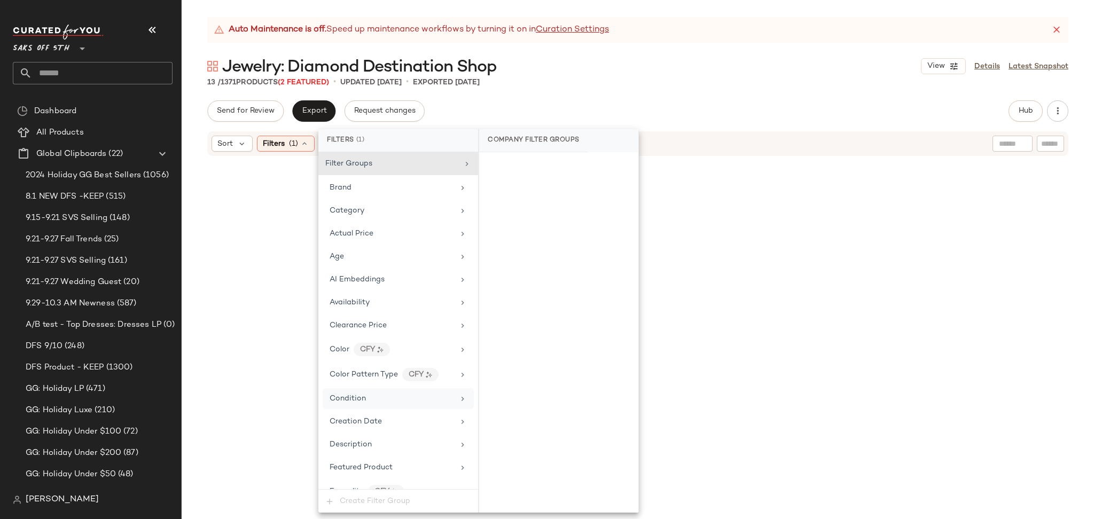
scroll to position [485, 0]
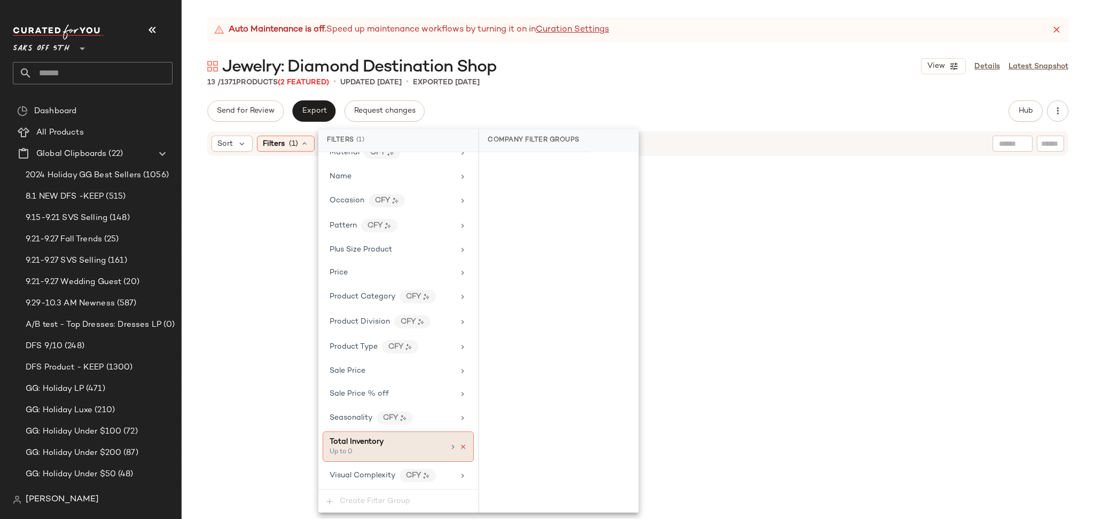
click at [459, 447] on icon at bounding box center [462, 446] width 7 height 7
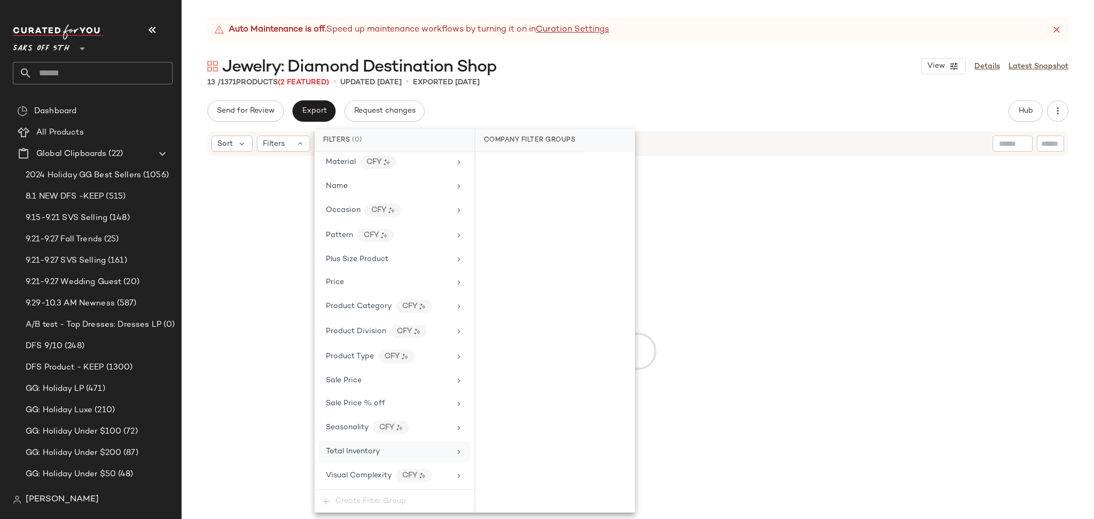
scroll to position [476, 0]
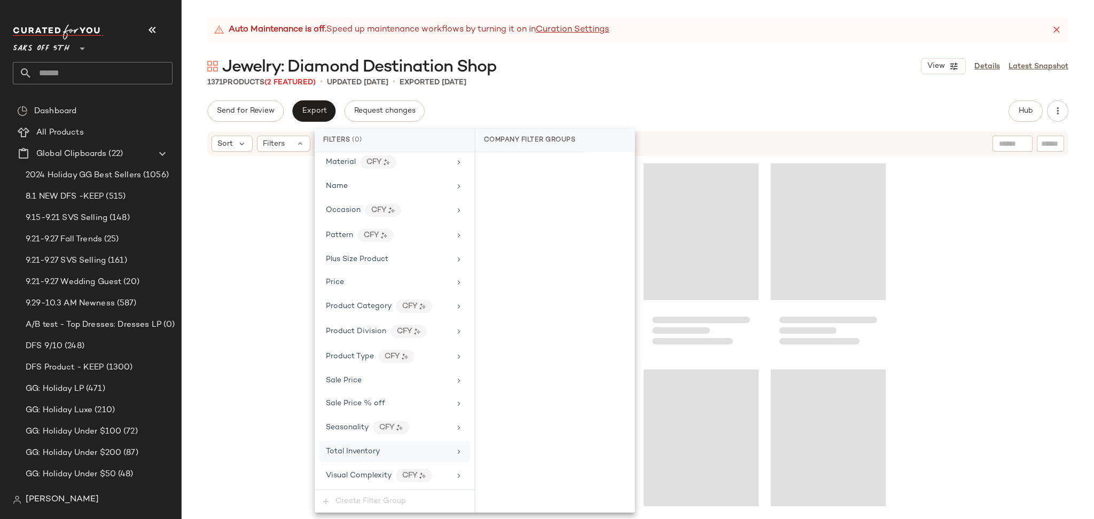
click at [749, 85] on div "1371 Products (2 Featured) • updated [DATE] • Exported [DATE]" at bounding box center [638, 82] width 913 height 11
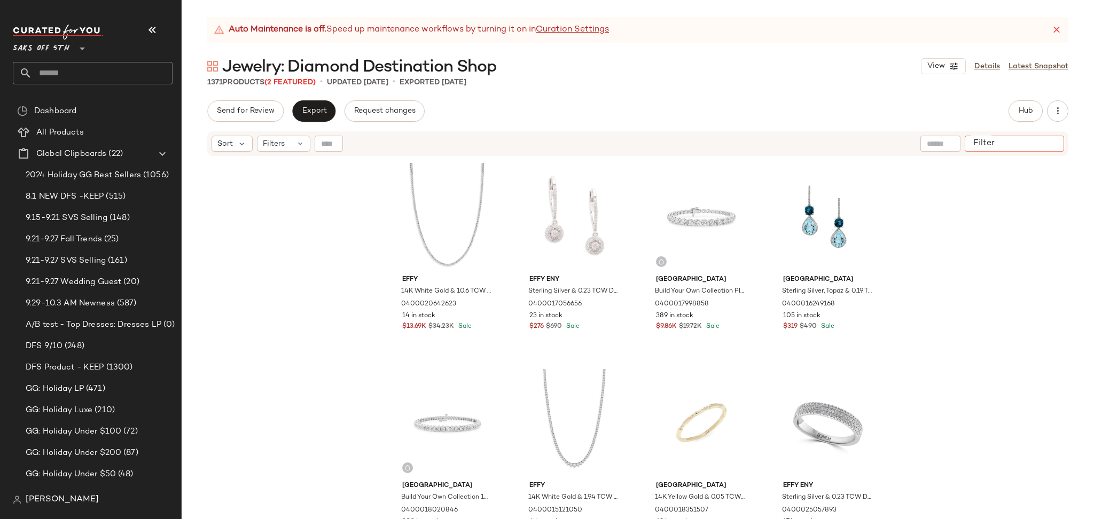
click at [1053, 145] on input "Filter" at bounding box center [1014, 143] width 91 height 11
type input "****"
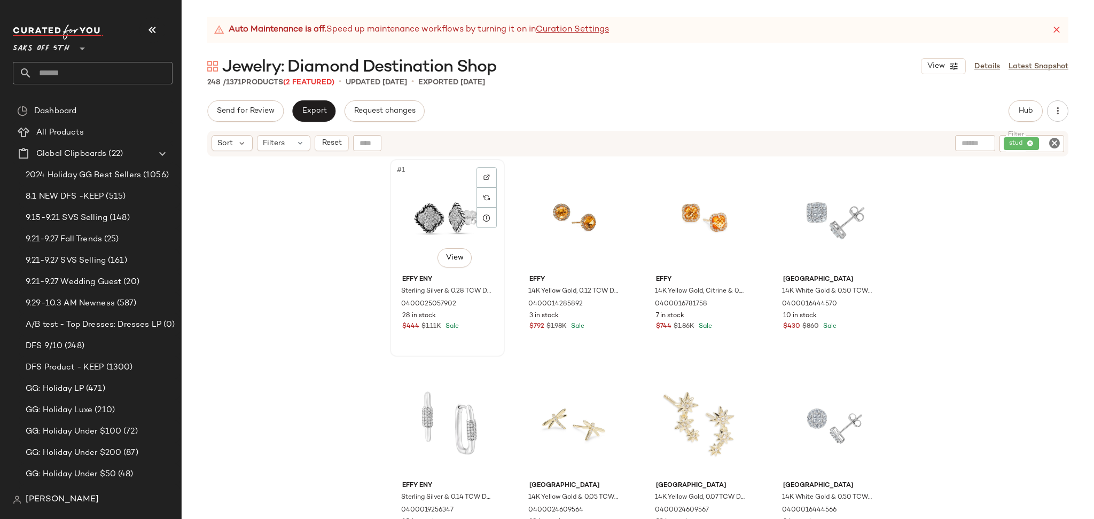
click at [440, 221] on div "#1 View" at bounding box center [447, 217] width 107 height 108
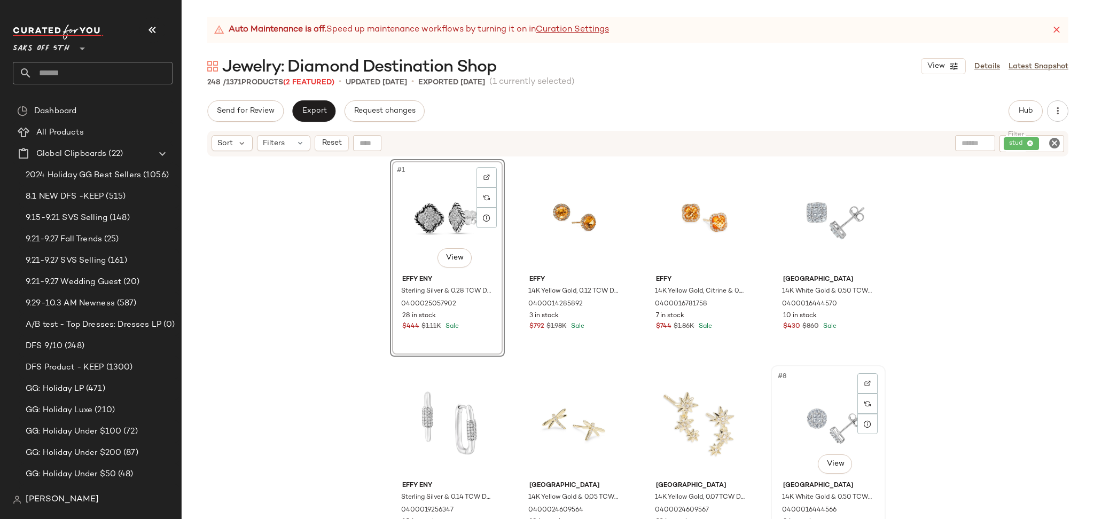
click at [819, 415] on div "#8 View" at bounding box center [828, 423] width 107 height 108
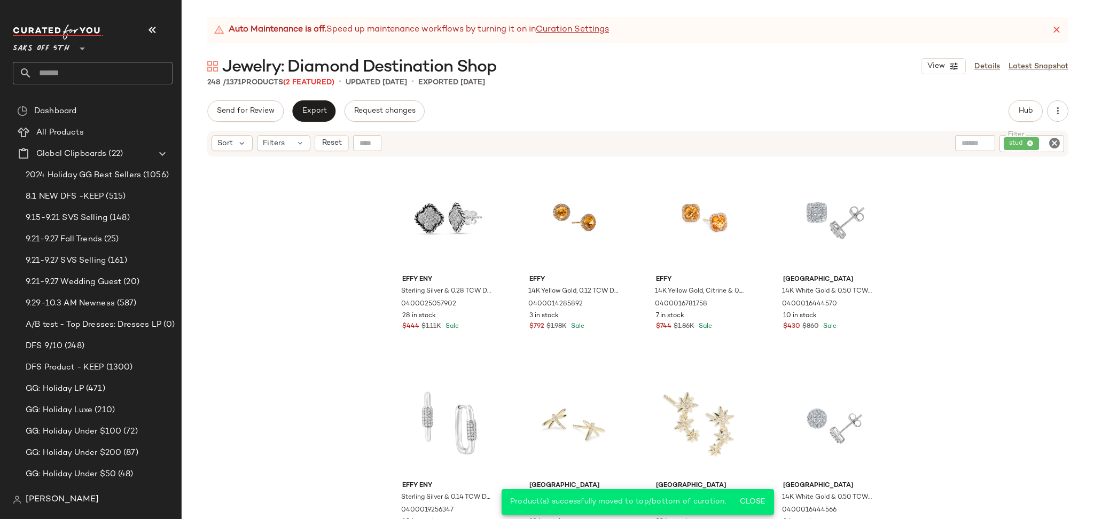
click at [1055, 140] on icon "Clear Filter" at bounding box center [1054, 143] width 13 height 13
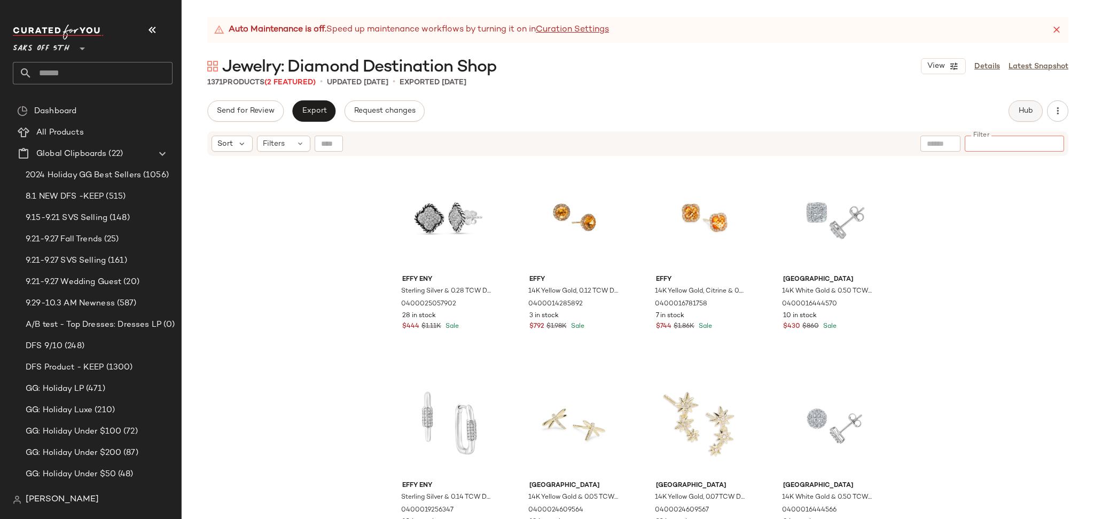
click at [1019, 108] on span "Hub" at bounding box center [1025, 111] width 15 height 9
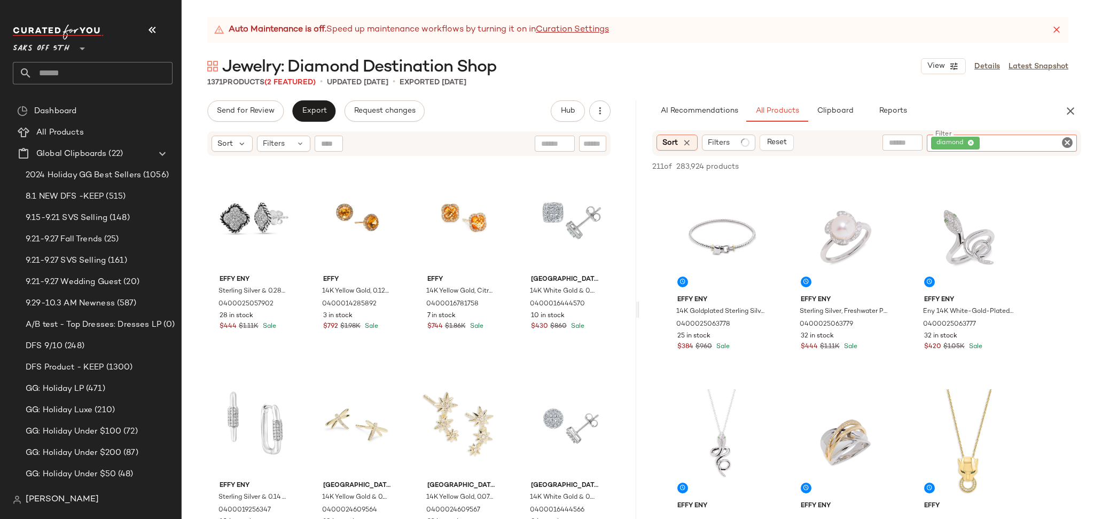
click at [1057, 146] on input "Filter" at bounding box center [1027, 143] width 91 height 11
type input "****"
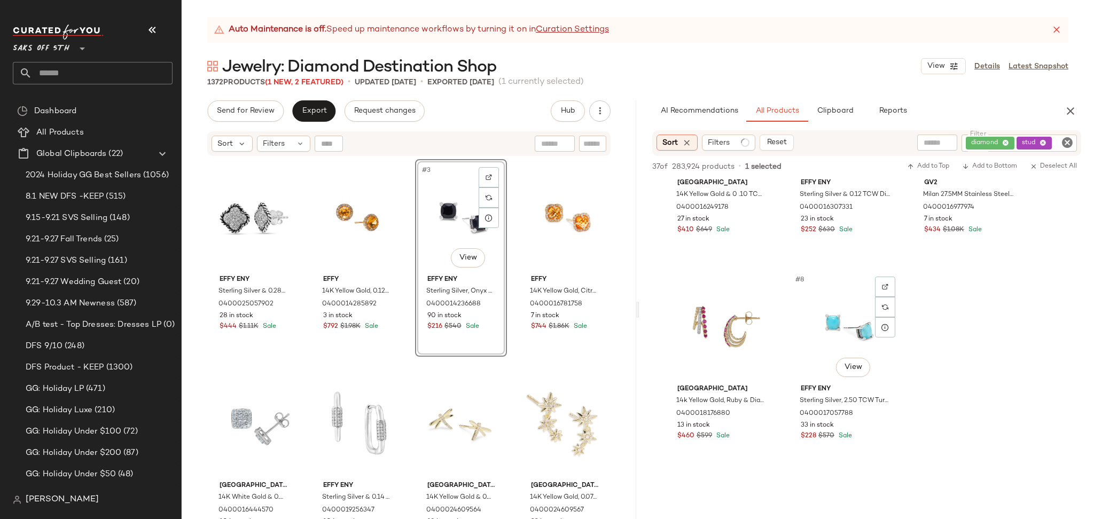
scroll to position [322, 0]
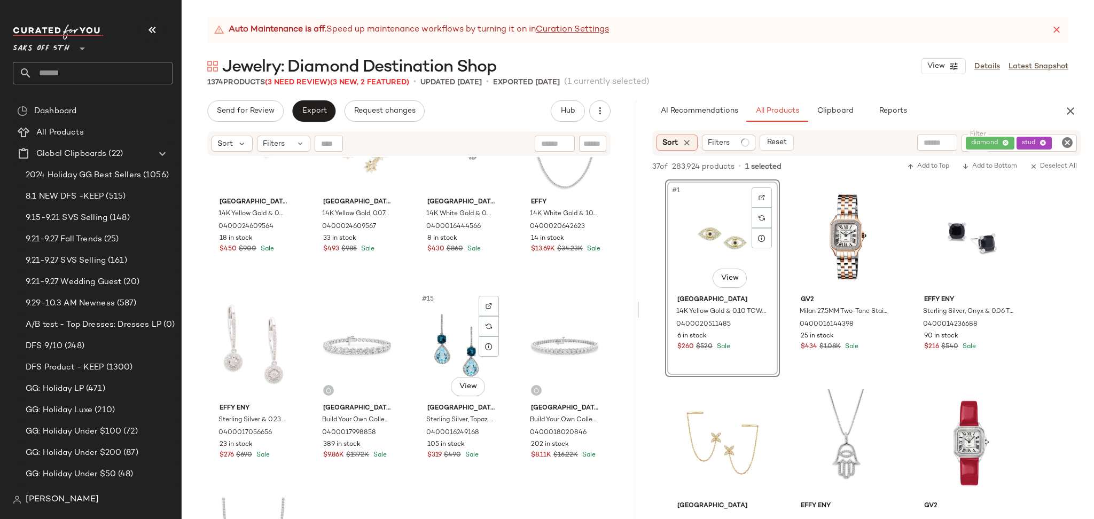
scroll to position [501, 0]
click at [588, 139] on input "Filter" at bounding box center [556, 143] width 91 height 11
type input "****"
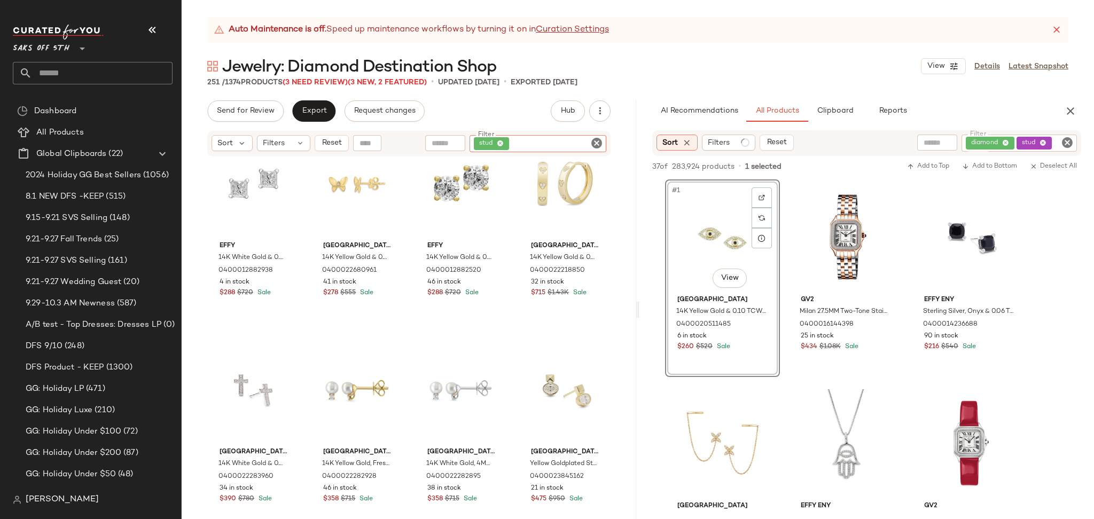
scroll to position [1074, 0]
click at [241, 186] on div "#21 View" at bounding box center [253, 183] width 84 height 108
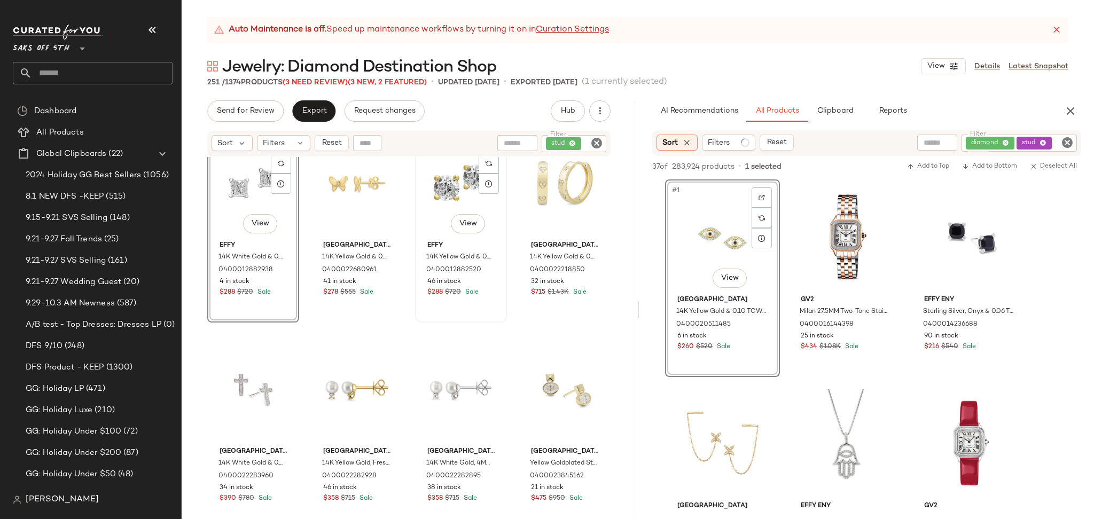
click at [440, 200] on div "#23 View" at bounding box center [461, 183] width 84 height 108
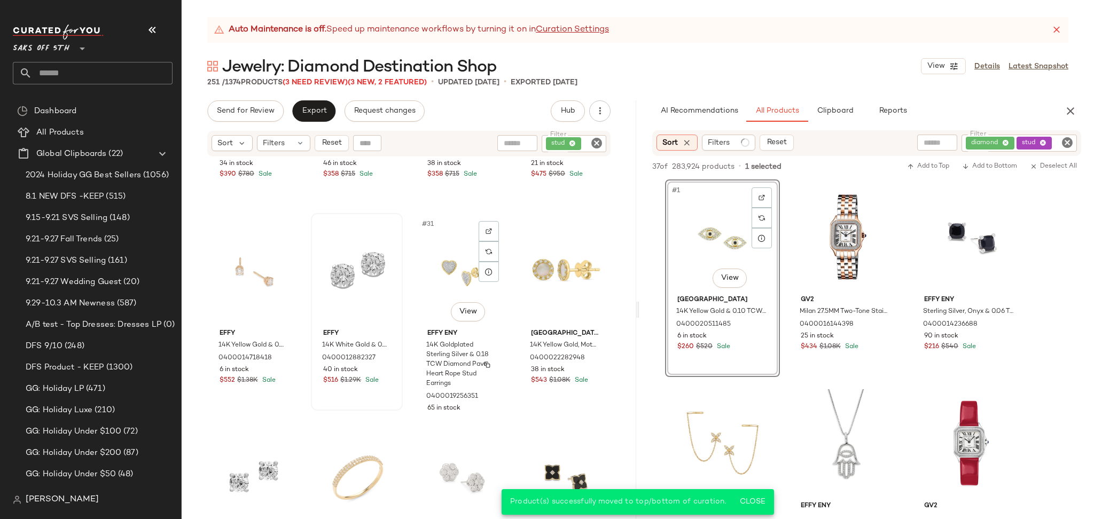
scroll to position [1399, 0]
click at [343, 268] on div "#30 View" at bounding box center [357, 270] width 84 height 108
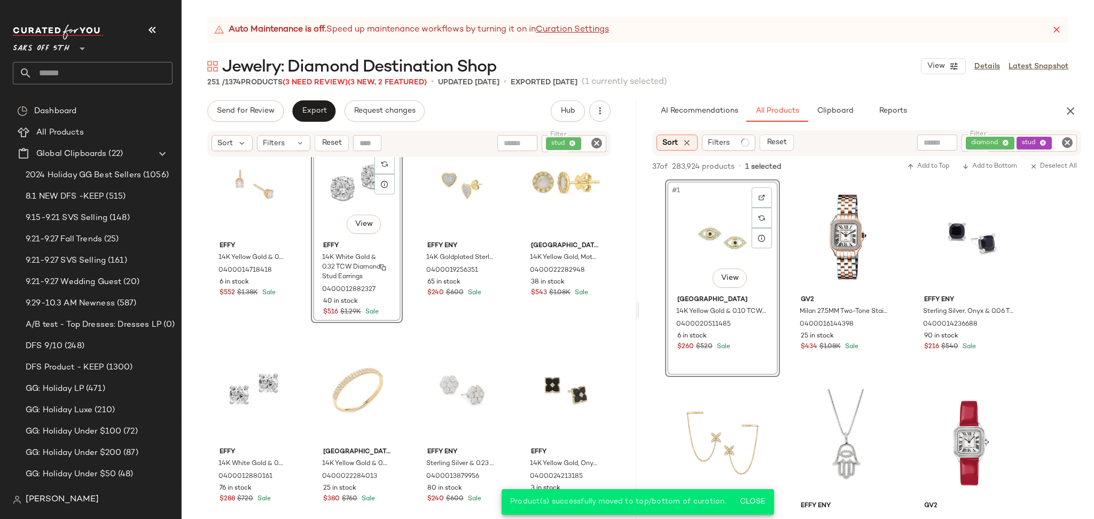
scroll to position [1487, 0]
click at [238, 376] on div "#33 View" at bounding box center [253, 388] width 84 height 108
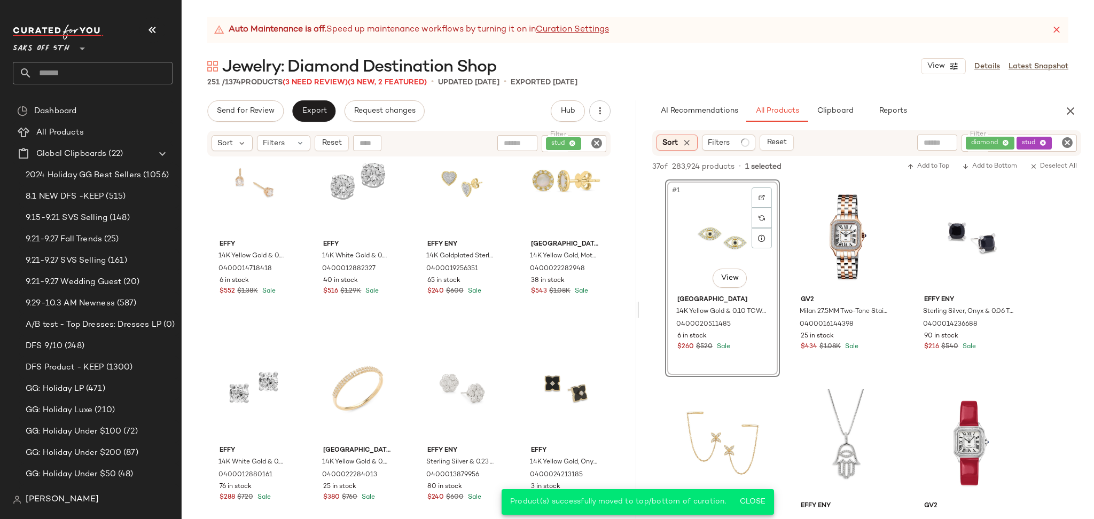
click at [593, 141] on icon "Clear Filter" at bounding box center [596, 143] width 13 height 13
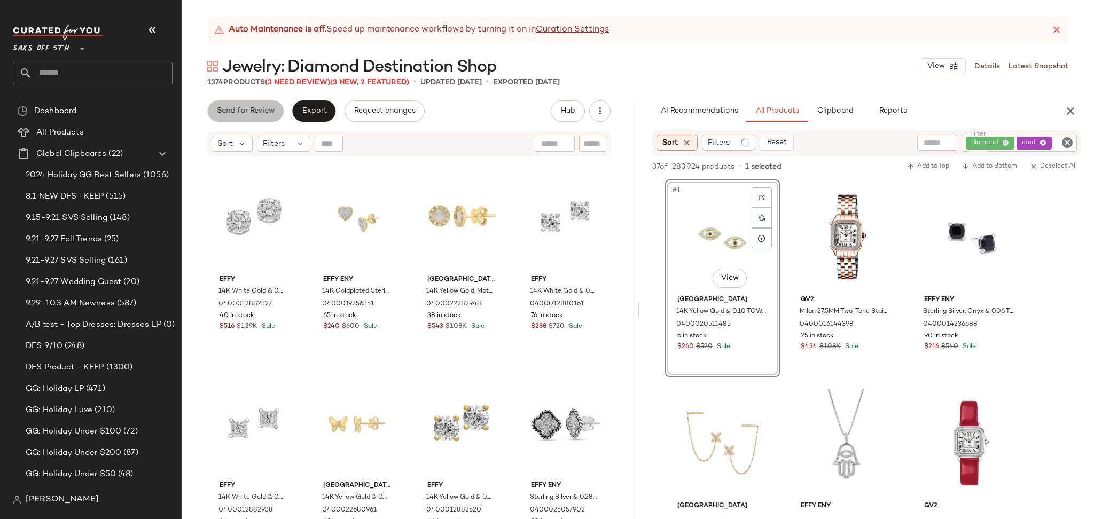
click at [276, 113] on button "Send for Review" at bounding box center [245, 110] width 76 height 21
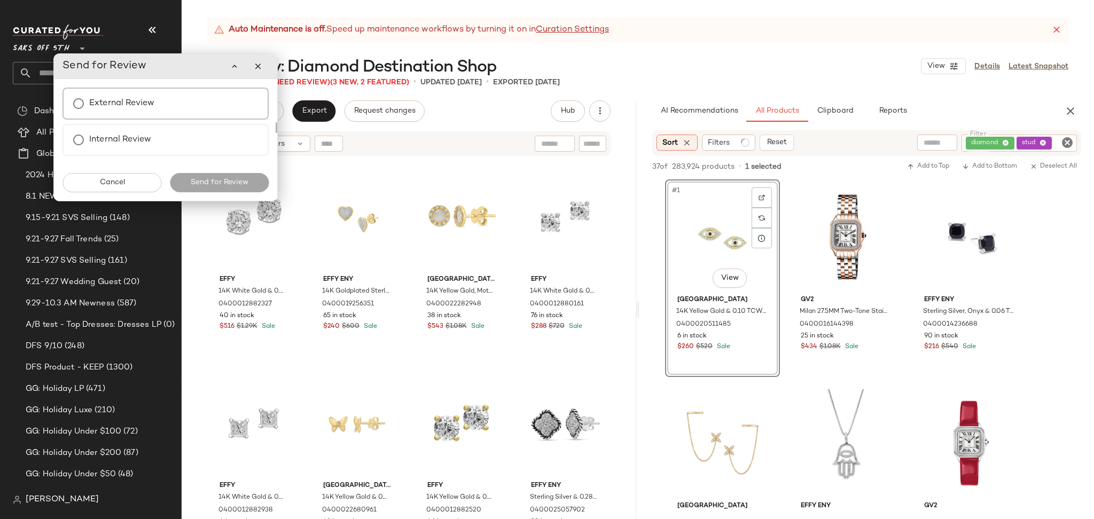
click at [145, 102] on label "External Review" at bounding box center [121, 103] width 65 height 21
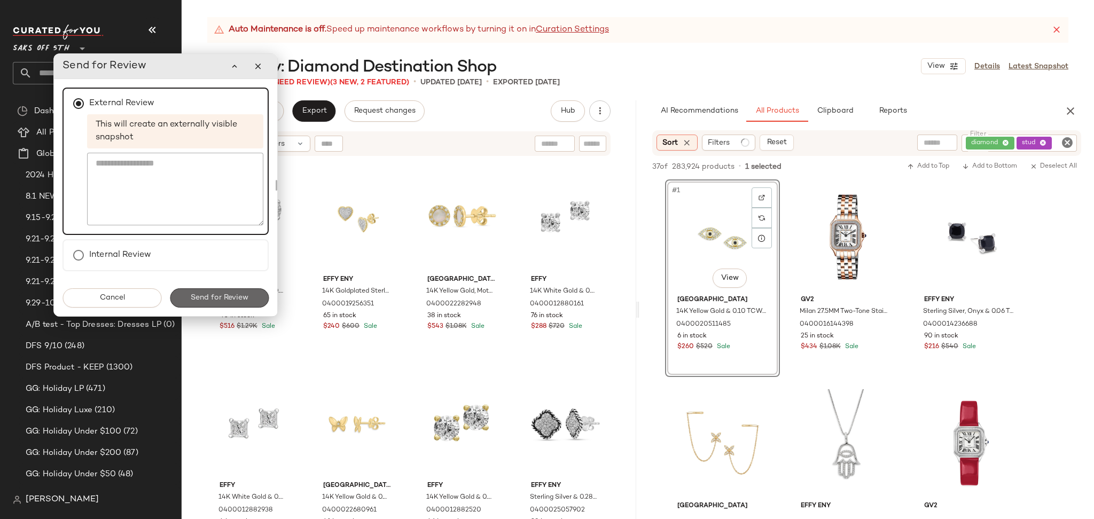
click at [230, 300] on span "Send for Review" at bounding box center [219, 298] width 58 height 9
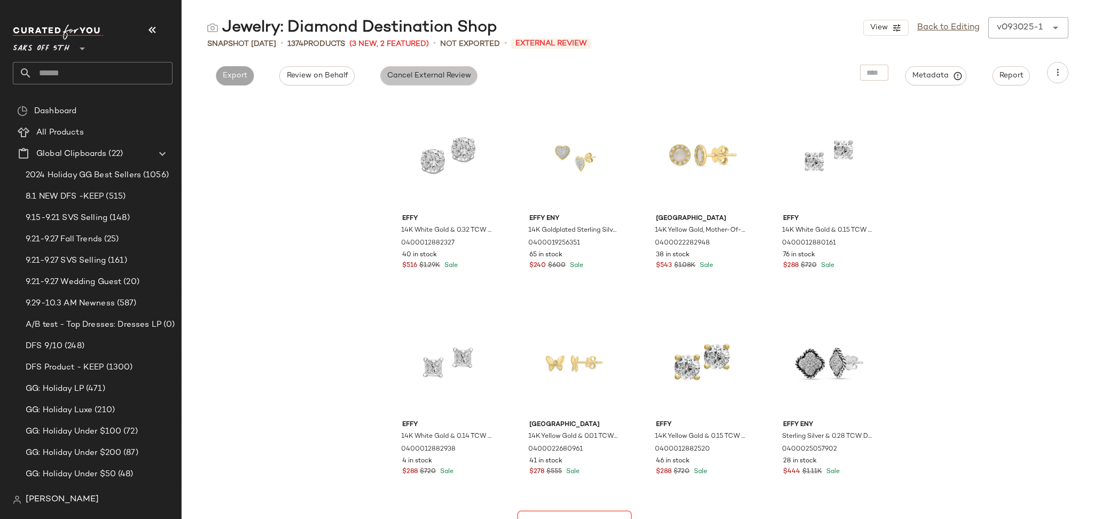
click at [436, 77] on span "Cancel External Review" at bounding box center [429, 76] width 84 height 9
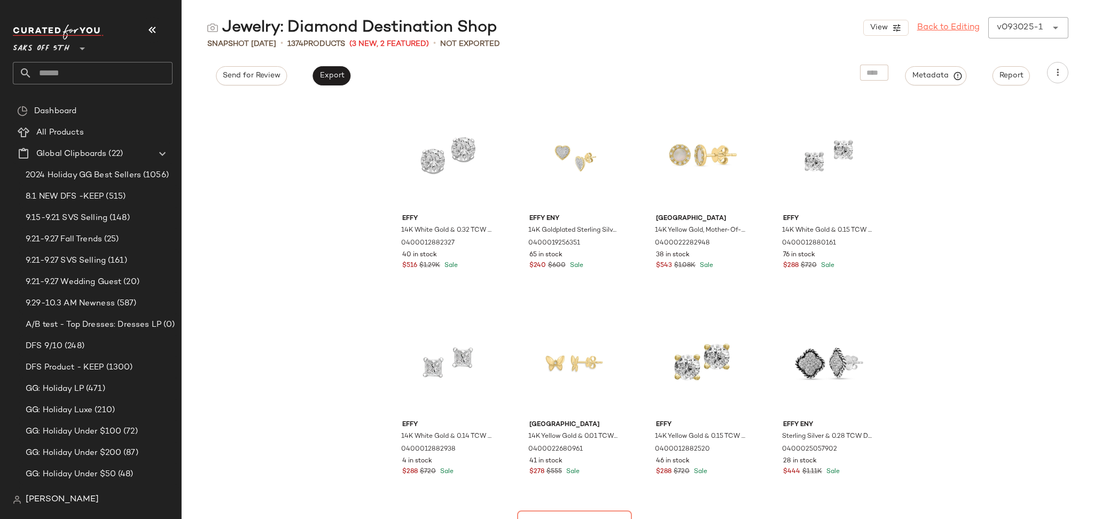
click at [956, 30] on link "Back to Editing" at bounding box center [948, 27] width 63 height 13
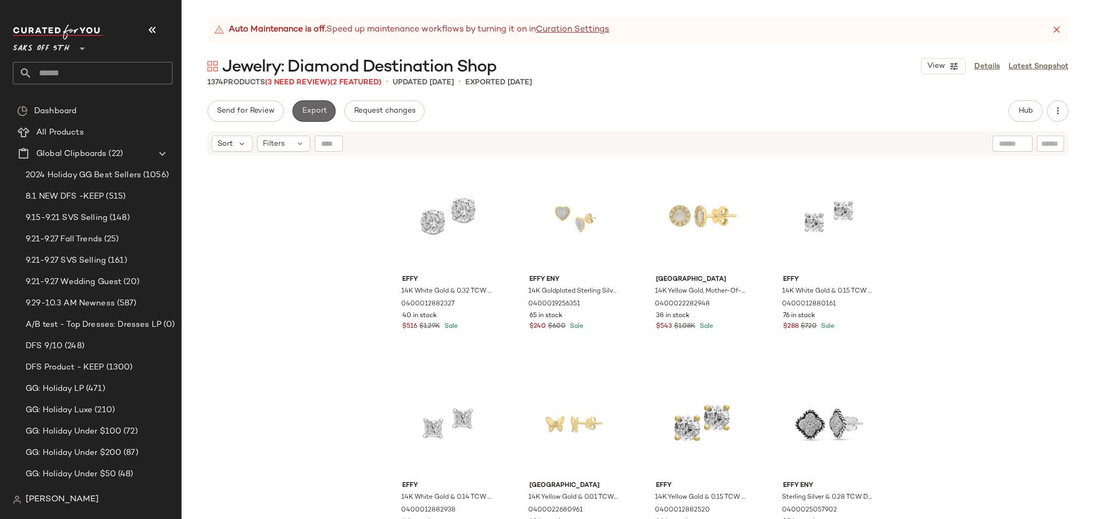
click at [305, 111] on span "Export" at bounding box center [313, 111] width 25 height 9
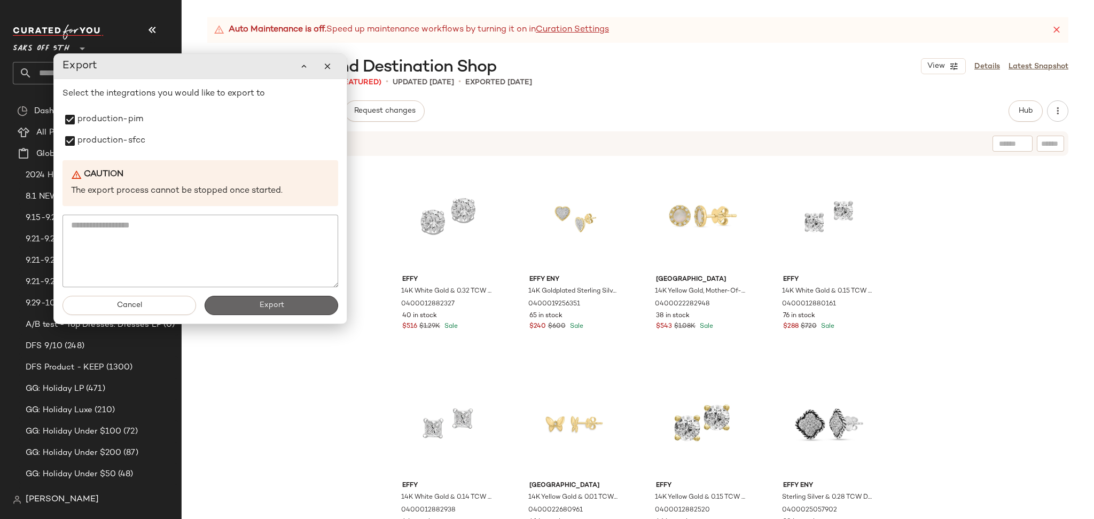
click at [252, 313] on button "Export" at bounding box center [272, 305] width 134 height 19
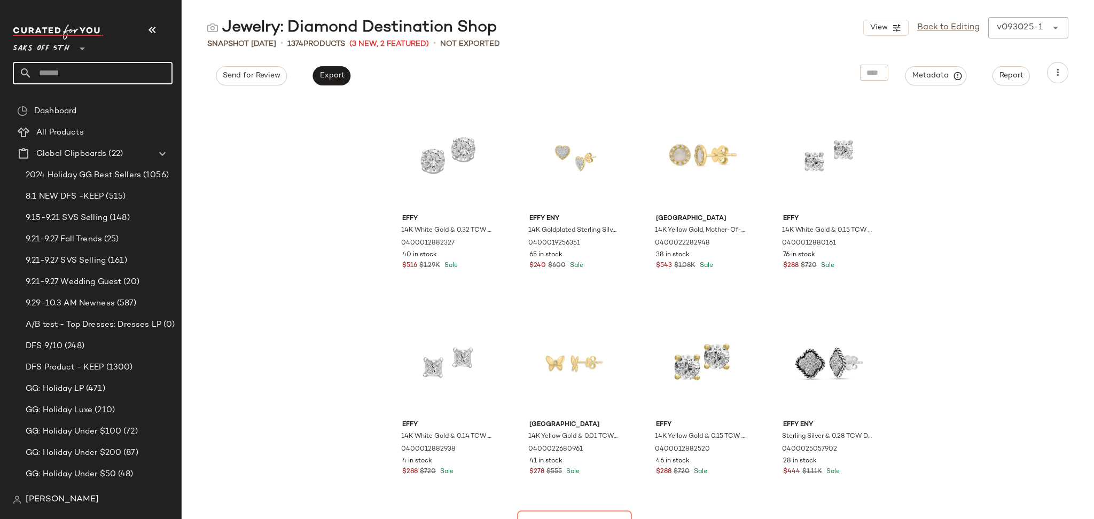
click at [123, 73] on input "text" at bounding box center [102, 73] width 141 height 22
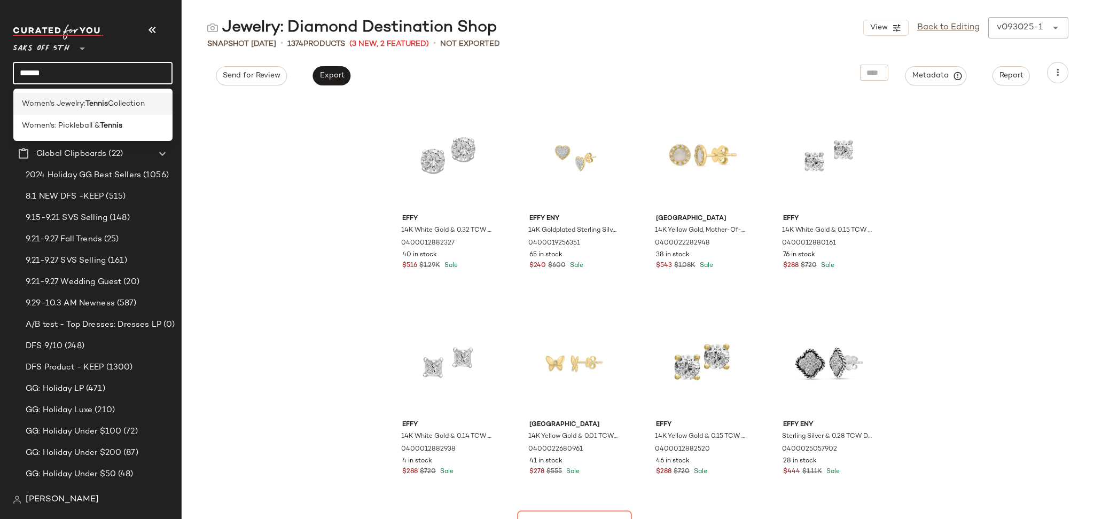
type input "******"
click at [112, 102] on span "Collection" at bounding box center [126, 103] width 37 height 11
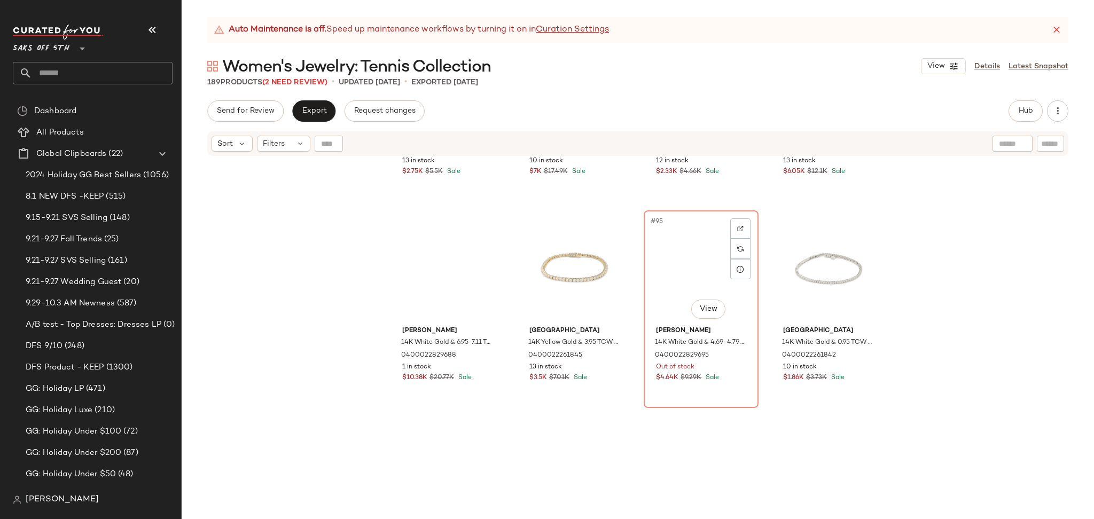
scroll to position [4710, 0]
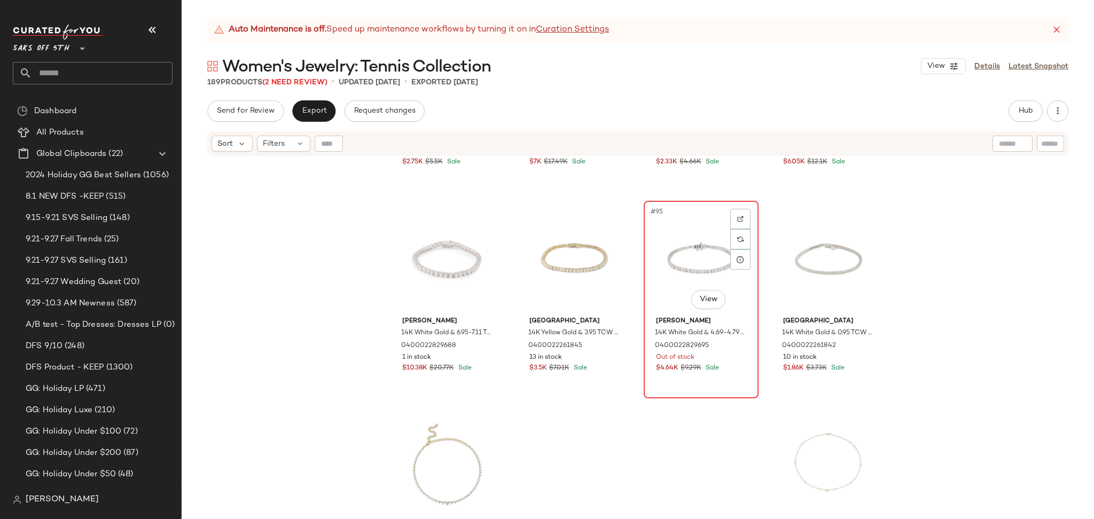
click at [661, 256] on div "#95 View" at bounding box center [701, 259] width 107 height 108
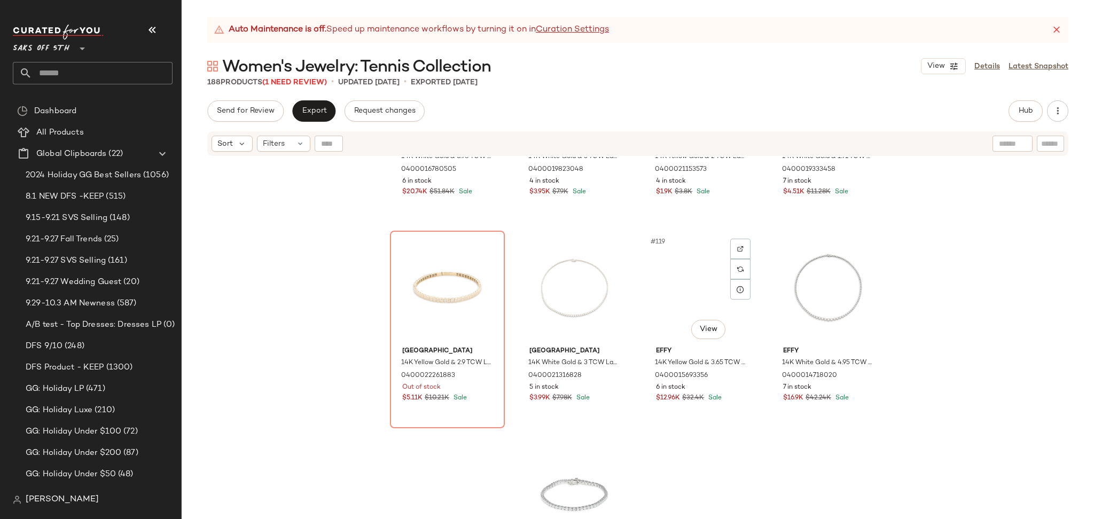
scroll to position [5926, 0]
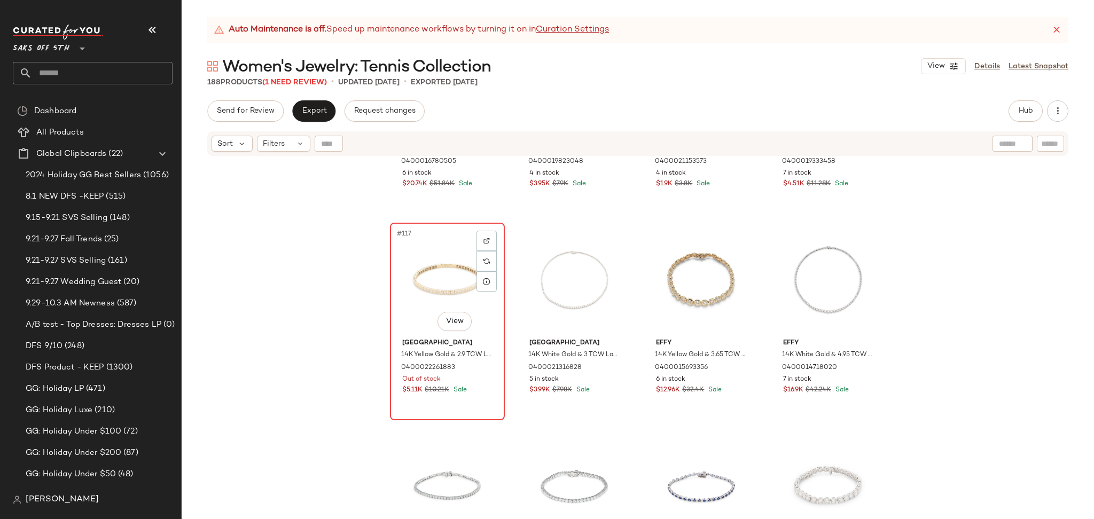
click at [437, 263] on div "#117 View" at bounding box center [447, 281] width 107 height 108
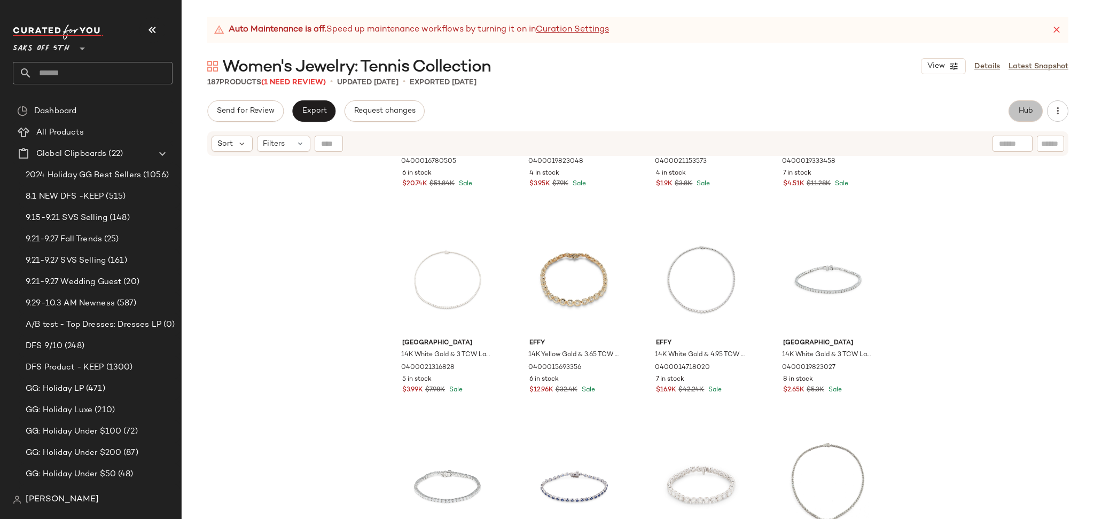
click at [1011, 105] on button "Hub" at bounding box center [1026, 110] width 34 height 21
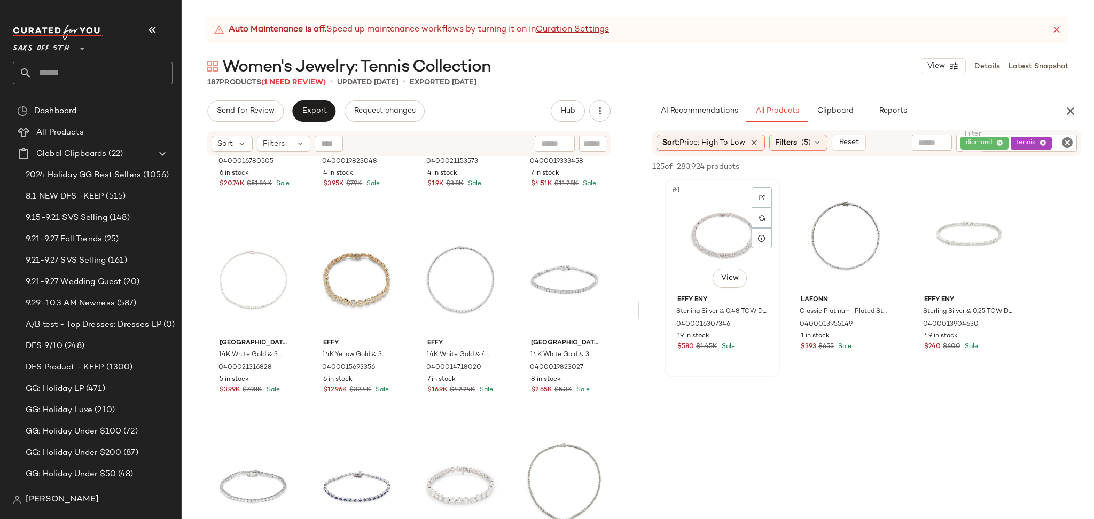
click at [706, 248] on div "#1 View" at bounding box center [722, 237] width 107 height 108
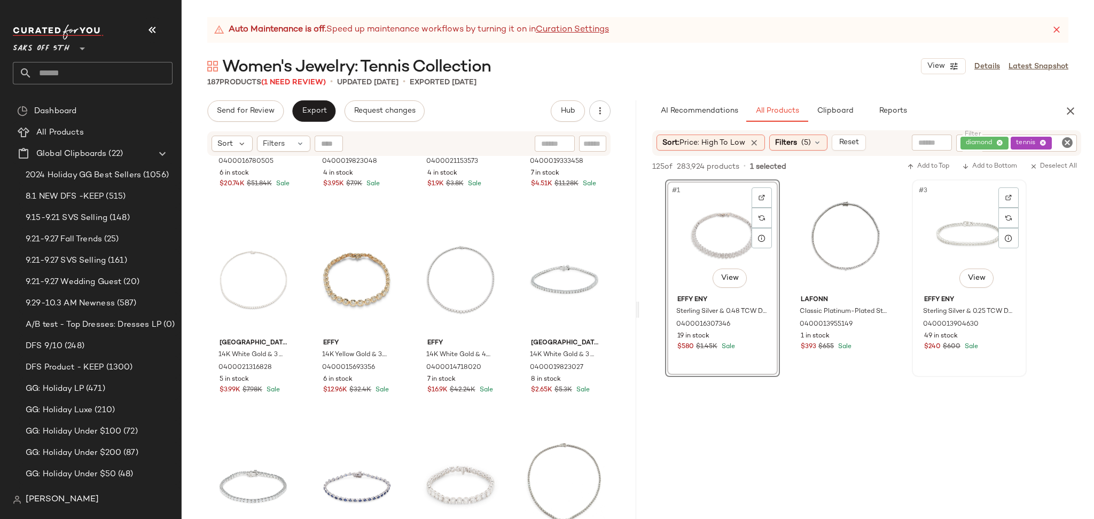
click at [963, 233] on div "#3 View" at bounding box center [969, 237] width 107 height 108
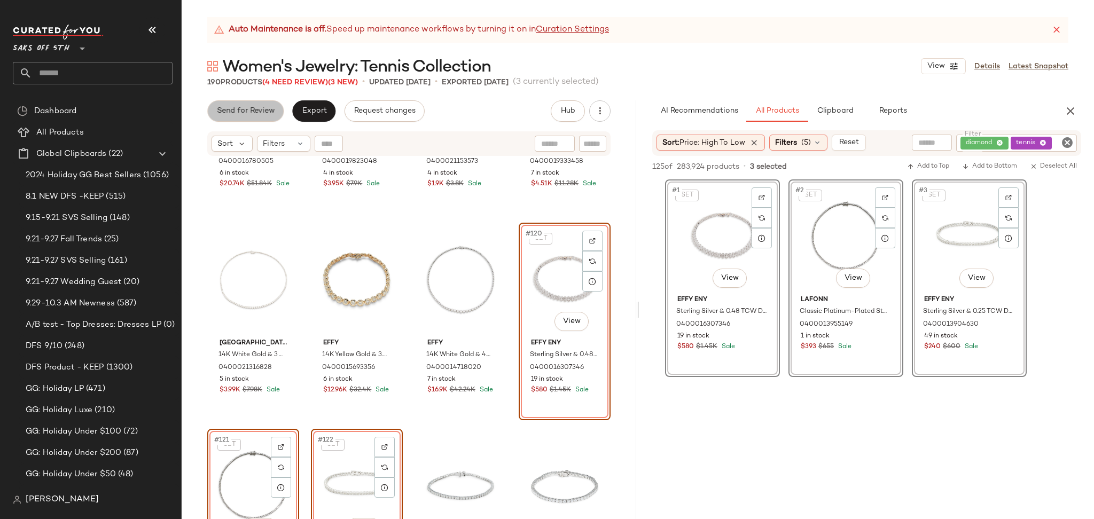
click at [267, 108] on span "Send for Review" at bounding box center [245, 111] width 58 height 9
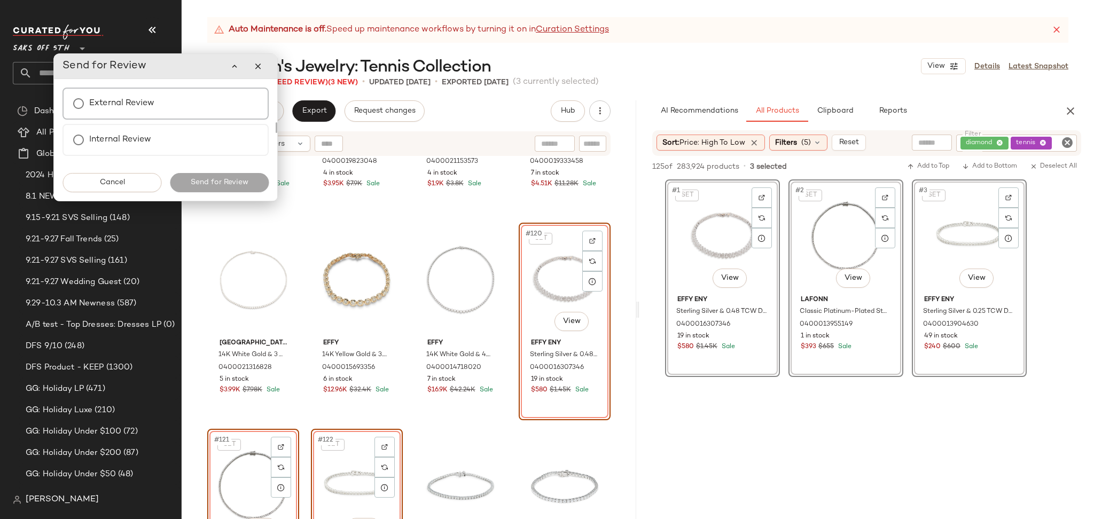
click at [115, 102] on label "External Review" at bounding box center [121, 103] width 65 height 21
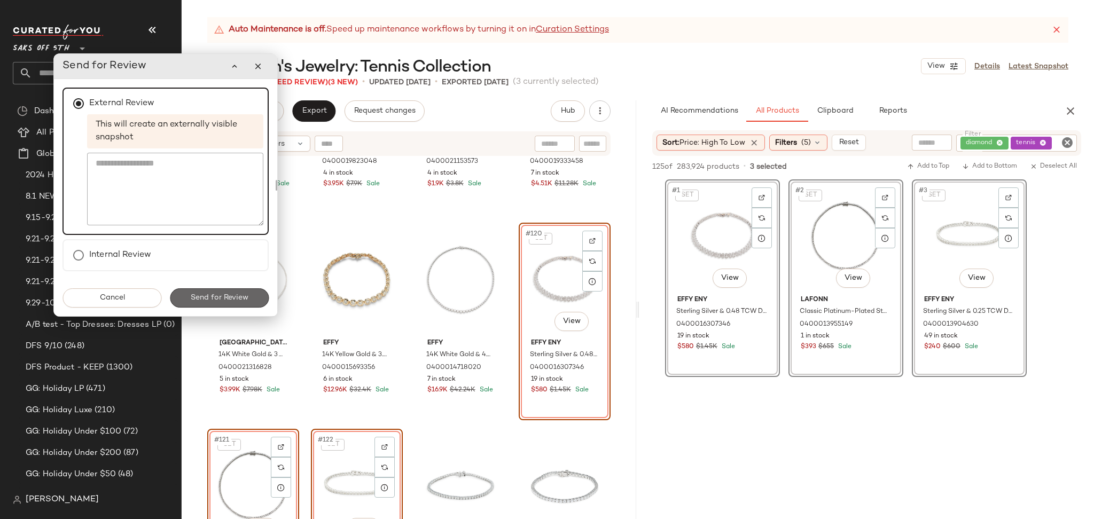
click at [224, 300] on span "Send for Review" at bounding box center [219, 298] width 58 height 9
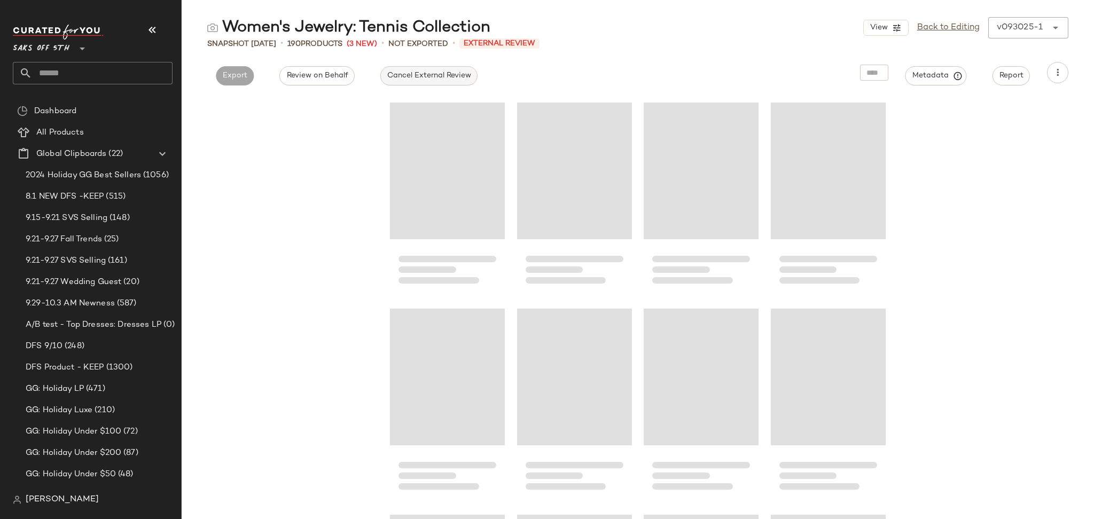
click at [407, 75] on span "Cancel External Review" at bounding box center [429, 76] width 84 height 9
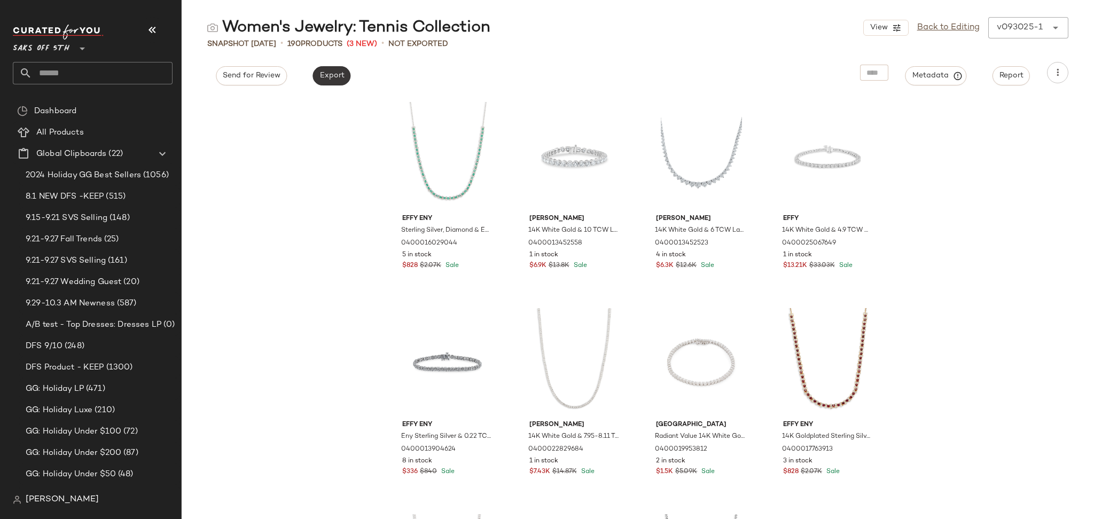
click at [338, 77] on span "Export" at bounding box center [331, 76] width 25 height 9
click at [951, 29] on link "Back to Editing" at bounding box center [948, 27] width 63 height 13
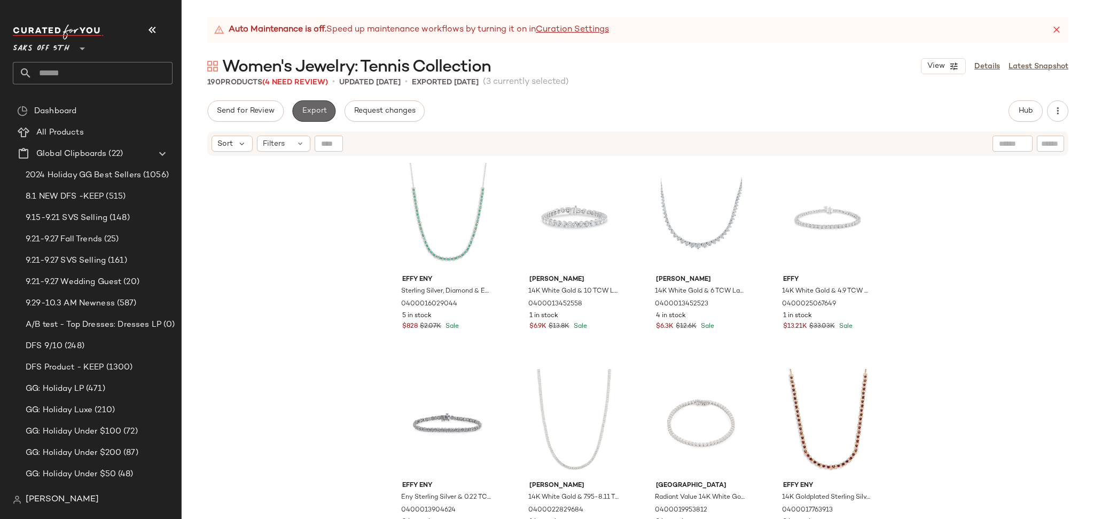
click at [319, 101] on button "Export" at bounding box center [313, 110] width 43 height 21
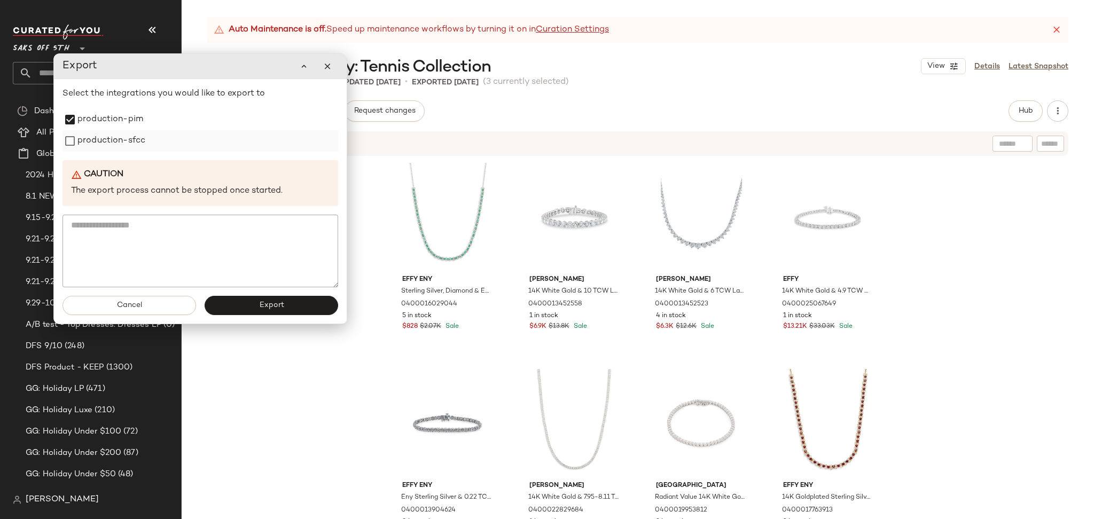
click at [66, 152] on div "production-sfcc" at bounding box center [201, 140] width 276 height 21
click at [261, 304] on span "Export" at bounding box center [271, 305] width 25 height 9
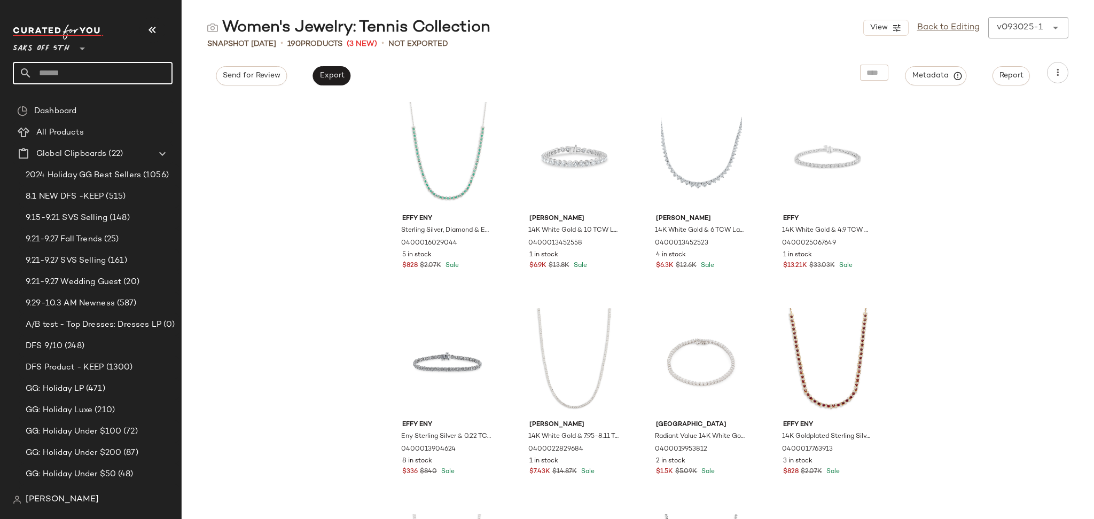
click at [134, 73] on input "text" at bounding box center [102, 73] width 141 height 22
type input "*"
type input "***"
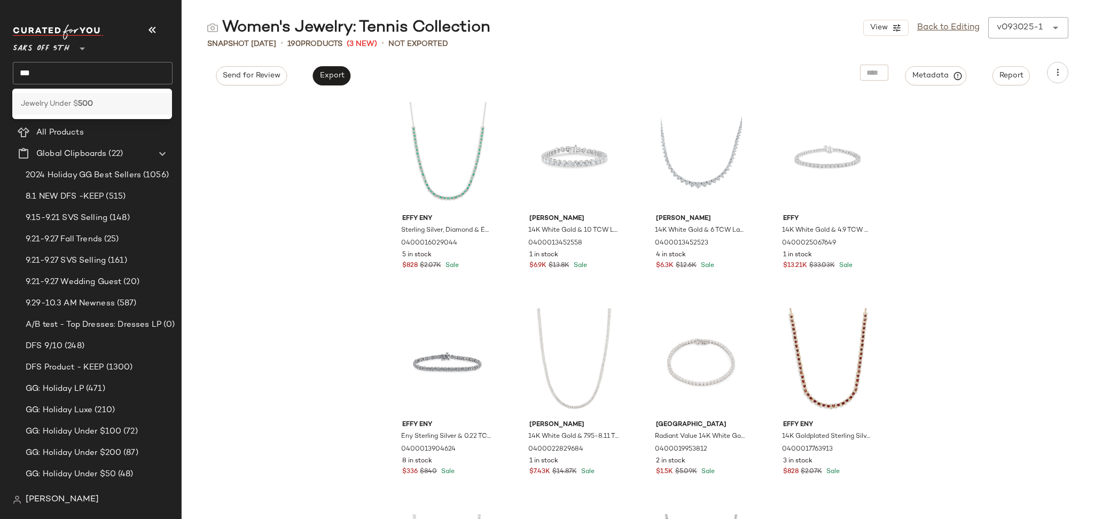
click at [82, 107] on b "500" at bounding box center [85, 103] width 15 height 11
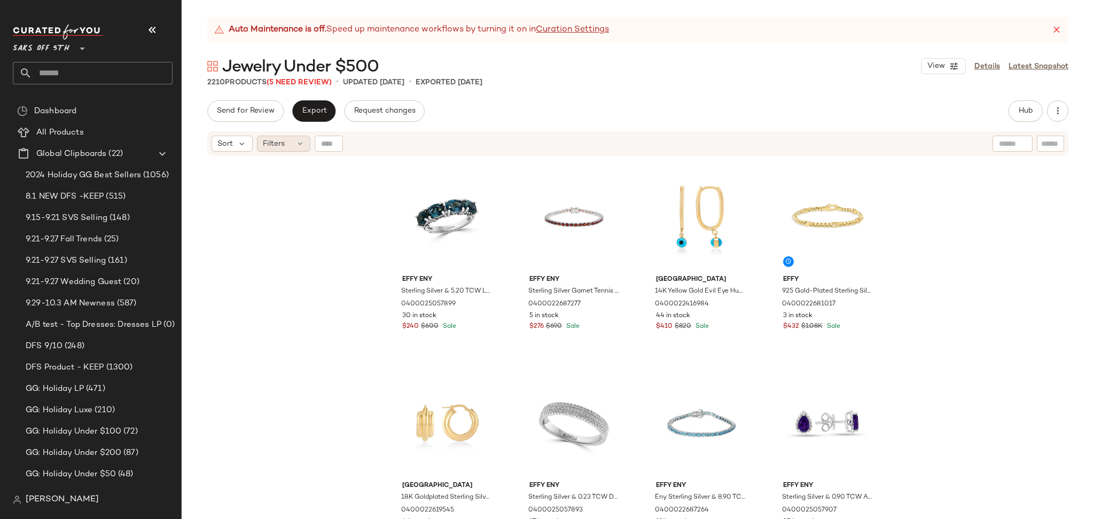
click at [282, 150] on div "Filters" at bounding box center [283, 144] width 53 height 16
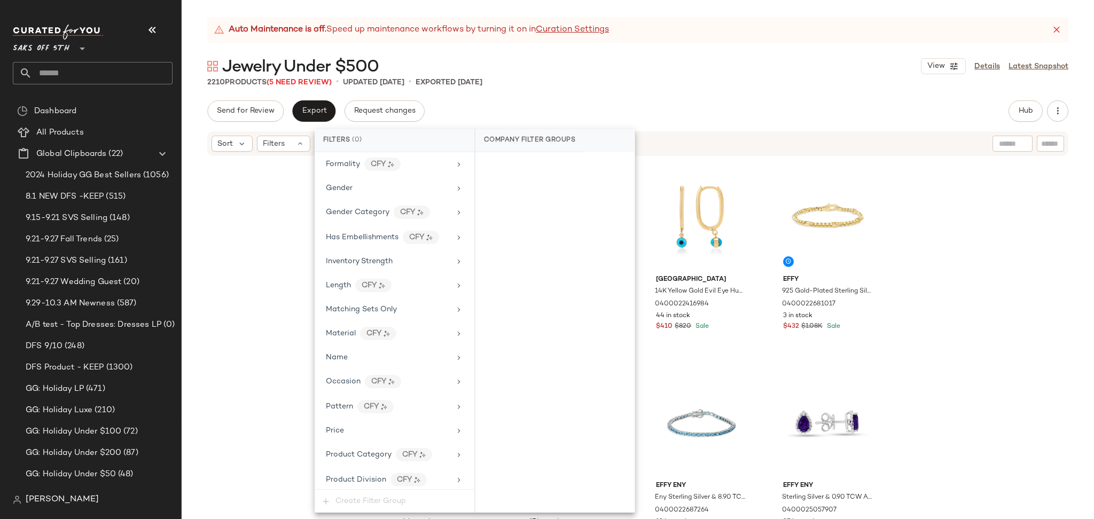
scroll to position [477, 0]
click at [359, 453] on span "Total Inventory" at bounding box center [353, 452] width 54 height 8
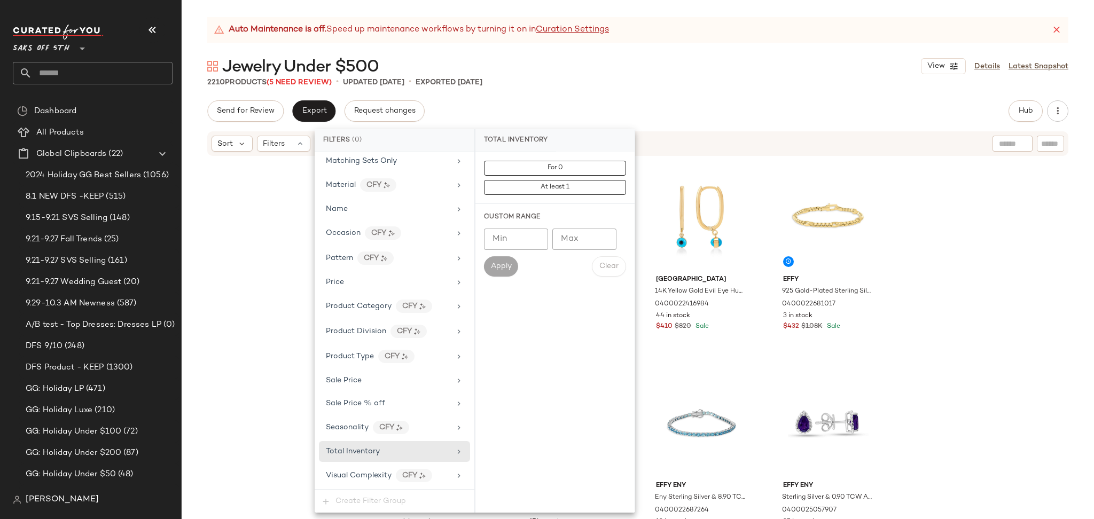
click at [576, 246] on input "Max" at bounding box center [584, 239] width 64 height 21
type input "*"
click at [509, 262] on span "Apply" at bounding box center [500, 266] width 21 height 9
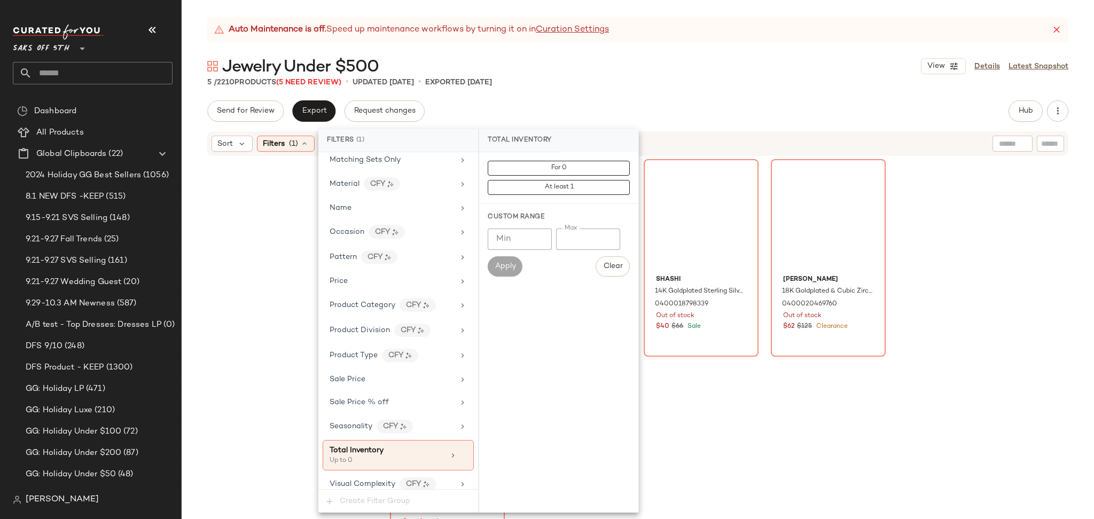
click at [663, 105] on div "Send for Review Export Request changes Hub Send for Review External Review Inte…" at bounding box center [637, 110] width 861 height 21
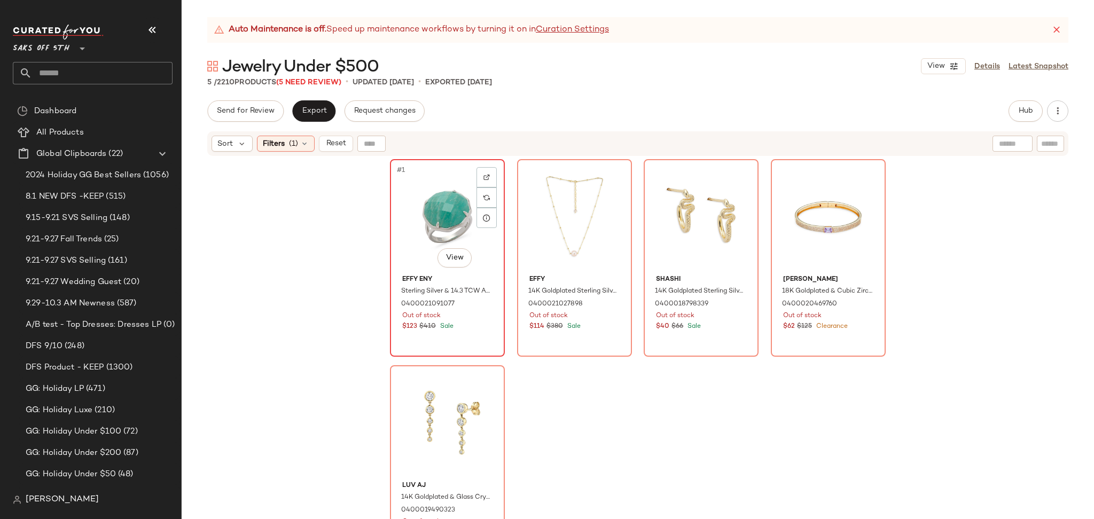
click at [435, 191] on div "#1 View" at bounding box center [447, 217] width 107 height 108
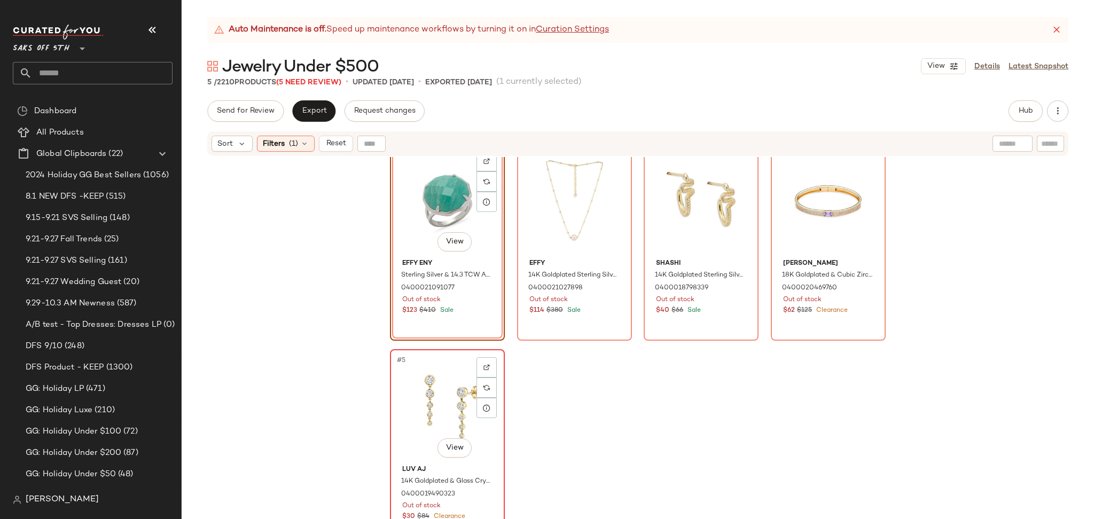
click at [434, 387] on div "#5 View" at bounding box center [447, 407] width 107 height 108
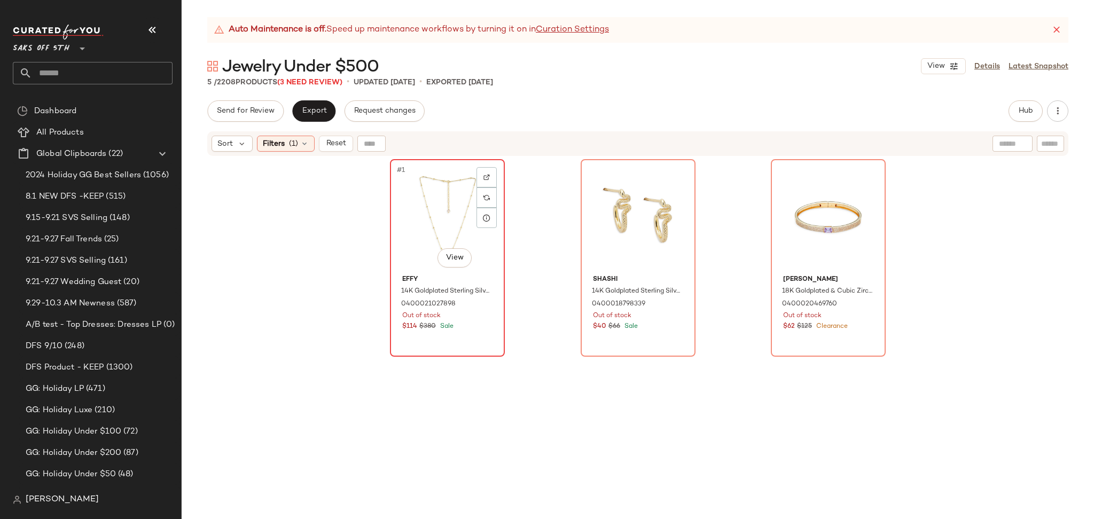
click at [402, 186] on div "#1 View" at bounding box center [447, 217] width 107 height 108
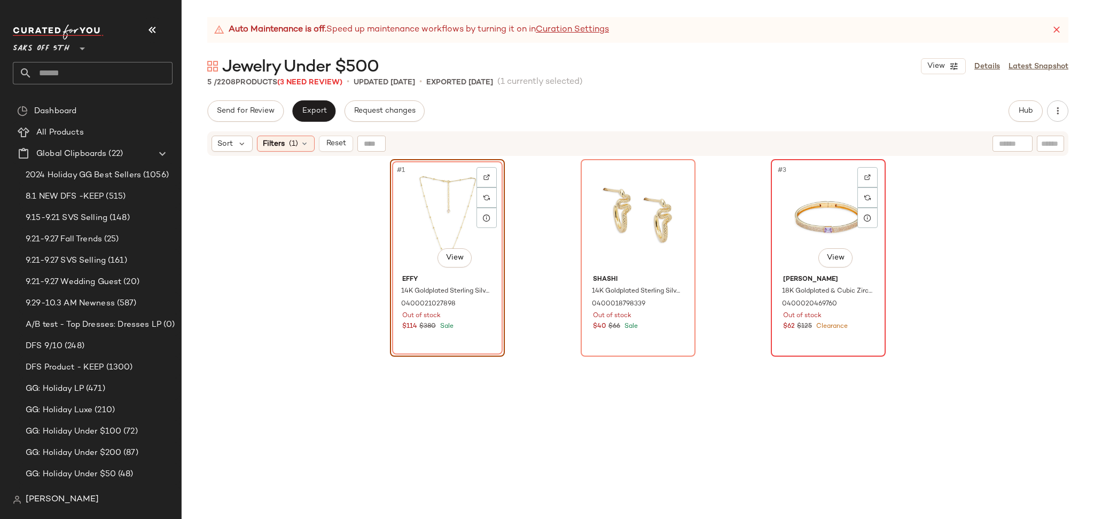
click at [813, 221] on div "#3 View" at bounding box center [828, 217] width 107 height 108
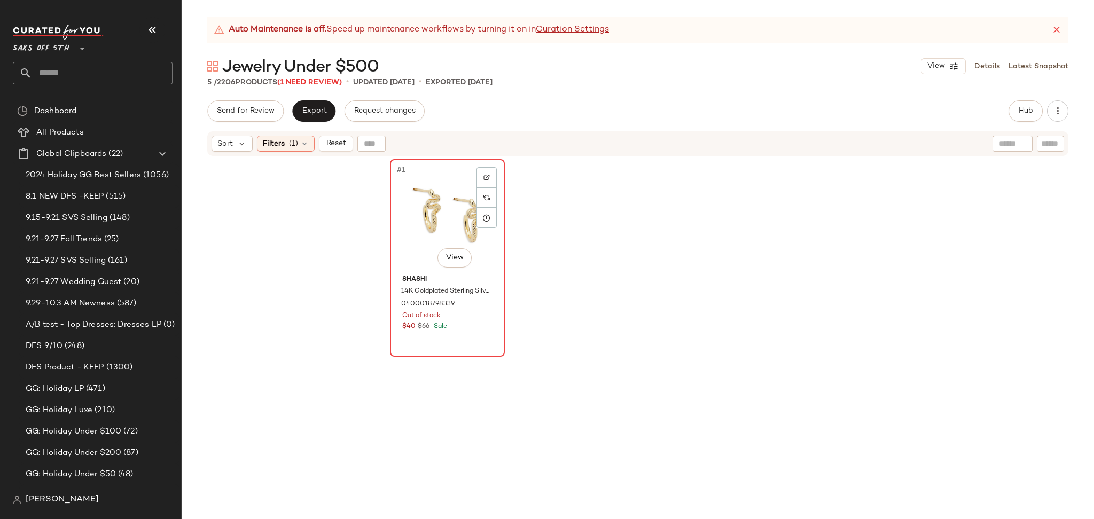
click at [425, 215] on div "#1 View" at bounding box center [447, 217] width 107 height 108
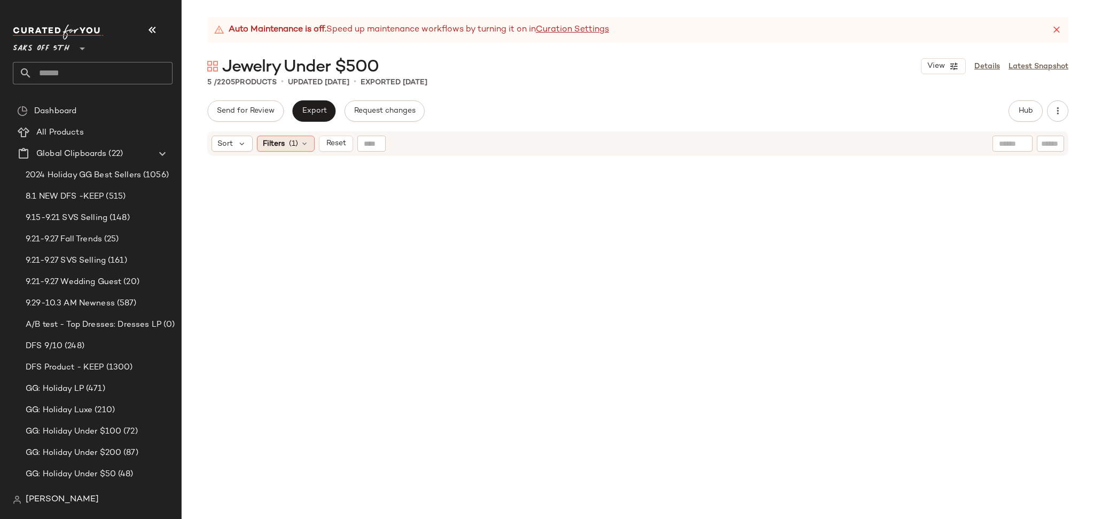
click at [301, 146] on icon at bounding box center [304, 143] width 9 height 9
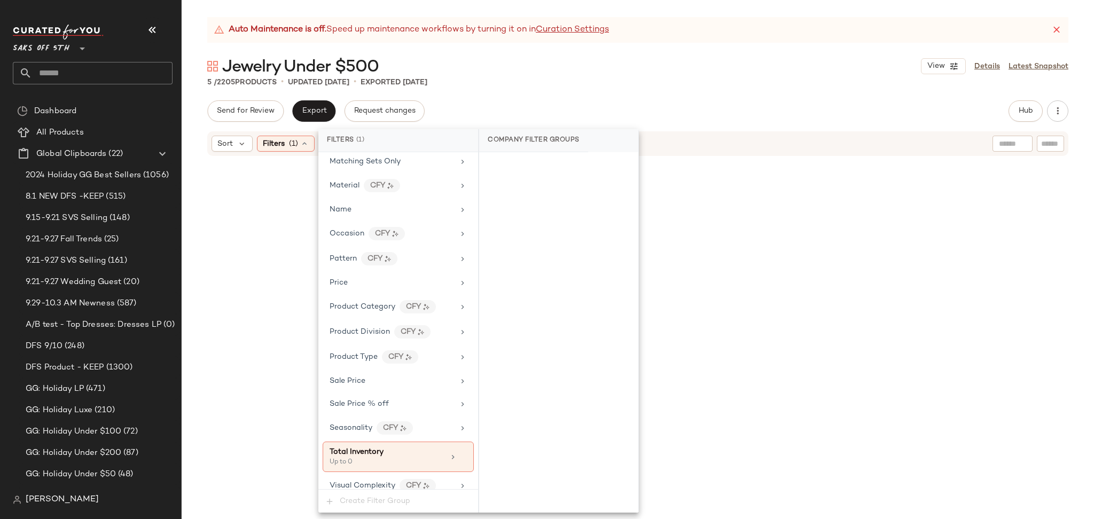
scroll to position [487, 0]
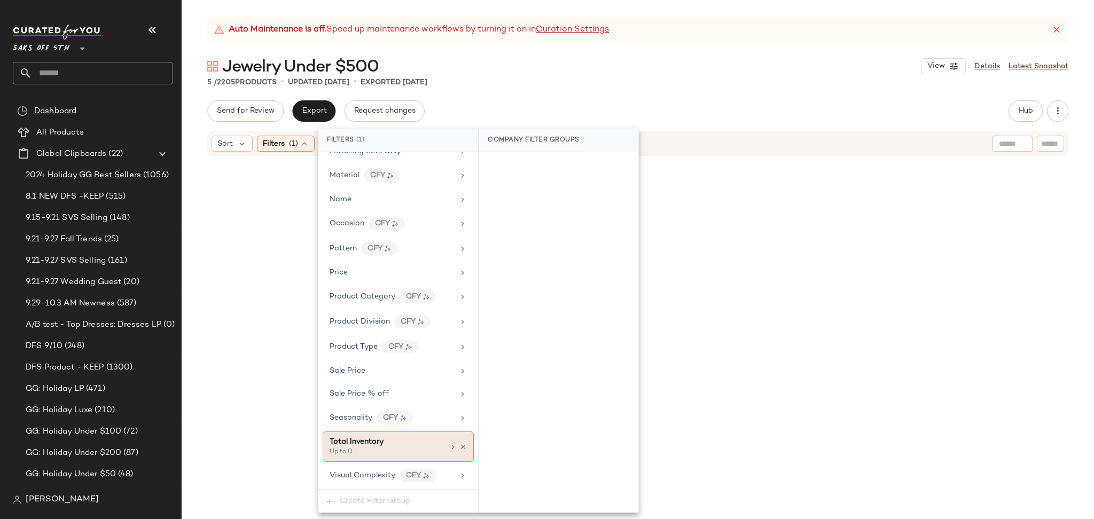
click at [459, 450] on icon at bounding box center [462, 446] width 7 height 7
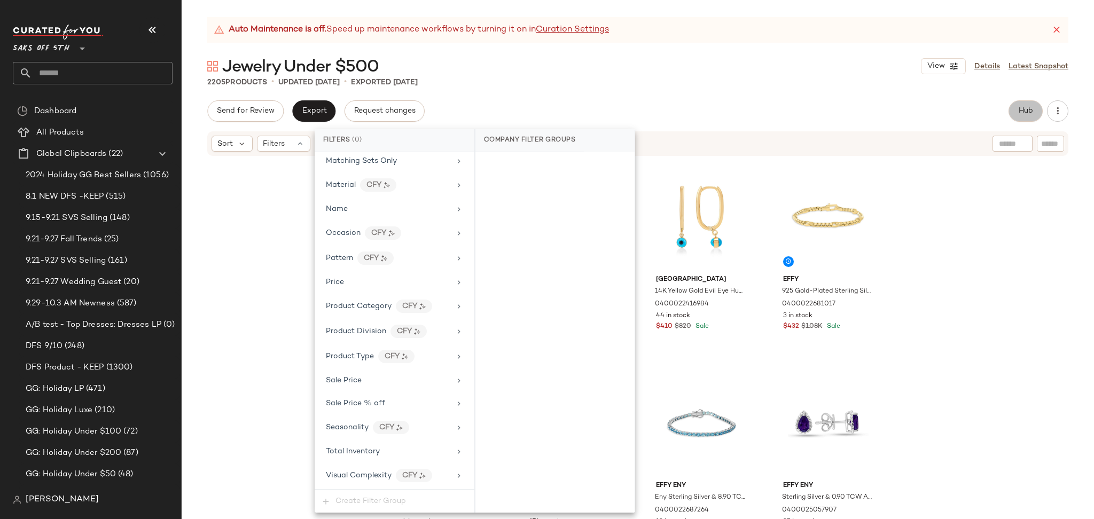
click at [1020, 112] on span "Hub" at bounding box center [1025, 111] width 15 height 9
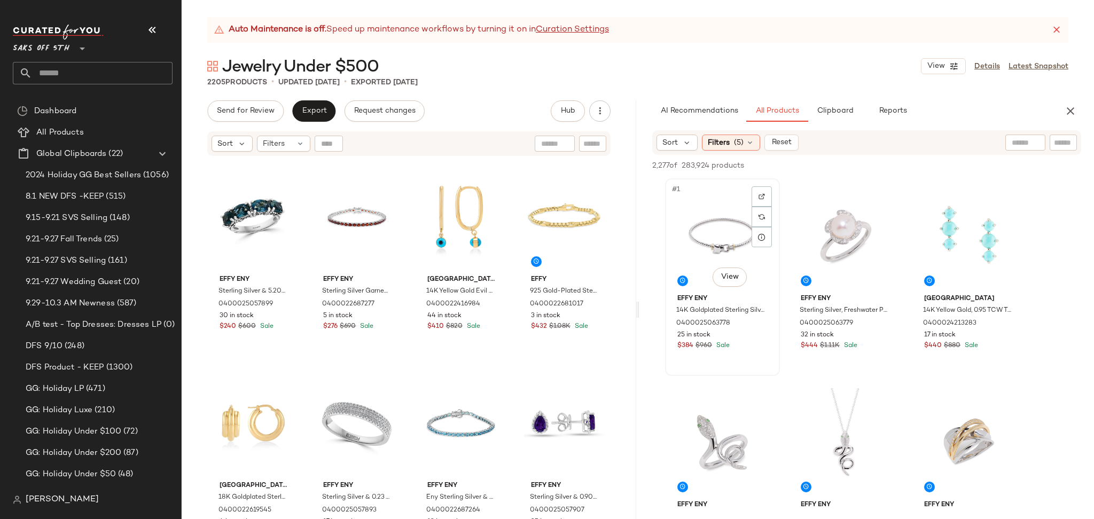
click at [712, 182] on div "#1 View" at bounding box center [722, 236] width 107 height 108
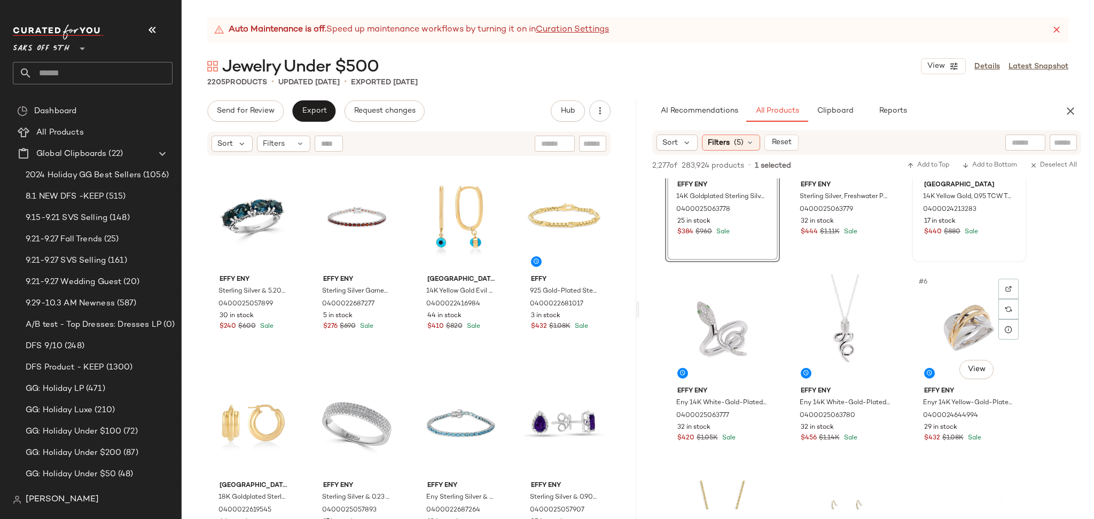
scroll to position [114, 0]
click at [953, 300] on div "#6 View" at bounding box center [969, 328] width 107 height 108
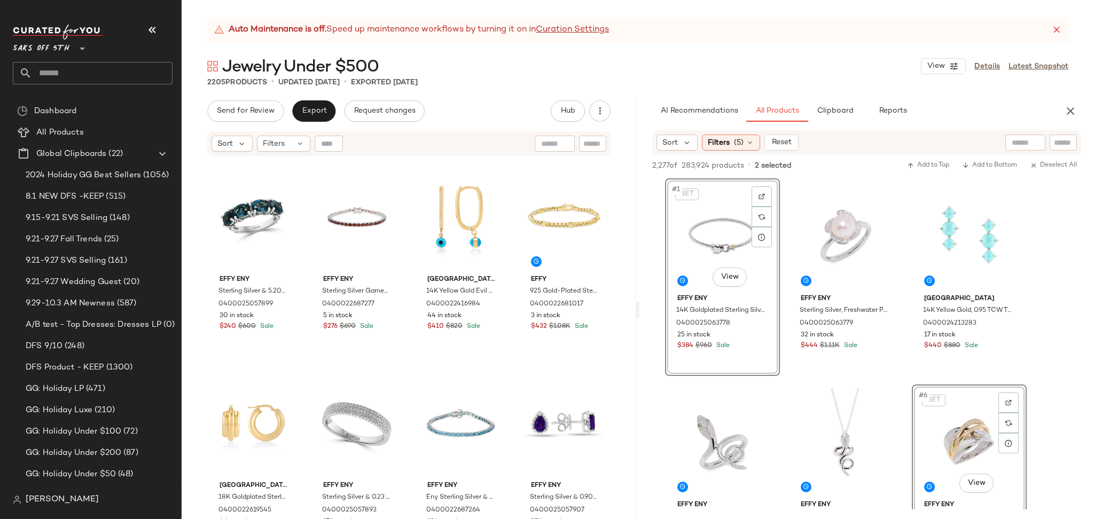
click at [742, 223] on div "SET #1 View" at bounding box center [722, 236] width 107 height 108
click at [954, 410] on div "#6 View" at bounding box center [969, 442] width 107 height 108
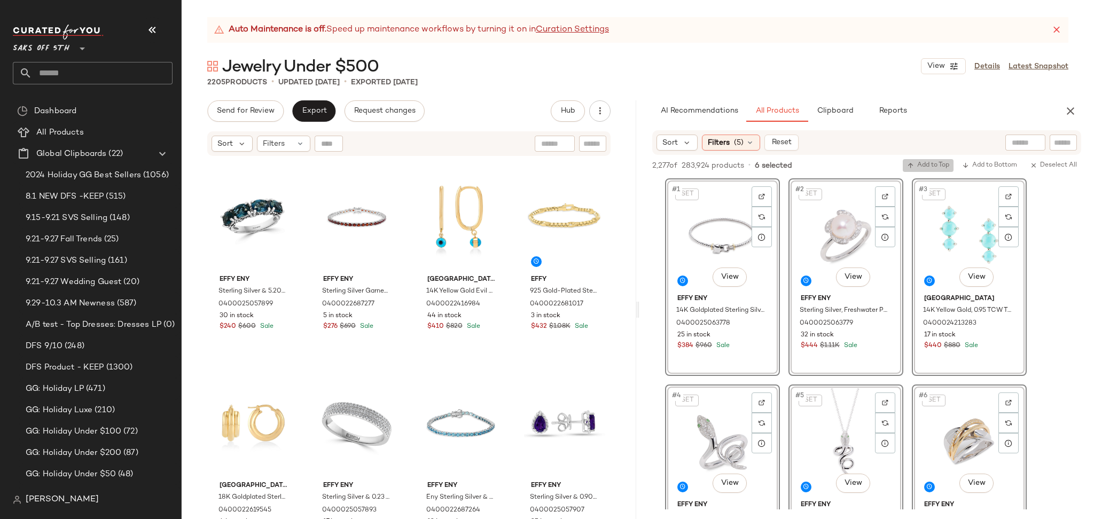
click at [926, 165] on span "Add to Top" at bounding box center [928, 165] width 42 height 7
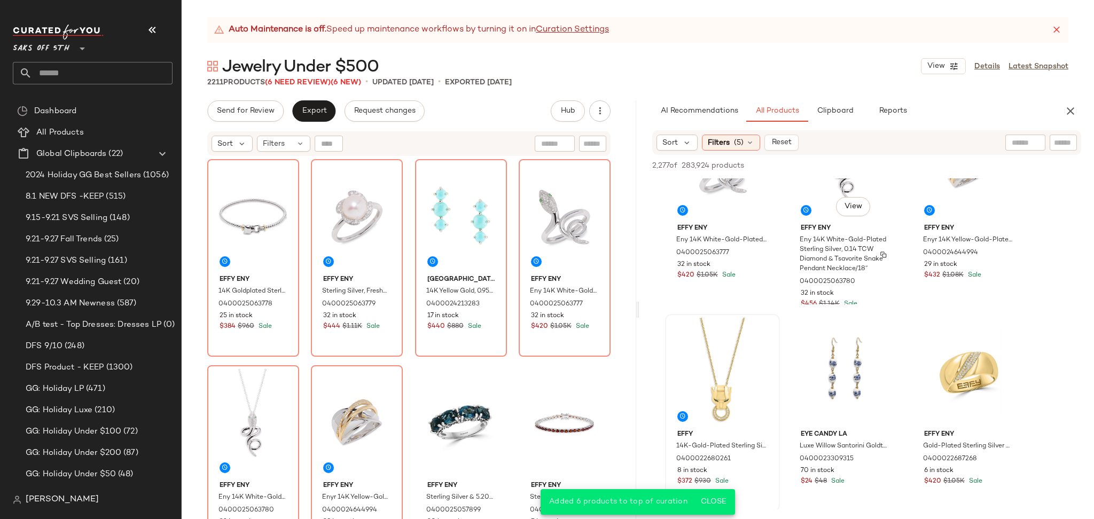
scroll to position [276, 0]
click at [725, 344] on div "#7 View" at bounding box center [722, 372] width 107 height 108
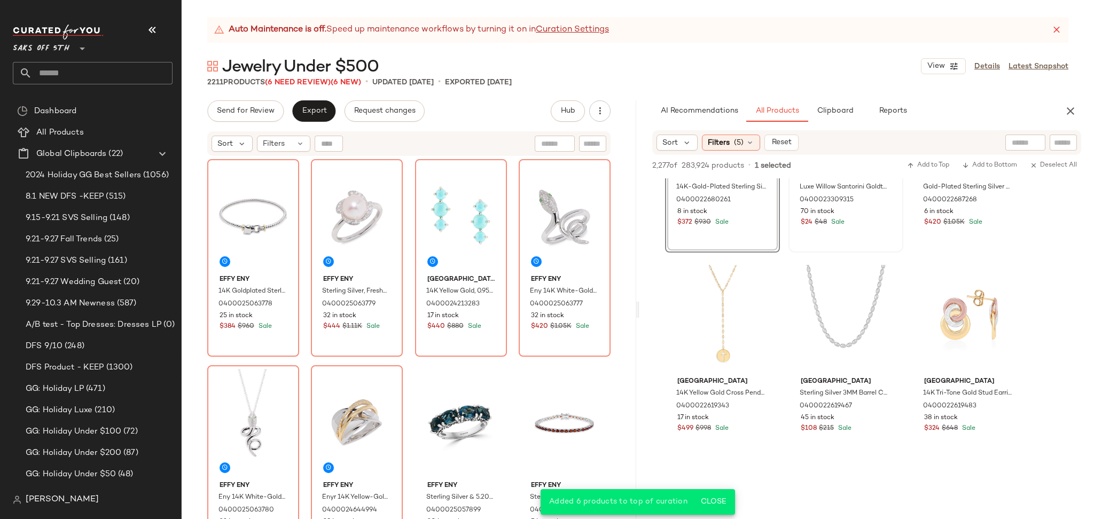
scroll to position [537, 0]
click at [939, 318] on div "#12 View" at bounding box center [969, 318] width 107 height 108
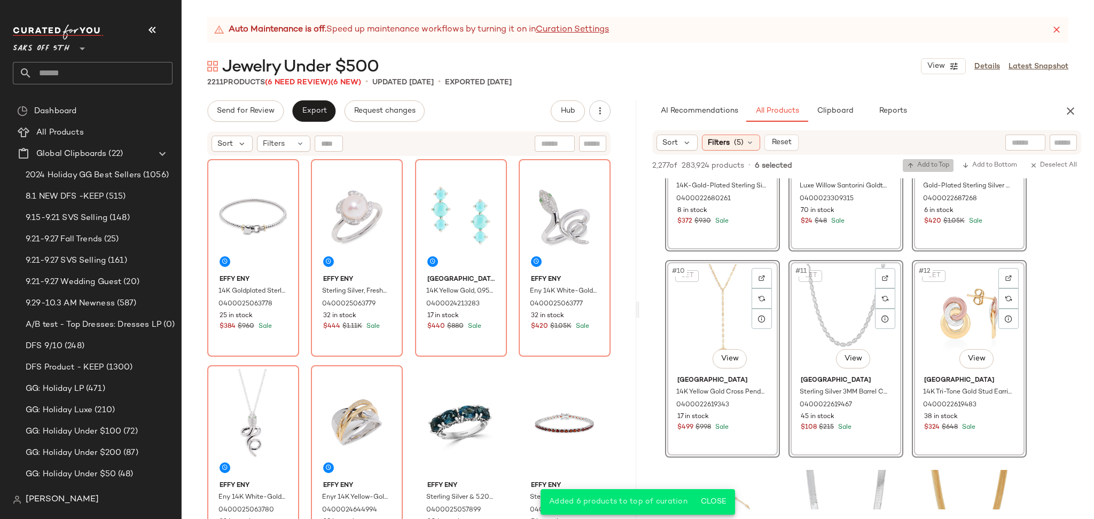
click at [923, 160] on button "Add to Top" at bounding box center [928, 165] width 51 height 13
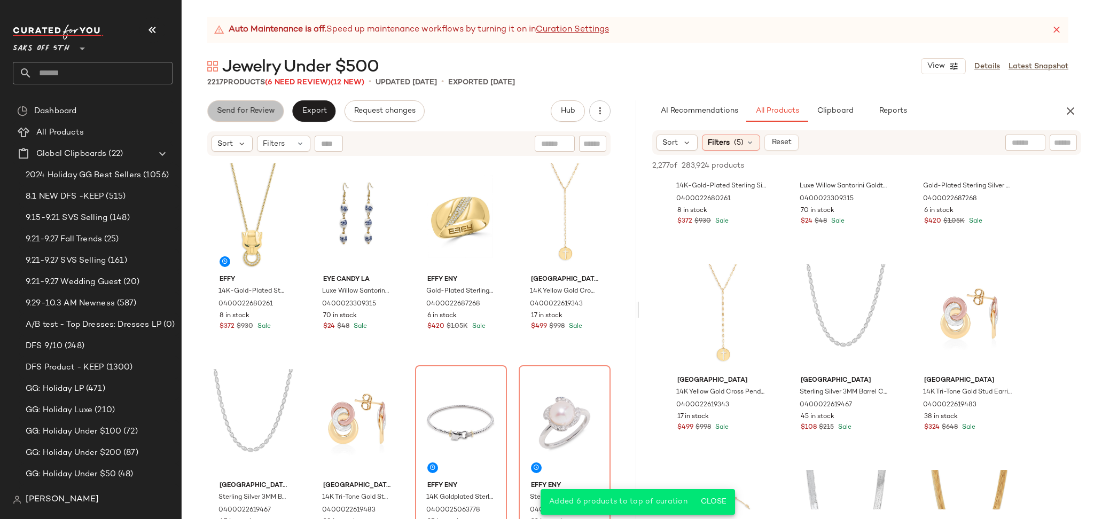
click at [260, 111] on span "Send for Review" at bounding box center [245, 111] width 58 height 9
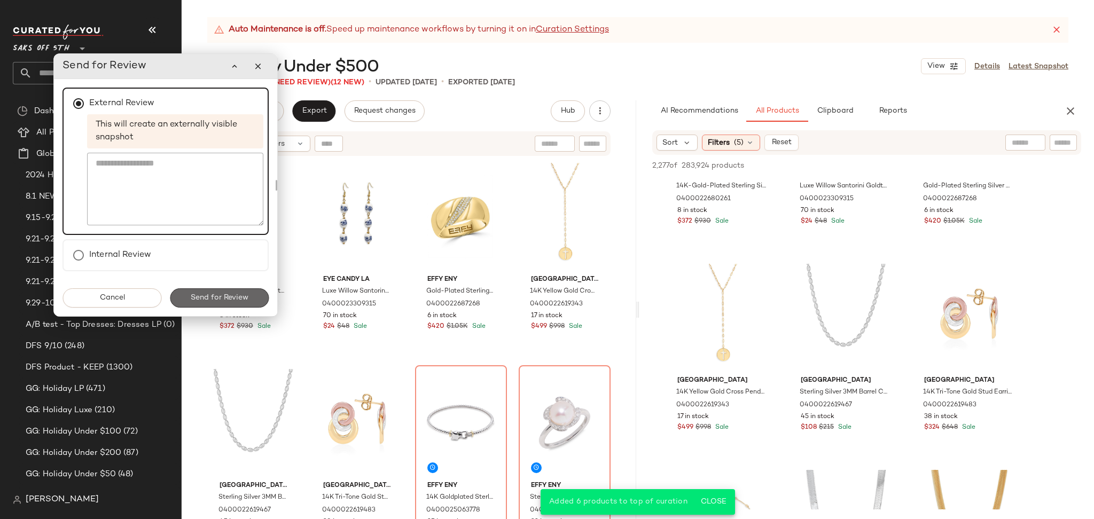
click at [243, 300] on span "Send for Review" at bounding box center [219, 298] width 58 height 9
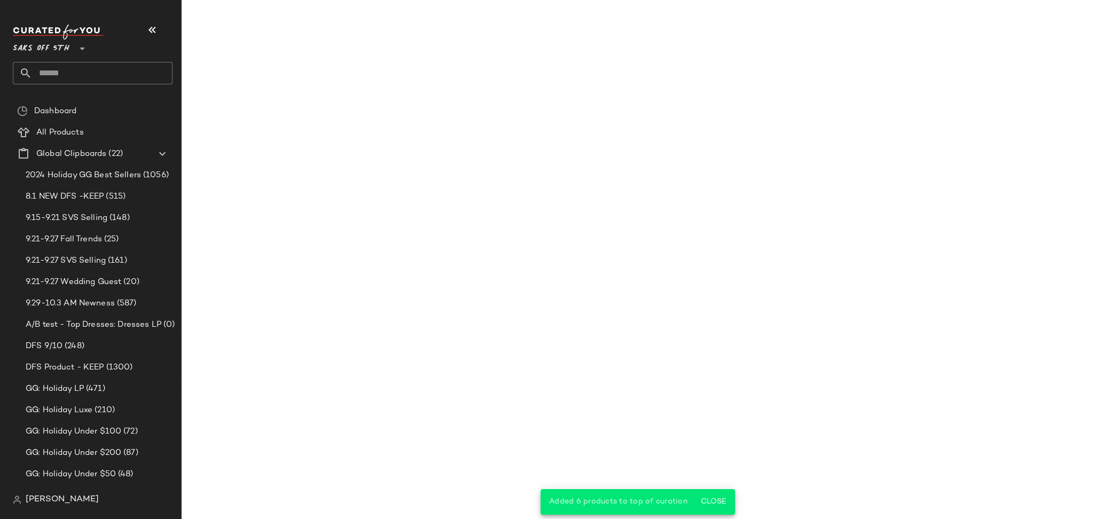
scroll to position [744, 0]
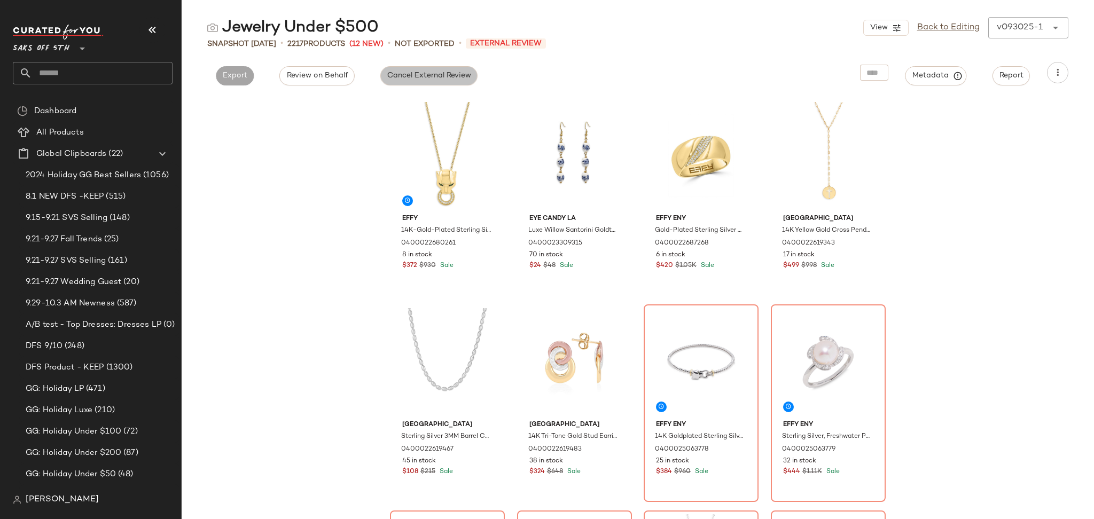
click at [402, 73] on span "Cancel External Review" at bounding box center [429, 76] width 84 height 9
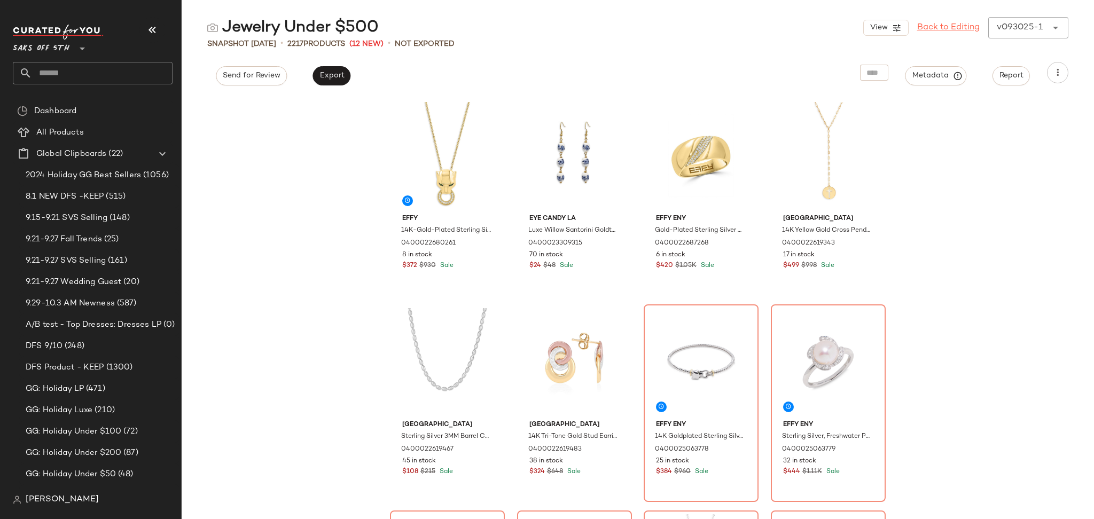
click at [959, 24] on link "Back to Editing" at bounding box center [948, 27] width 63 height 13
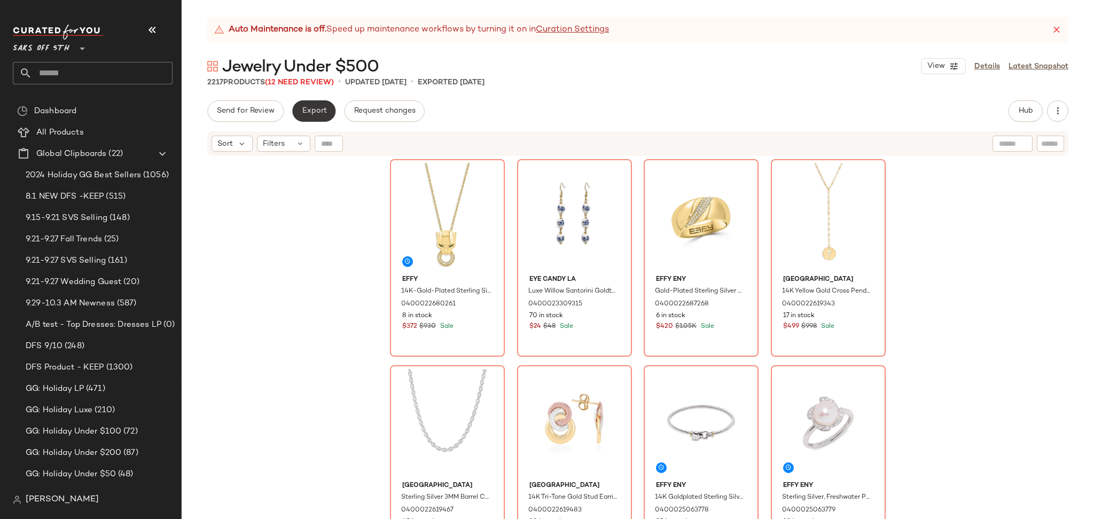
click at [321, 110] on span "Export" at bounding box center [313, 111] width 25 height 9
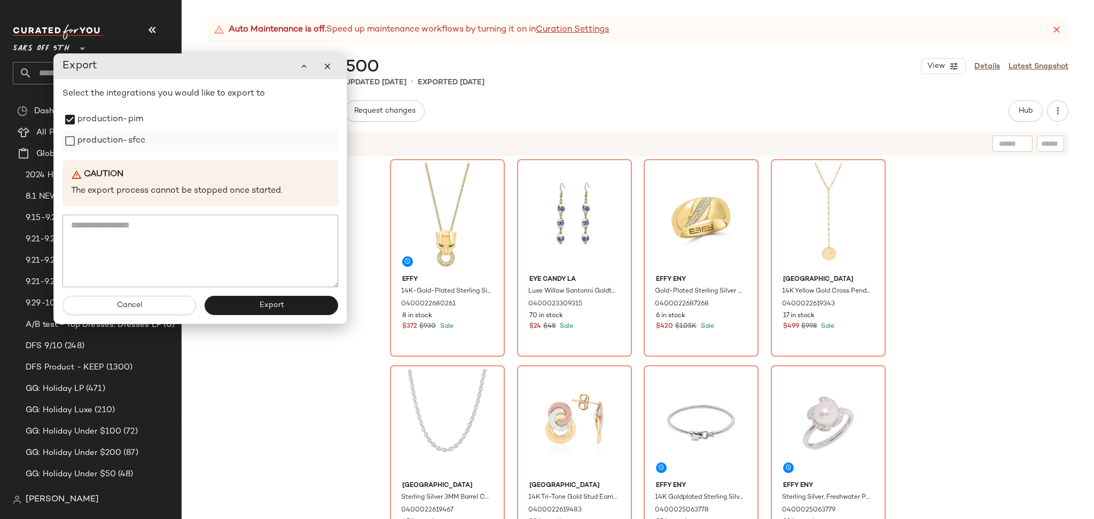
click at [68, 131] on div "production-sfcc" at bounding box center [201, 140] width 276 height 21
click at [277, 303] on span "Export" at bounding box center [271, 305] width 25 height 9
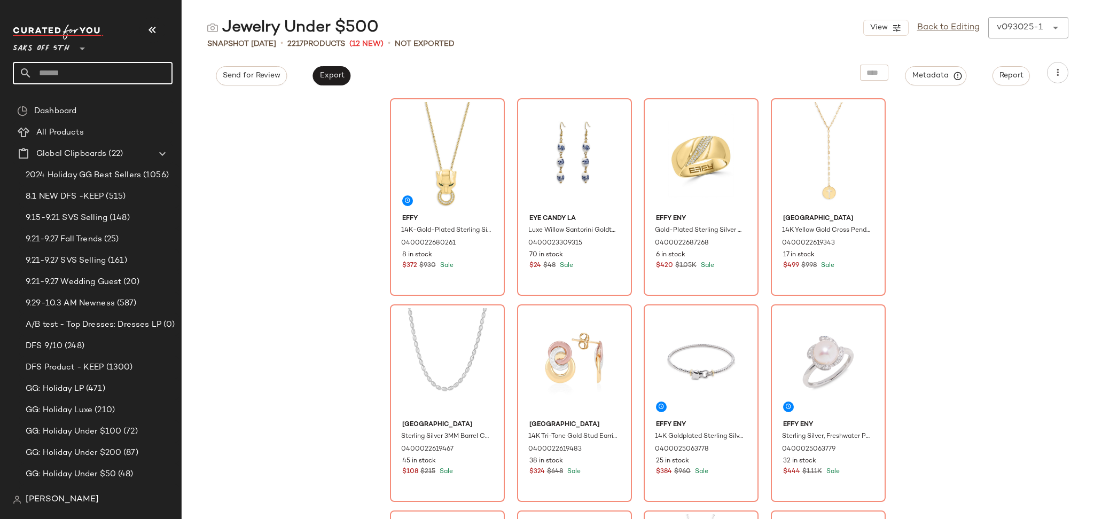
click at [89, 77] on input "text" at bounding box center [102, 73] width 141 height 22
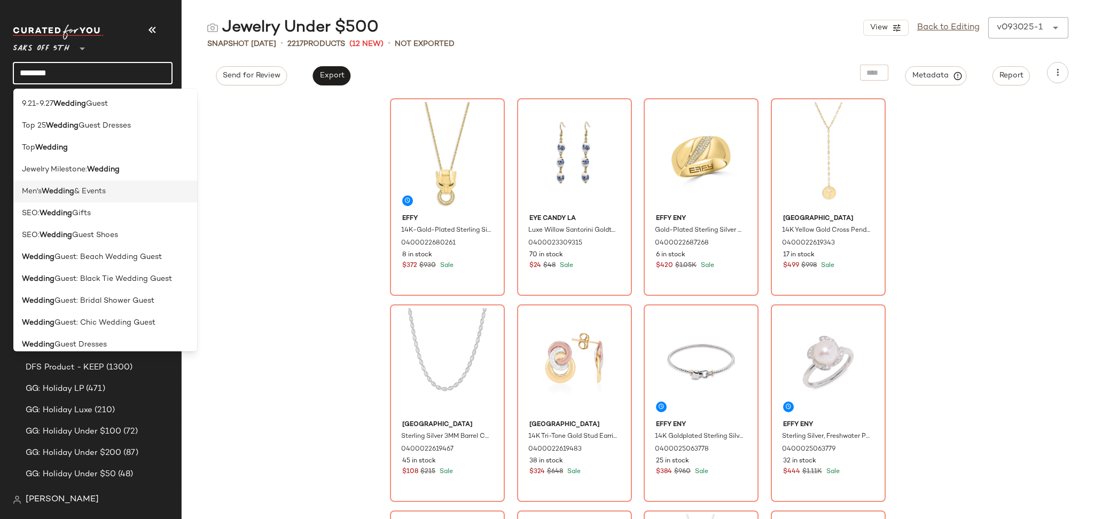
type input "*******"
click at [104, 191] on span "& Events" at bounding box center [90, 191] width 32 height 11
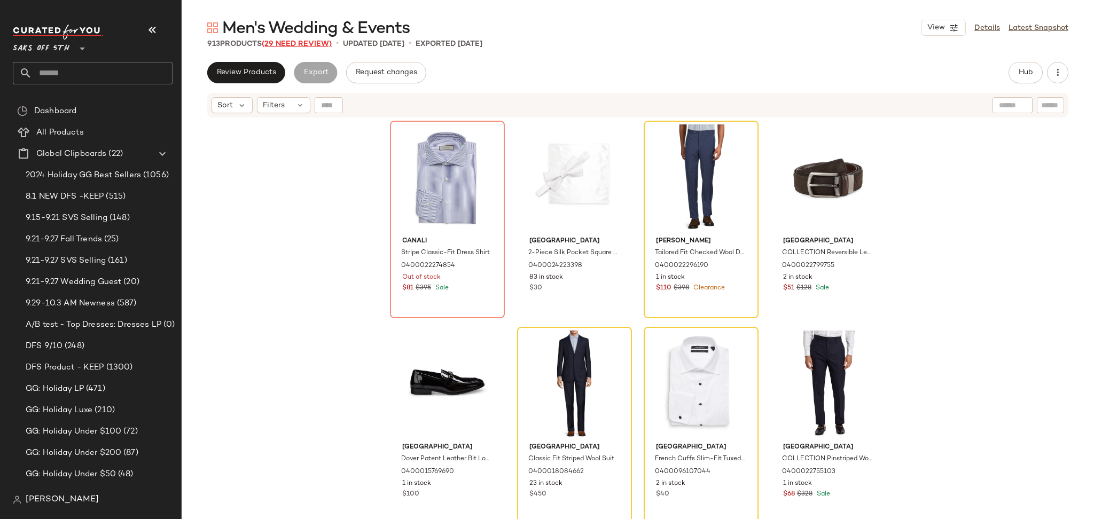
click at [298, 44] on span "(29 Need Review)" at bounding box center [297, 44] width 70 height 8
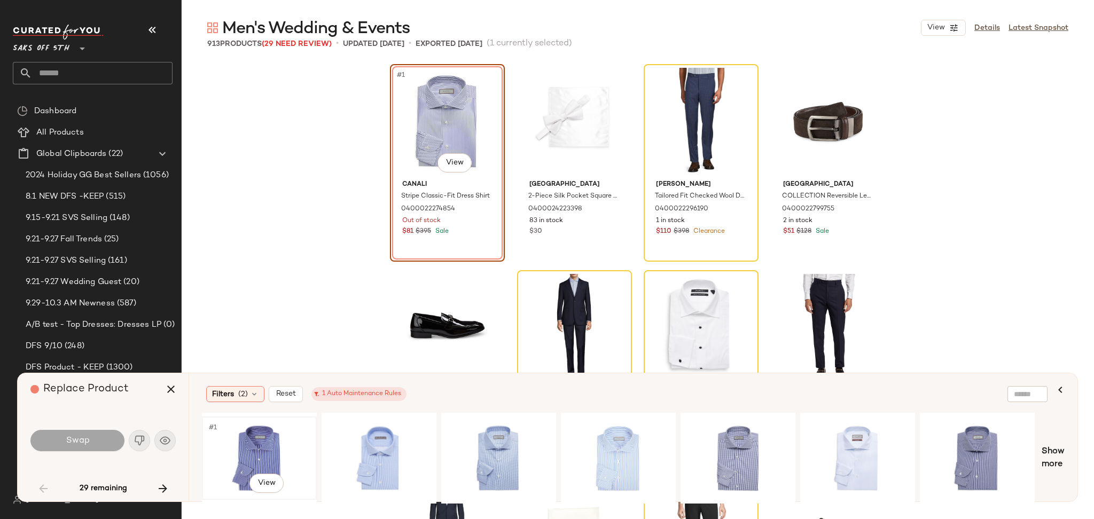
click at [263, 439] on div "#1 View" at bounding box center [259, 458] width 107 height 76
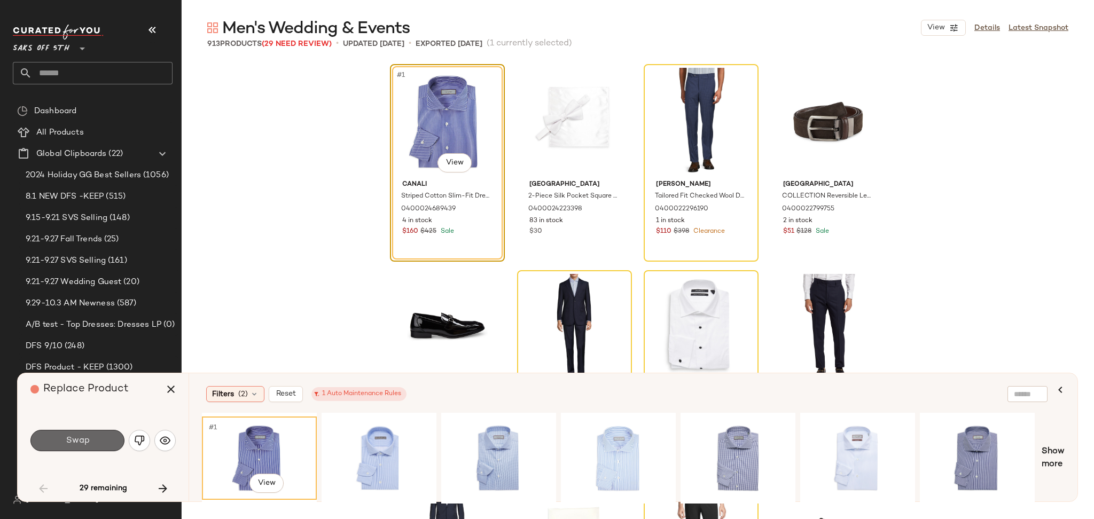
click at [91, 438] on button "Swap" at bounding box center [77, 440] width 94 height 21
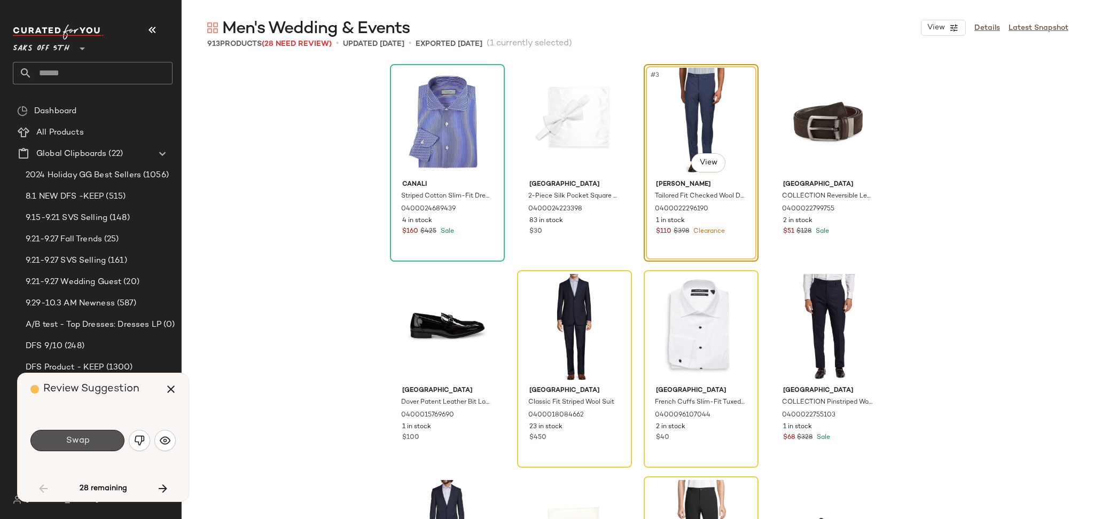
click at [91, 438] on button "Swap" at bounding box center [77, 440] width 94 height 21
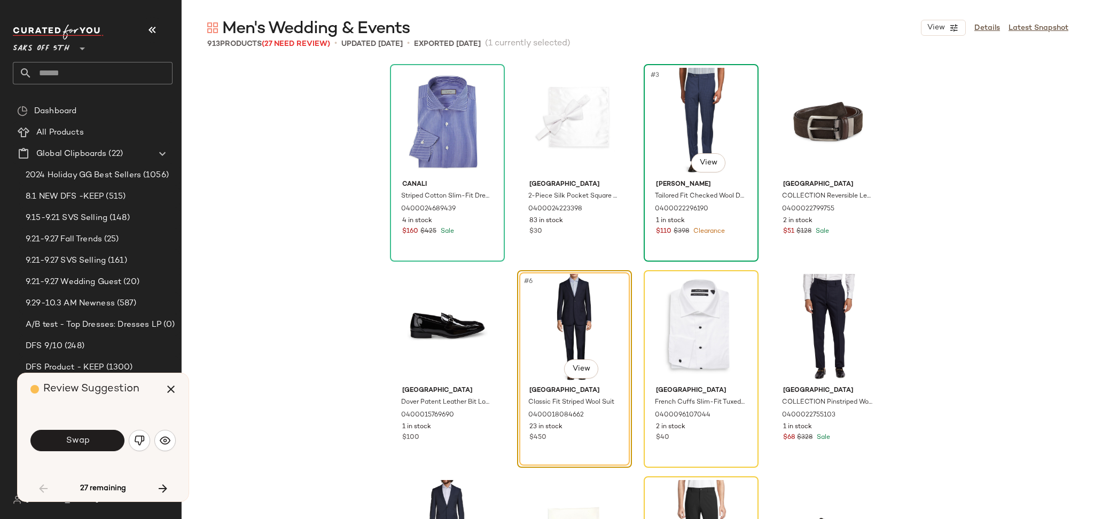
click at [714, 92] on div "#3 View" at bounding box center [701, 122] width 107 height 108
click at [82, 439] on span "Swap" at bounding box center [77, 441] width 24 height 10
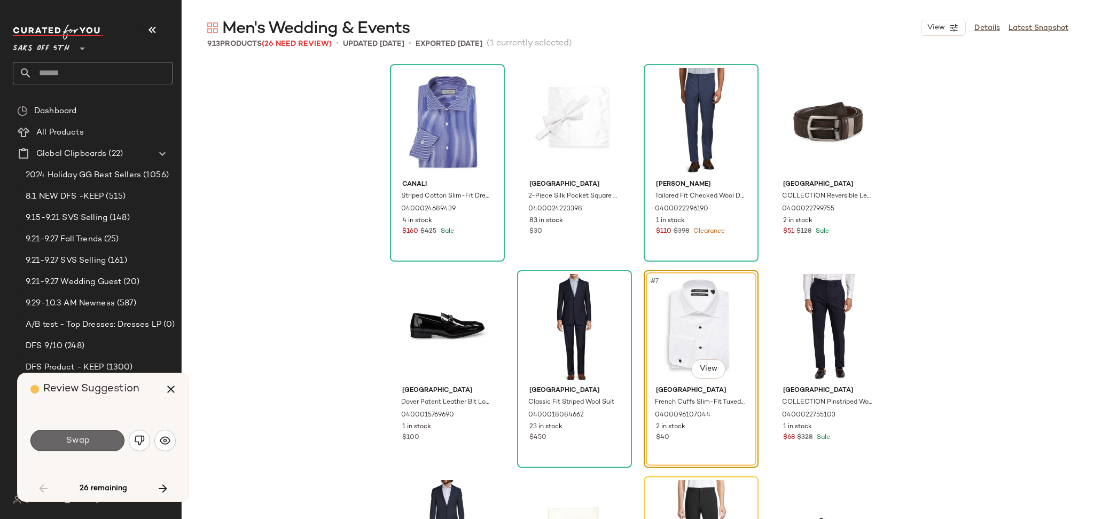
click at [85, 442] on span "Swap" at bounding box center [77, 441] width 24 height 10
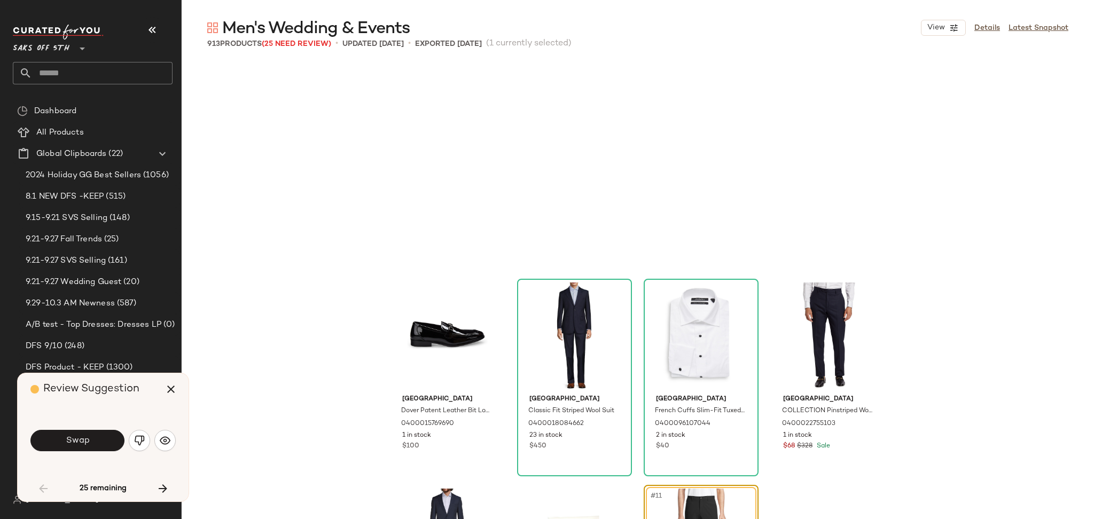
scroll to position [215, 0]
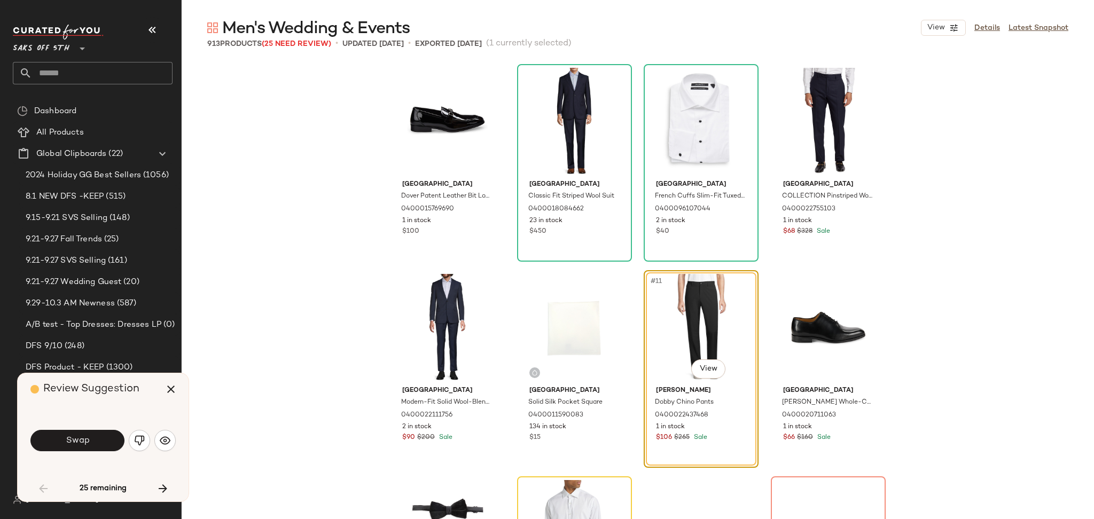
click at [85, 442] on span "Swap" at bounding box center [77, 441] width 24 height 10
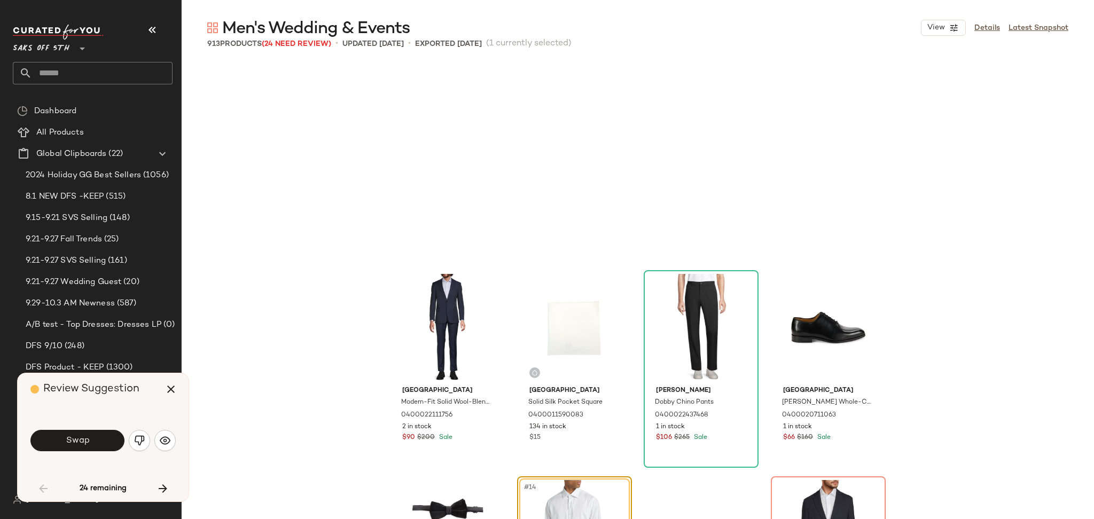
scroll to position [412, 0]
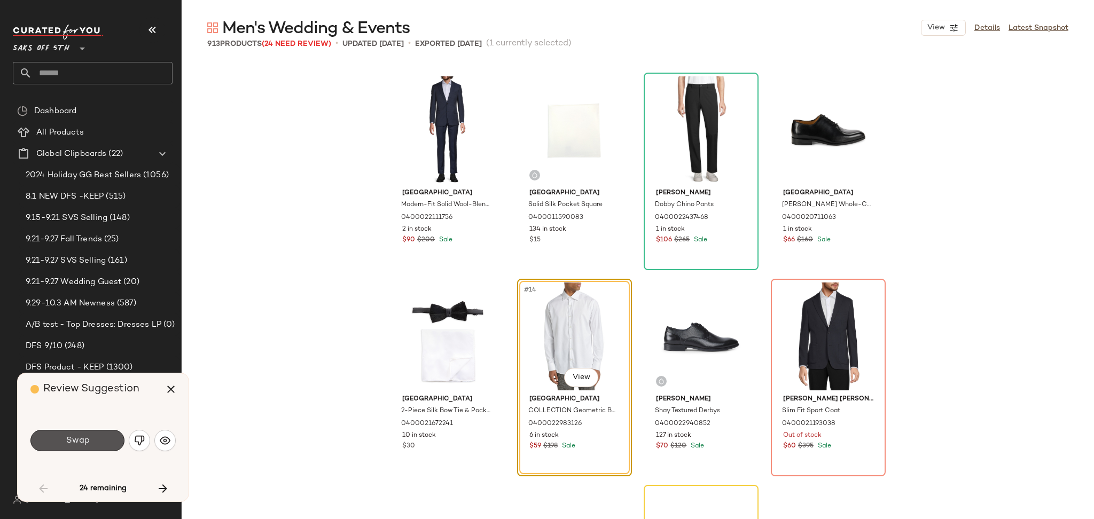
click at [85, 442] on span "Swap" at bounding box center [77, 441] width 24 height 10
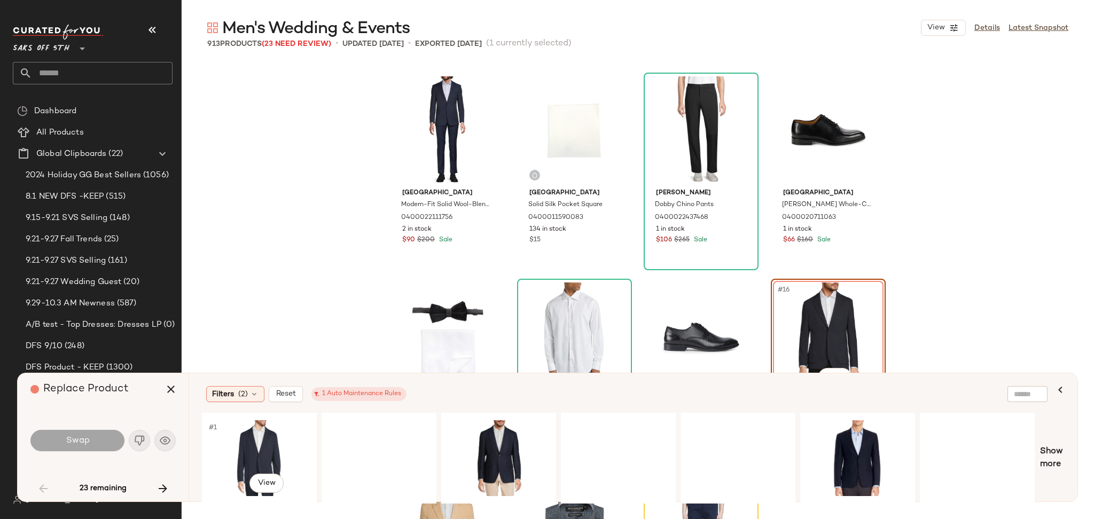
click at [246, 438] on div "#1 View" at bounding box center [259, 458] width 107 height 76
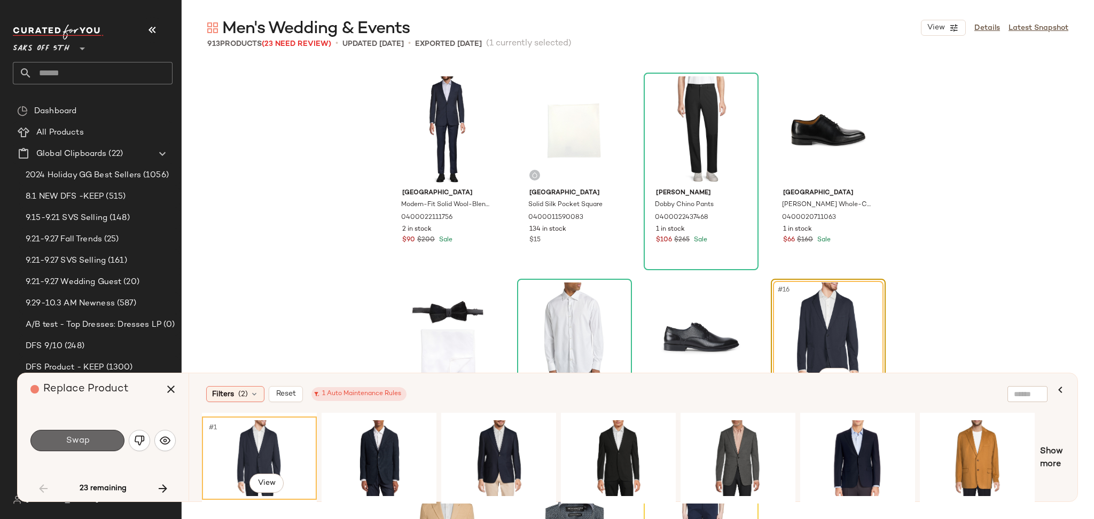
click at [85, 445] on span "Swap" at bounding box center [77, 441] width 24 height 10
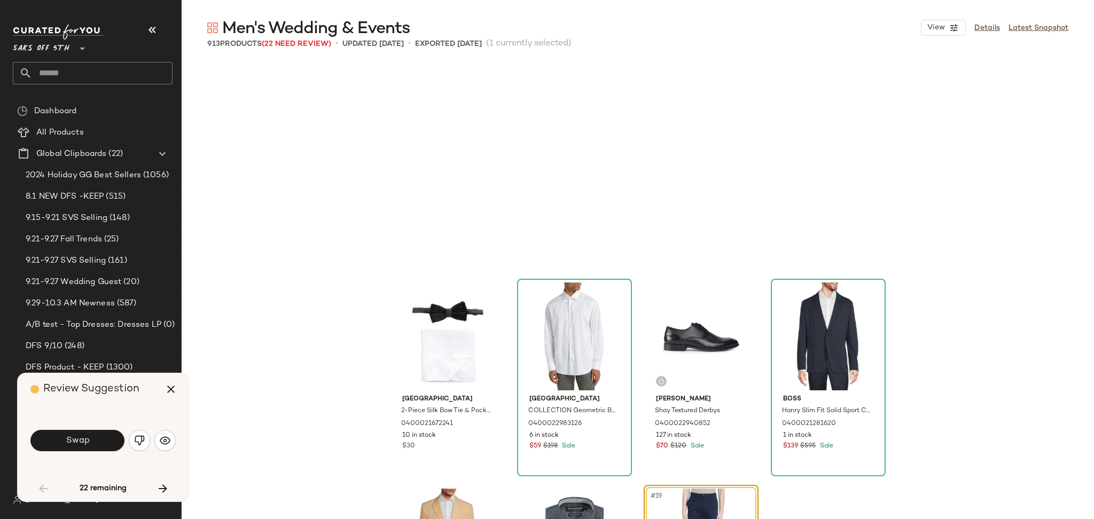
scroll to position [619, 0]
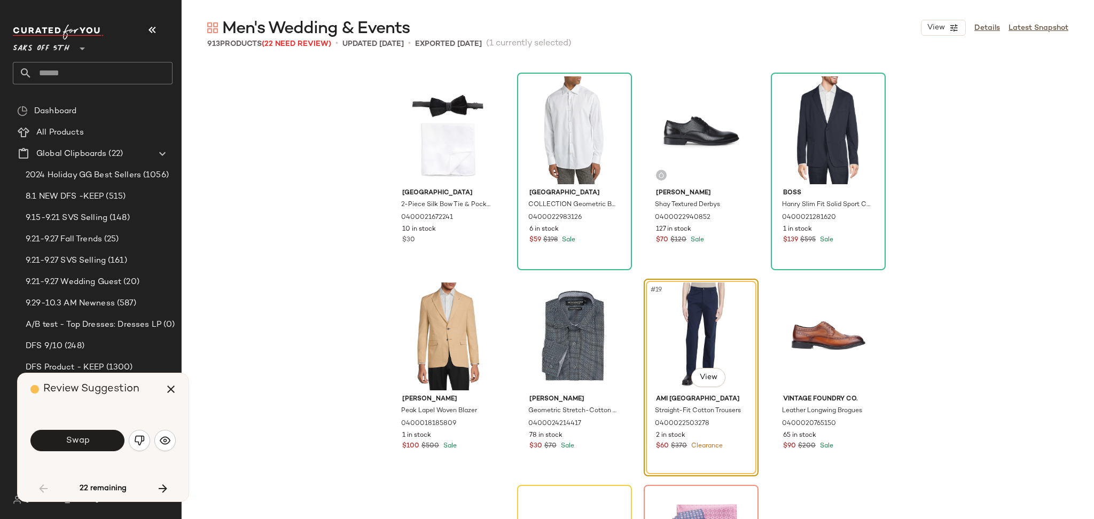
click at [85, 445] on span "Swap" at bounding box center [77, 441] width 24 height 10
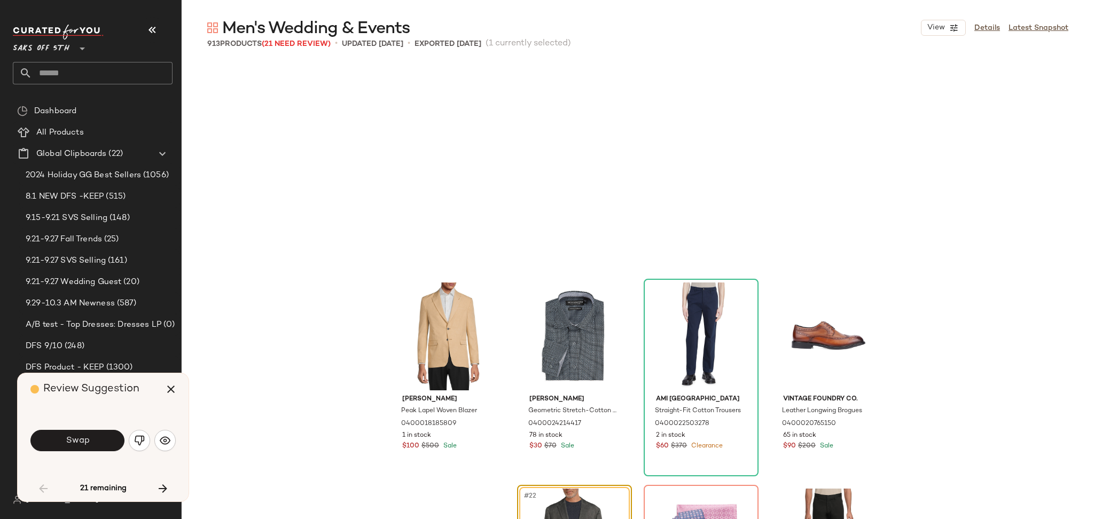
scroll to position [825, 0]
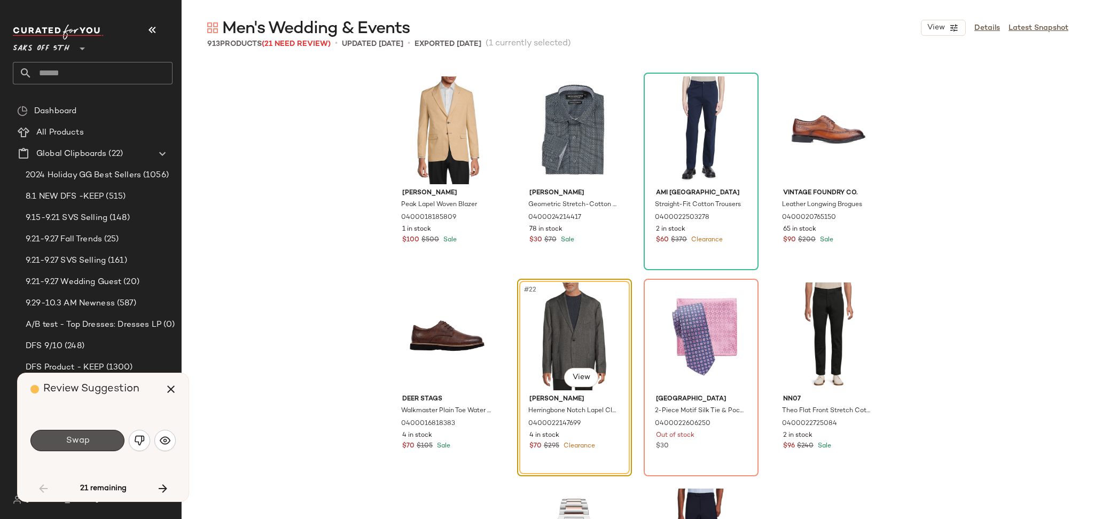
click at [85, 445] on span "Swap" at bounding box center [77, 441] width 24 height 10
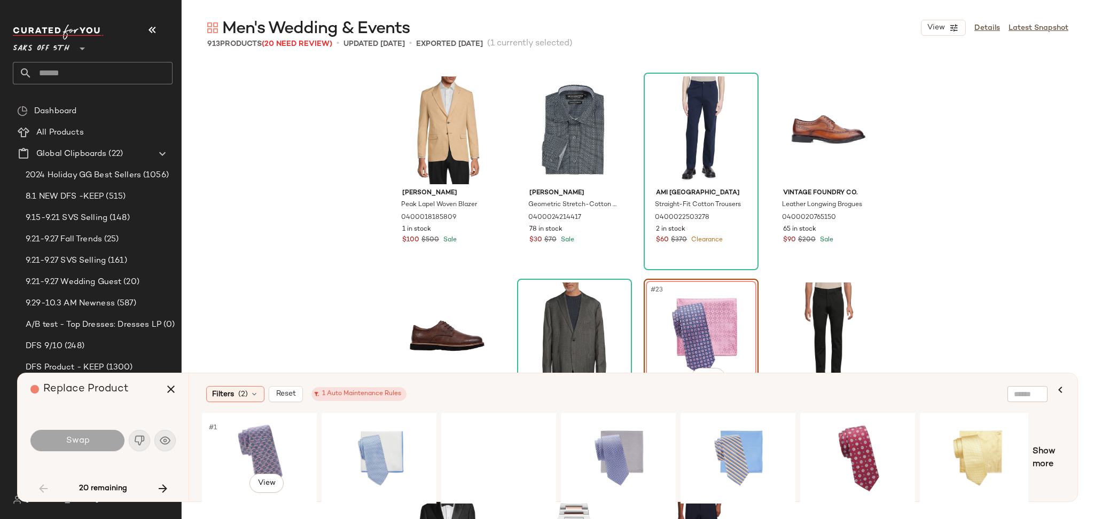
click at [254, 448] on div "#1 View" at bounding box center [259, 458] width 107 height 76
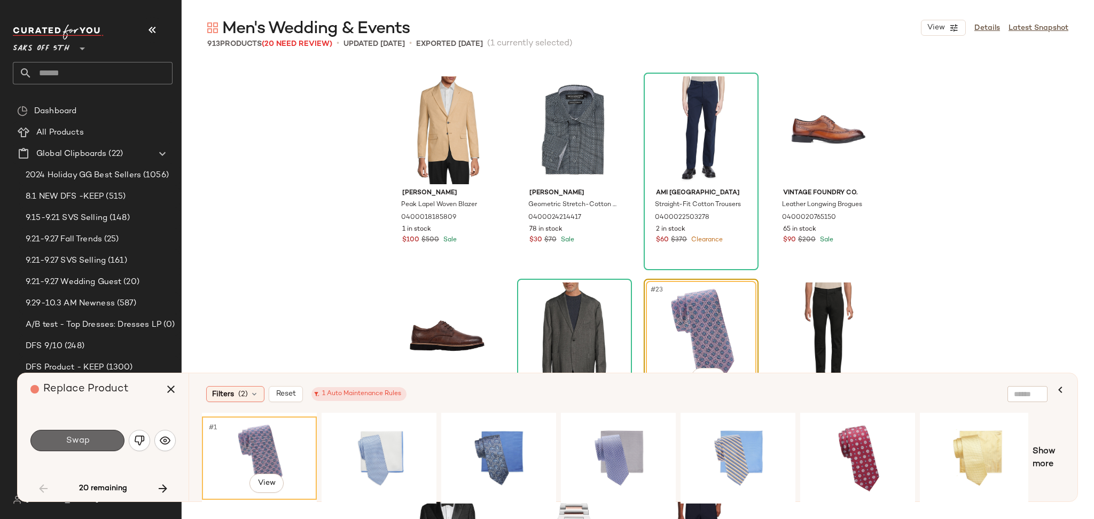
click at [92, 439] on button "Swap" at bounding box center [77, 440] width 94 height 21
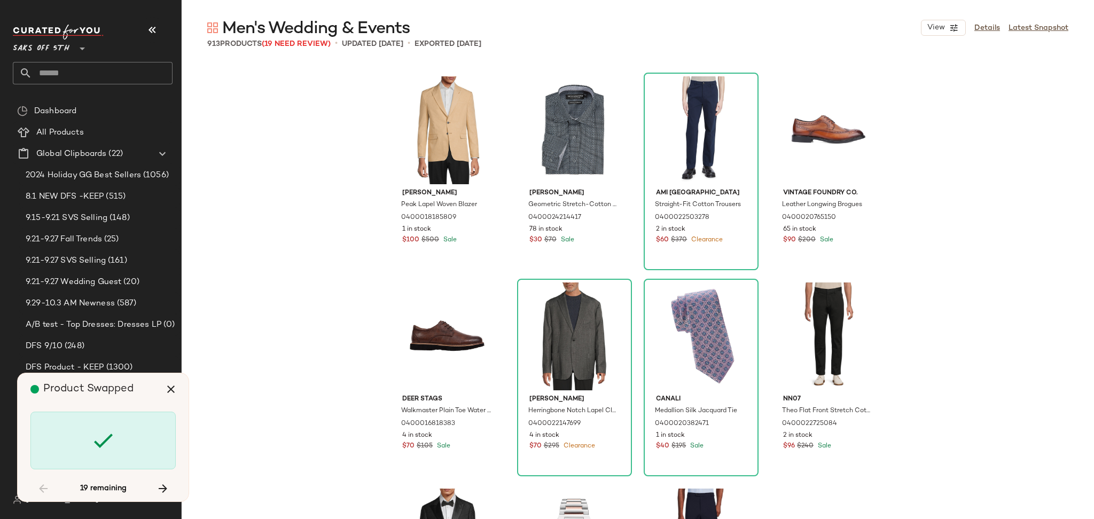
scroll to position [2062, 0]
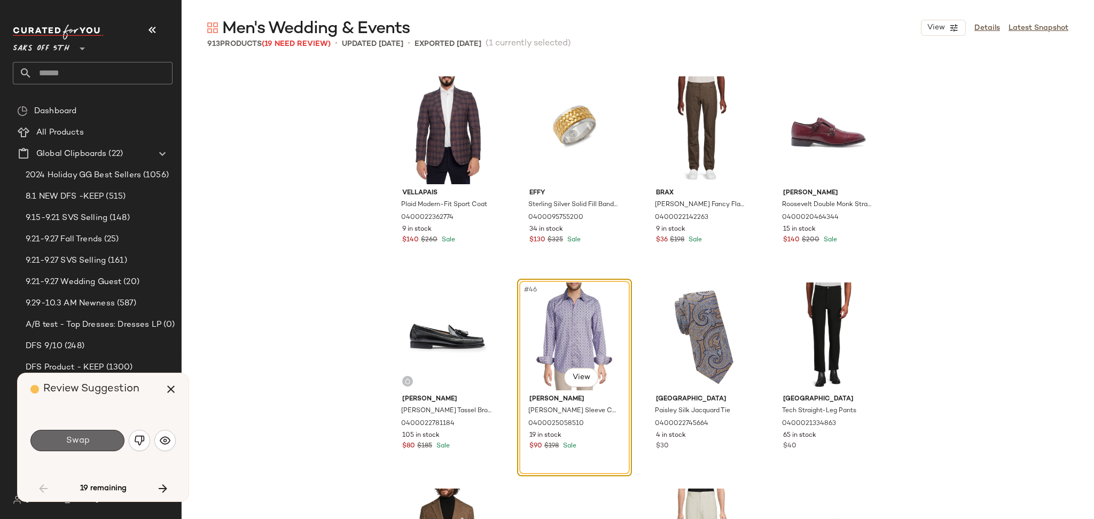
click at [105, 443] on button "Swap" at bounding box center [77, 440] width 94 height 21
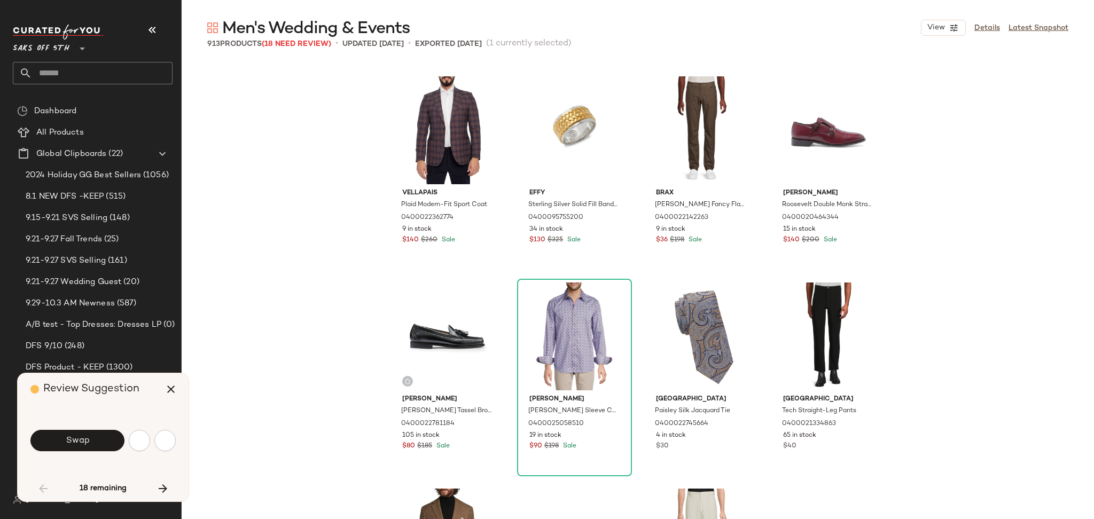
scroll to position [2681, 0]
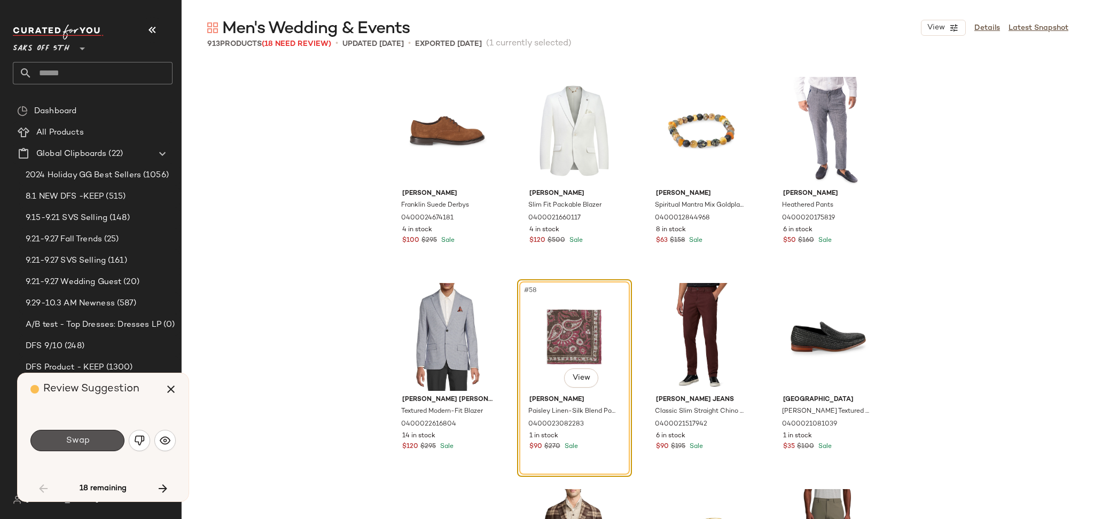
click at [105, 443] on button "Swap" at bounding box center [77, 440] width 94 height 21
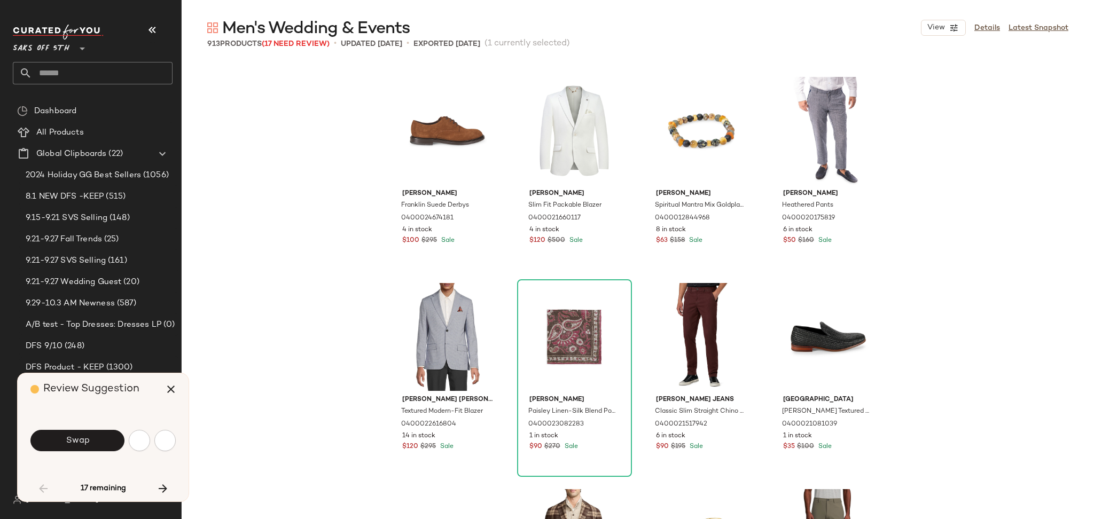
scroll to position [3300, 0]
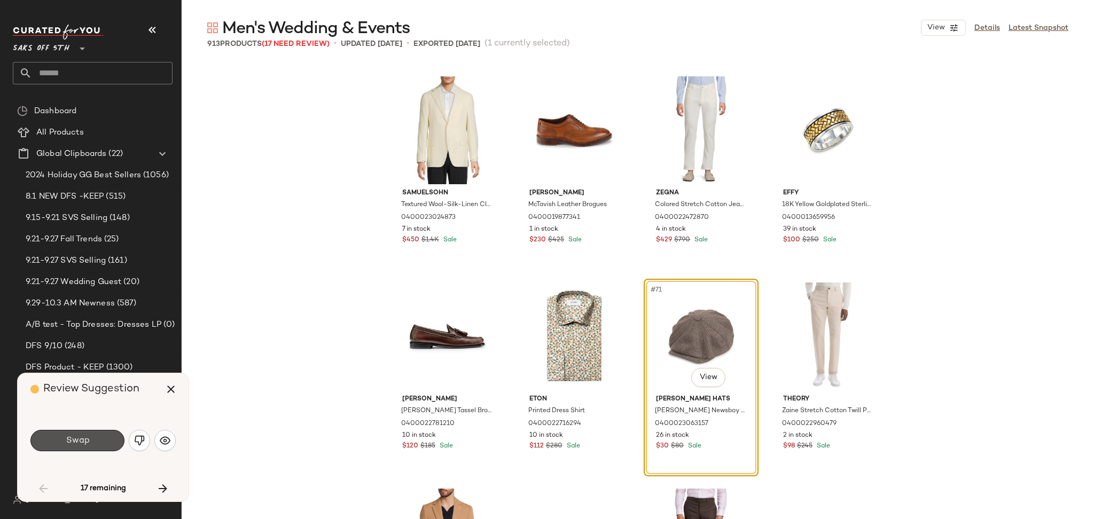
click at [105, 443] on button "Swap" at bounding box center [77, 440] width 94 height 21
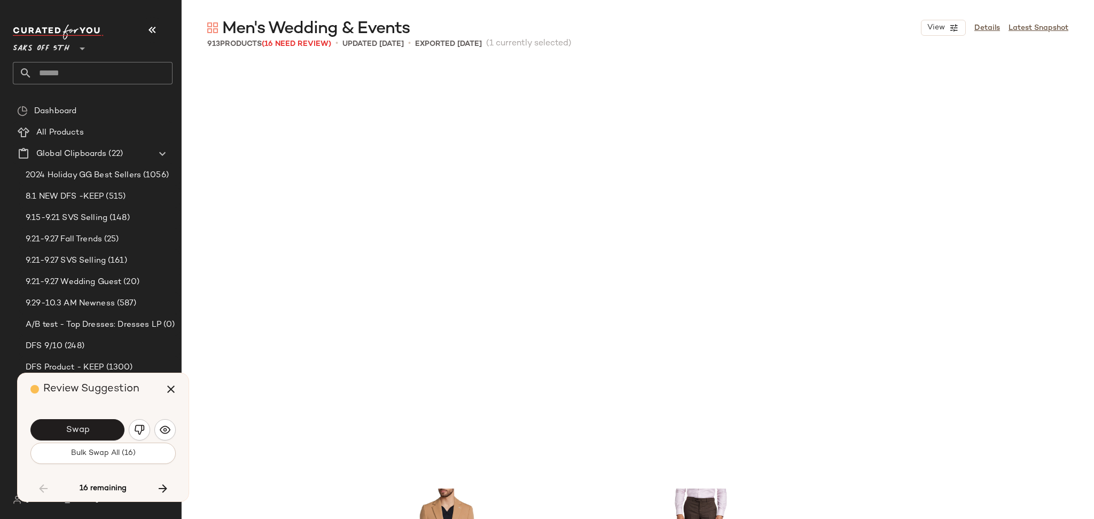
scroll to position [3712, 0]
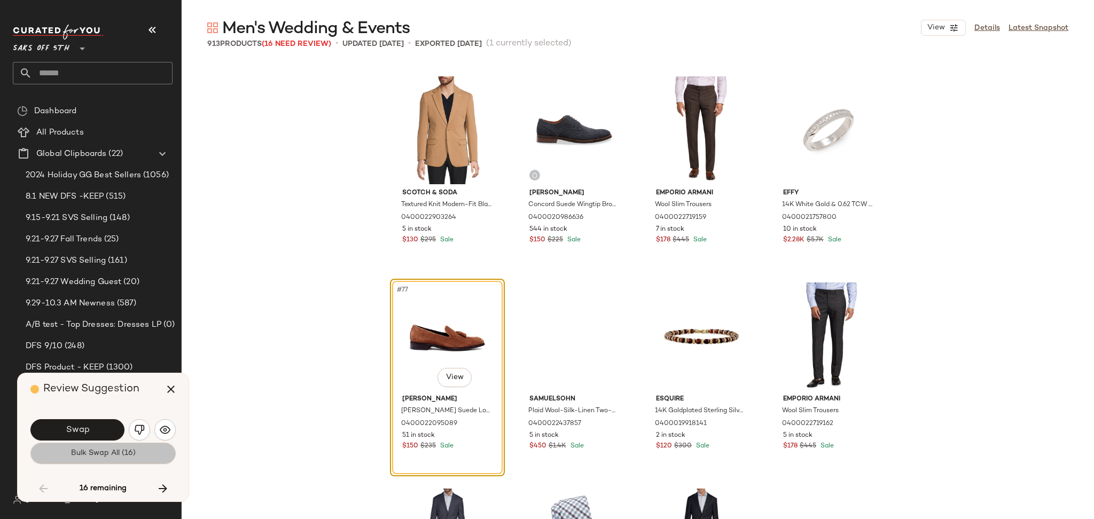
click at [108, 454] on span "Bulk Swap All (16)" at bounding box center [103, 453] width 65 height 9
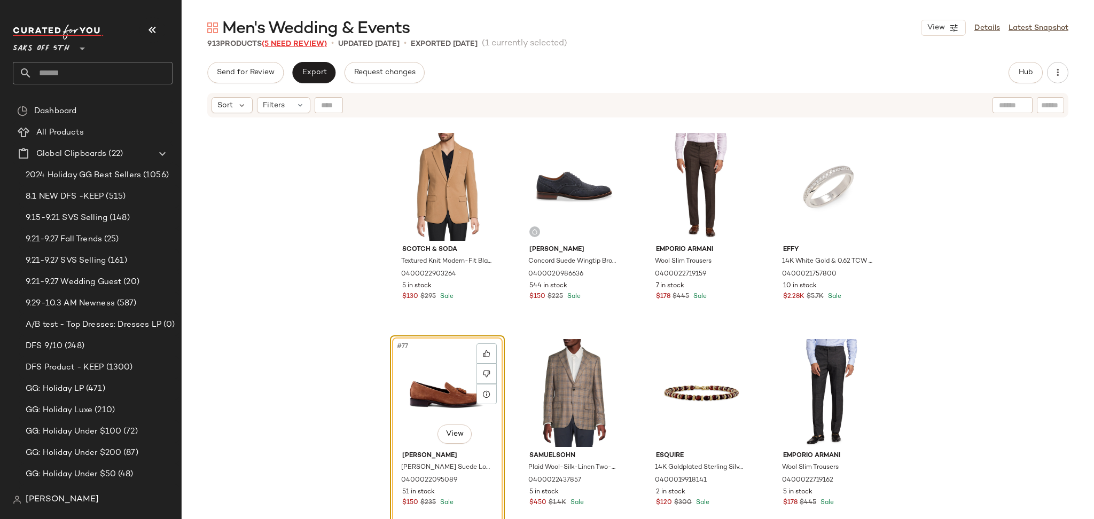
click at [312, 48] on span "(5 Need Review)" at bounding box center [294, 44] width 65 height 8
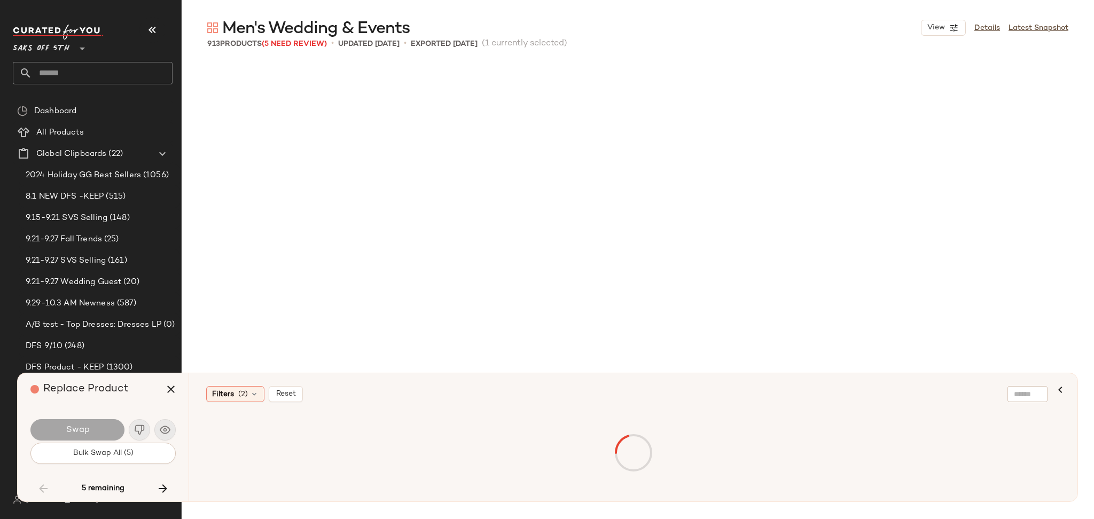
scroll to position [28873, 0]
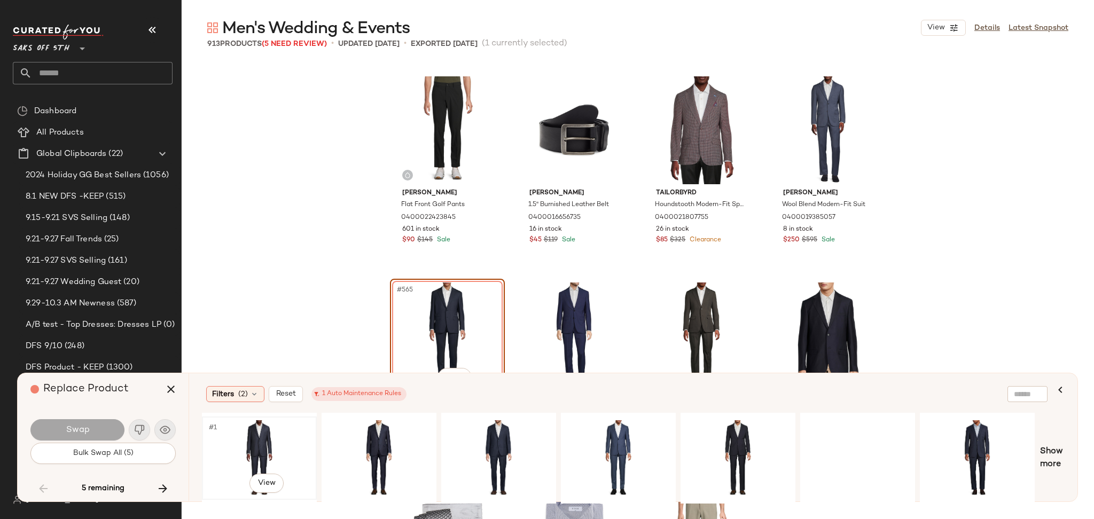
click at [239, 436] on div "#1 View" at bounding box center [259, 458] width 107 height 76
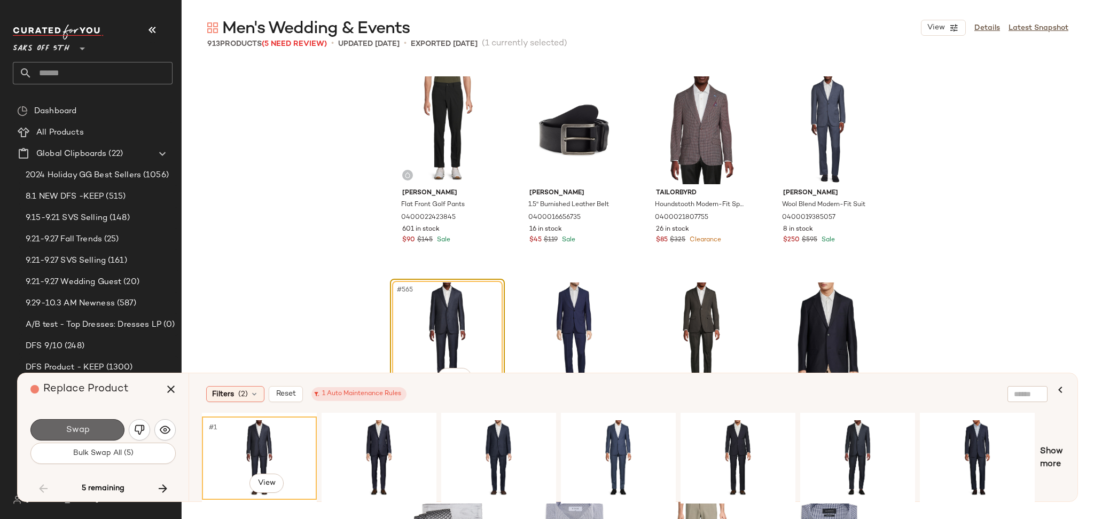
click at [110, 432] on button "Swap" at bounding box center [77, 429] width 94 height 21
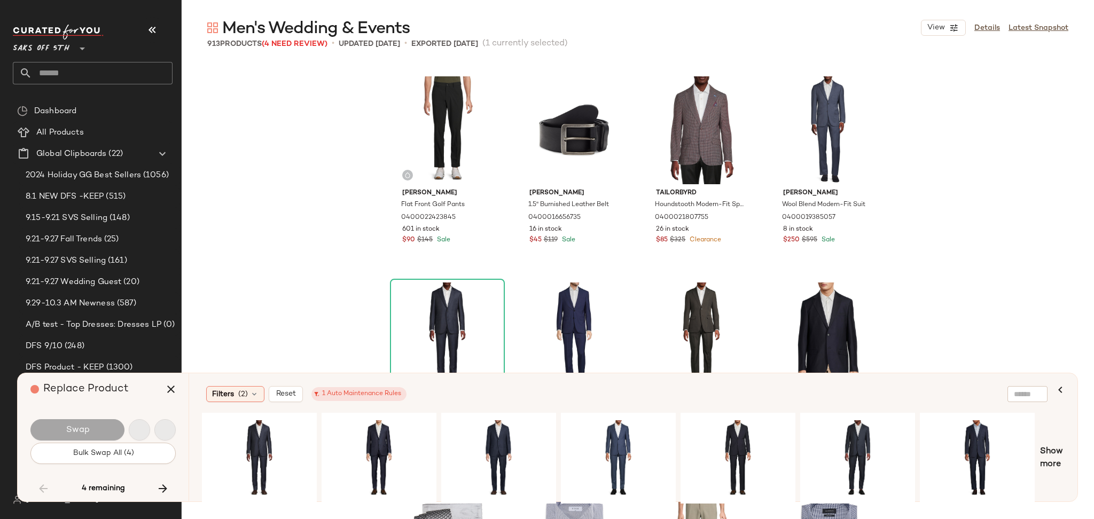
scroll to position [33617, 0]
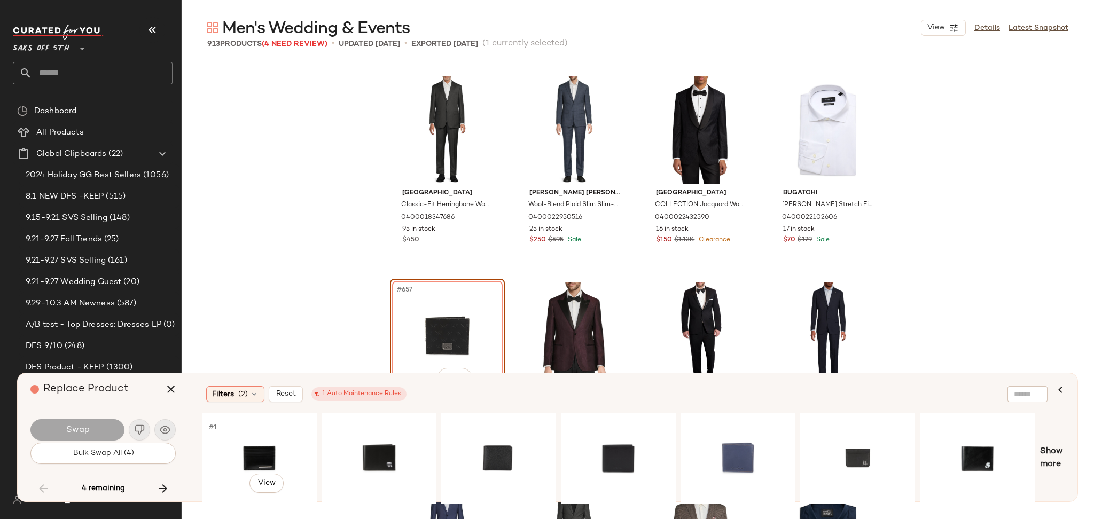
click at [248, 466] on div "#1 View" at bounding box center [259, 458] width 107 height 76
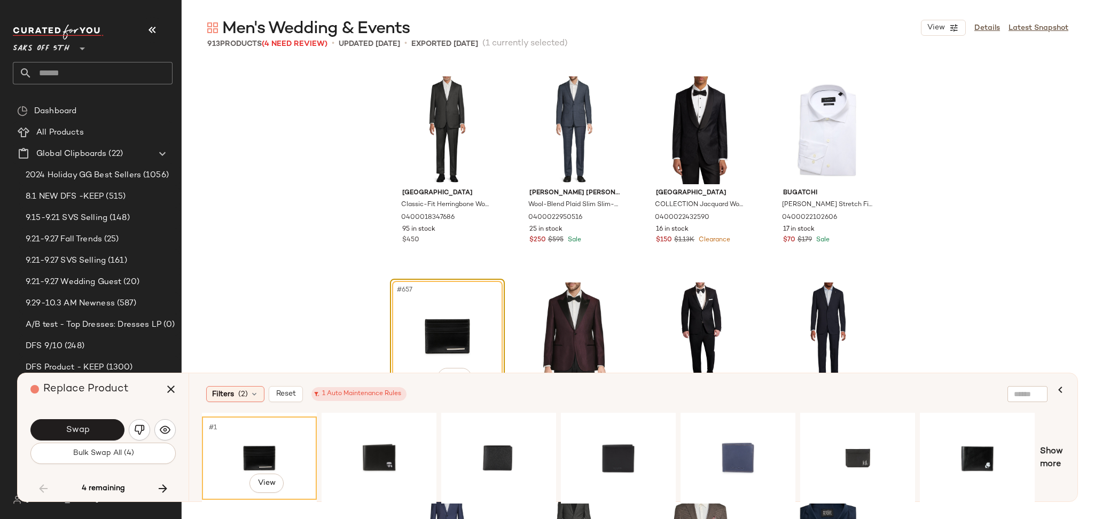
click at [254, 454] on div "#1 View" at bounding box center [259, 458] width 107 height 76
click at [104, 431] on button "Swap" at bounding box center [77, 429] width 94 height 21
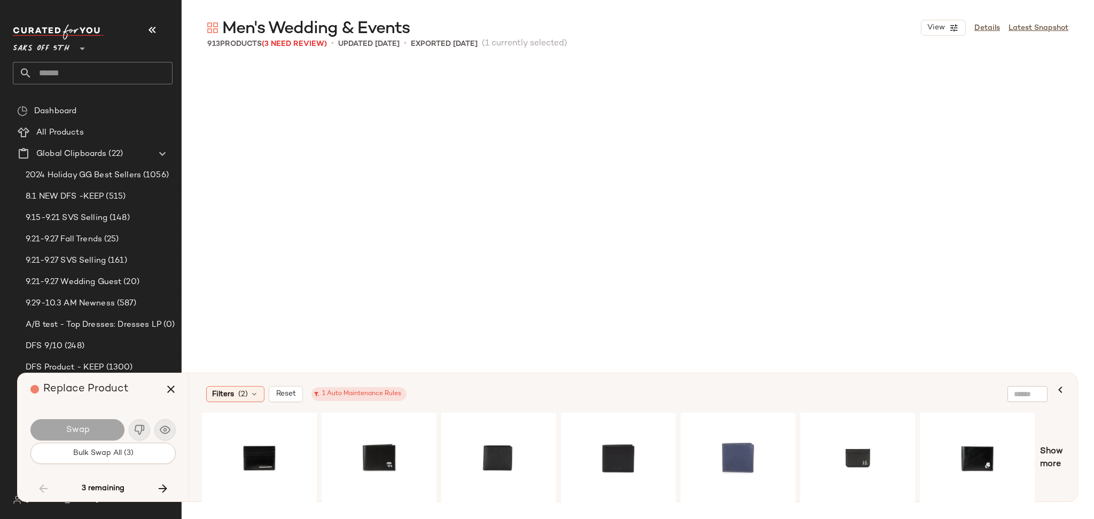
scroll to position [35885, 0]
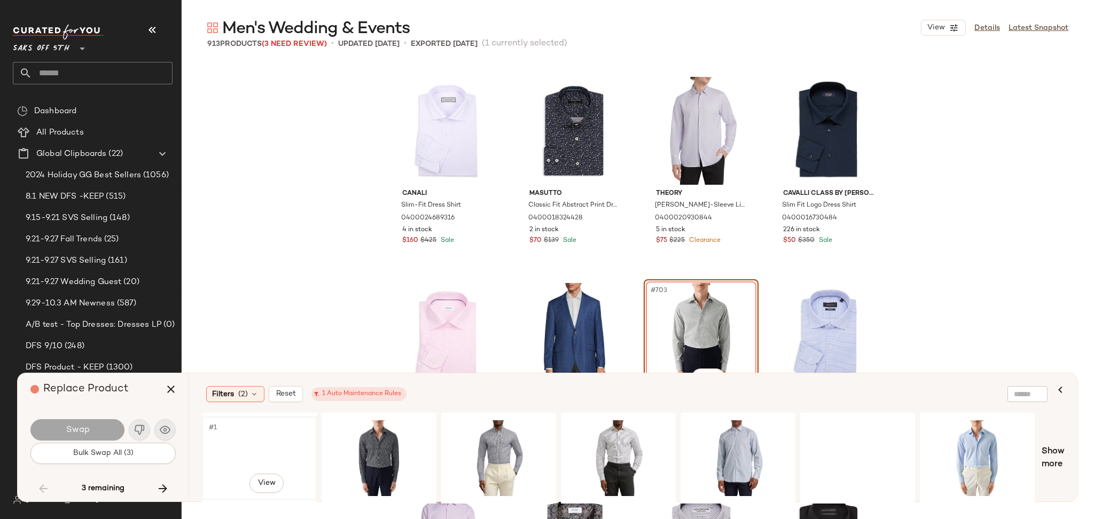
click at [239, 444] on div "#1 View" at bounding box center [259, 458] width 107 height 76
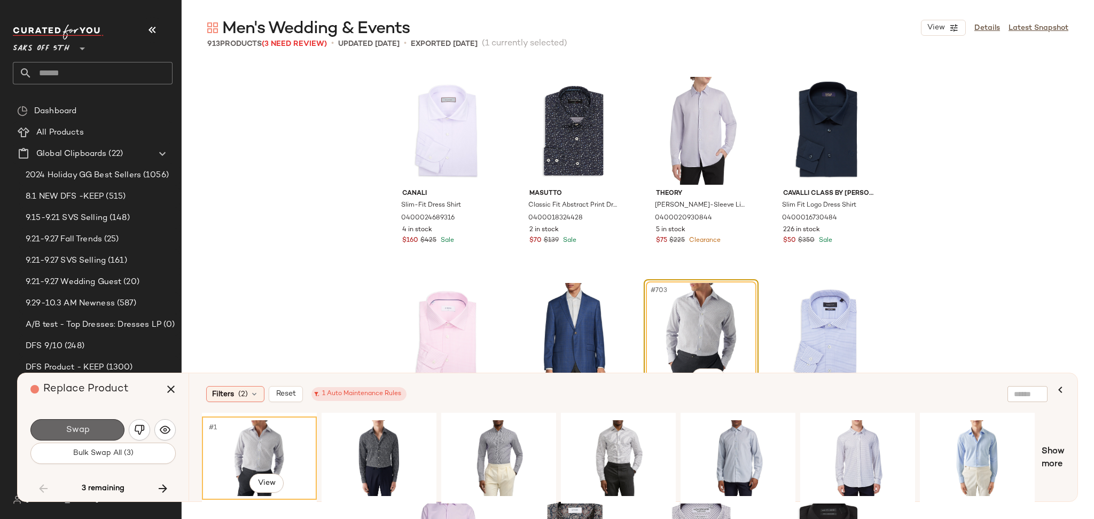
click at [97, 432] on button "Swap" at bounding box center [77, 429] width 94 height 21
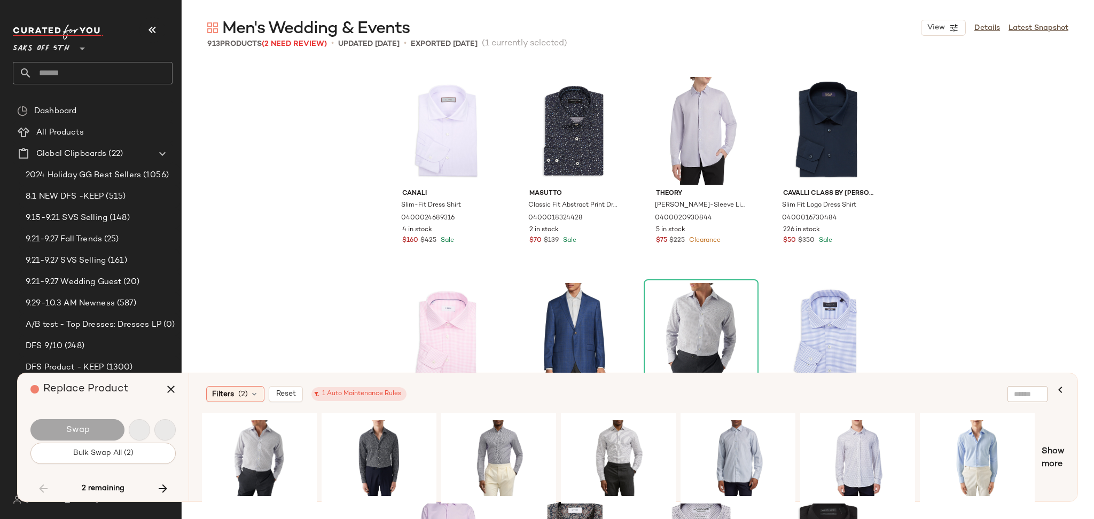
scroll to position [41041, 0]
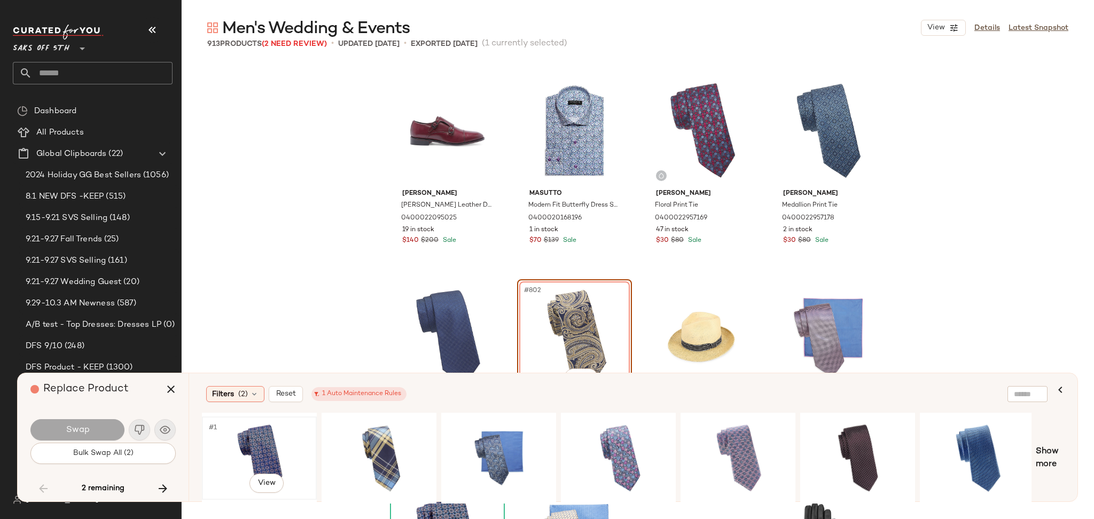
click at [246, 448] on div "#1 View" at bounding box center [259, 458] width 107 height 76
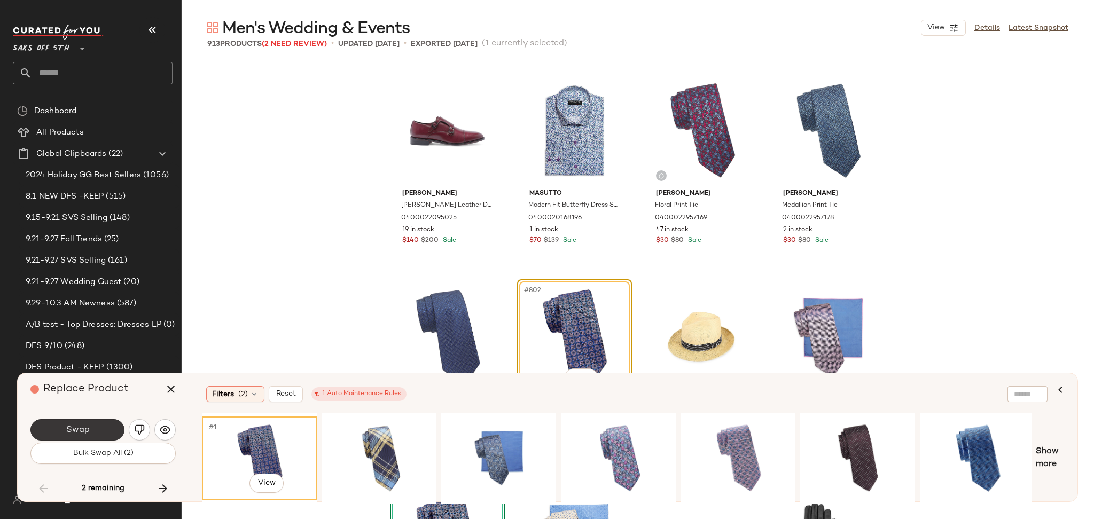
click at [102, 423] on button "Swap" at bounding box center [77, 429] width 94 height 21
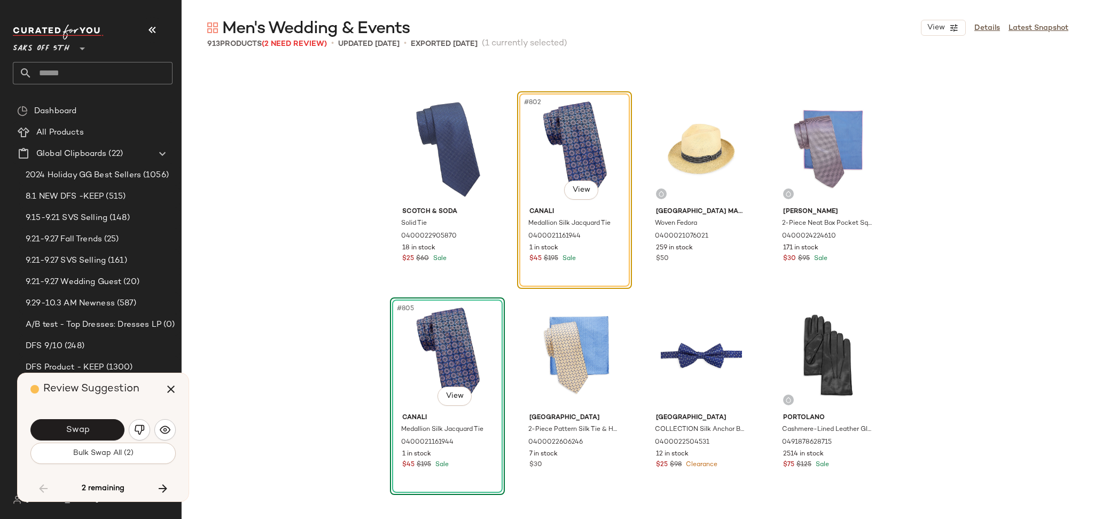
scroll to position [41235, 0]
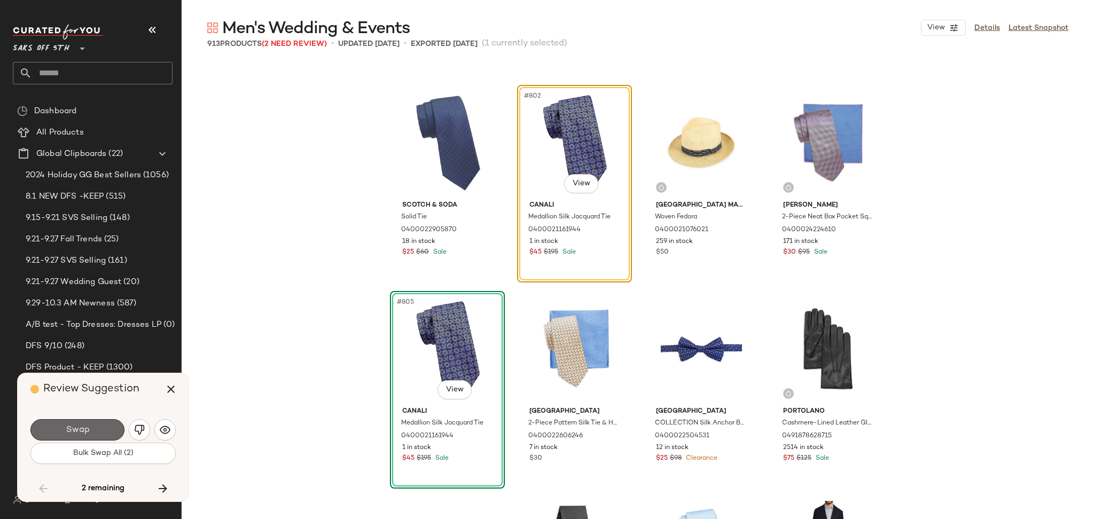
click at [107, 431] on button "Swap" at bounding box center [77, 429] width 94 height 21
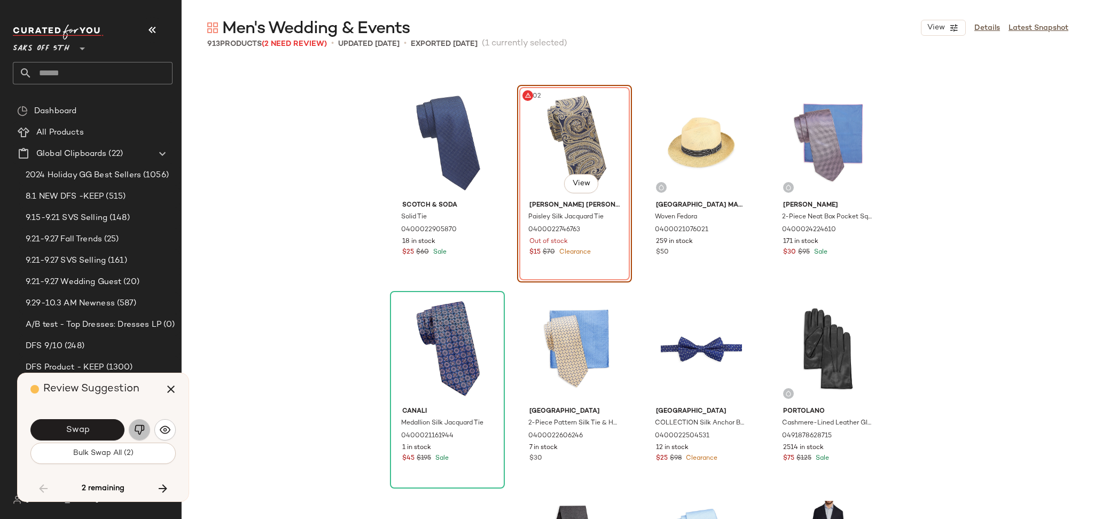
click at [138, 433] on img "button" at bounding box center [139, 430] width 11 height 11
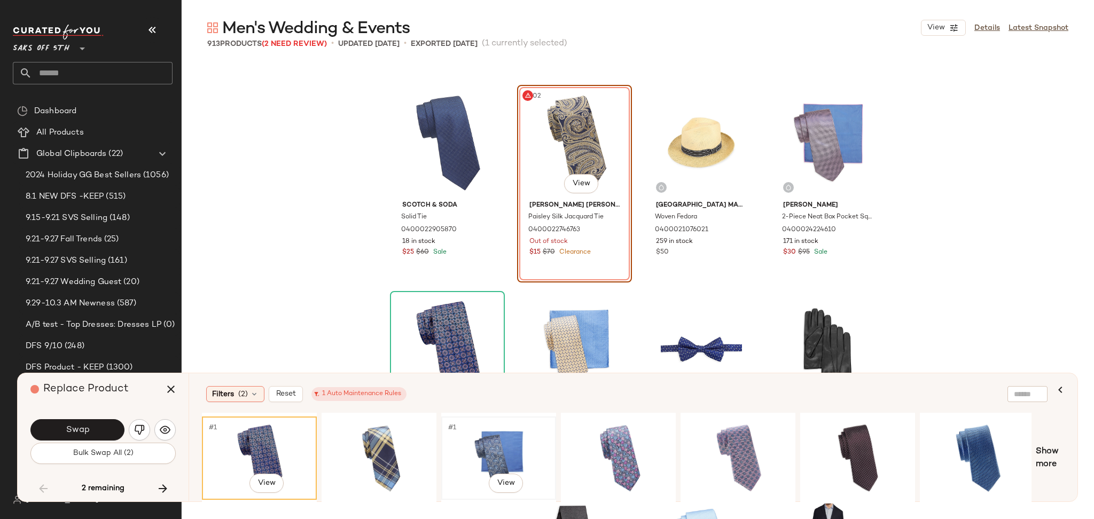
click at [499, 439] on div "#1 View" at bounding box center [498, 458] width 107 height 76
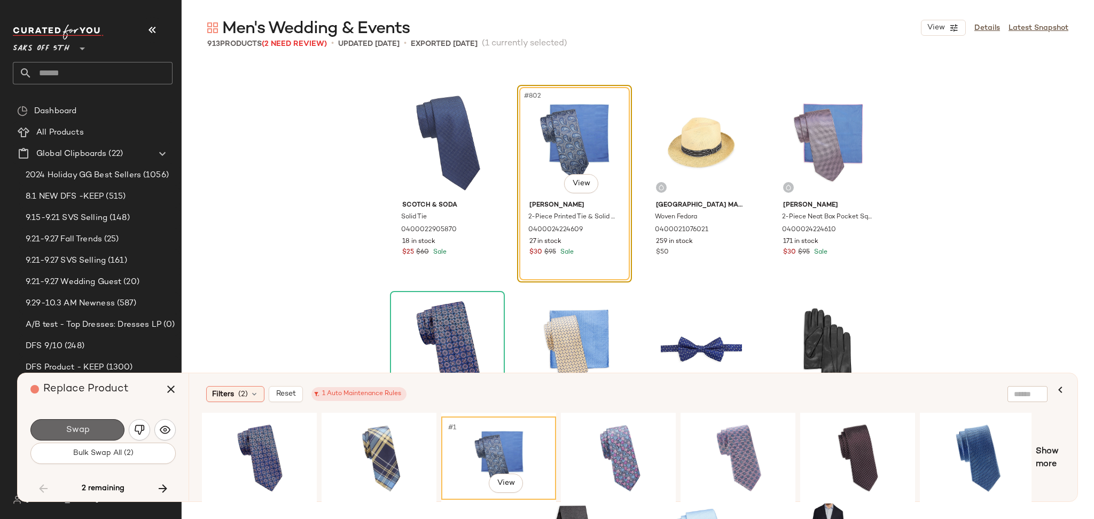
click at [96, 423] on button "Swap" at bounding box center [77, 429] width 94 height 21
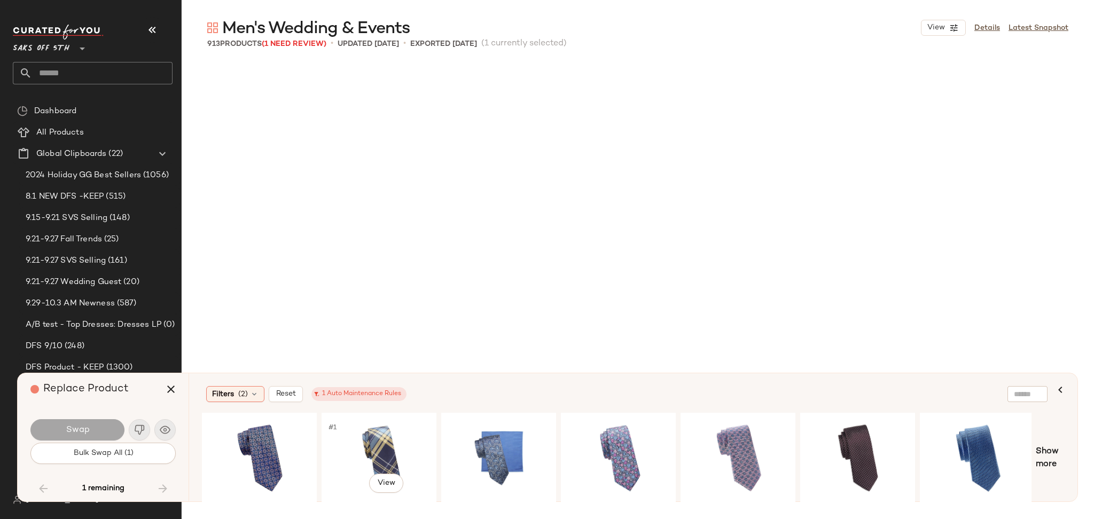
scroll to position [45784, 0]
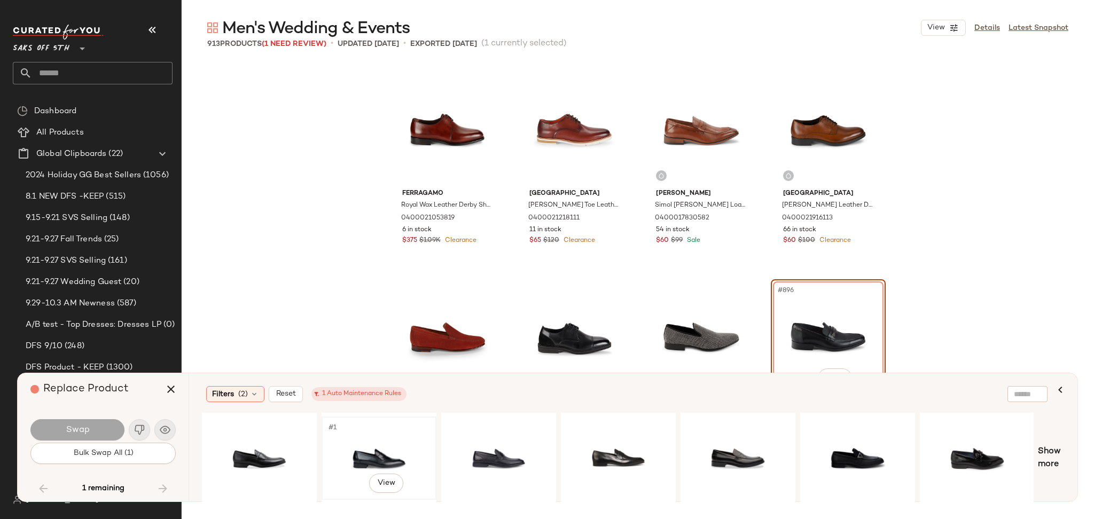
click at [384, 447] on div "#1 View" at bounding box center [378, 458] width 107 height 76
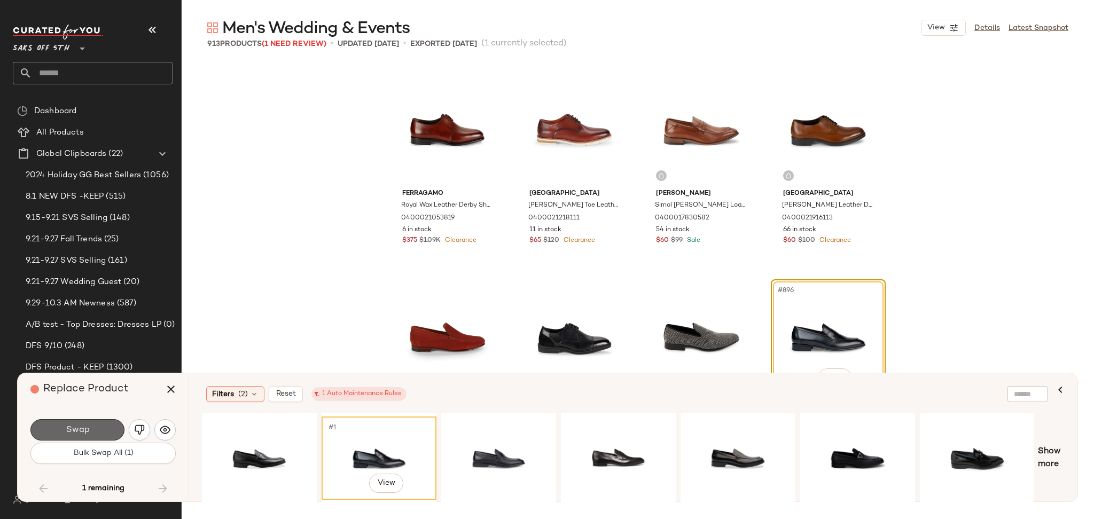
click at [100, 434] on button "Swap" at bounding box center [77, 429] width 94 height 21
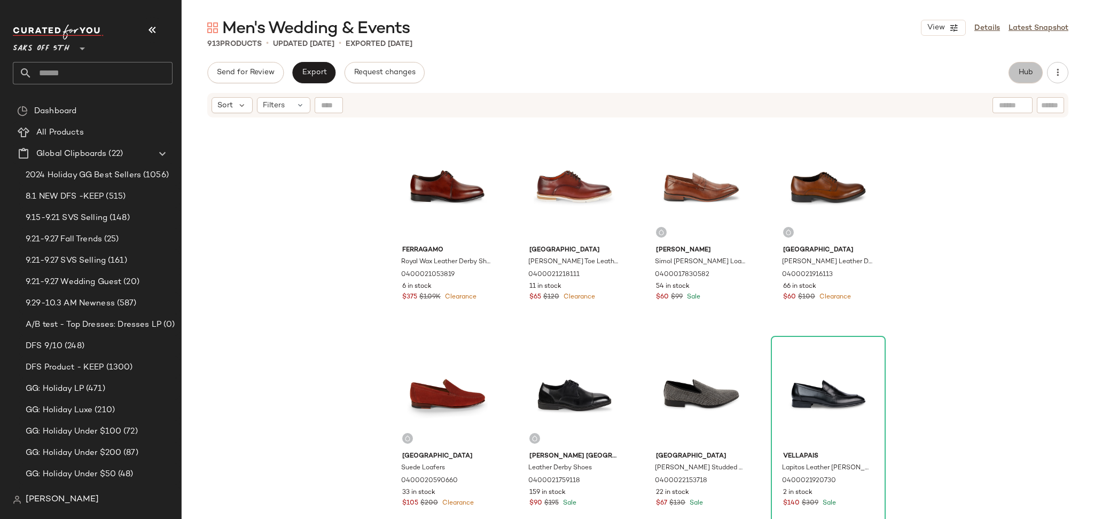
click at [1022, 76] on span "Hub" at bounding box center [1025, 72] width 15 height 9
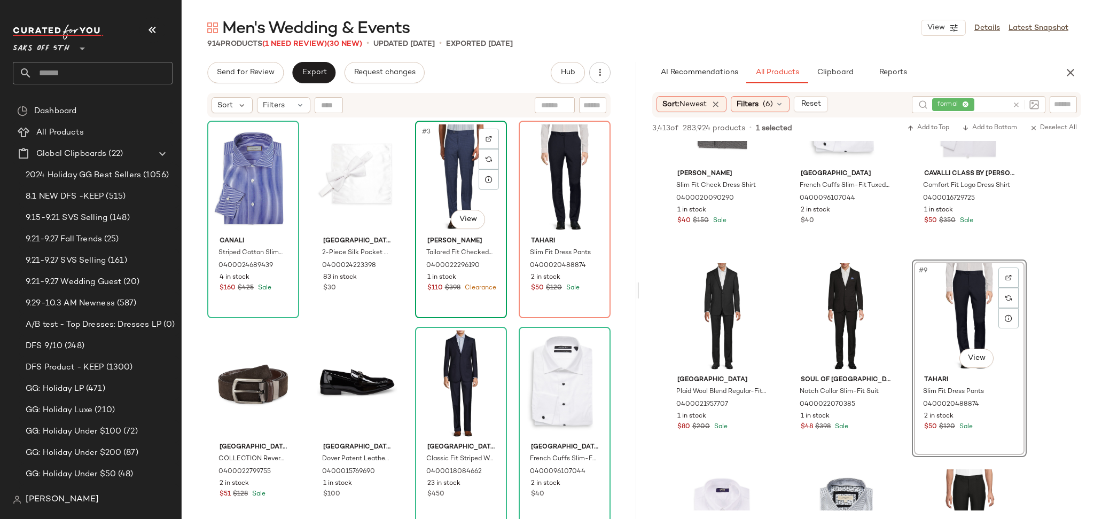
click at [419, 148] on div "#3 View" at bounding box center [461, 178] width 84 height 108
click at [455, 176] on div "#3 View" at bounding box center [461, 178] width 84 height 108
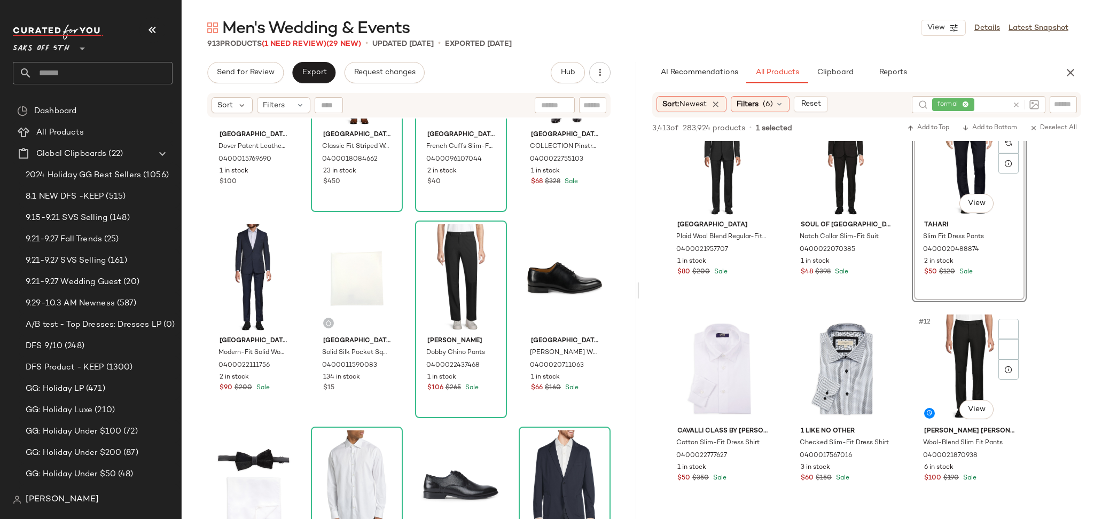
scroll to position [449, 0]
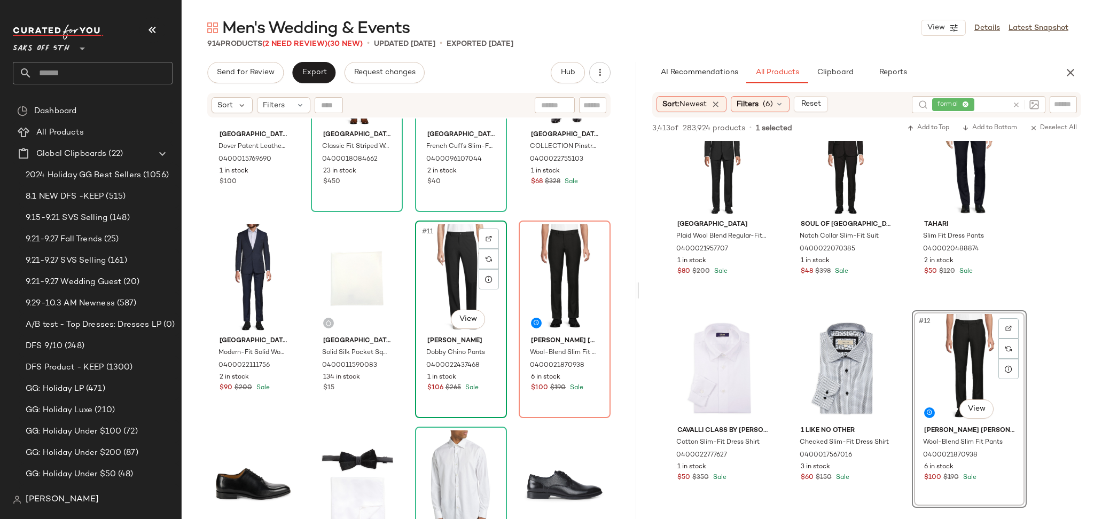
click at [472, 287] on div "#11 View" at bounding box center [461, 278] width 84 height 108
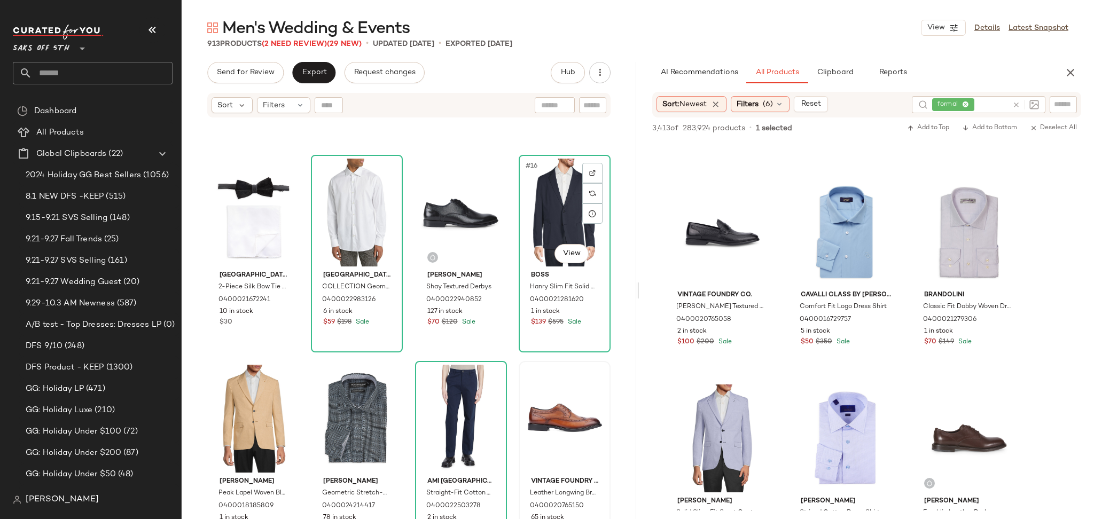
scroll to position [595, 0]
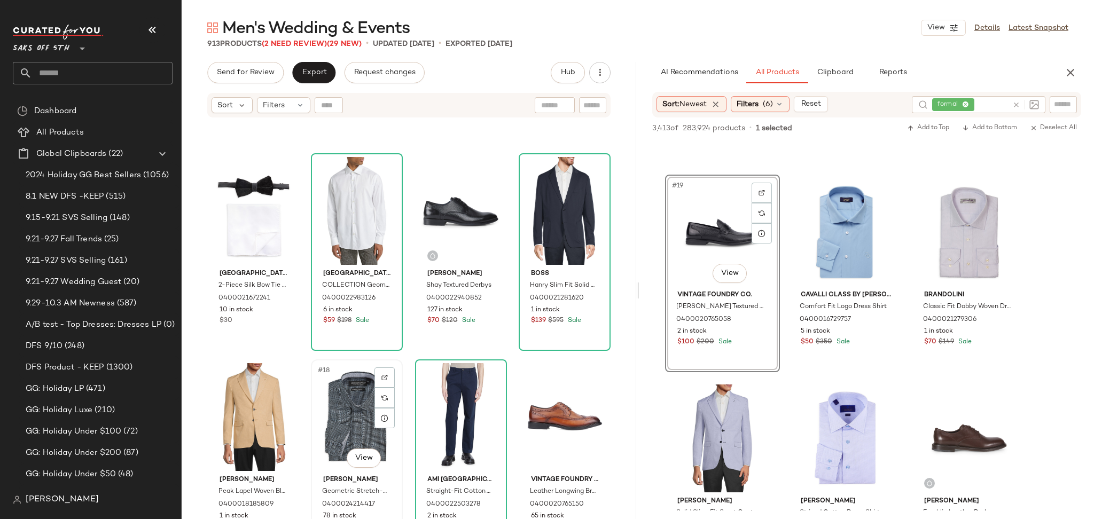
click at [336, 409] on div "#18 View" at bounding box center [357, 417] width 84 height 108
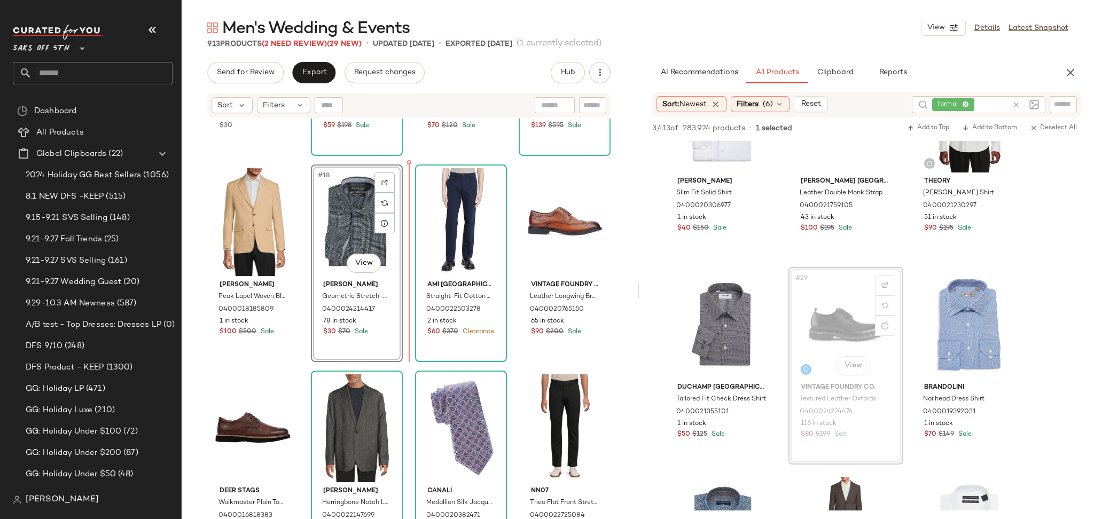
scroll to position [788, 0]
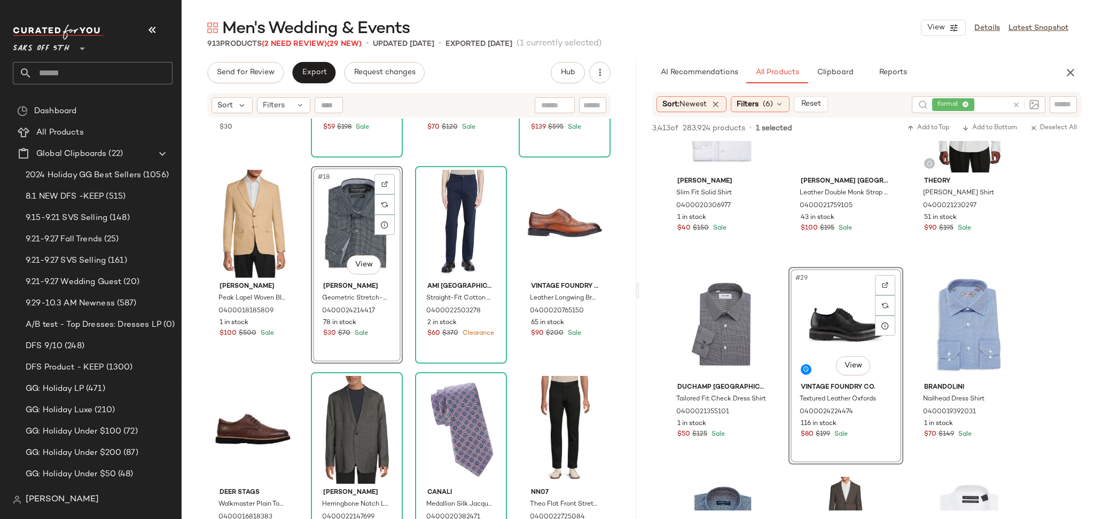
click at [363, 227] on div "#18 View" at bounding box center [357, 224] width 84 height 108
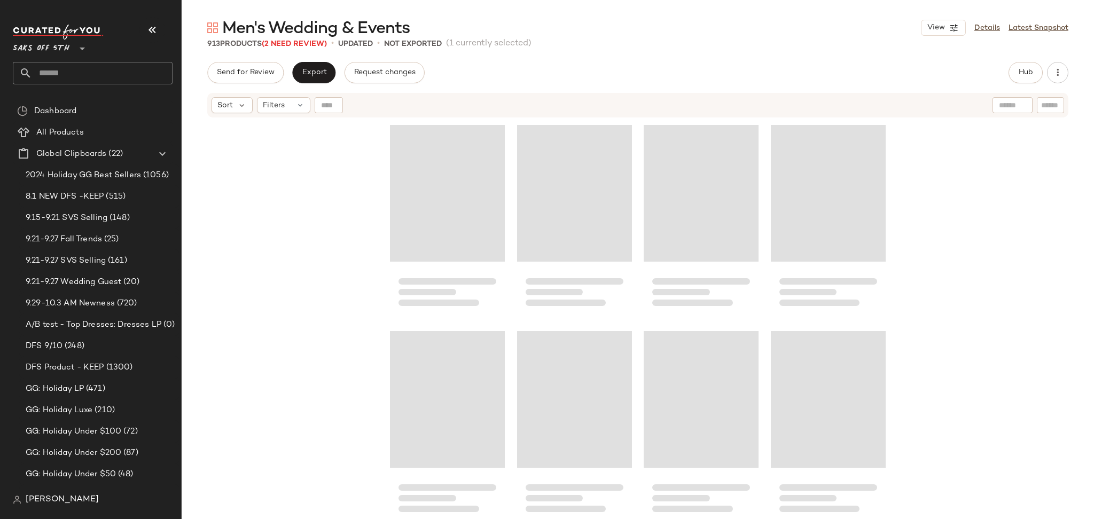
scroll to position [627, 0]
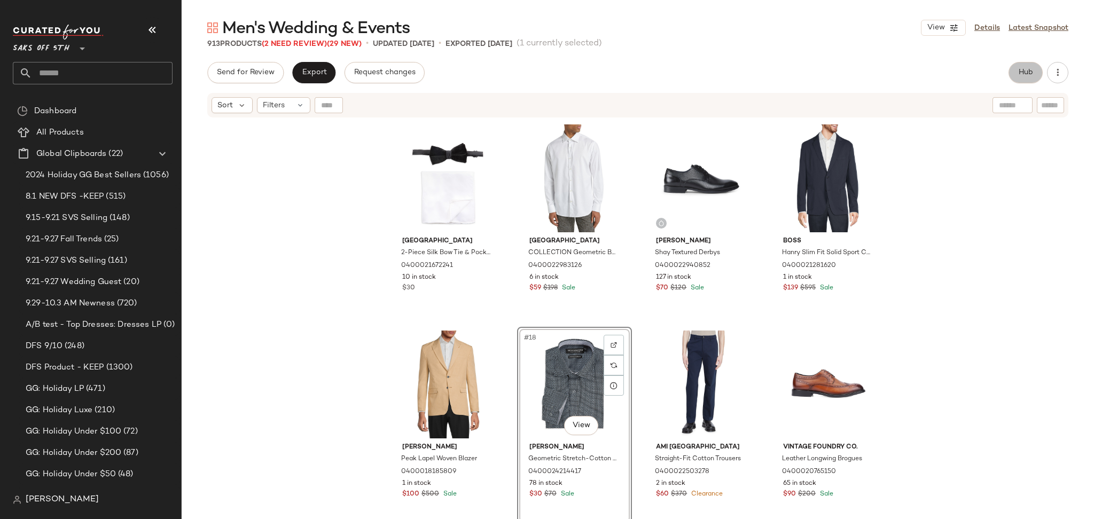
click at [1024, 69] on span "Hub" at bounding box center [1025, 72] width 15 height 9
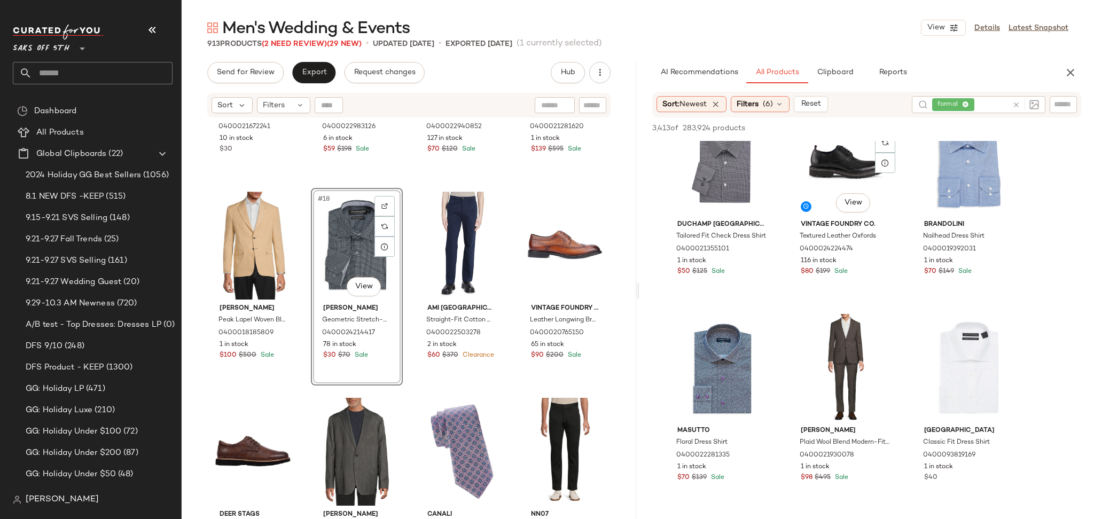
scroll to position [1696, 0]
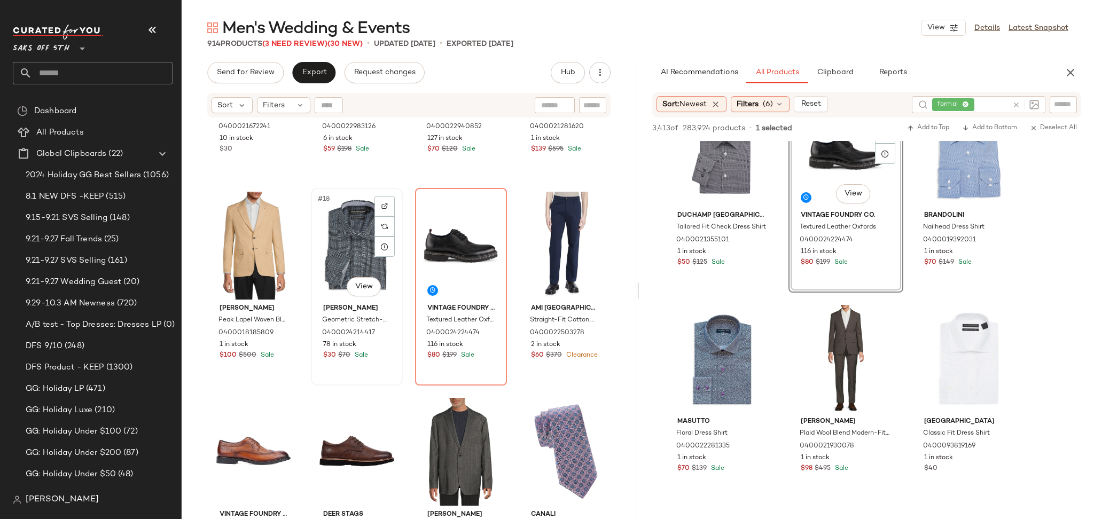
click at [349, 234] on div "#18 View" at bounding box center [357, 246] width 84 height 108
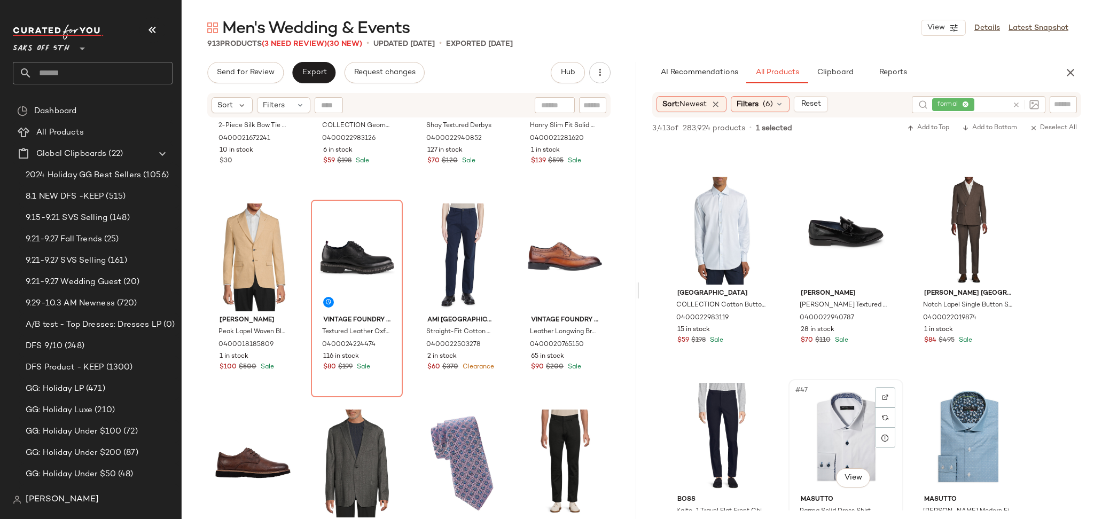
scroll to position [2854, 0]
click at [754, 105] on span "Filters" at bounding box center [748, 104] width 22 height 11
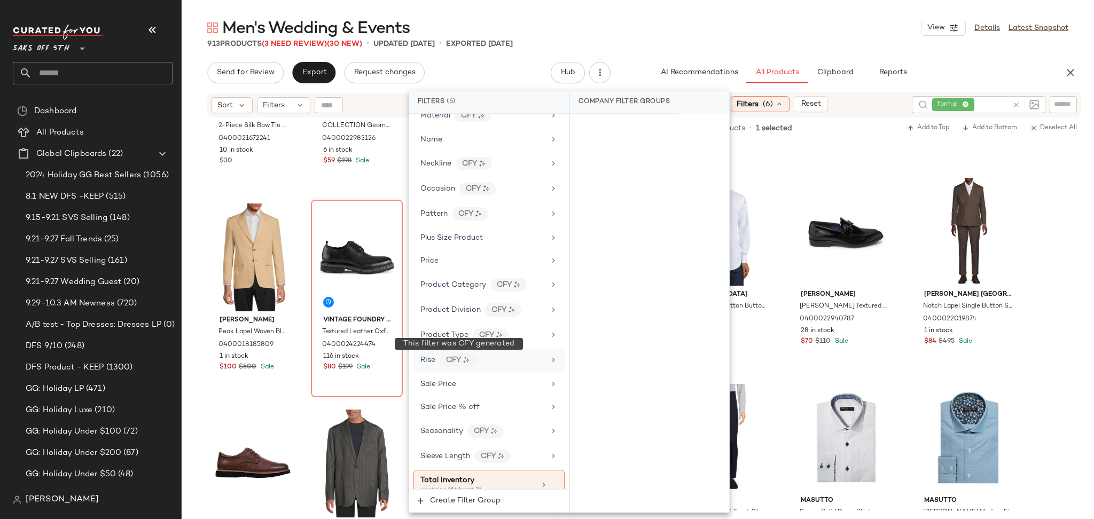
scroll to position [646, 0]
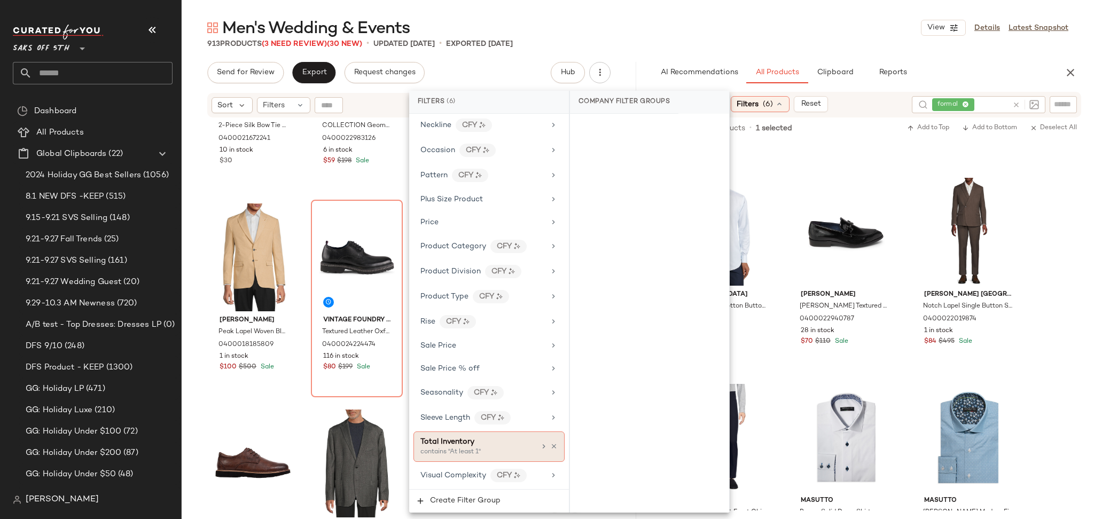
click at [468, 453] on div "contains "At least 1"" at bounding box center [473, 453] width 107 height 10
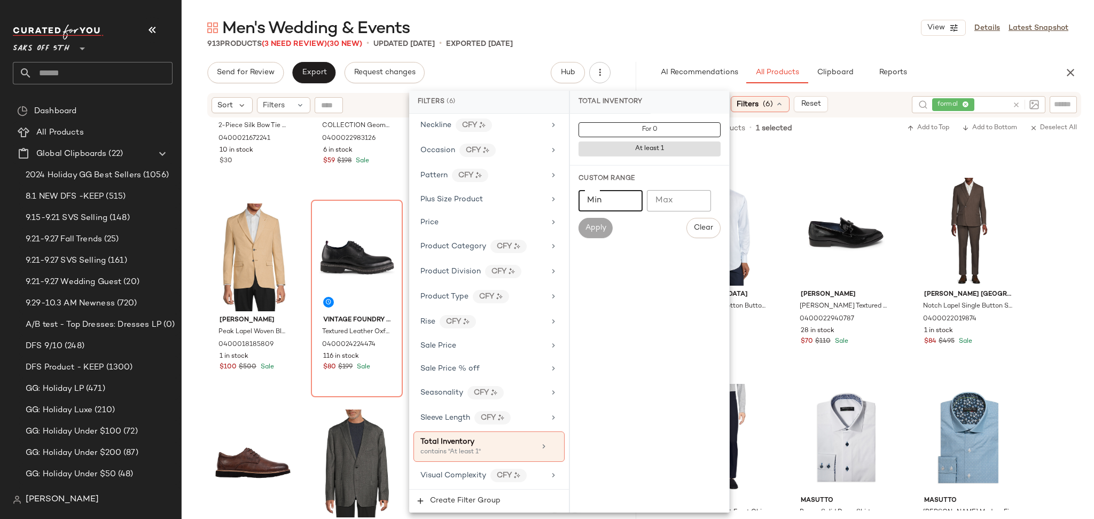
click at [614, 206] on input "Min" at bounding box center [611, 200] width 64 height 21
type input "*"
click at [609, 231] on button "Apply" at bounding box center [596, 228] width 34 height 20
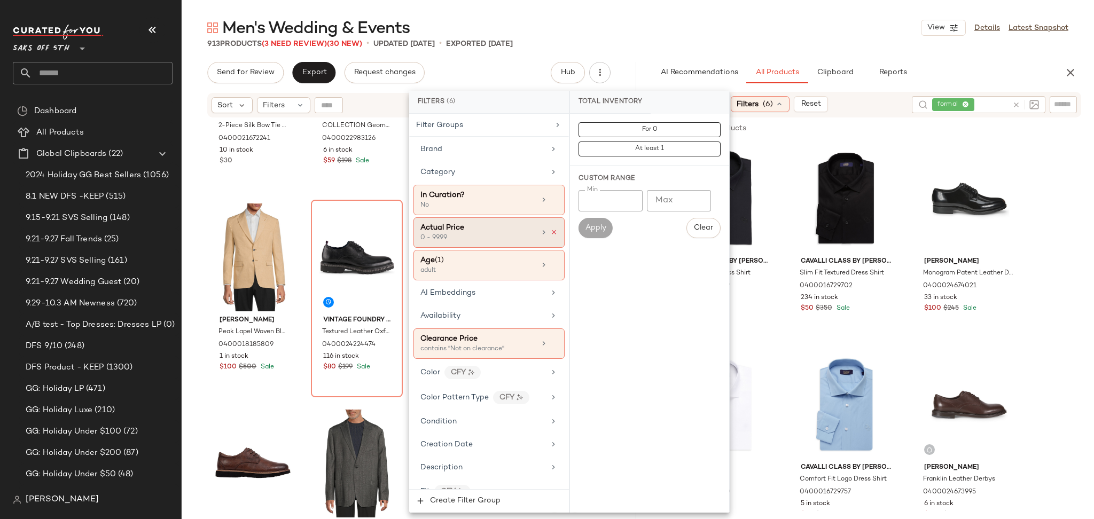
click at [551, 234] on icon at bounding box center [553, 232] width 7 height 7
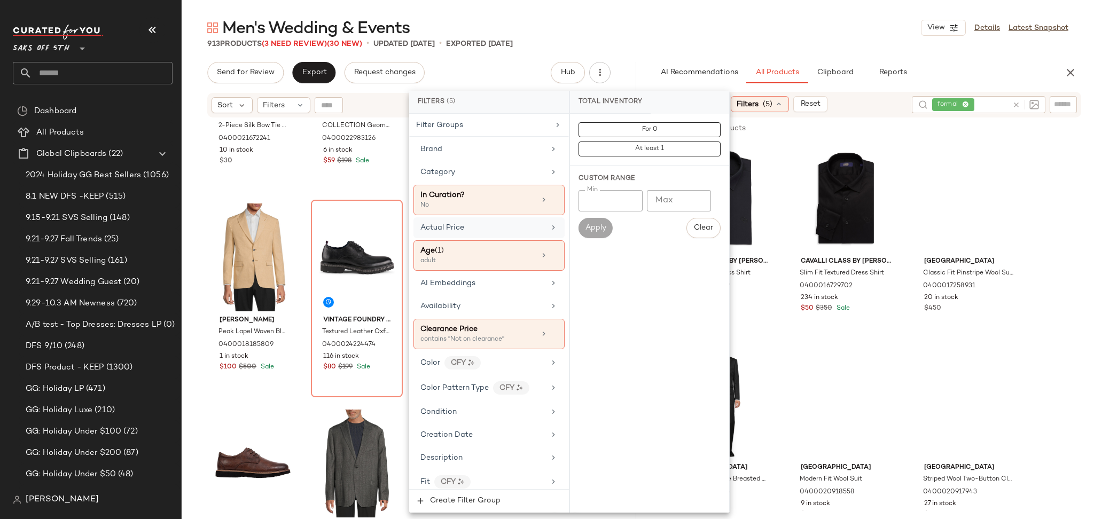
click at [721, 7] on main "Men's Wedding & Events View Details Latest Snapshot 913 Products (3 Need Review…" at bounding box center [547, 259] width 1094 height 519
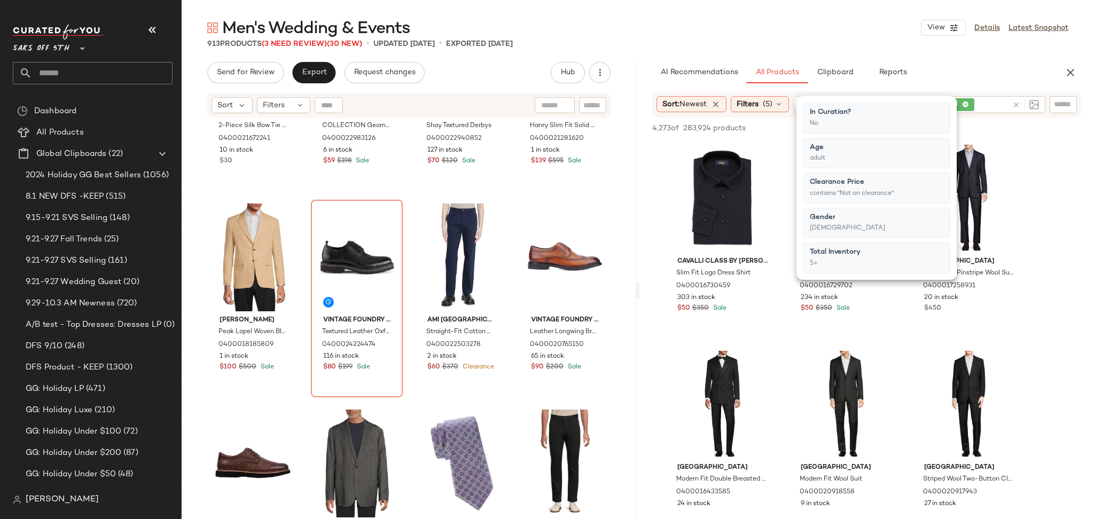
click at [721, 7] on main "Men's Wedding & Events View Details Latest Snapshot 913 Products (3 Need Review…" at bounding box center [547, 259] width 1094 height 519
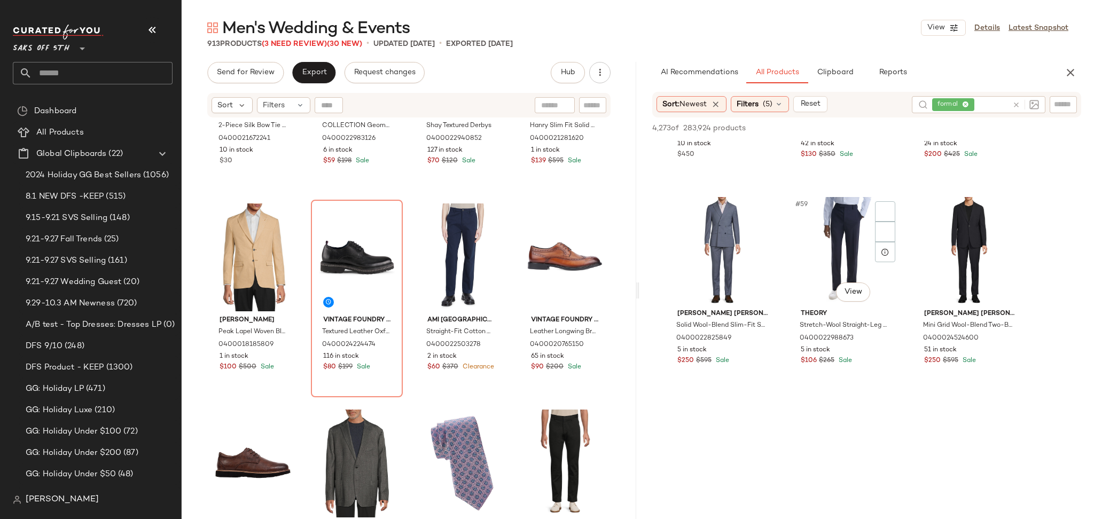
scroll to position [3867, 0]
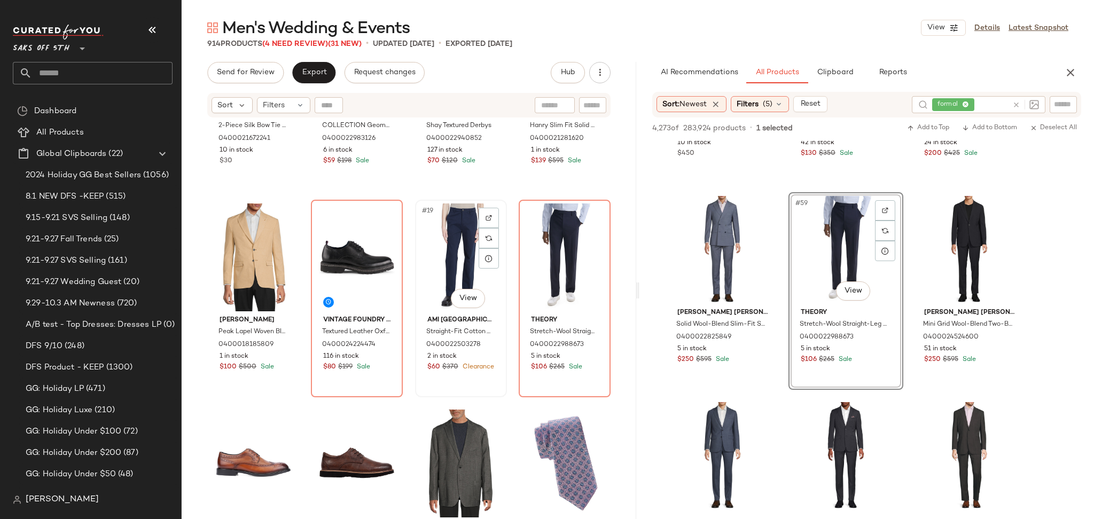
click at [430, 252] on div "#19 View" at bounding box center [461, 258] width 84 height 108
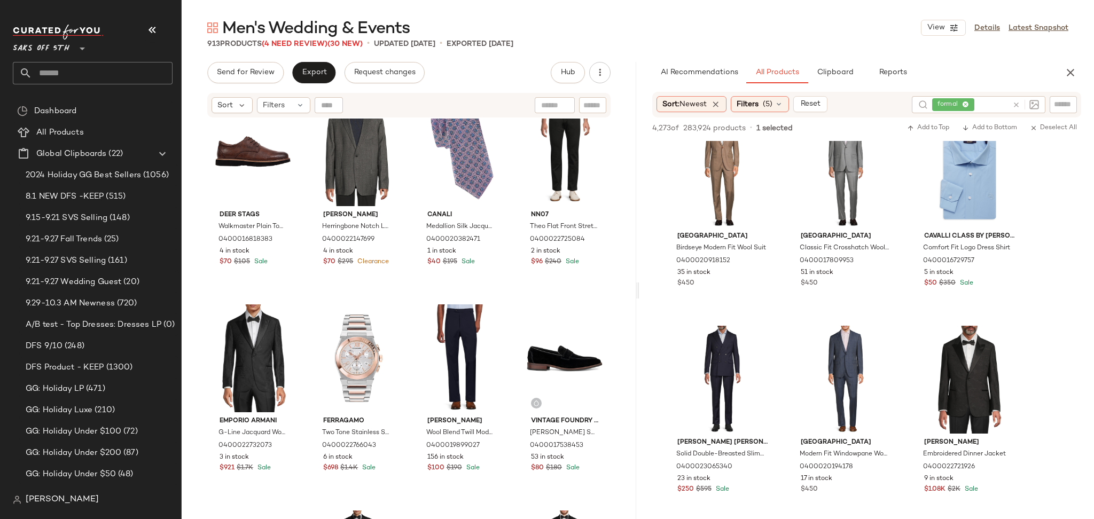
scroll to position [4408, 0]
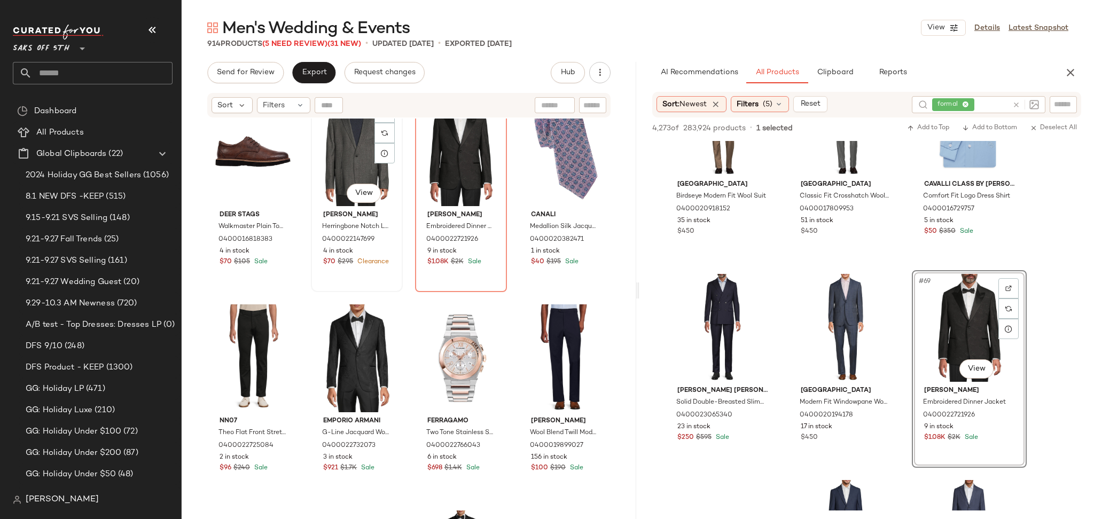
click at [355, 152] on div "#22 View" at bounding box center [357, 152] width 84 height 108
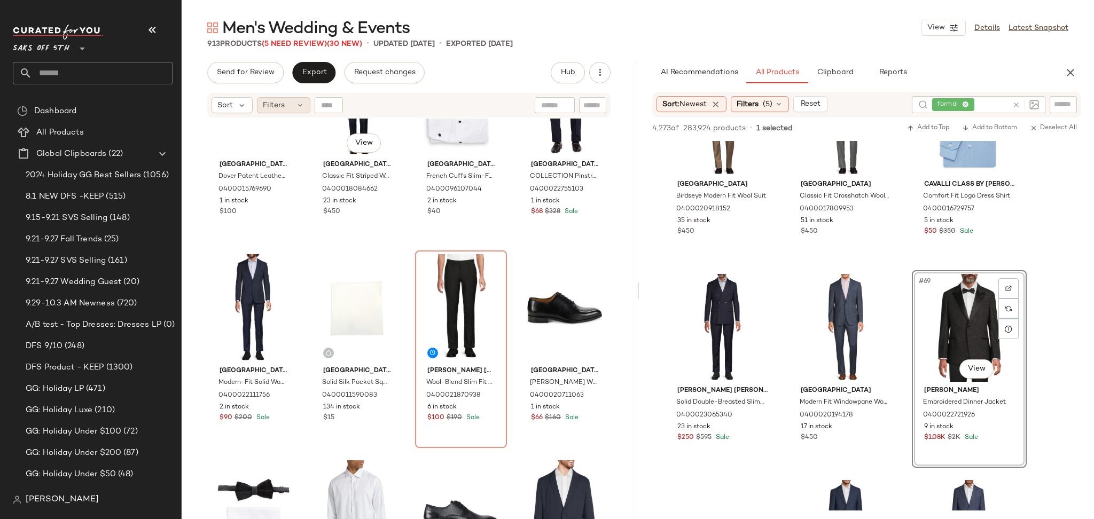
scroll to position [218, 0]
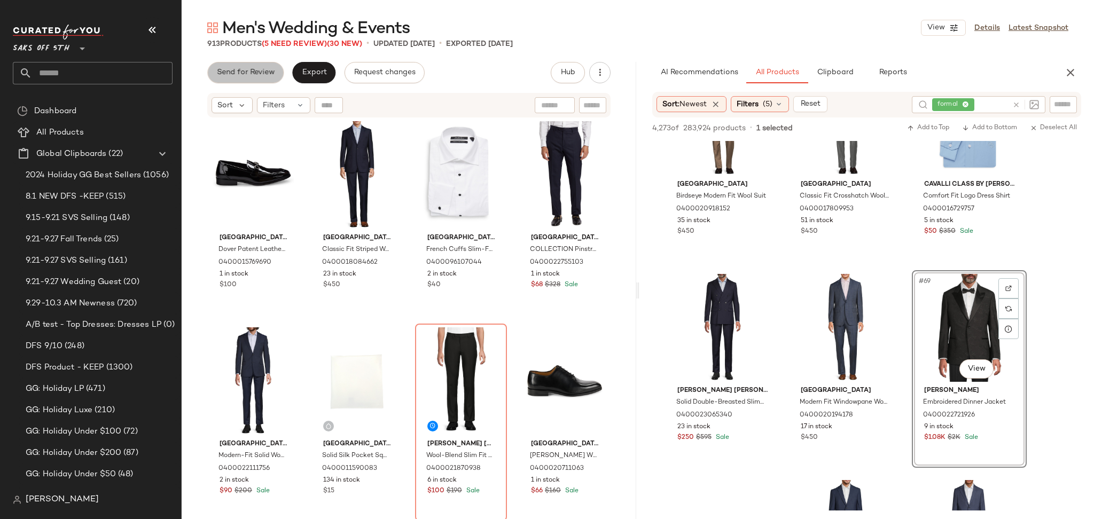
click at [246, 68] on span "Send for Review" at bounding box center [245, 72] width 58 height 9
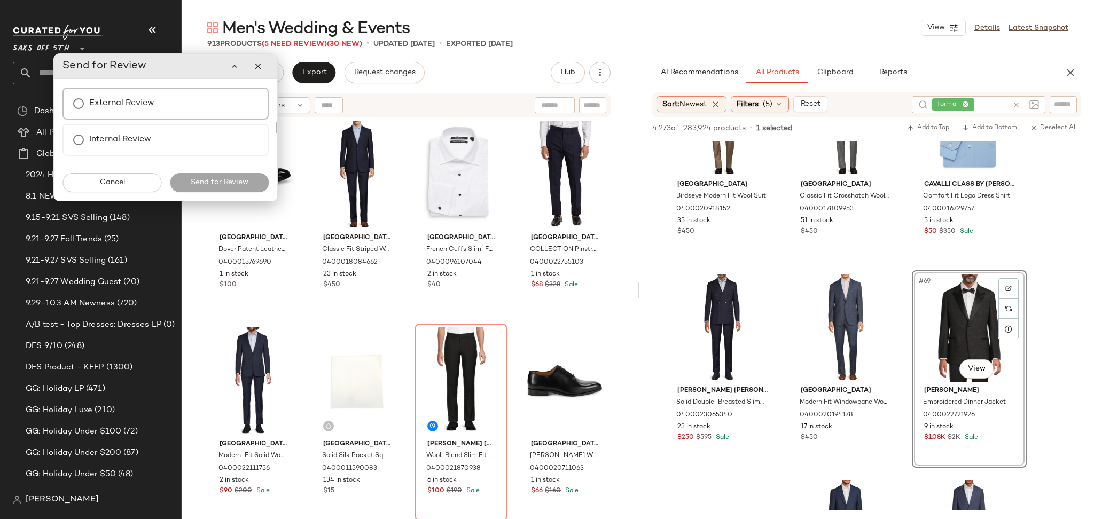
click at [163, 98] on div "External Review" at bounding box center [166, 104] width 206 height 32
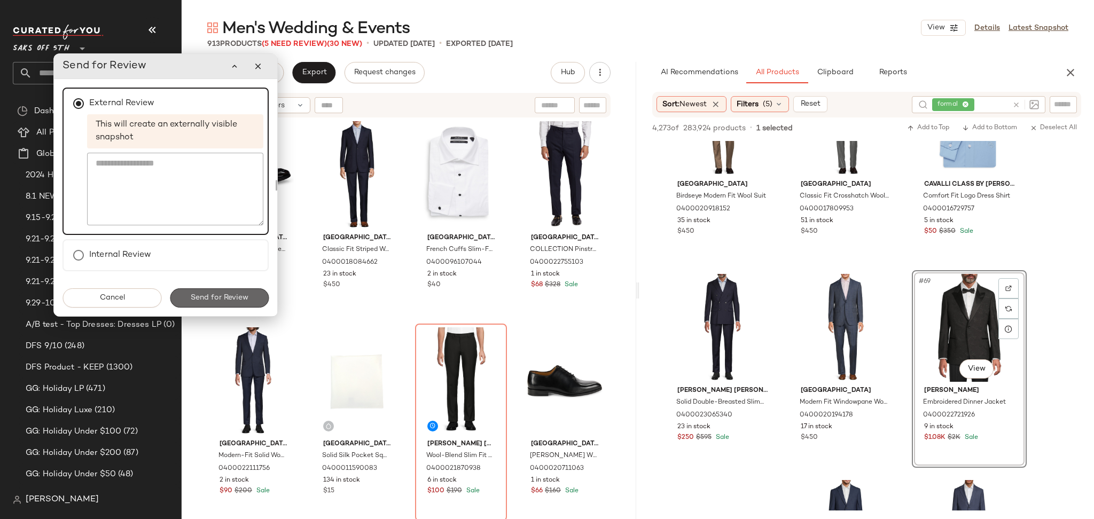
click at [204, 299] on span "Send for Review" at bounding box center [219, 298] width 58 height 9
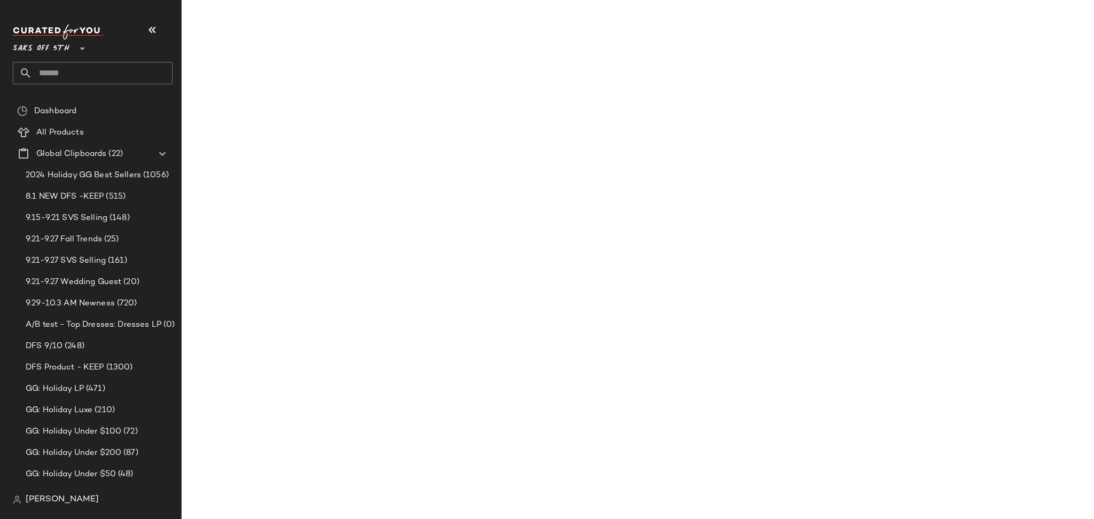
scroll to position [6470, 0]
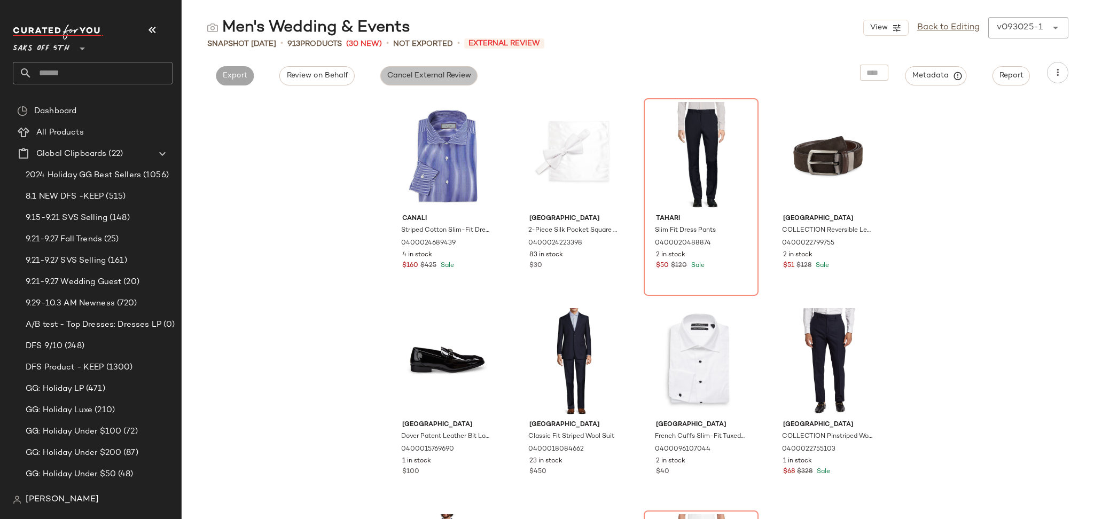
click at [412, 75] on span "Cancel External Review" at bounding box center [429, 76] width 84 height 9
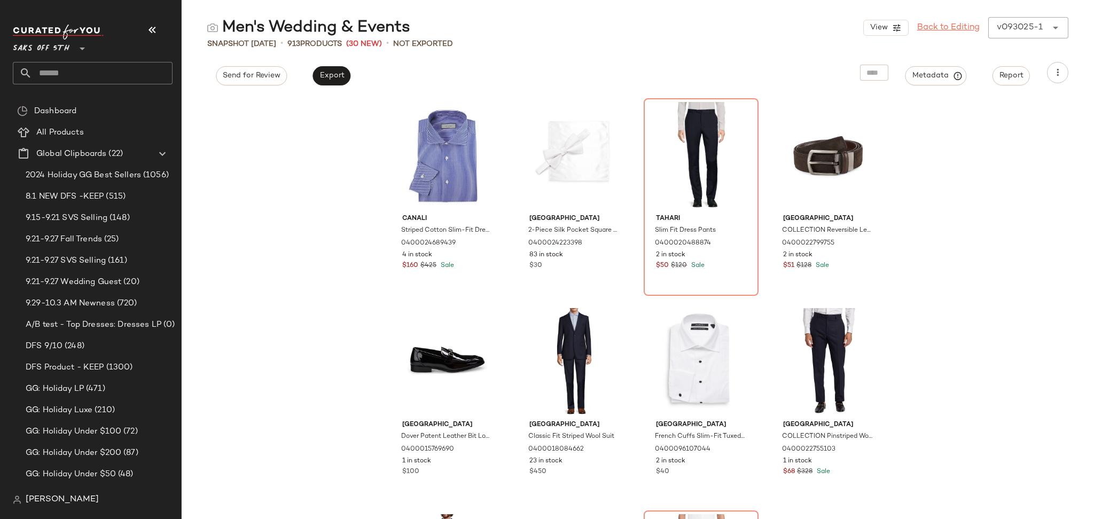
click at [937, 30] on link "Back to Editing" at bounding box center [948, 27] width 63 height 13
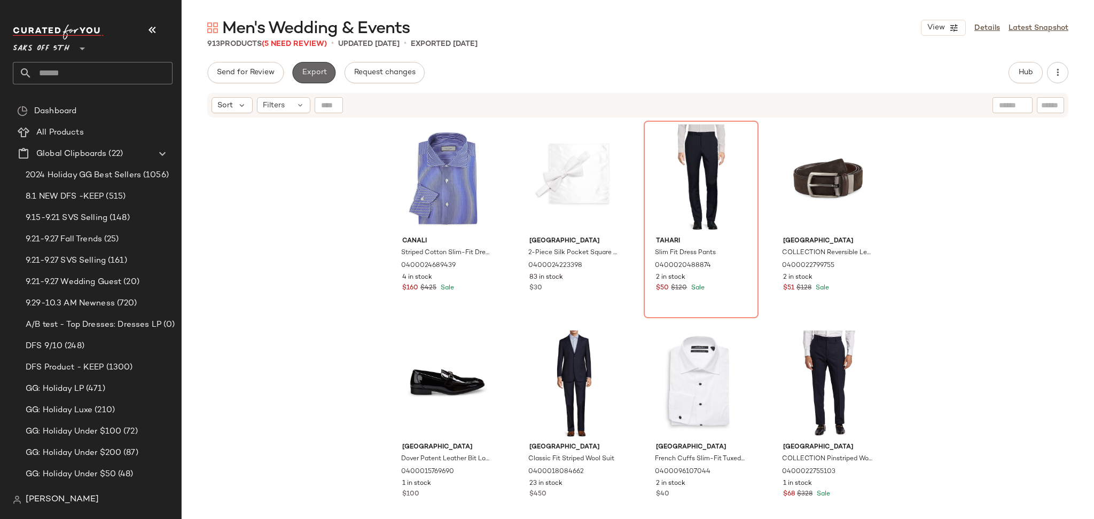
click at [313, 73] on span "Export" at bounding box center [313, 72] width 25 height 9
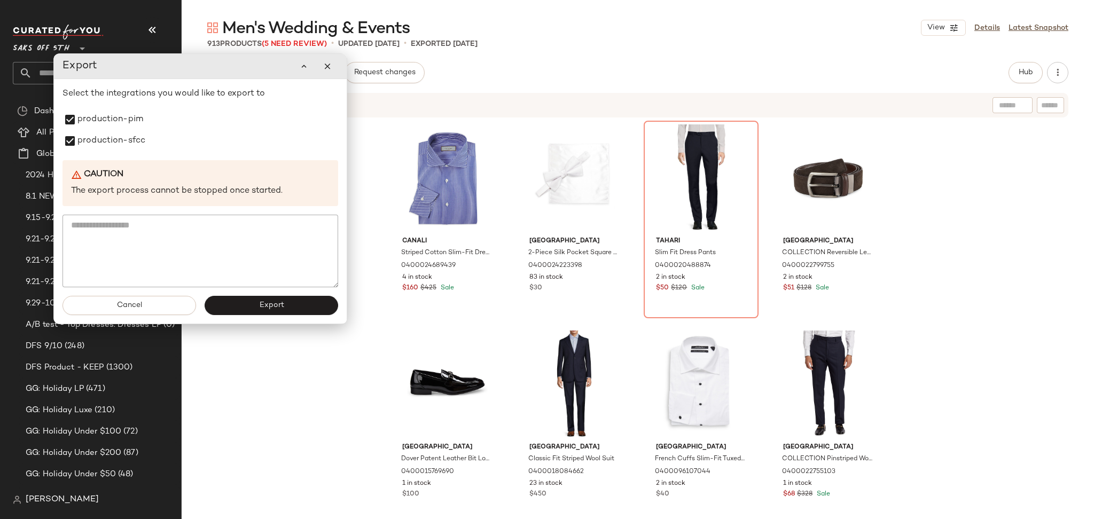
click at [256, 317] on div "Cancel Export" at bounding box center [200, 305] width 293 height 36
click at [266, 309] on span "Export" at bounding box center [271, 305] width 25 height 9
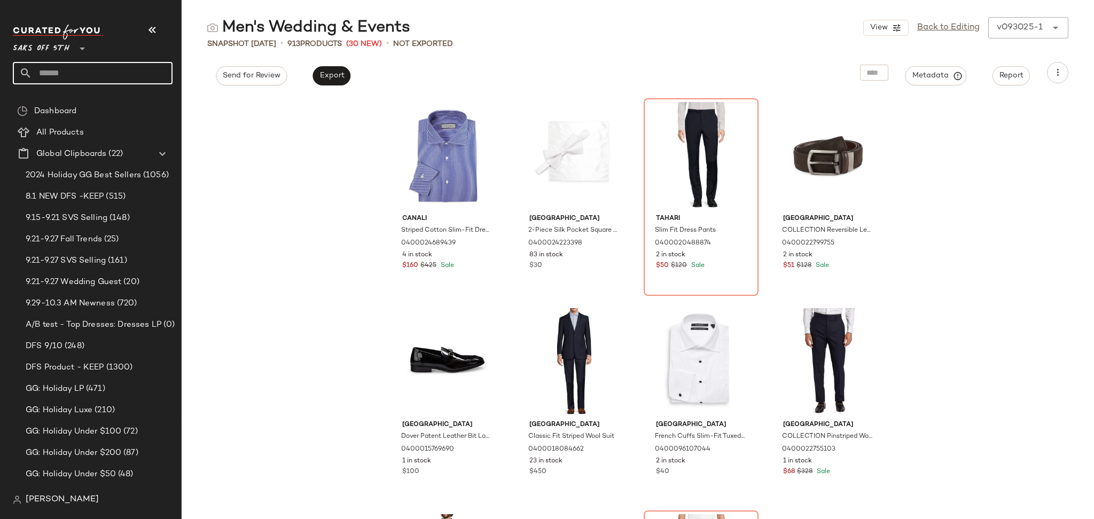
click at [139, 63] on input "text" at bounding box center [102, 73] width 141 height 22
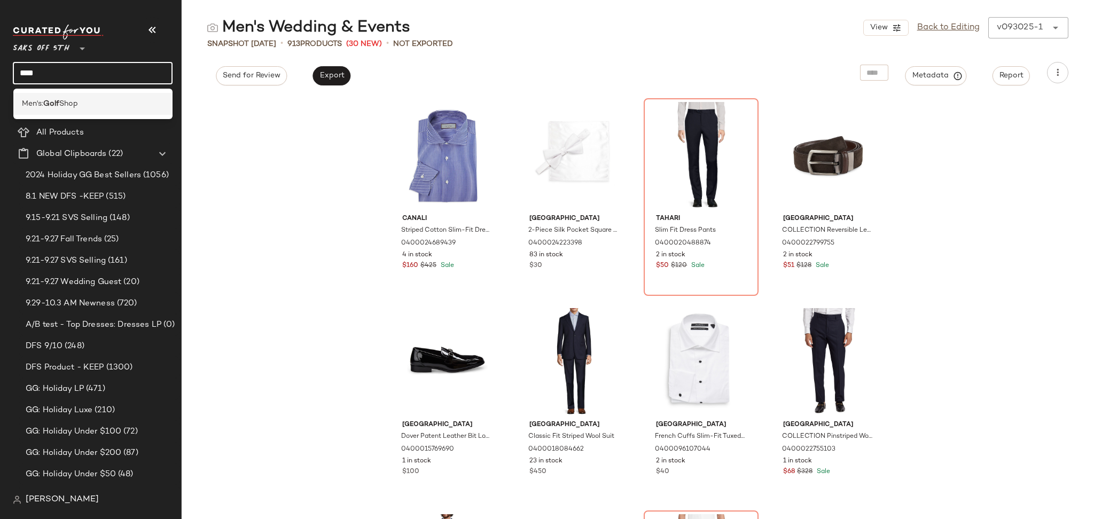
type input "****"
click at [71, 107] on span "Shop" at bounding box center [68, 103] width 19 height 11
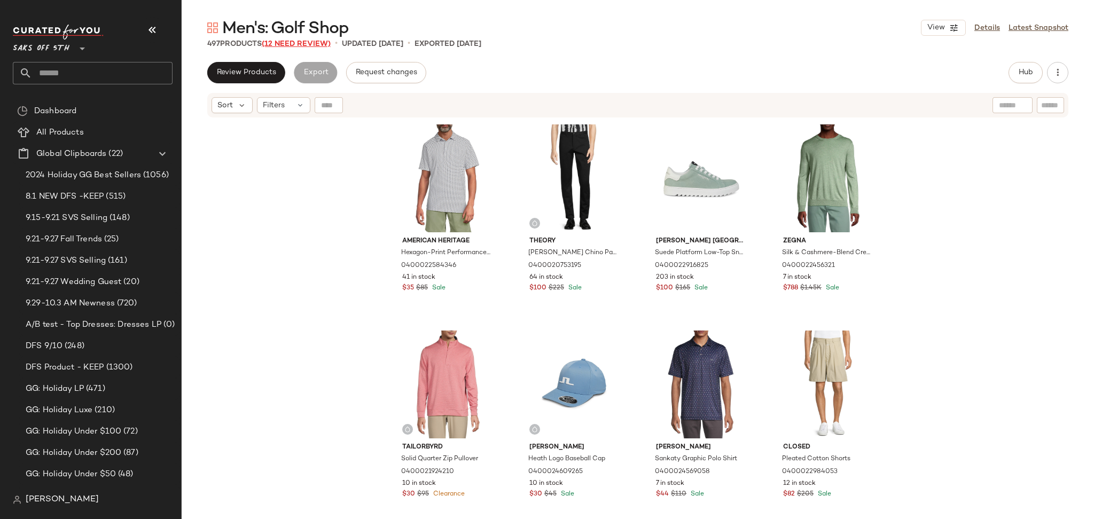
click at [318, 47] on span "(12 Need Review)" at bounding box center [296, 44] width 69 height 8
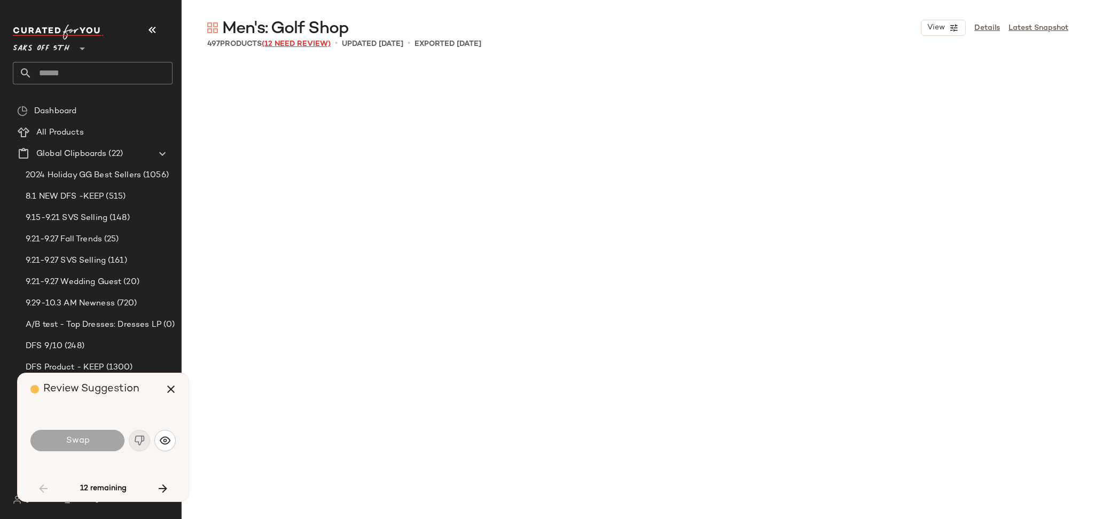
scroll to position [1856, 0]
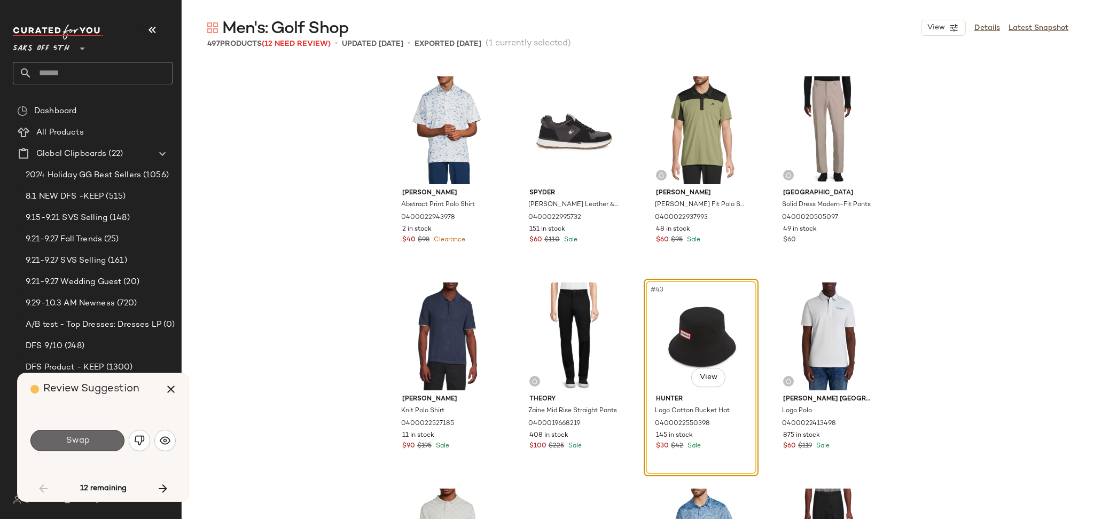
click at [81, 446] on span "Swap" at bounding box center [77, 441] width 24 height 10
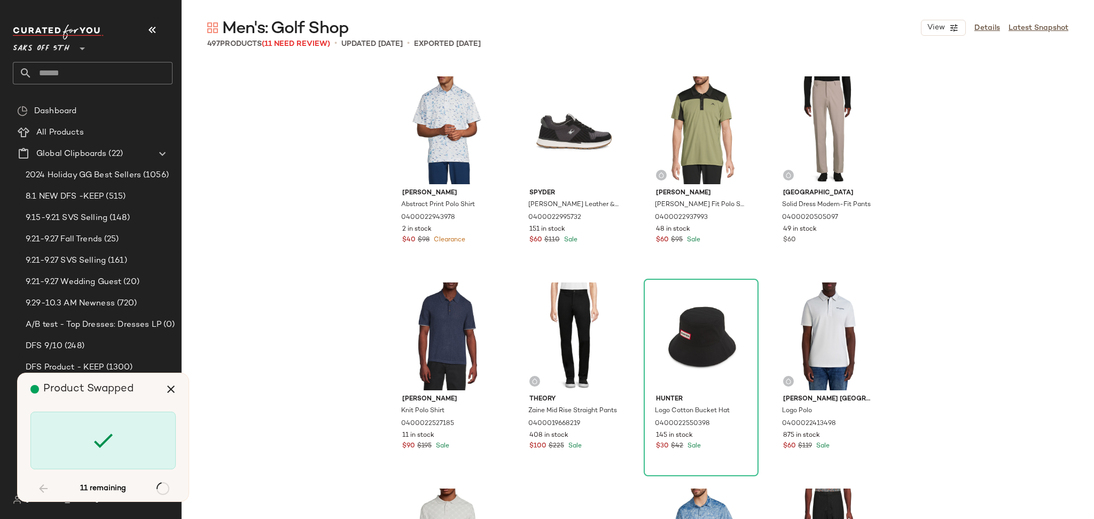
scroll to position [3093, 0]
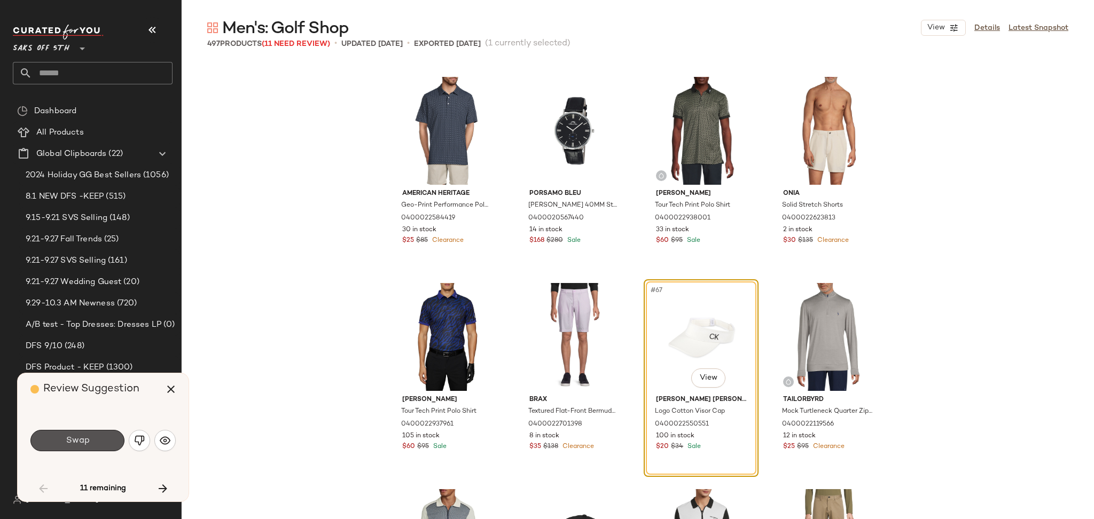
click at [81, 446] on span "Swap" at bounding box center [77, 441] width 24 height 10
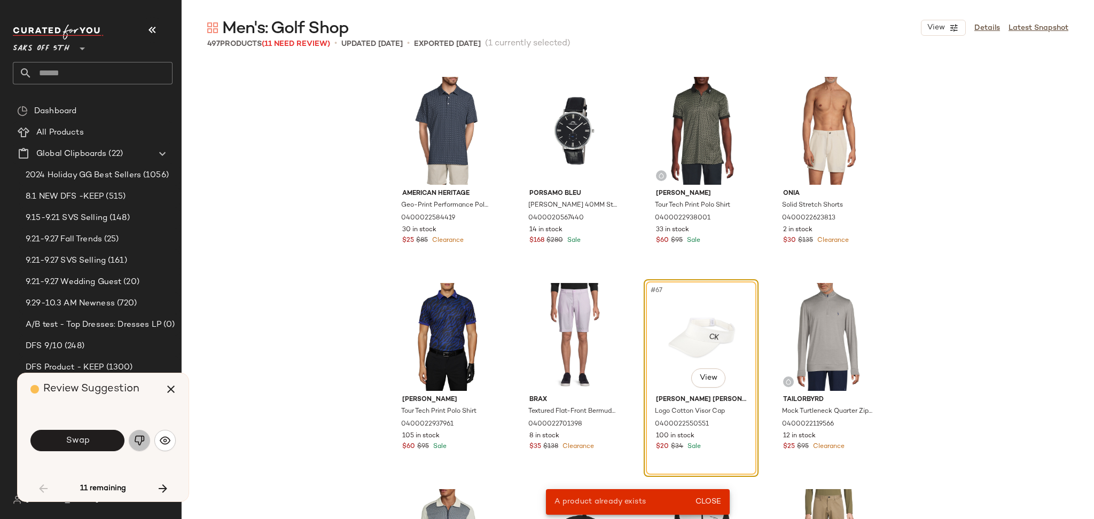
click at [134, 441] on img "button" at bounding box center [139, 440] width 11 height 11
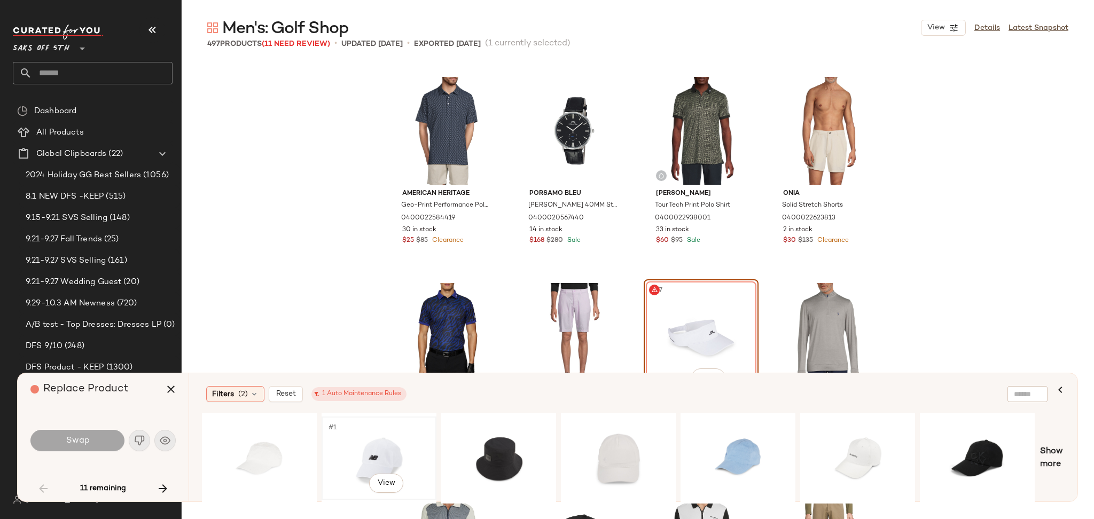
click at [392, 456] on div "#1 View" at bounding box center [378, 458] width 107 height 76
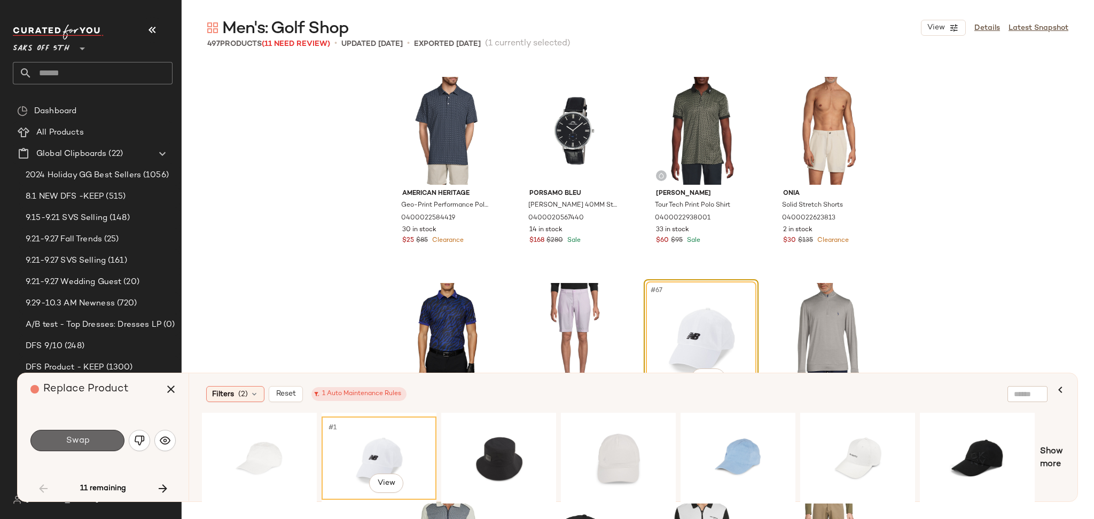
click at [97, 434] on button "Swap" at bounding box center [77, 440] width 94 height 21
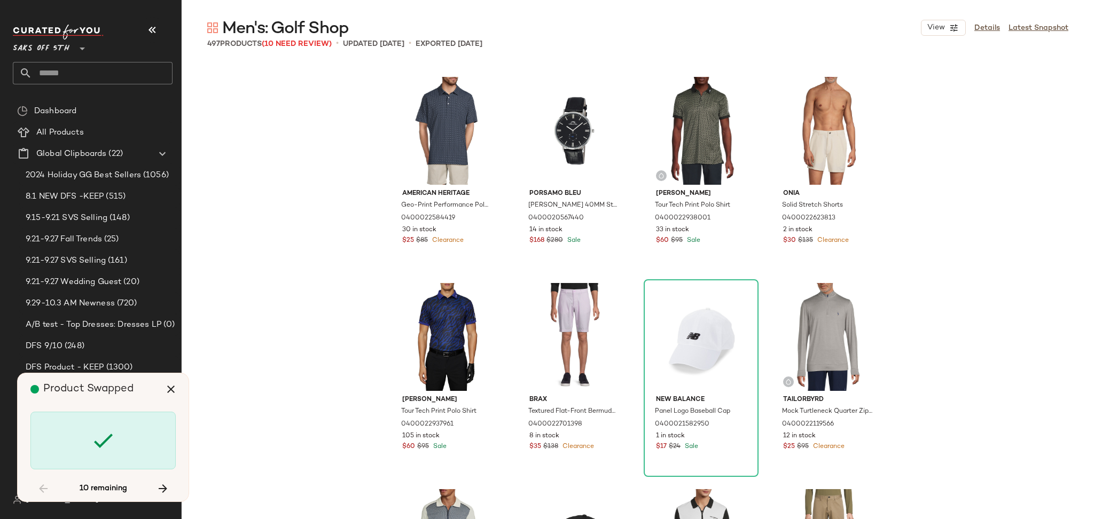
scroll to position [5568, 0]
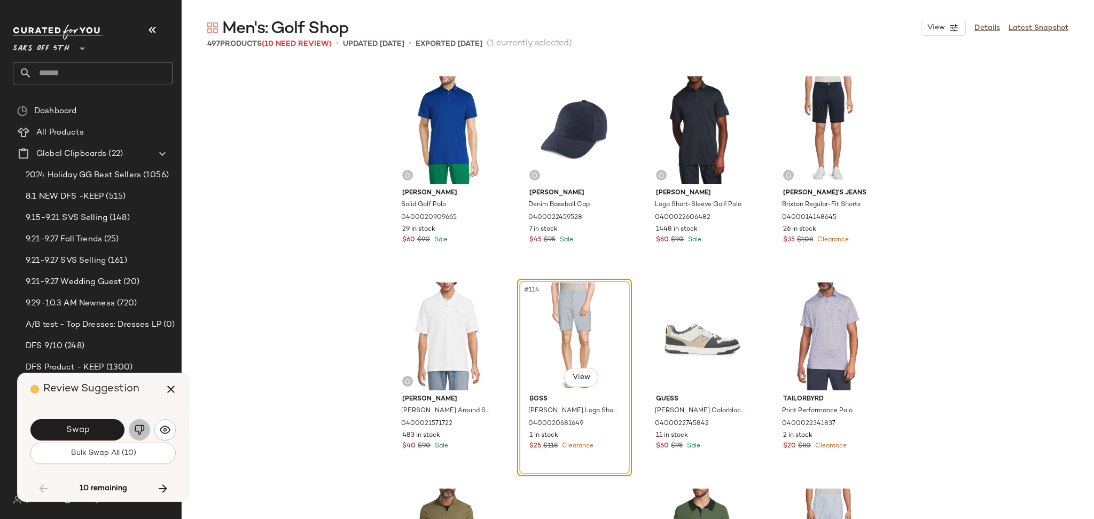
click at [137, 431] on img "button" at bounding box center [139, 430] width 11 height 11
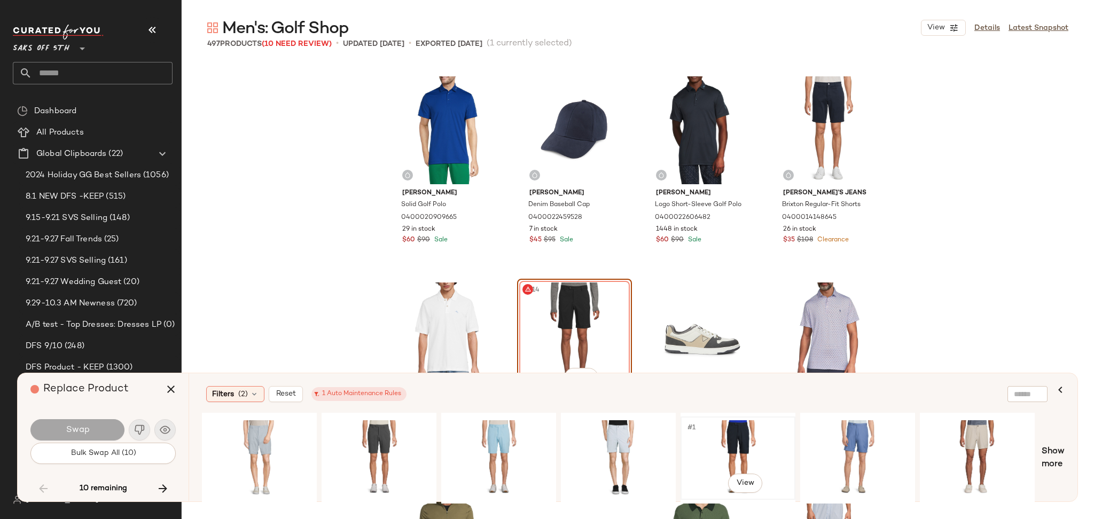
click at [731, 431] on div "#1 View" at bounding box center [737, 458] width 107 height 76
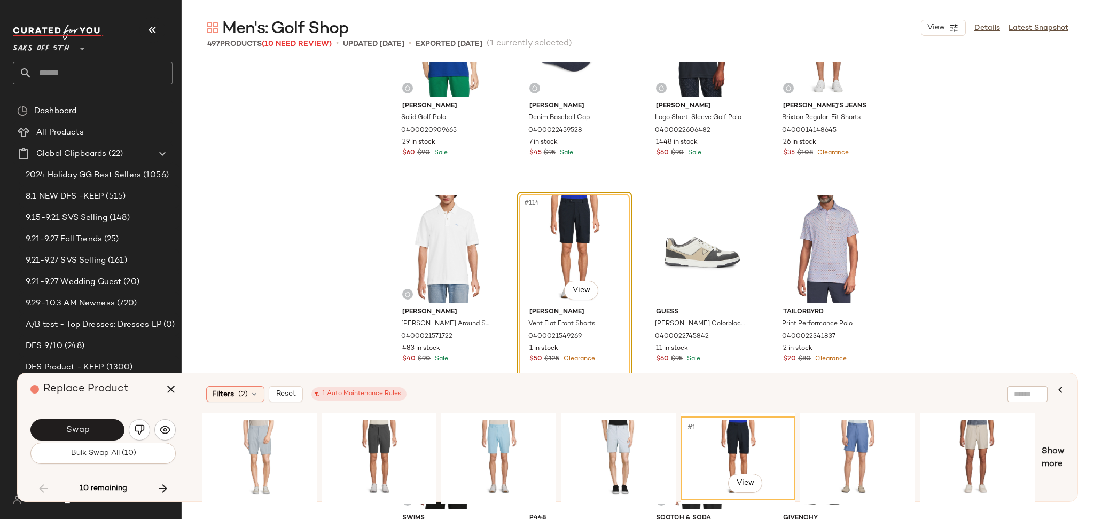
scroll to position [5668, 0]
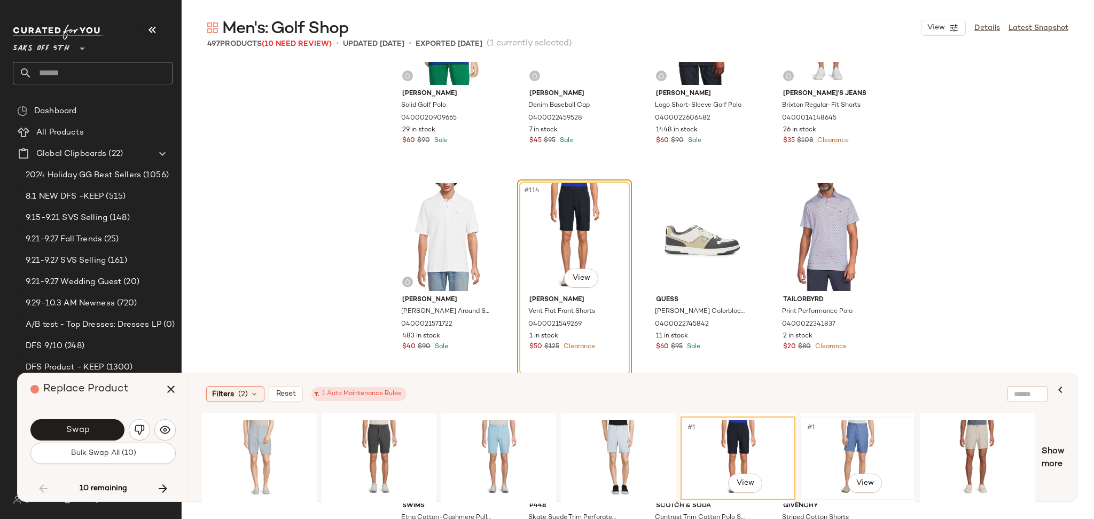
click at [835, 446] on div "#1 View" at bounding box center [857, 458] width 107 height 76
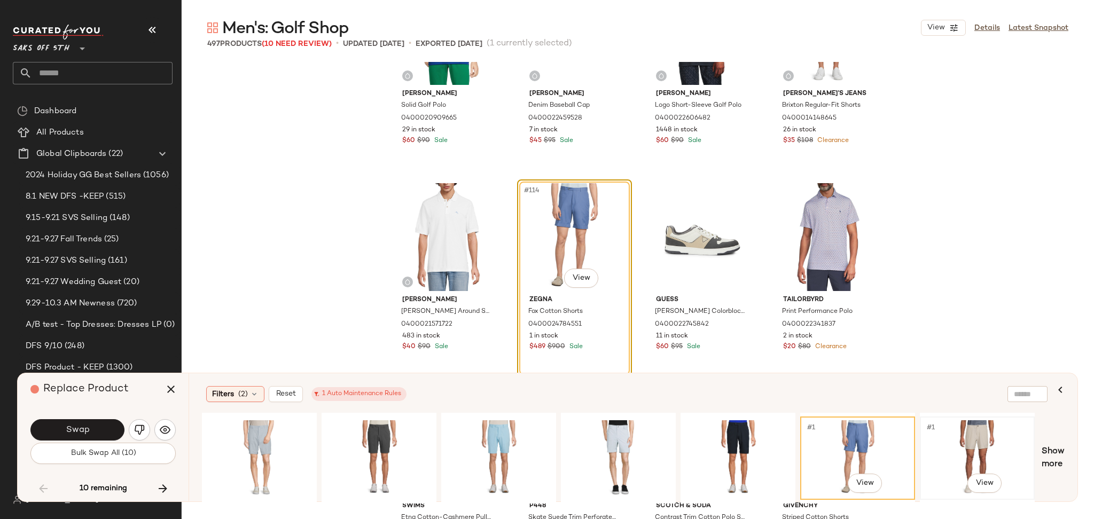
click at [973, 438] on div "#1 View" at bounding box center [977, 458] width 107 height 76
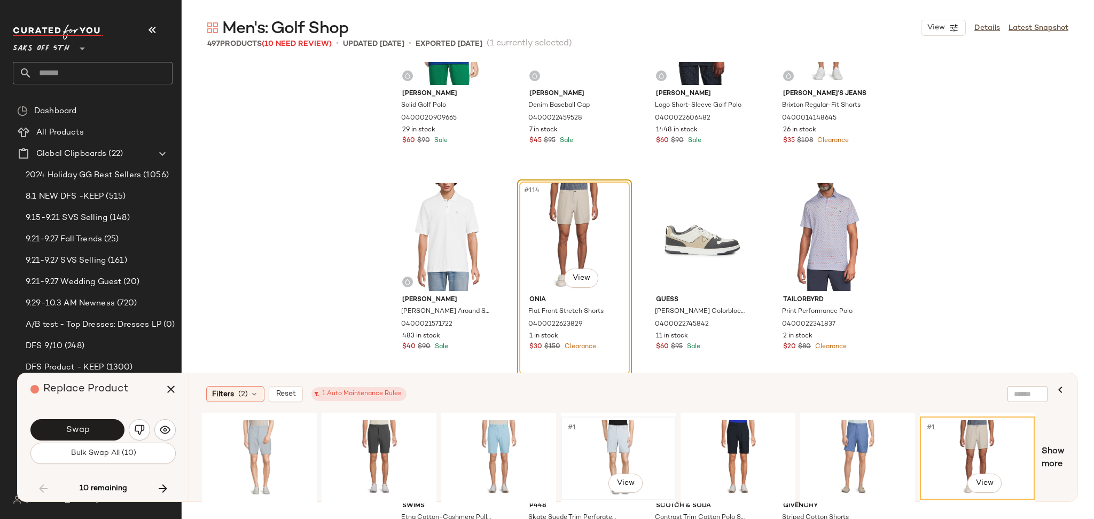
click at [614, 457] on div "#1 View" at bounding box center [618, 458] width 107 height 76
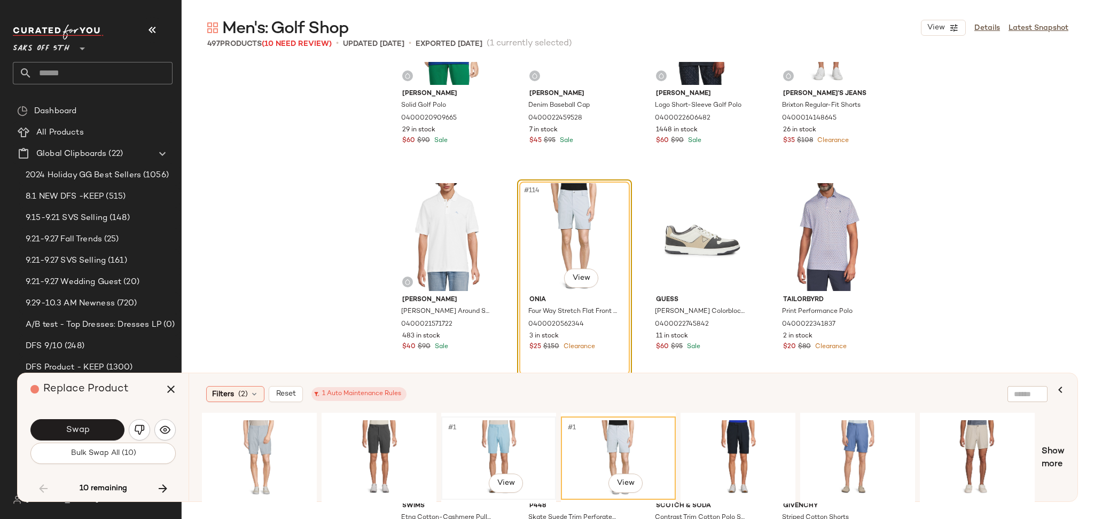
click at [481, 420] on div "#1 View" at bounding box center [498, 458] width 107 height 76
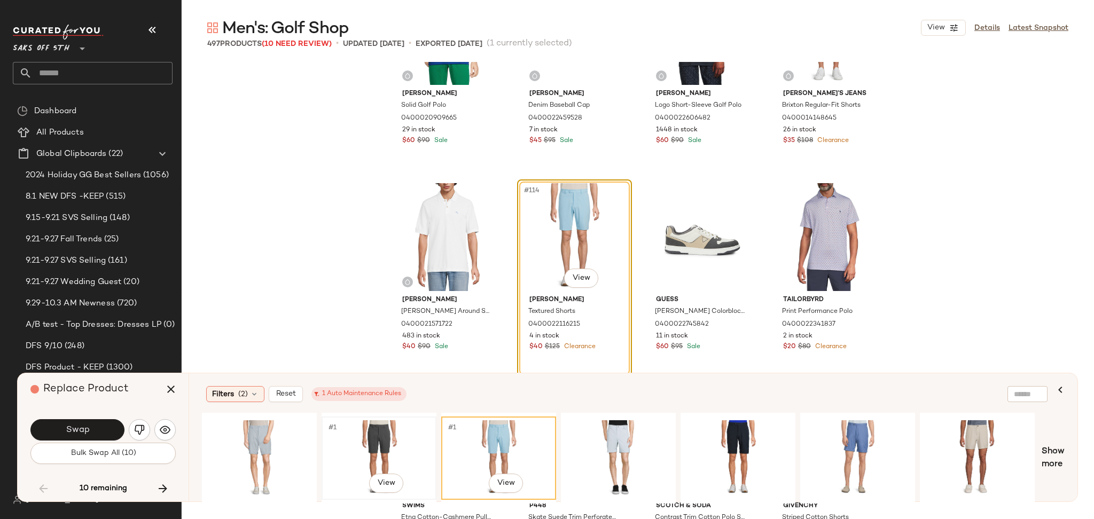
click at [373, 420] on div "#1 View" at bounding box center [378, 458] width 107 height 76
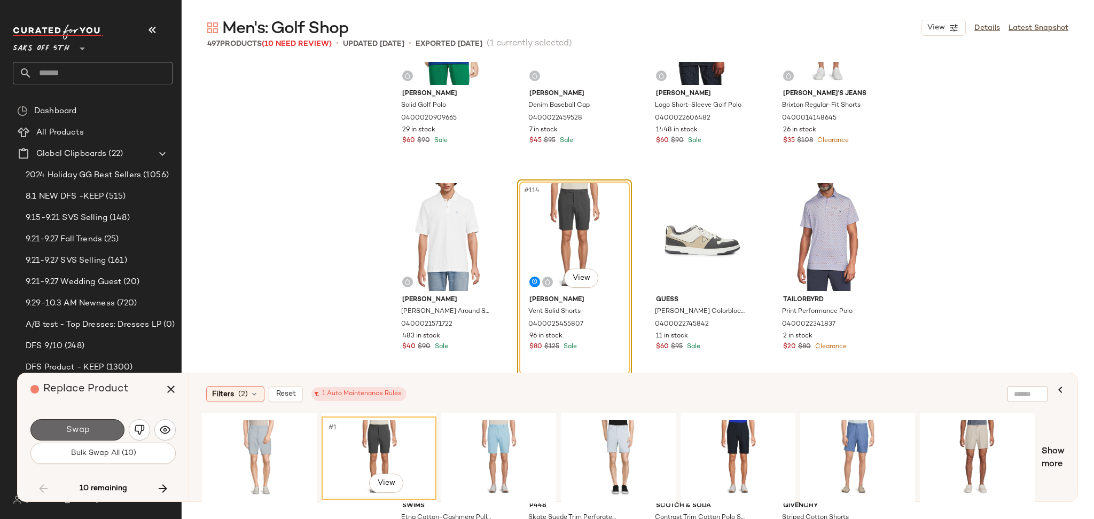
click at [100, 432] on button "Swap" at bounding box center [77, 429] width 94 height 21
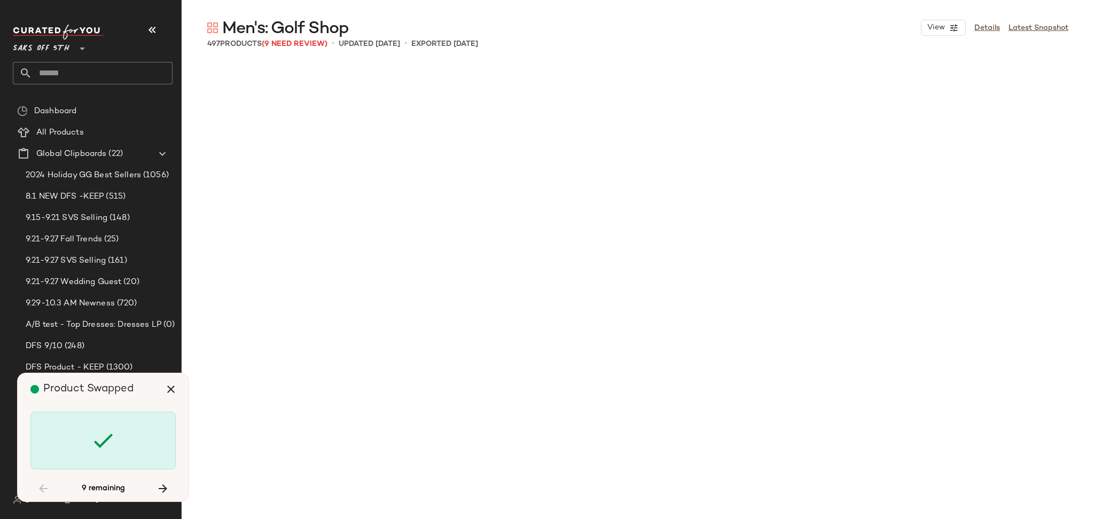
scroll to position [9486, 0]
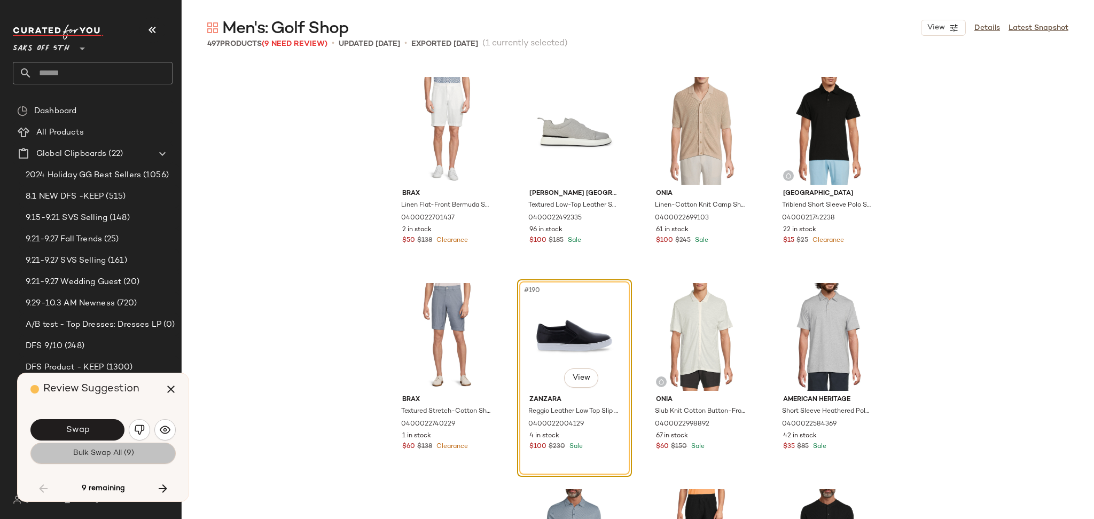
click at [143, 454] on button "Bulk Swap All (9)" at bounding box center [102, 453] width 145 height 21
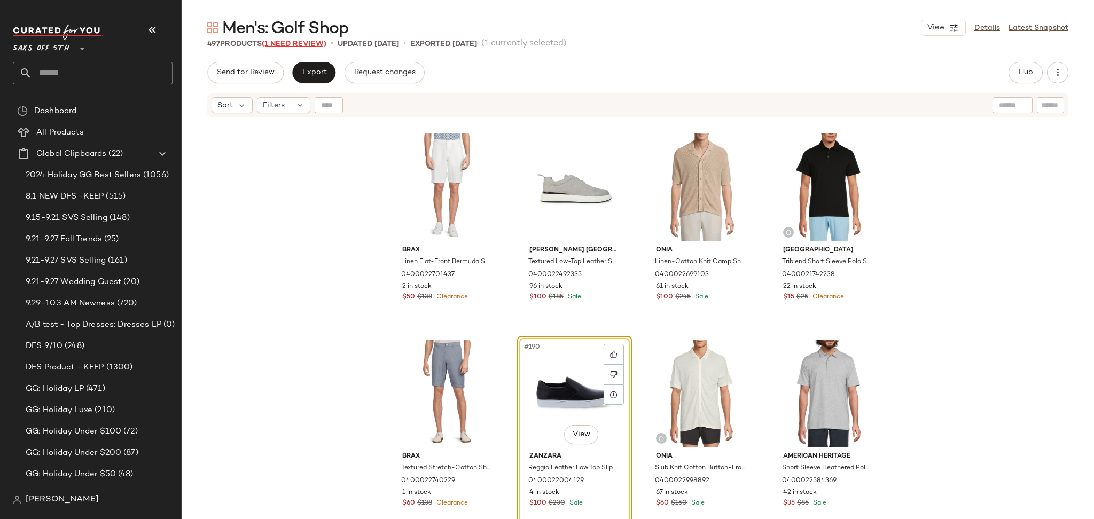
click at [309, 48] on span "(1 Need Review)" at bounding box center [294, 44] width 65 height 8
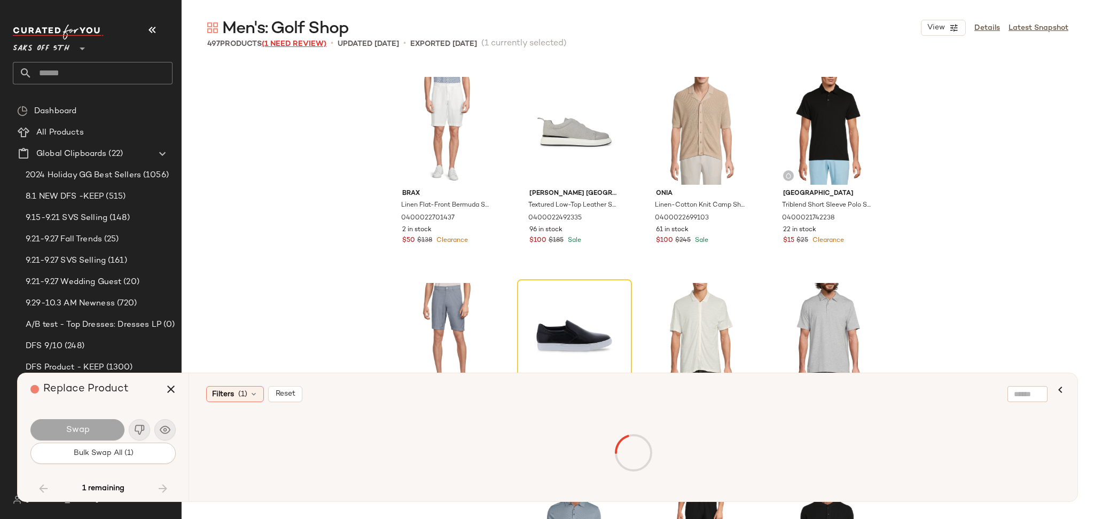
scroll to position [10312, 0]
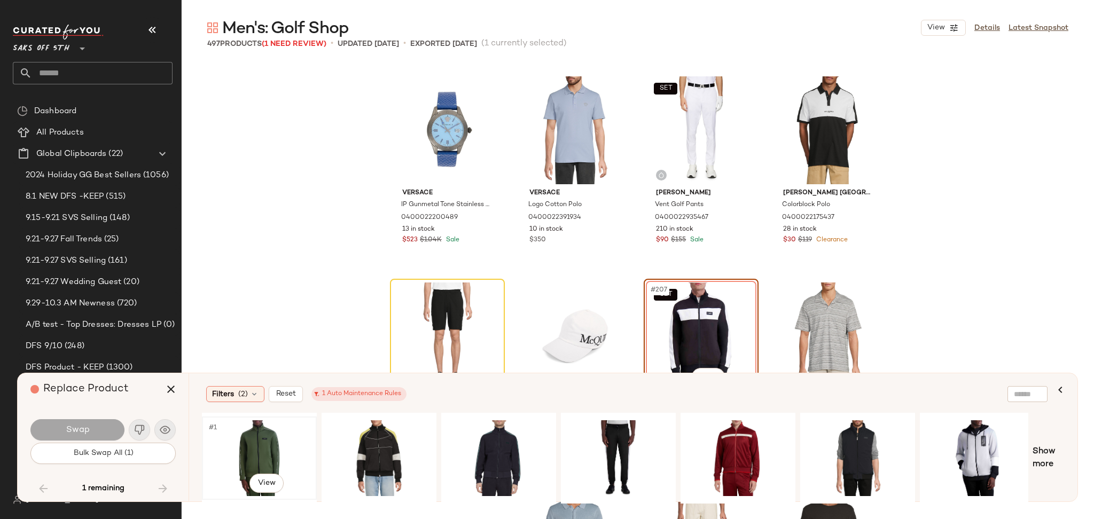
click at [277, 446] on div "#1 View" at bounding box center [259, 458] width 107 height 76
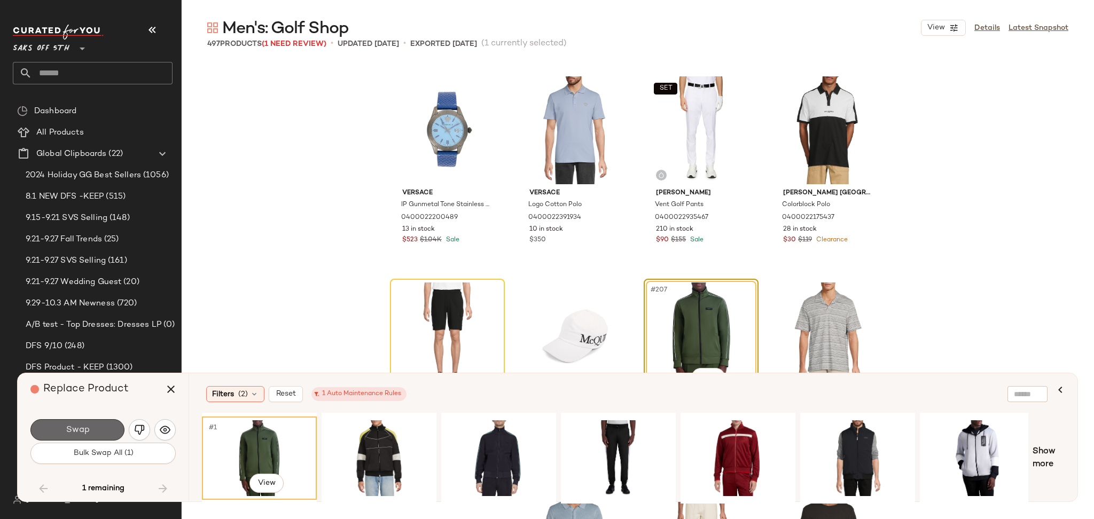
click at [103, 430] on button "Swap" at bounding box center [77, 429] width 94 height 21
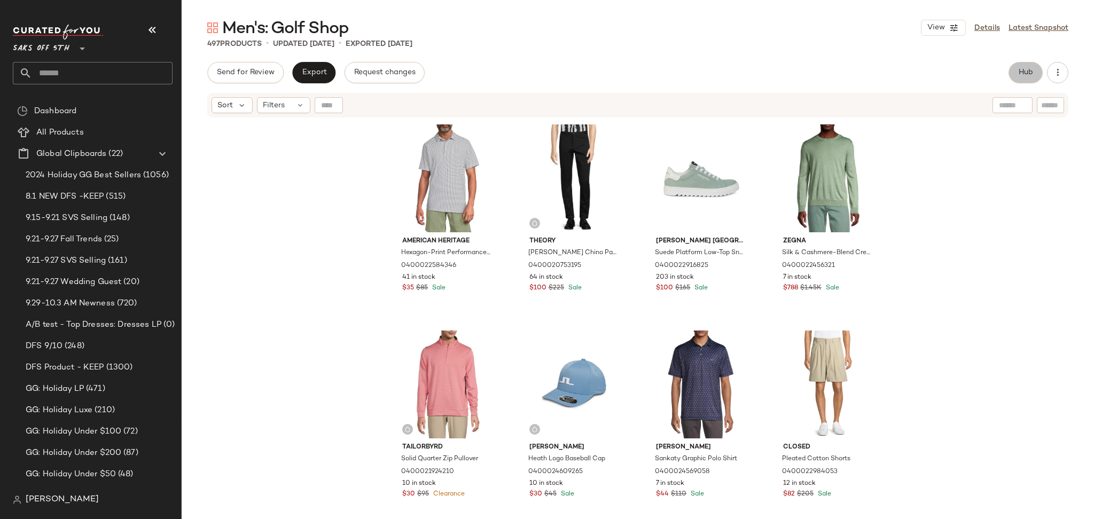
click at [1036, 67] on button "Hub" at bounding box center [1026, 72] width 34 height 21
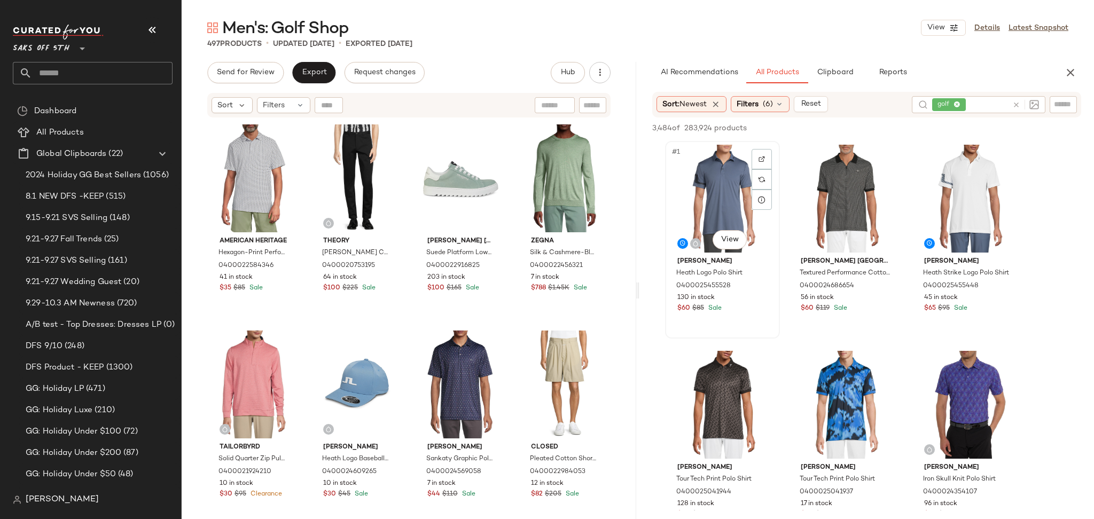
click at [718, 183] on div "#1 View" at bounding box center [722, 199] width 107 height 108
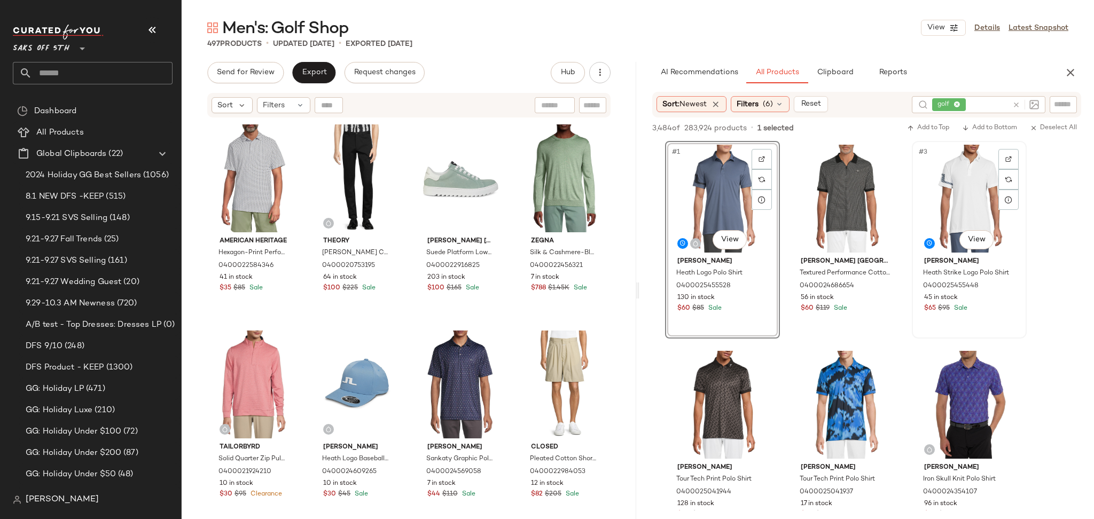
click at [949, 196] on div "#3 View" at bounding box center [969, 199] width 107 height 108
click at [930, 131] on span "Add to Top" at bounding box center [928, 127] width 42 height 7
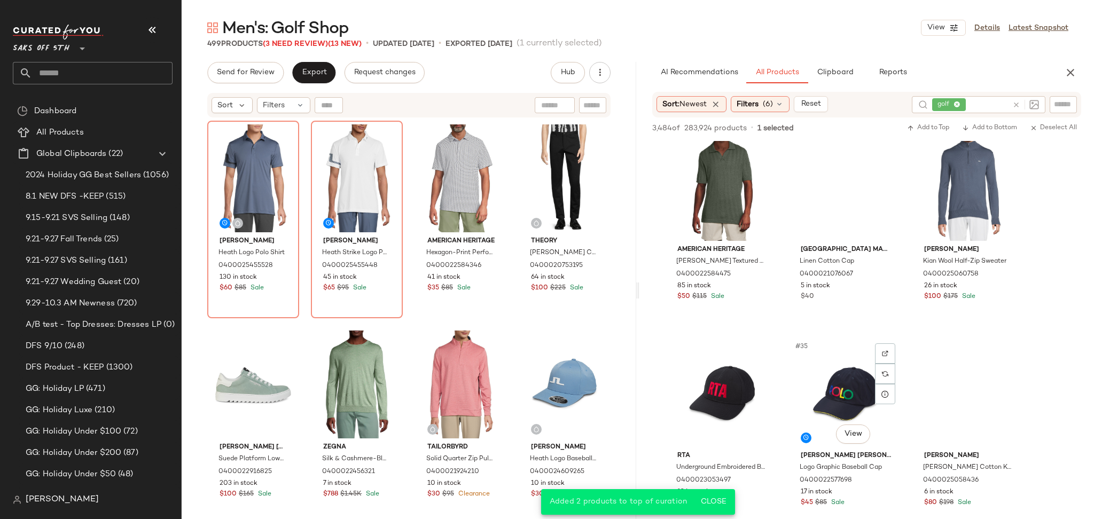
scroll to position [2131, 0]
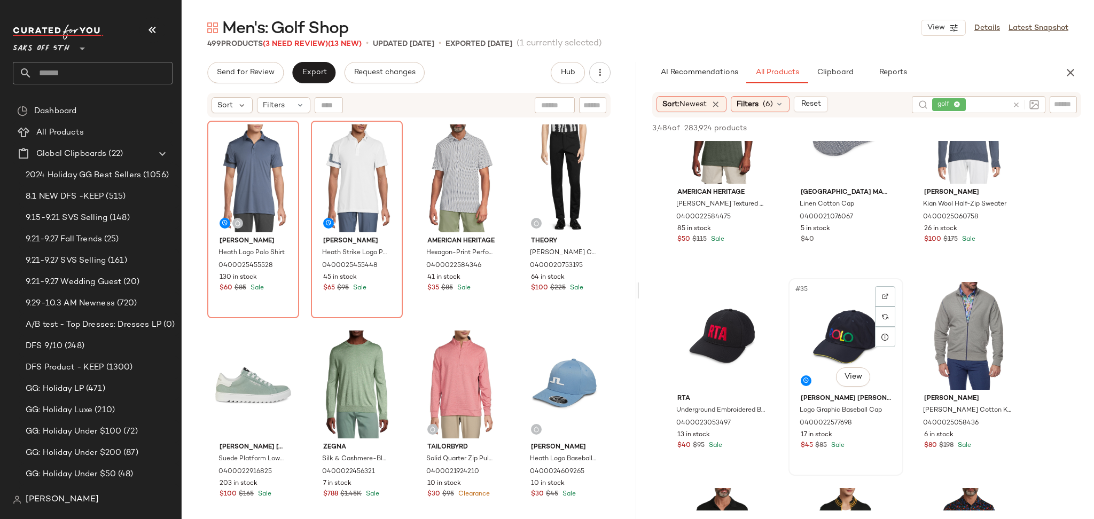
click at [823, 335] on div "#35 View" at bounding box center [845, 336] width 107 height 108
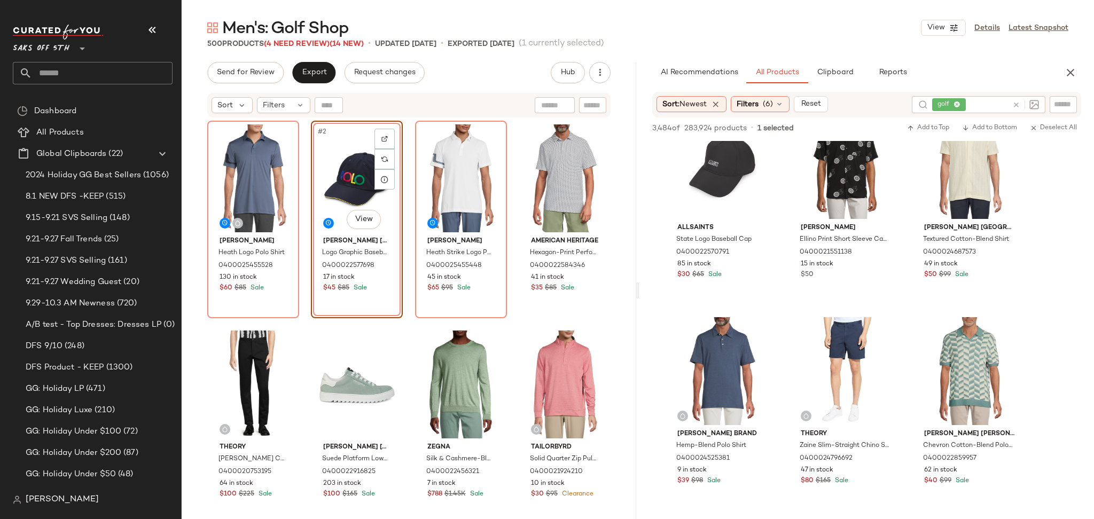
scroll to position [3126, 0]
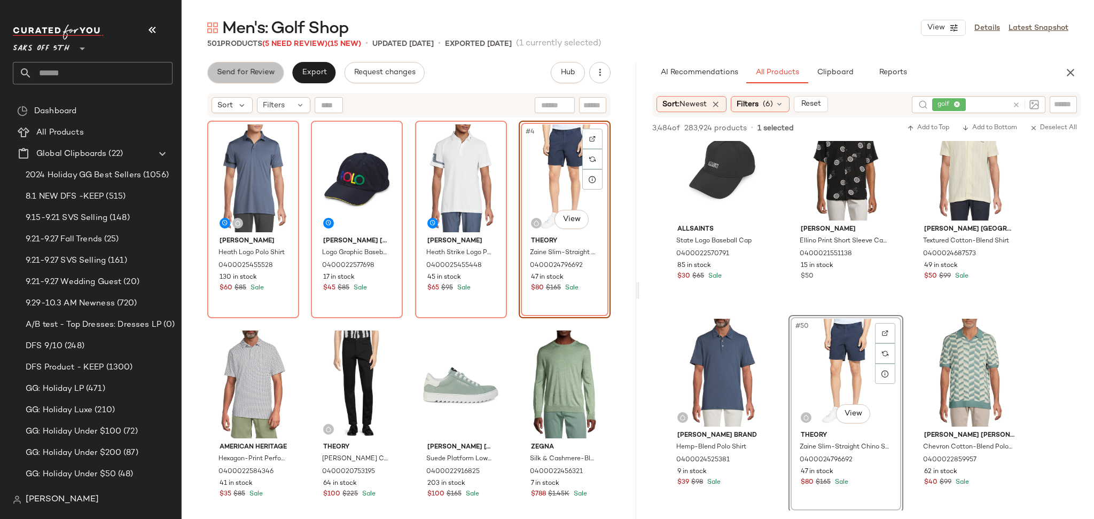
click at [260, 70] on span "Send for Review" at bounding box center [245, 72] width 58 height 9
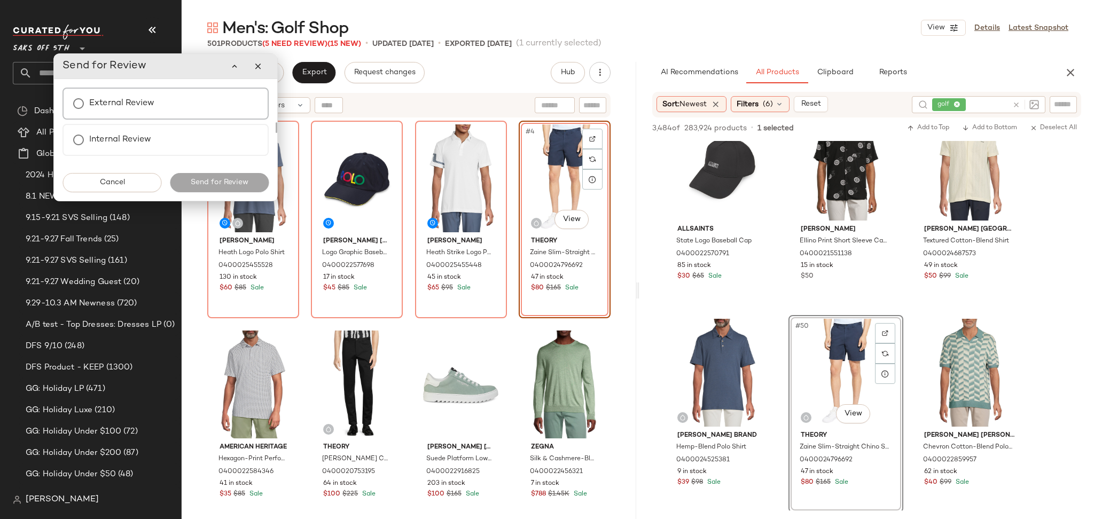
click at [144, 103] on label "External Review" at bounding box center [121, 103] width 65 height 21
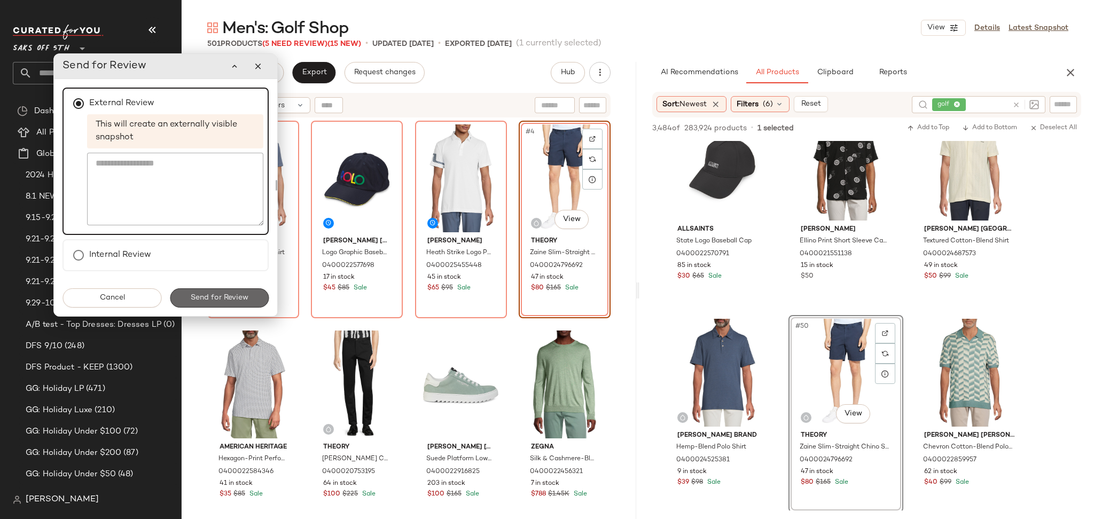
click at [214, 294] on span "Send for Review" at bounding box center [219, 298] width 58 height 9
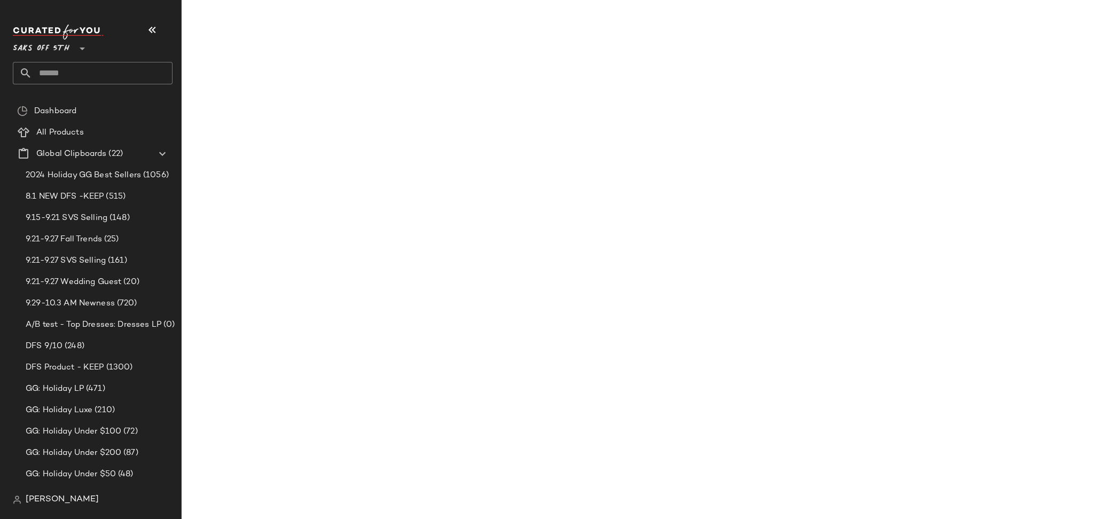
scroll to position [4569, 0]
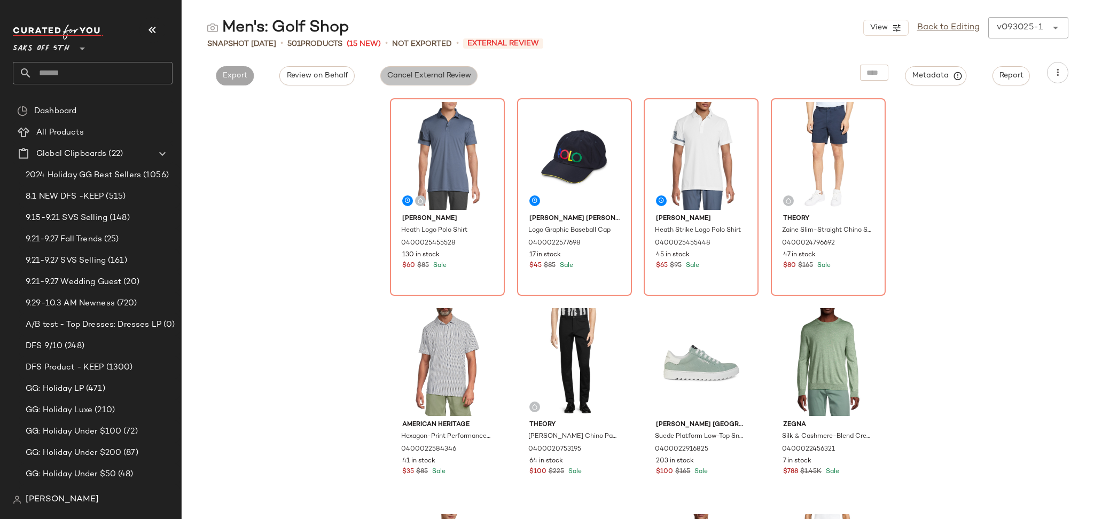
click at [425, 77] on span "Cancel External Review" at bounding box center [429, 76] width 84 height 9
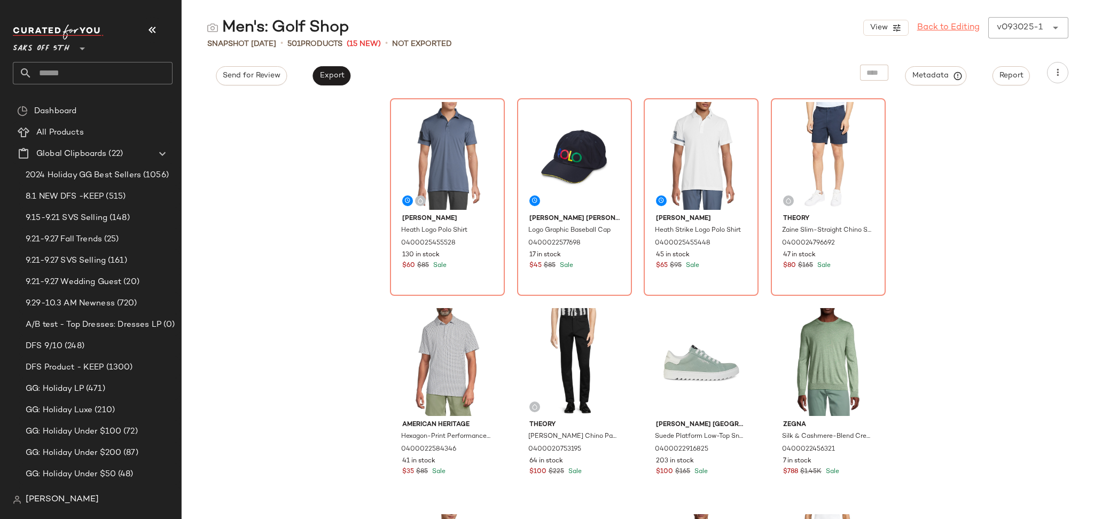
click at [931, 27] on link "Back to Editing" at bounding box center [948, 27] width 63 height 13
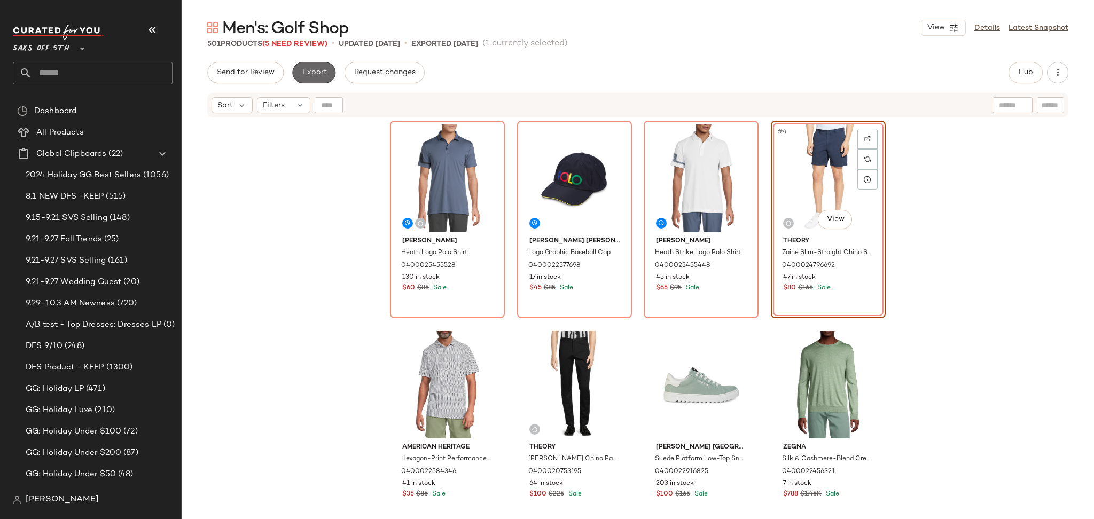
click at [321, 71] on span "Export" at bounding box center [313, 72] width 25 height 9
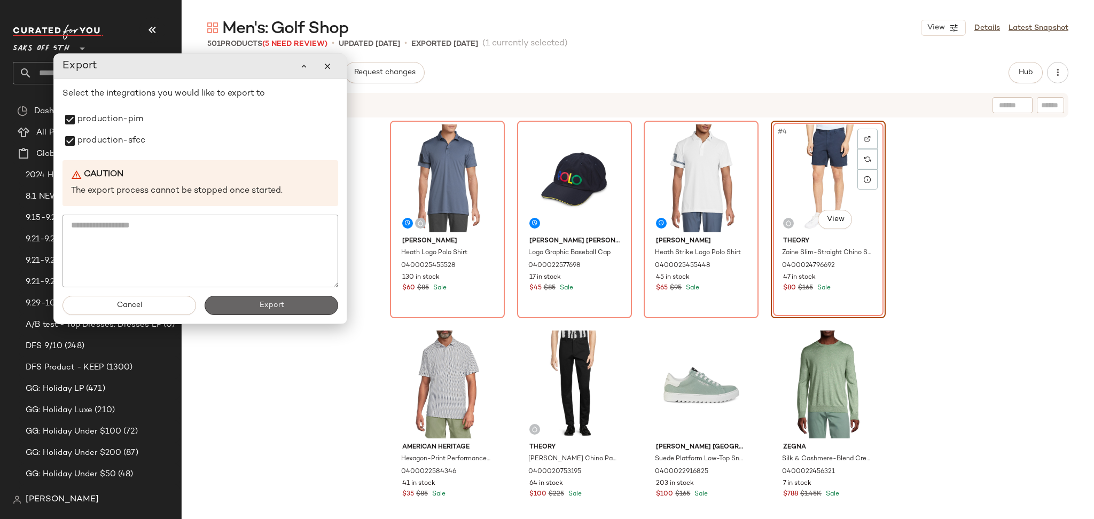
click at [277, 314] on button "Export" at bounding box center [272, 305] width 134 height 19
